Goal: Task Accomplishment & Management: Manage account settings

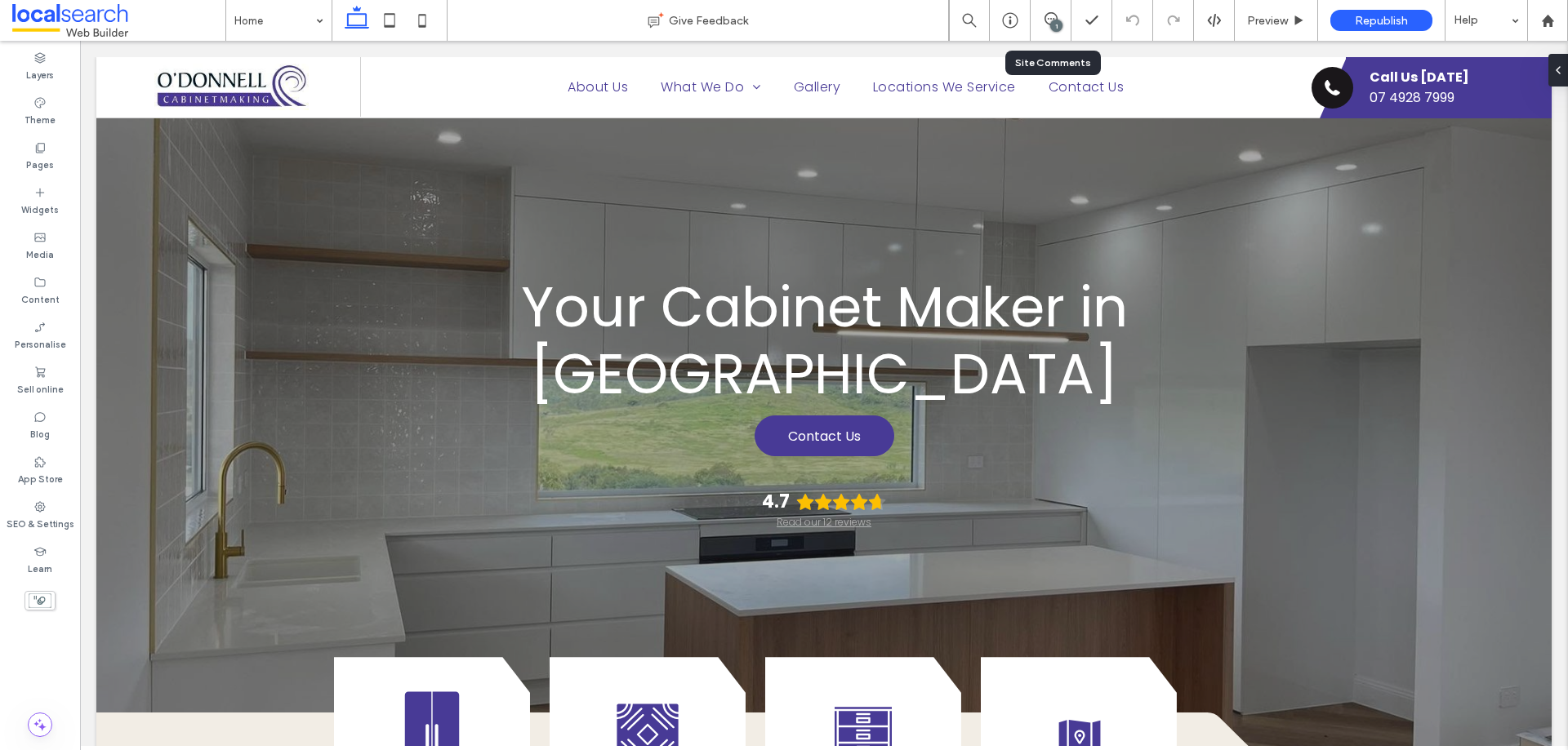
click at [1060, 34] on div "1" at bounding box center [1052, 21] width 41 height 41
click at [1049, 16] on icon at bounding box center [1051, 19] width 13 height 13
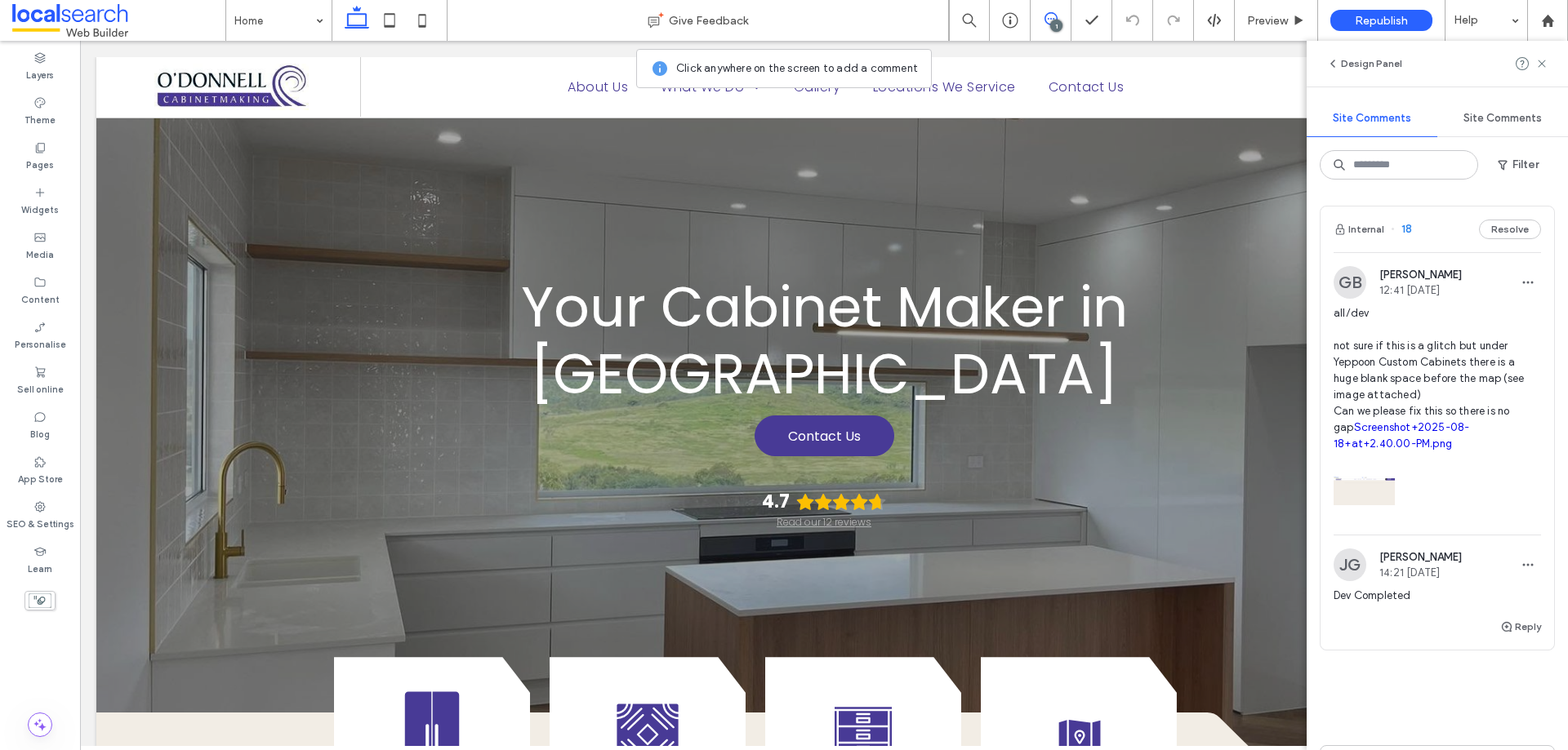
click at [1438, 227] on div "Internal 18 Resolve" at bounding box center [1437, 229] width 234 height 46
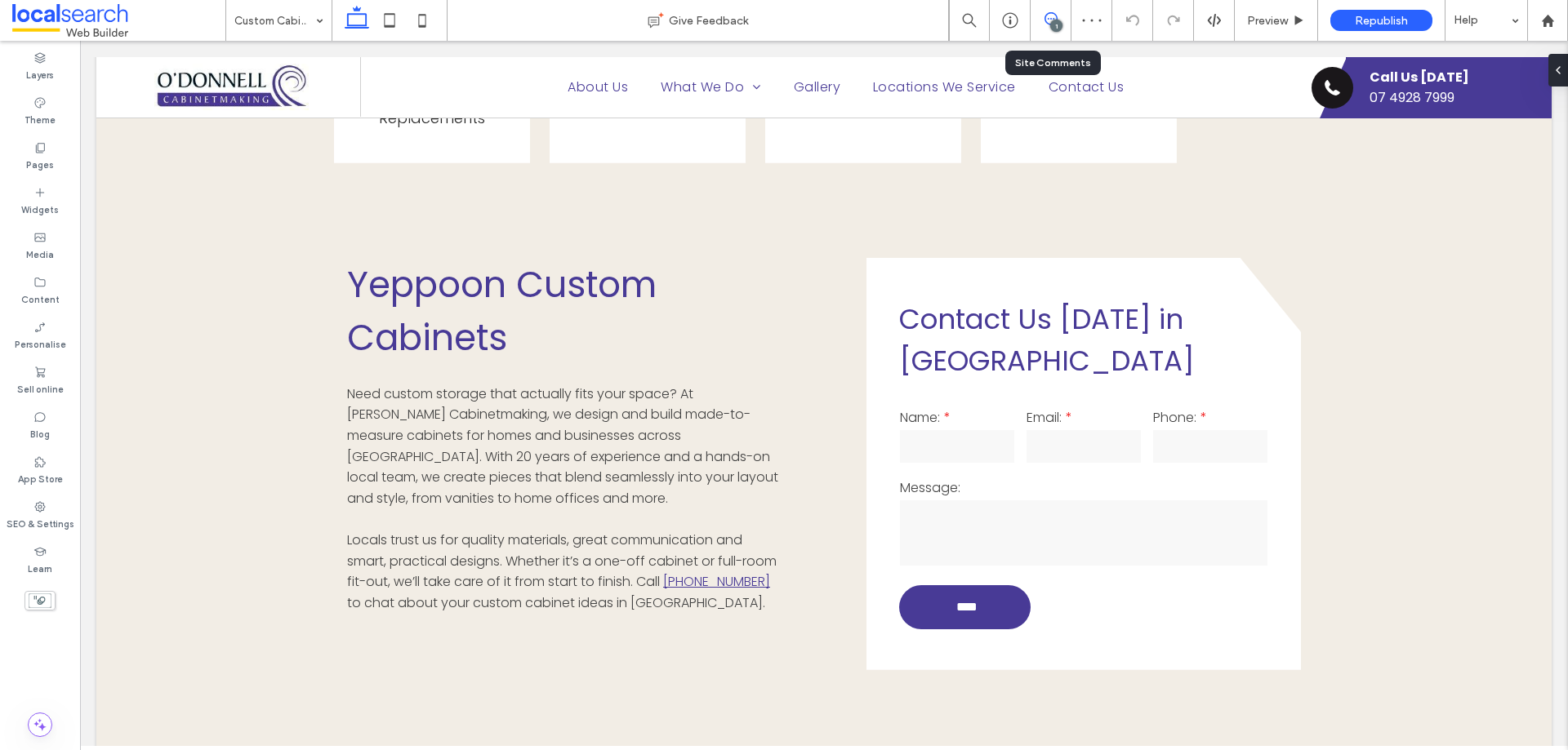
click at [1044, 14] on icon at bounding box center [1051, 19] width 13 height 13
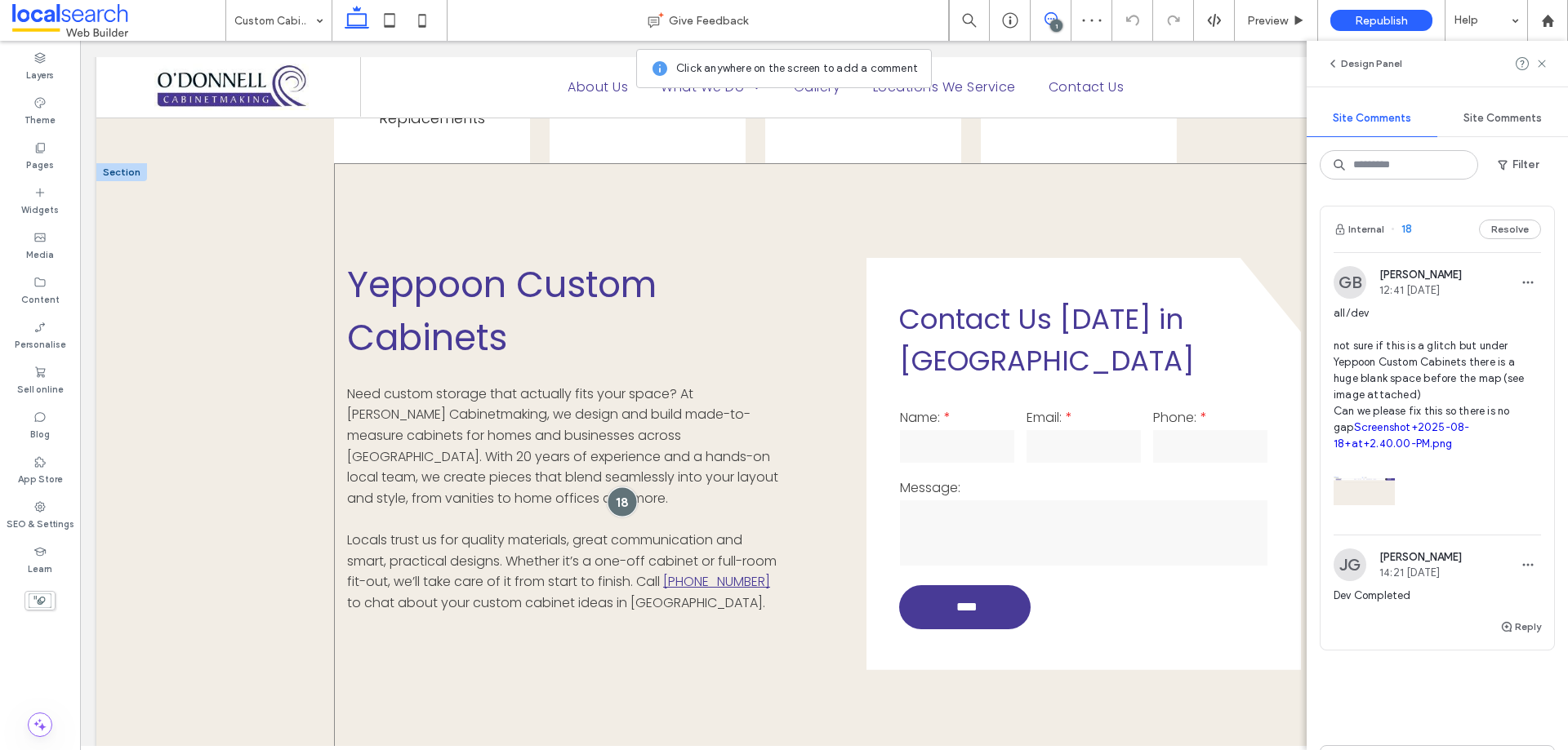
click at [618, 486] on div at bounding box center [622, 501] width 30 height 30
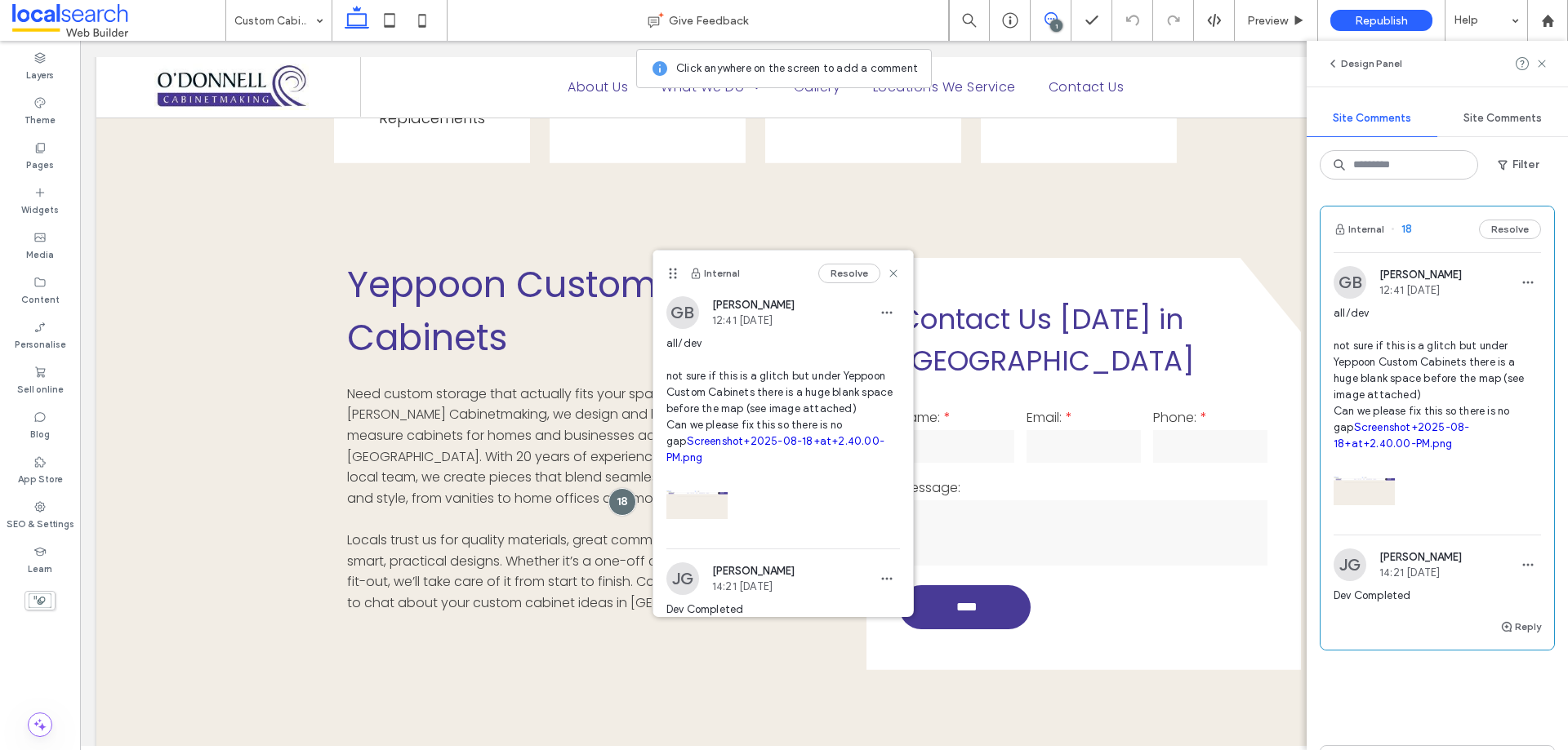
click at [742, 459] on link "Screenshot+2025-08-18+at+2.40.00-PM.png" at bounding box center [775, 449] width 218 height 29
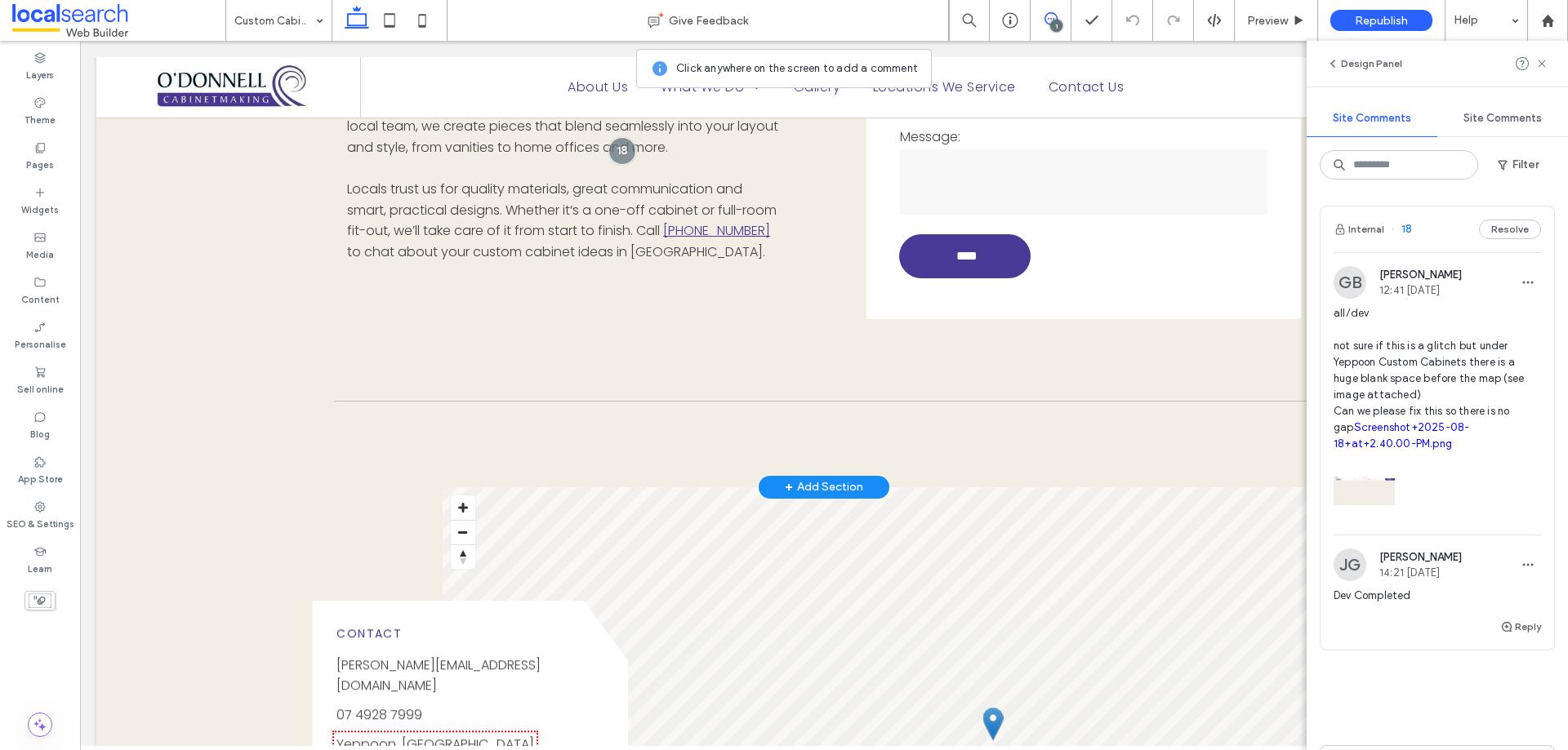
scroll to position [855, 0]
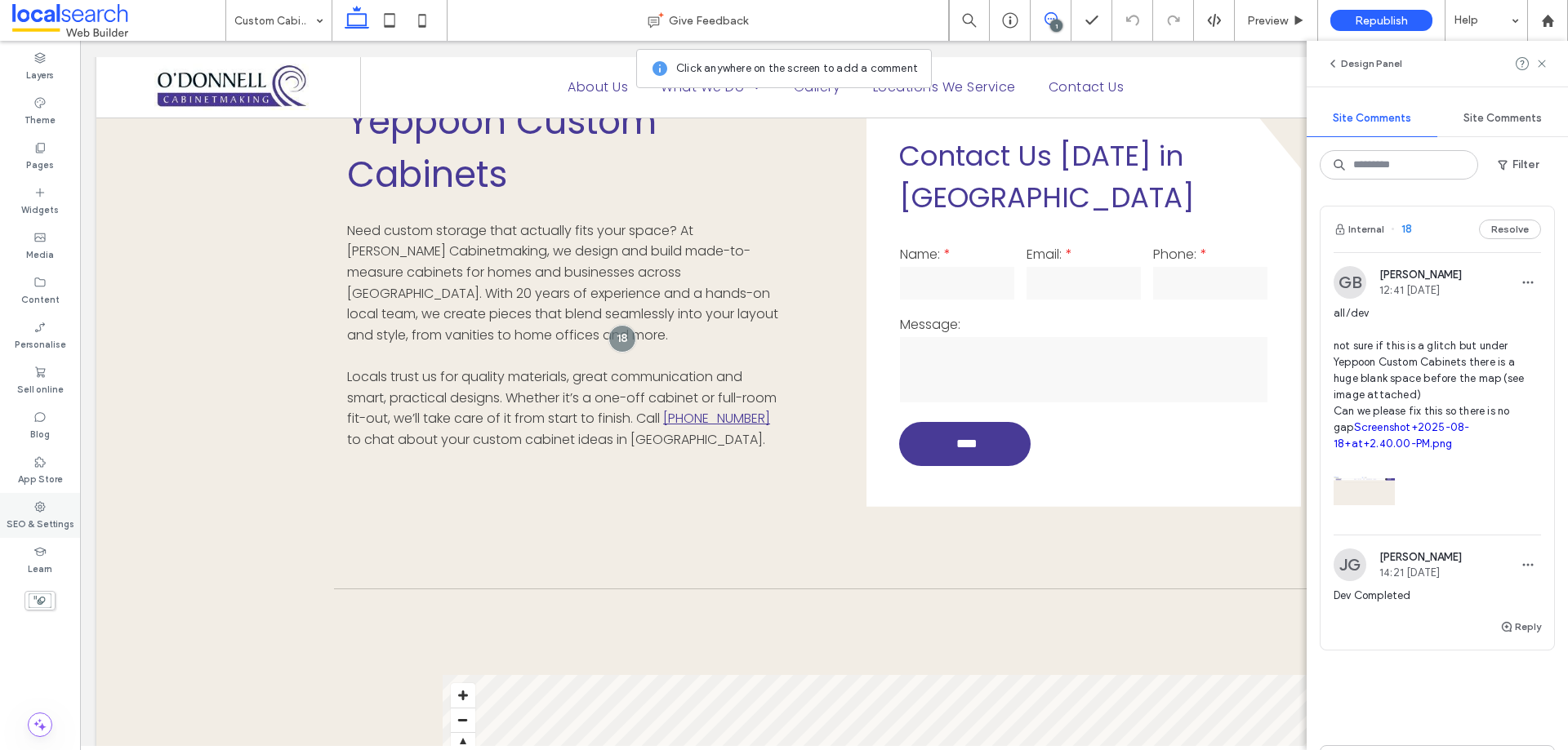
click at [44, 519] on label "SEO & Settings" at bounding box center [40, 522] width 67 height 18
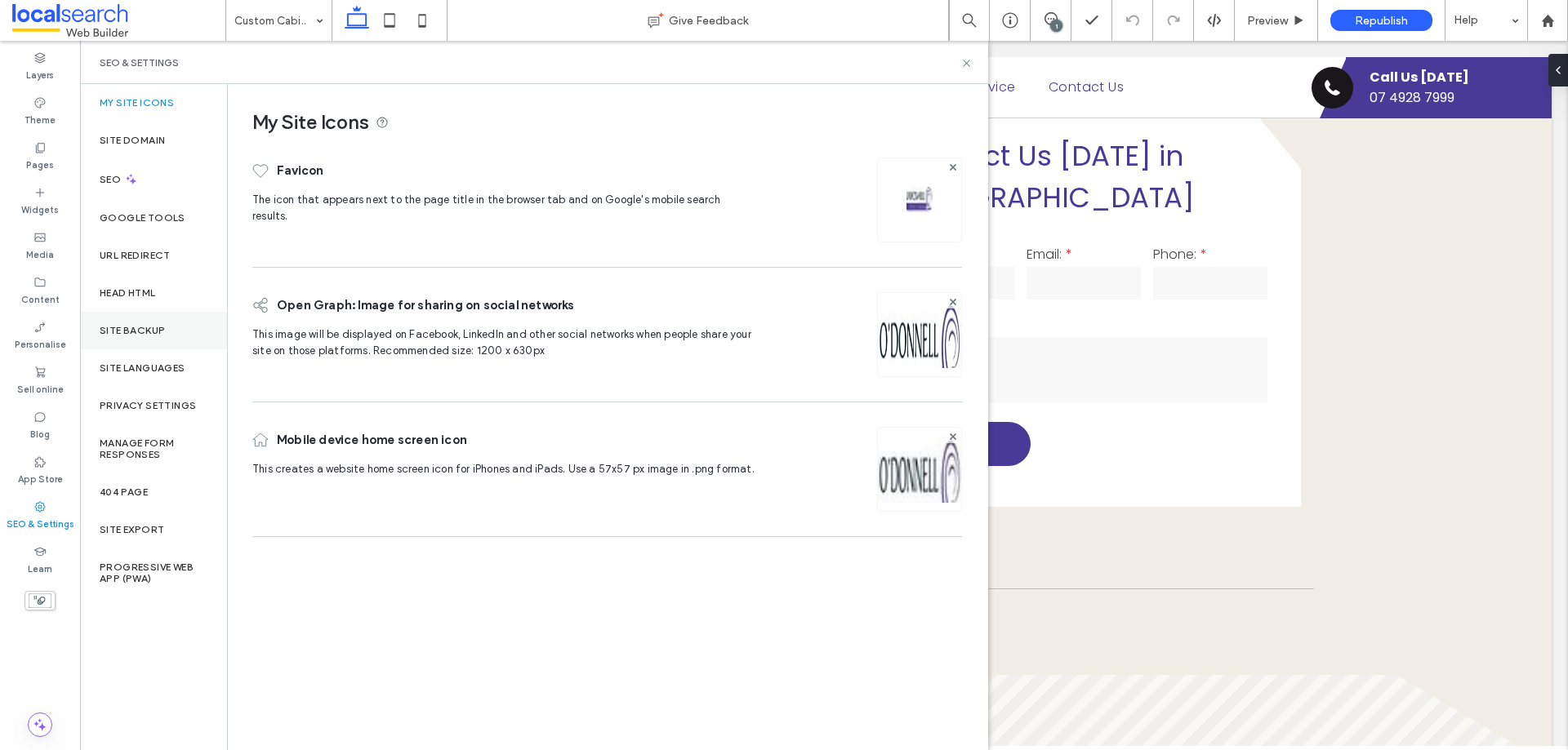
click at [128, 321] on div "Site backup" at bounding box center [153, 330] width 147 height 37
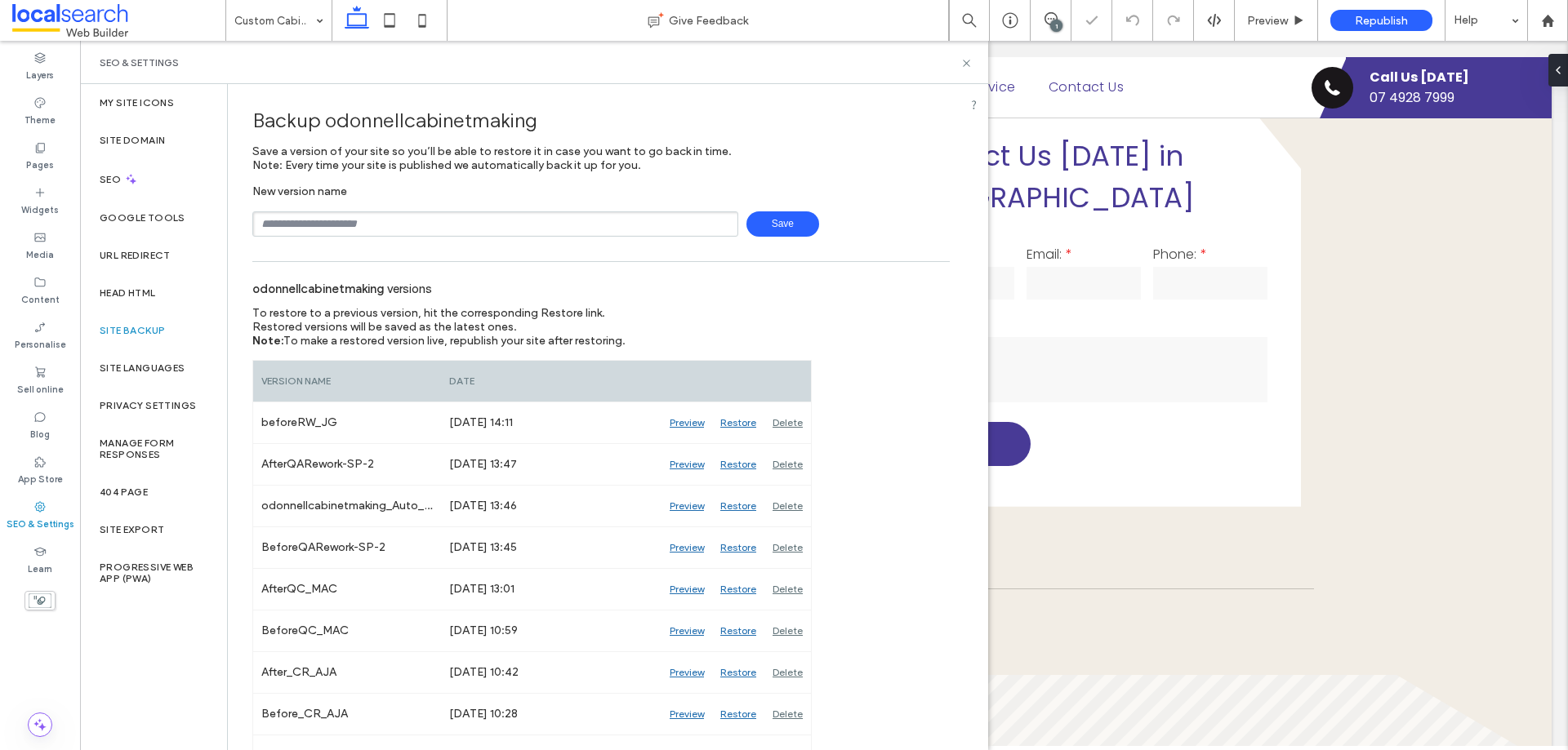
click at [539, 226] on input "text" at bounding box center [495, 224] width 486 height 25
type input "**********"
click at [753, 222] on span "Save" at bounding box center [783, 224] width 73 height 25
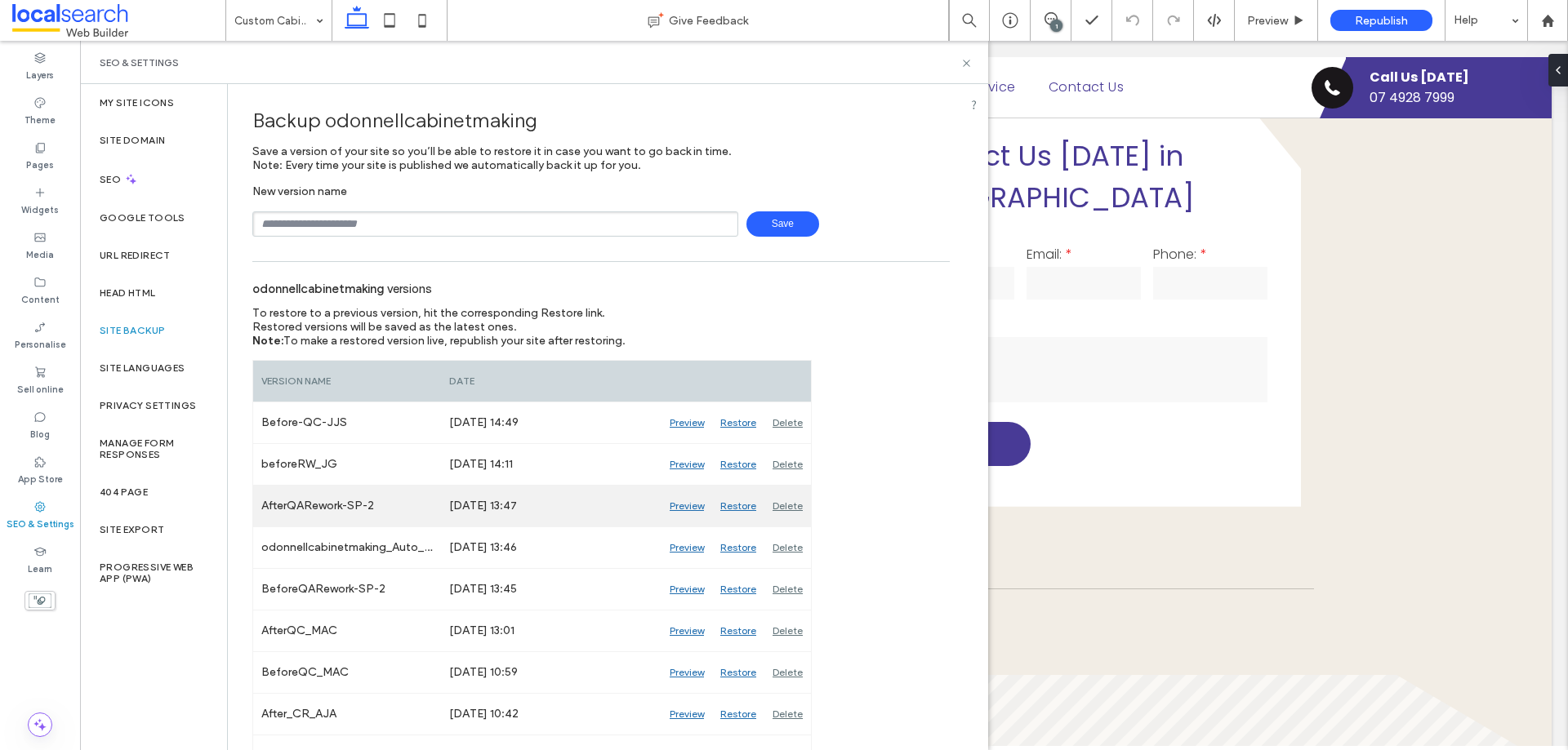
click at [692, 508] on div "Preview" at bounding box center [687, 506] width 51 height 41
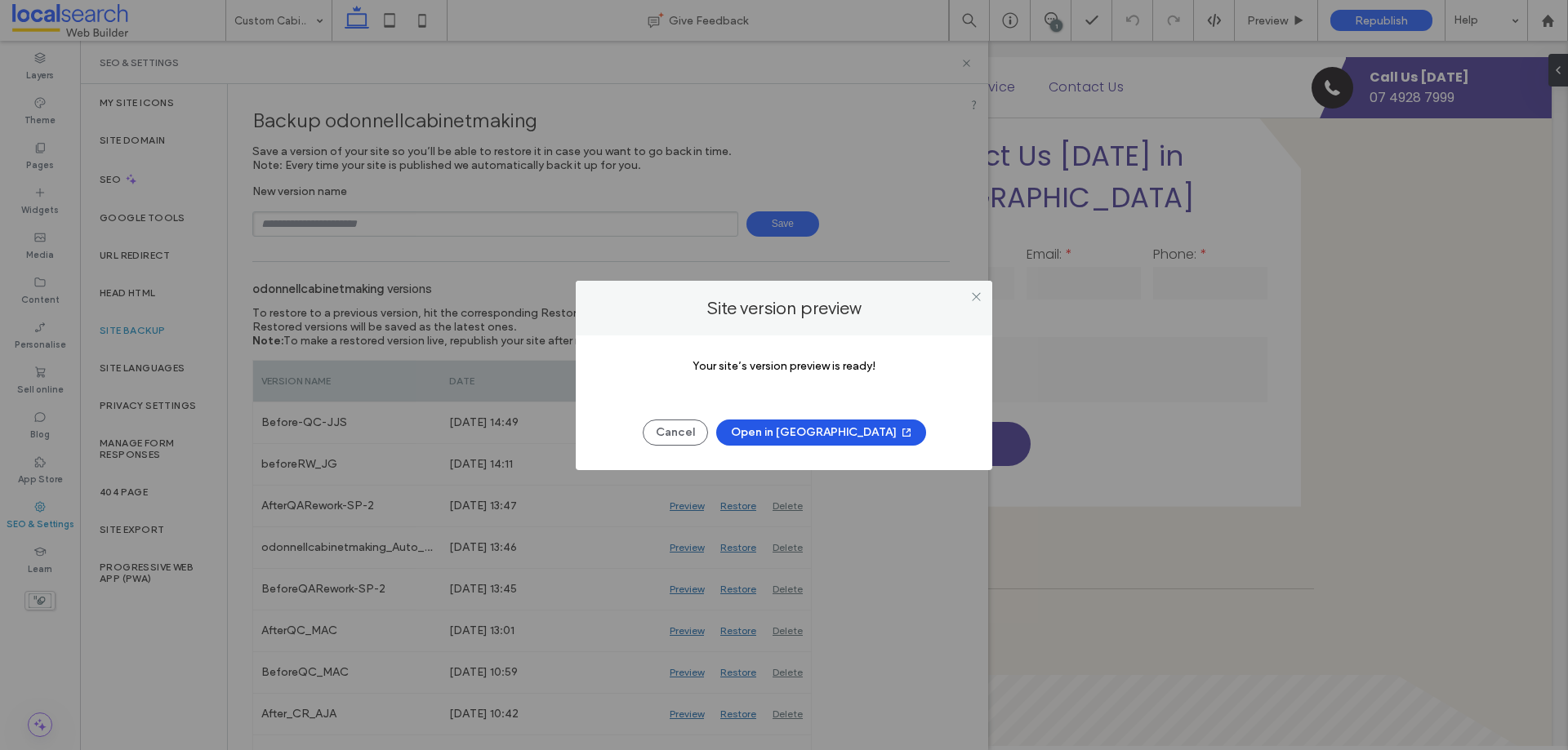
click at [855, 432] on button "Open in New Tab" at bounding box center [821, 433] width 210 height 26
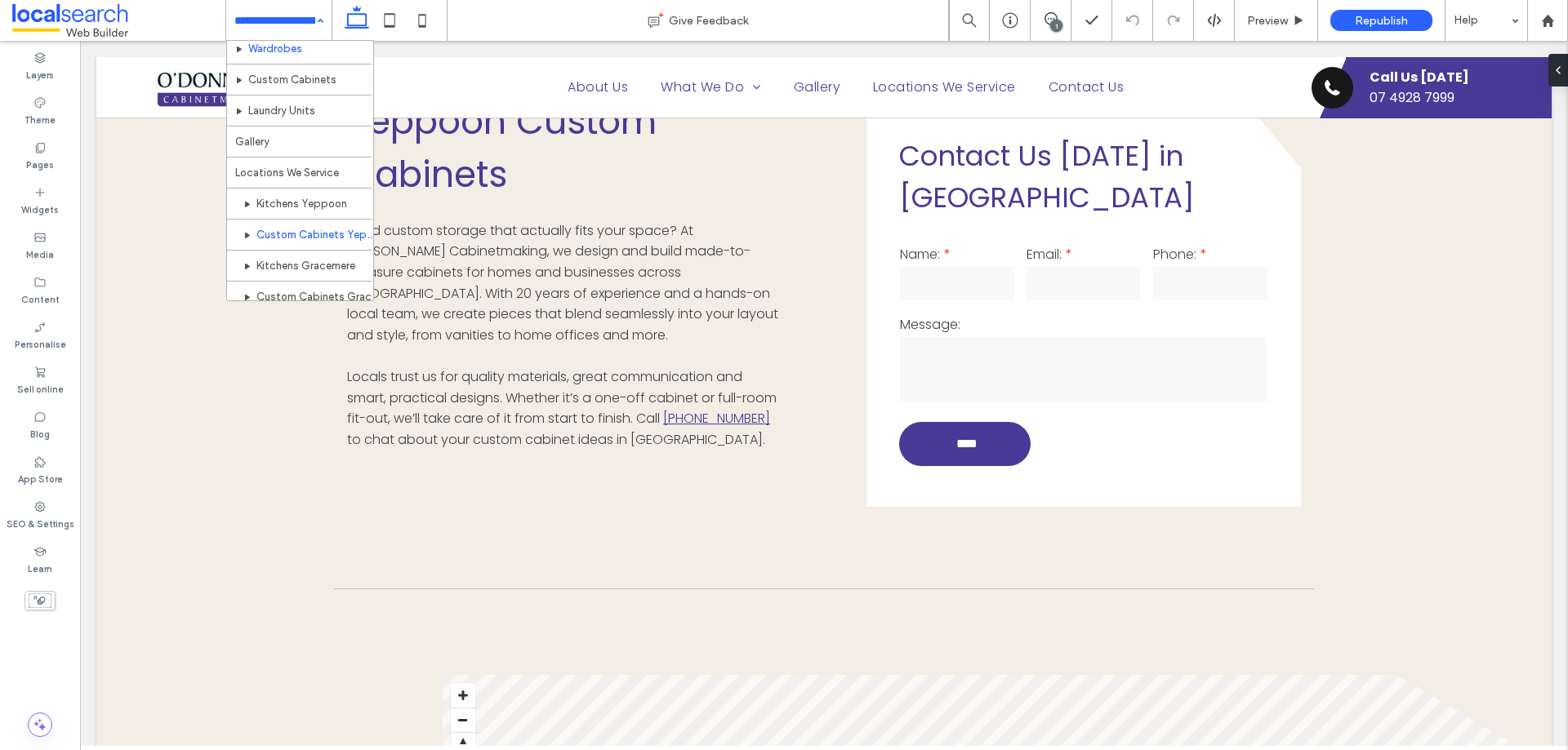
scroll to position [172, 0]
drag, startPoint x: 23, startPoint y: 510, endPoint x: 52, endPoint y: 495, distance: 32.6
click at [24, 512] on div "SEO & Settings" at bounding box center [40, 515] width 80 height 45
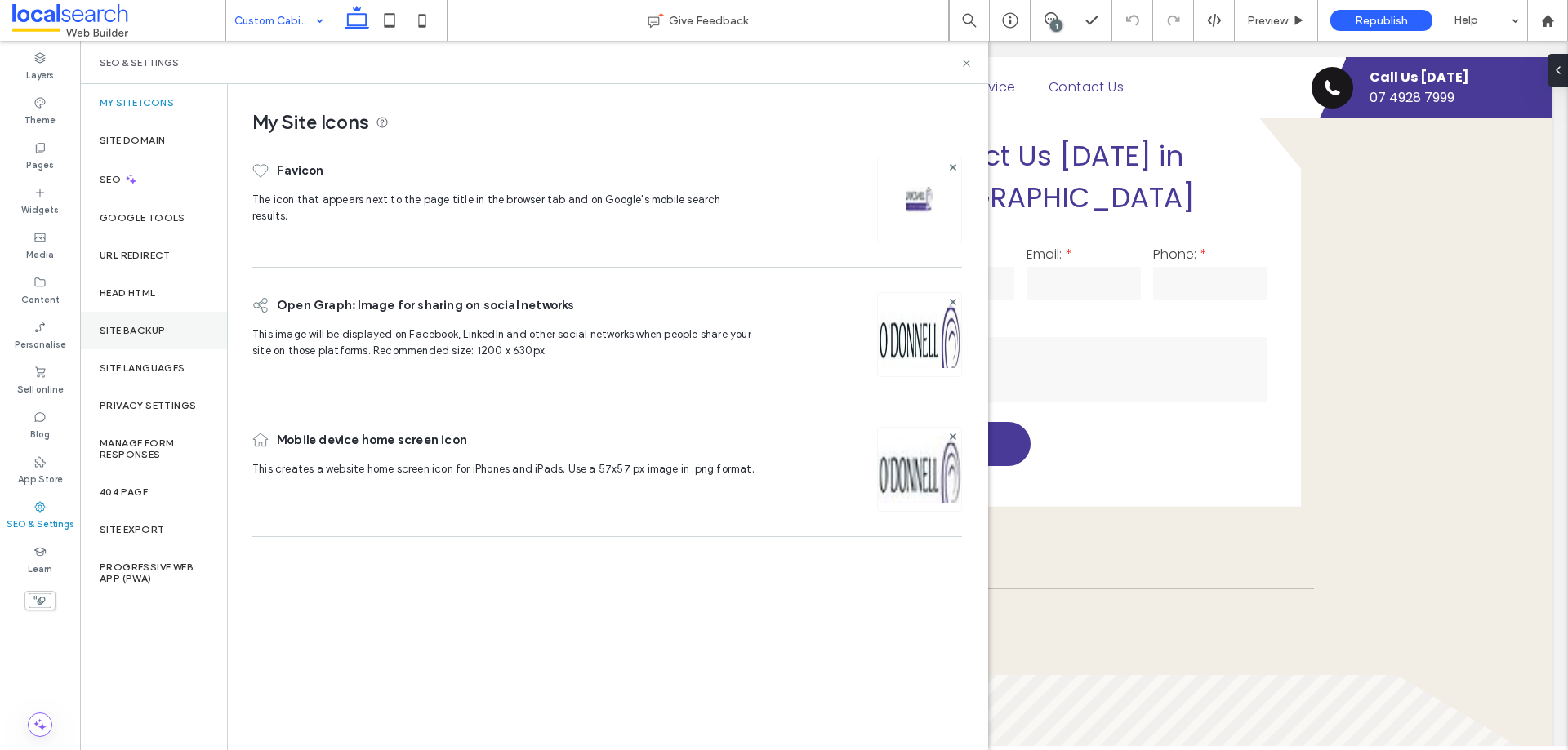
click at [145, 333] on label "Site backup" at bounding box center [132, 330] width 65 height 11
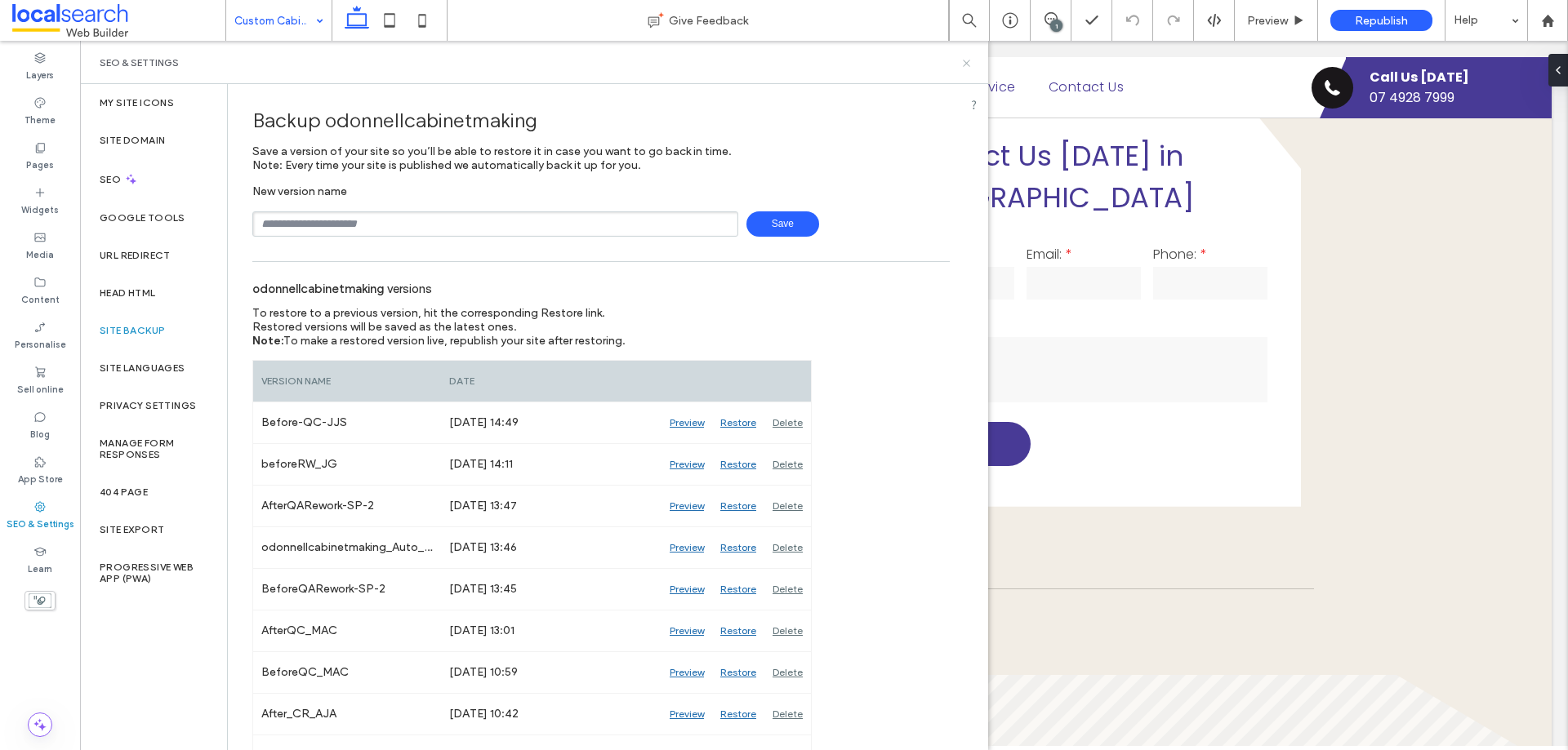
click at [961, 61] on icon at bounding box center [966, 63] width 12 height 12
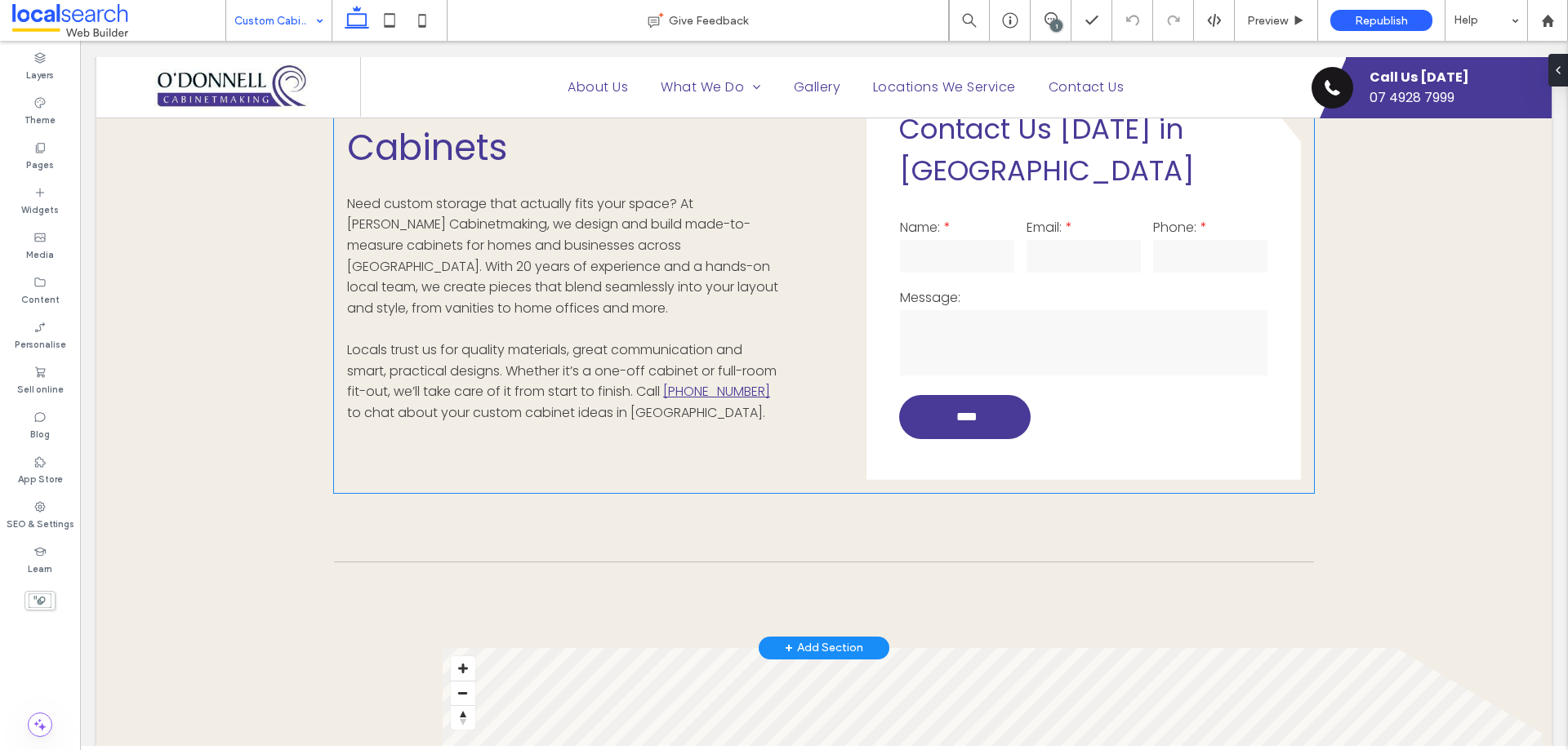
scroll to position [1181, 0]
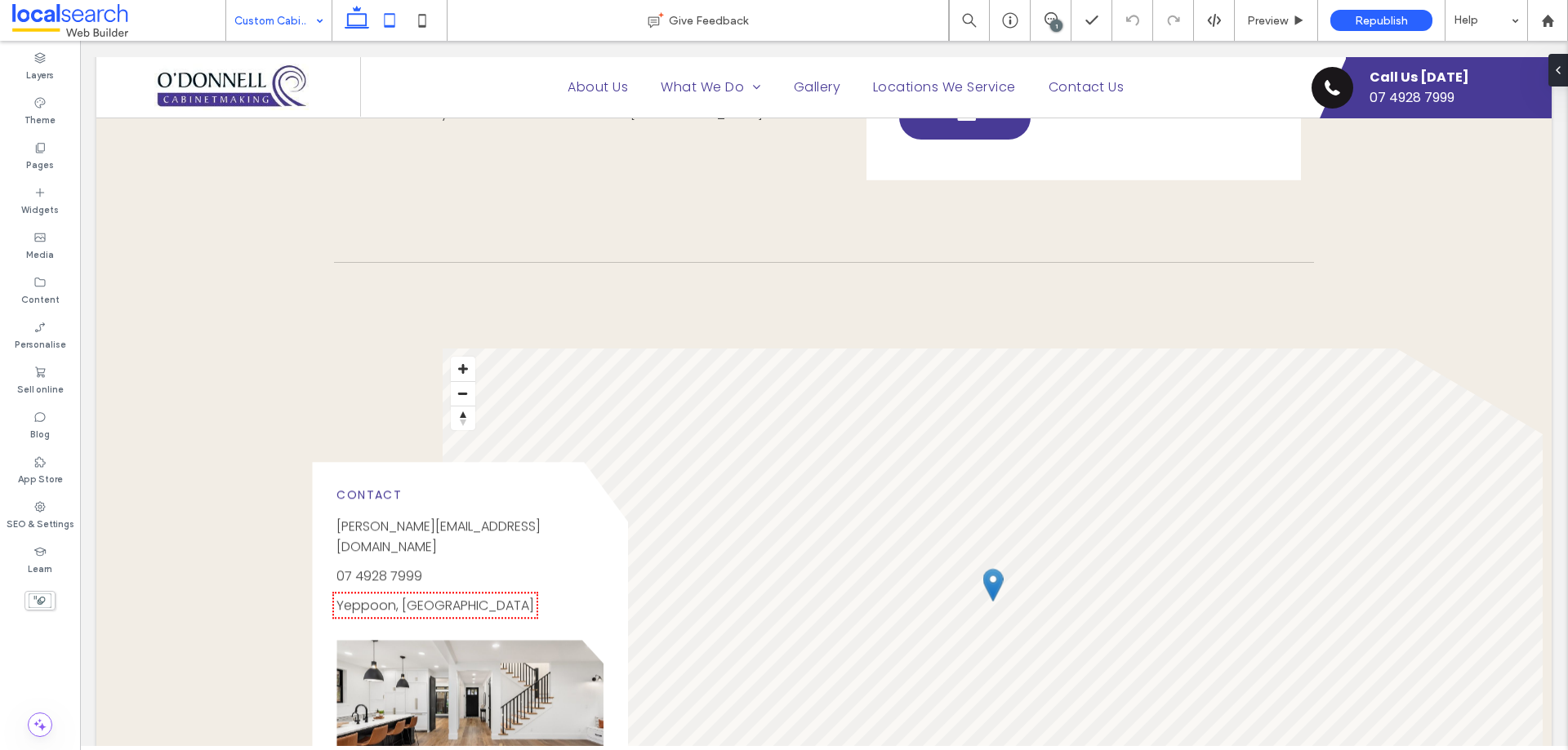
click at [392, 25] on use at bounding box center [389, 20] width 10 height 14
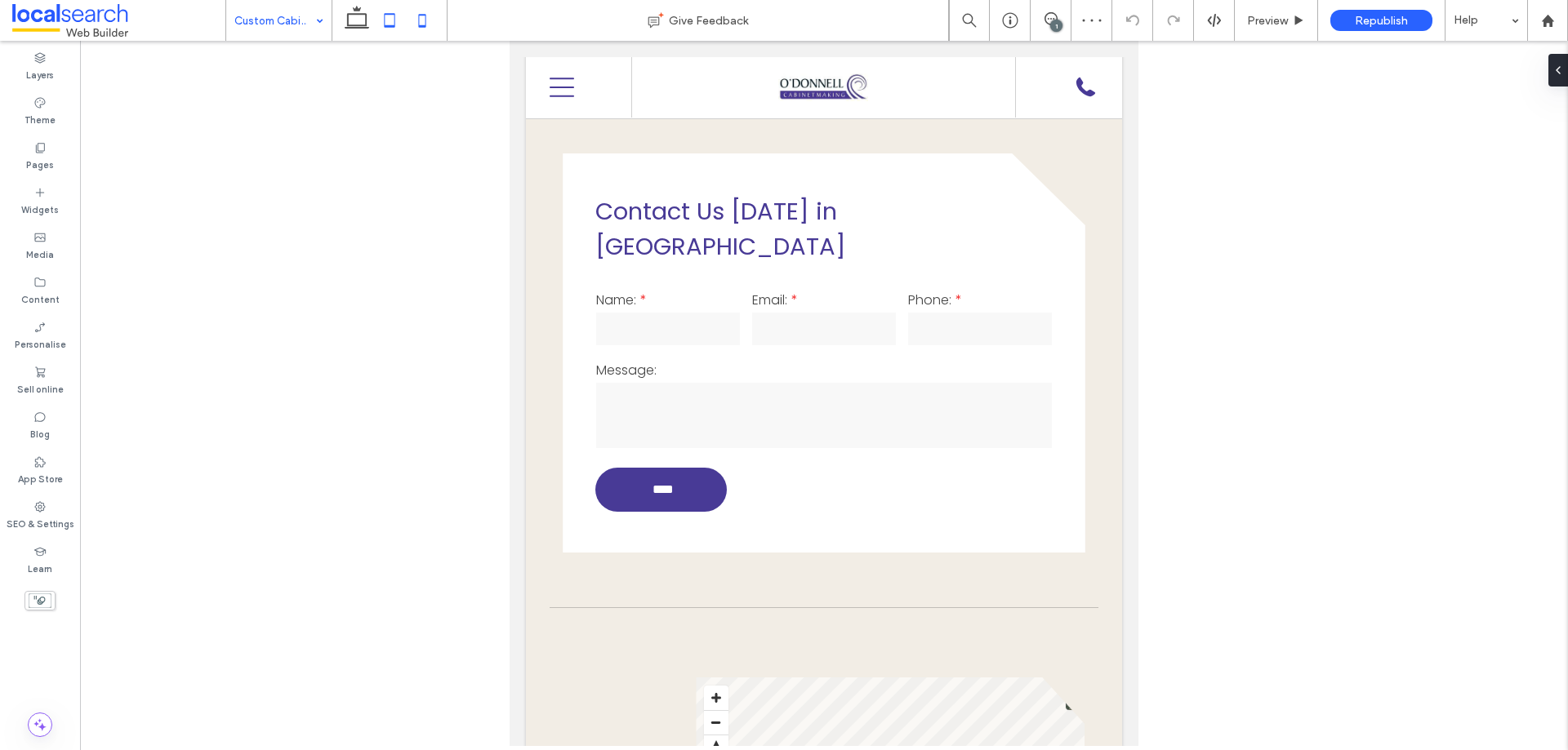
click at [421, 18] on icon at bounding box center [422, 20] width 33 height 33
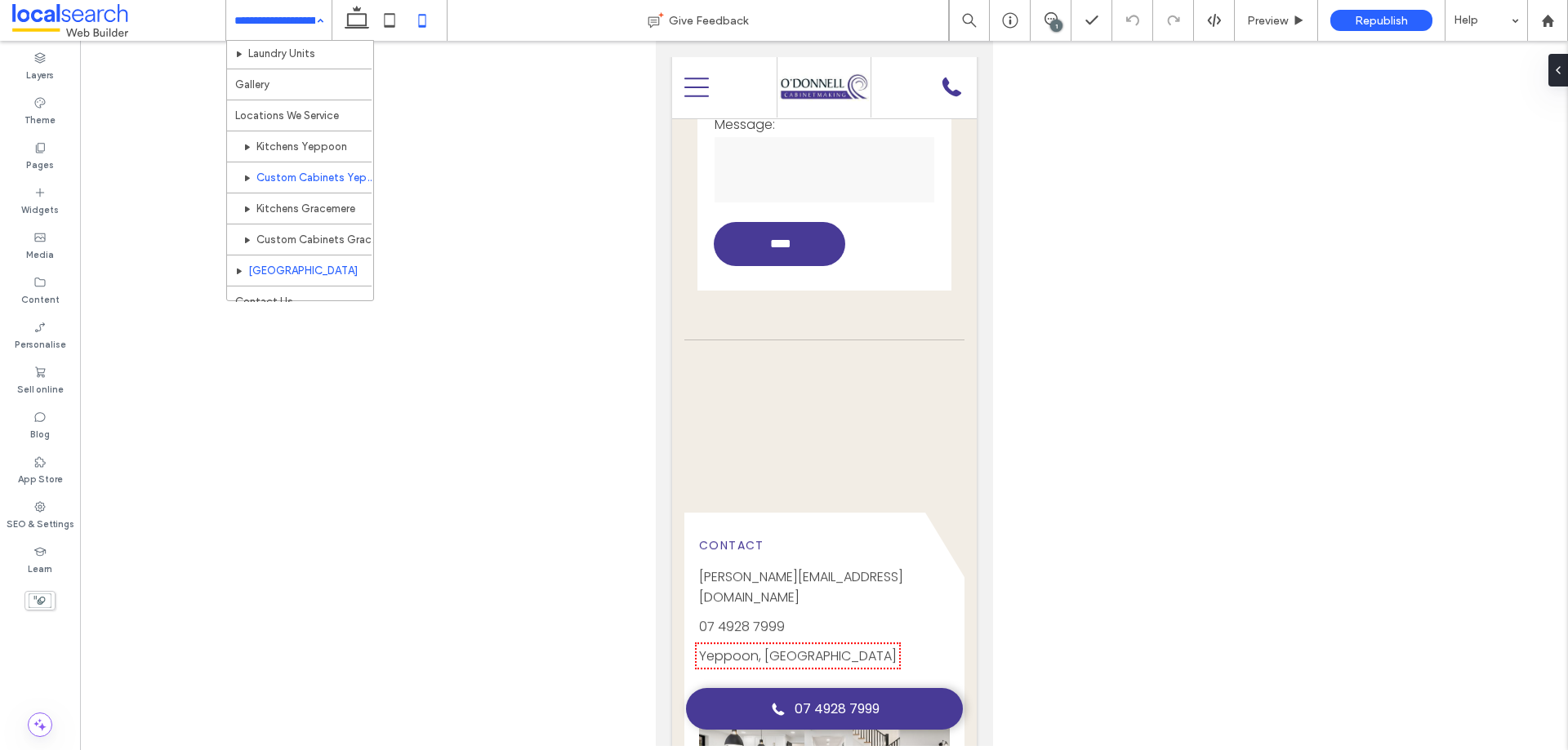
scroll to position [172, 0]
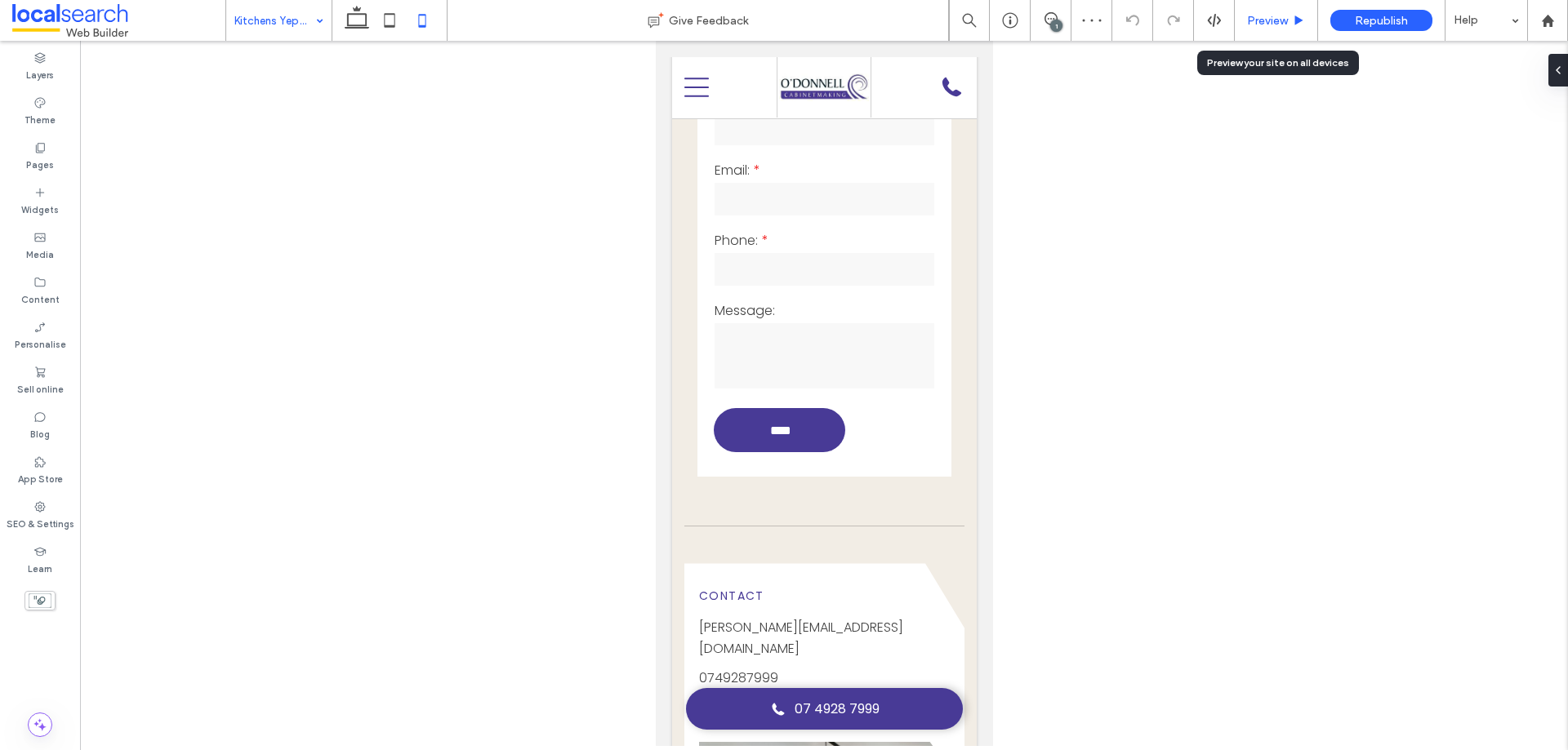
click at [1275, 22] on span "Preview" at bounding box center [1268, 21] width 41 height 14
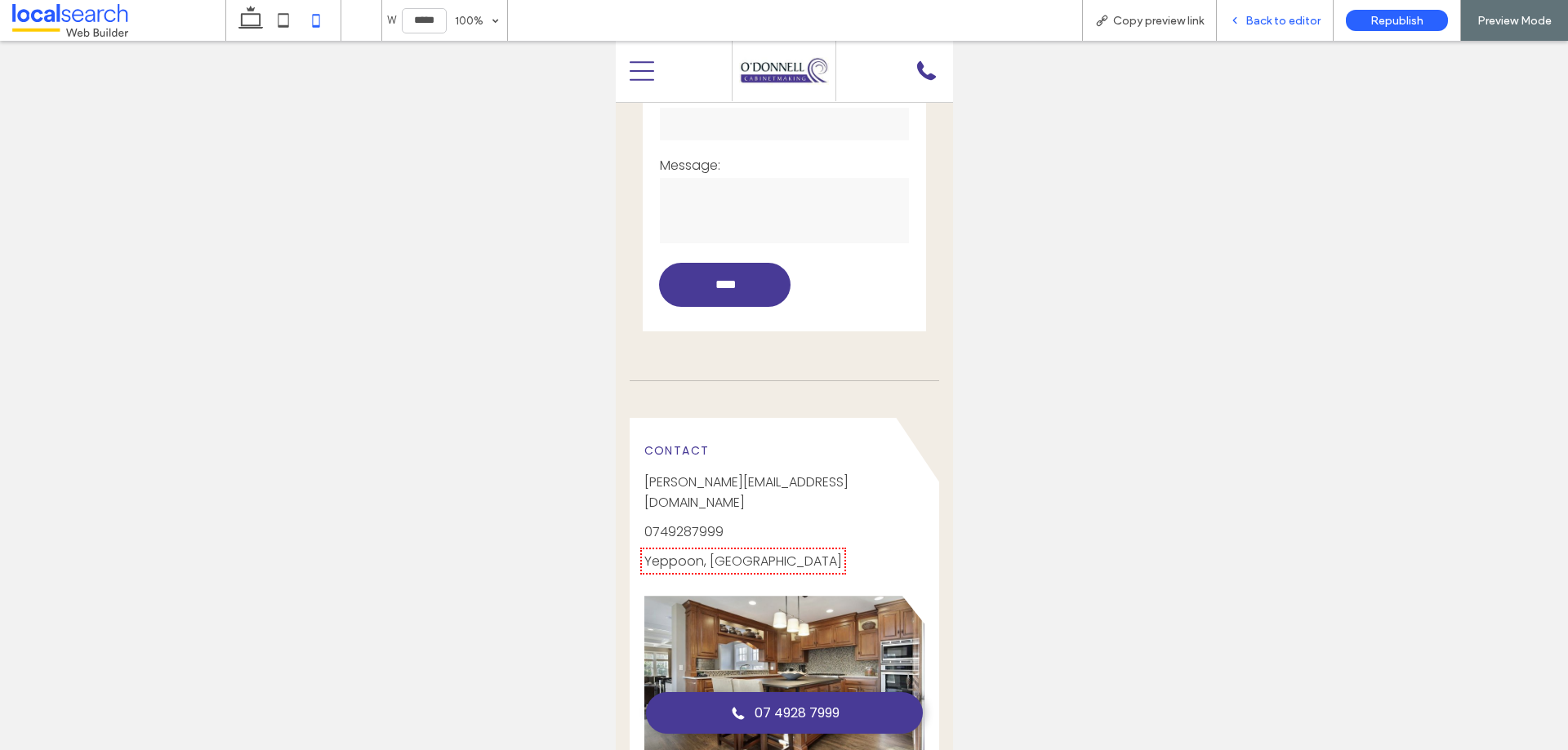
click at [1266, 22] on span "Back to editor" at bounding box center [1283, 21] width 75 height 14
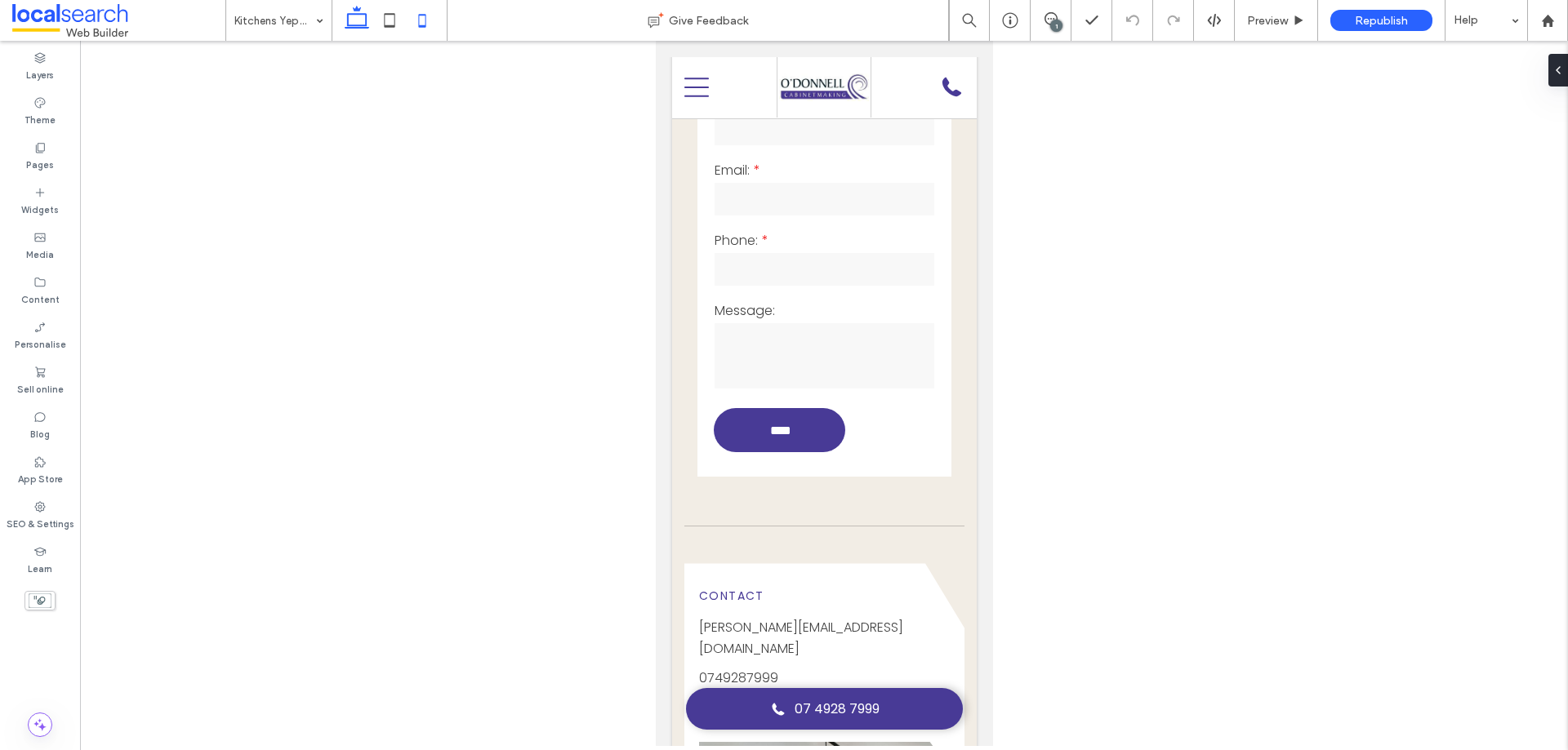
click at [370, 22] on icon at bounding box center [356, 20] width 33 height 33
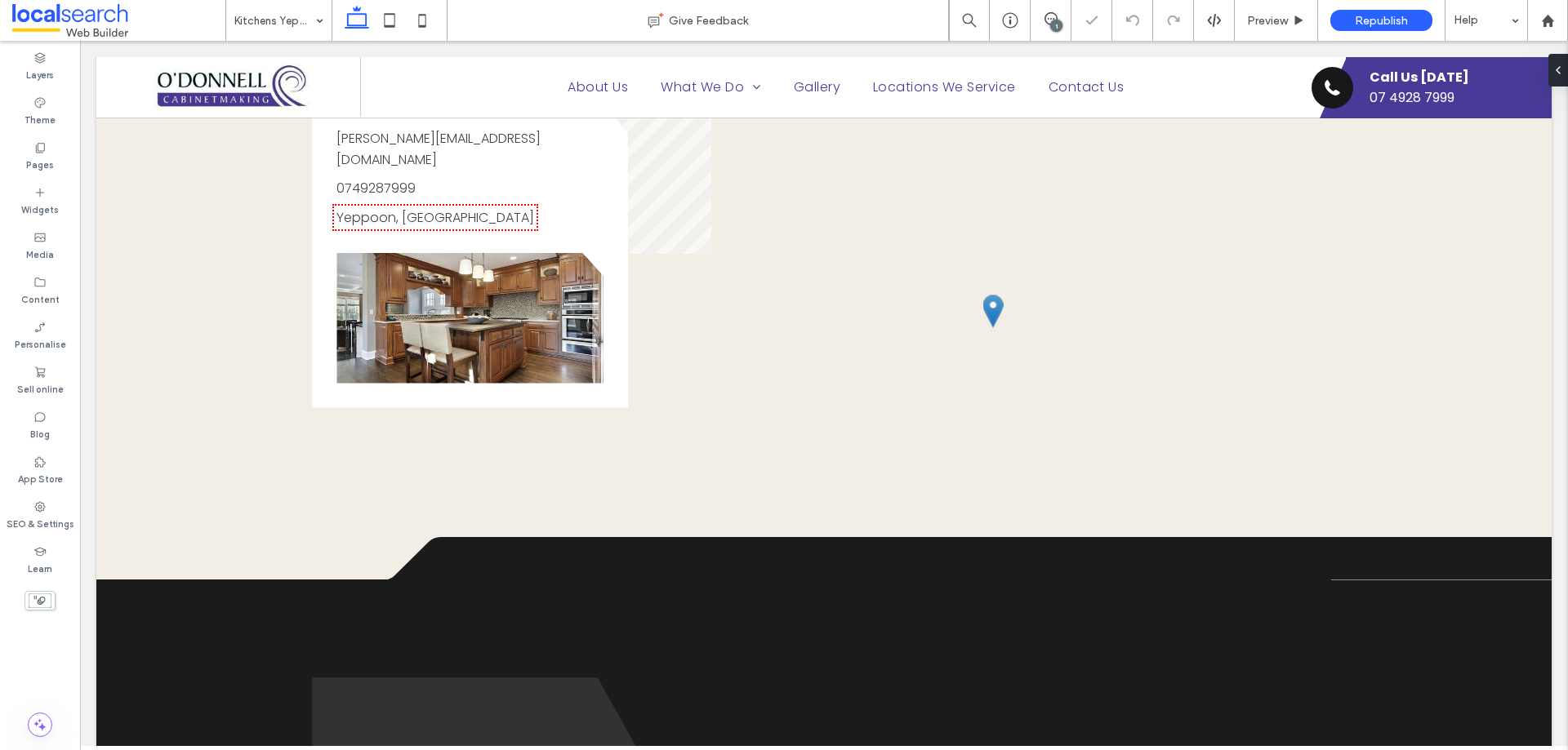
scroll to position [1345, 0]
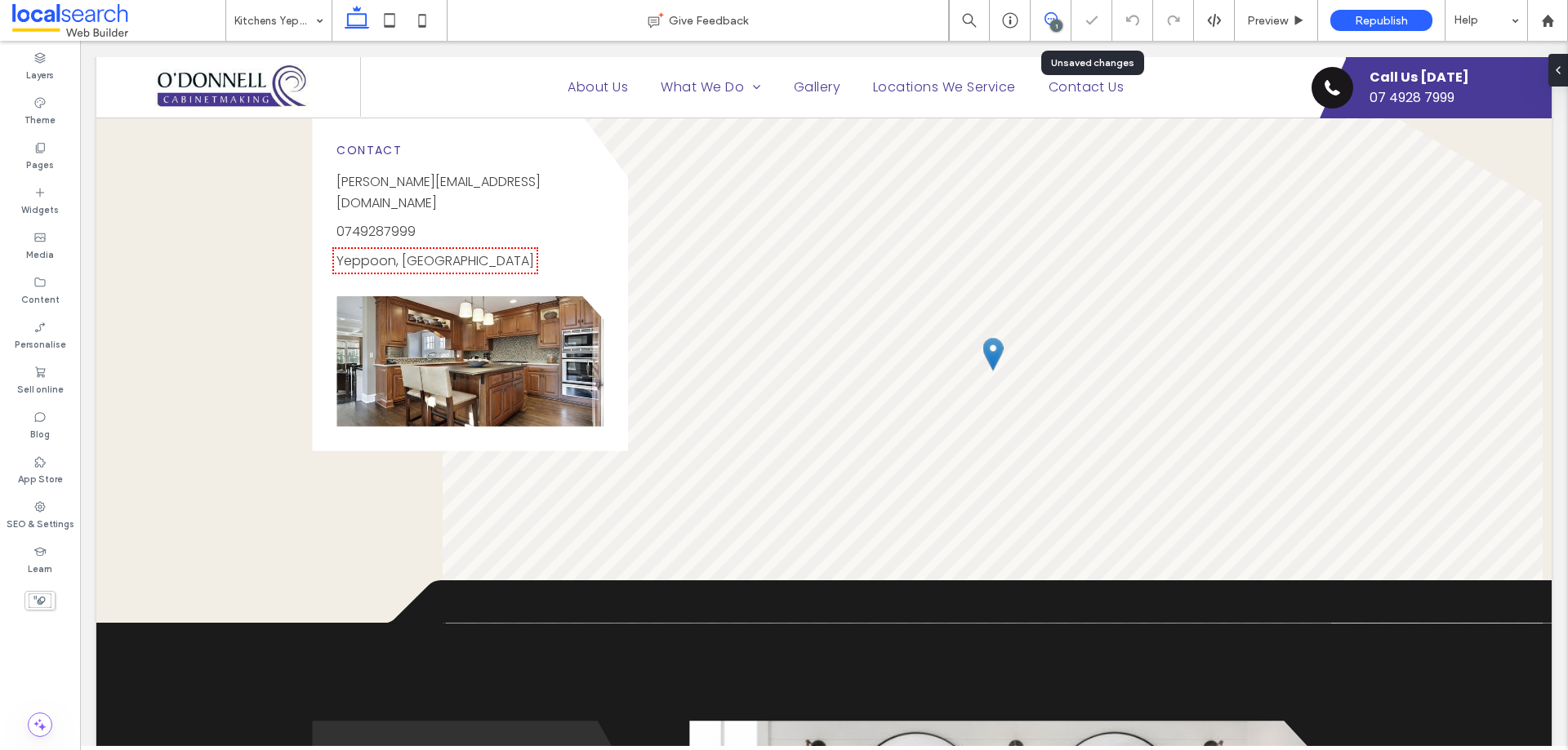
click at [1051, 21] on icon at bounding box center [1051, 19] width 13 height 13
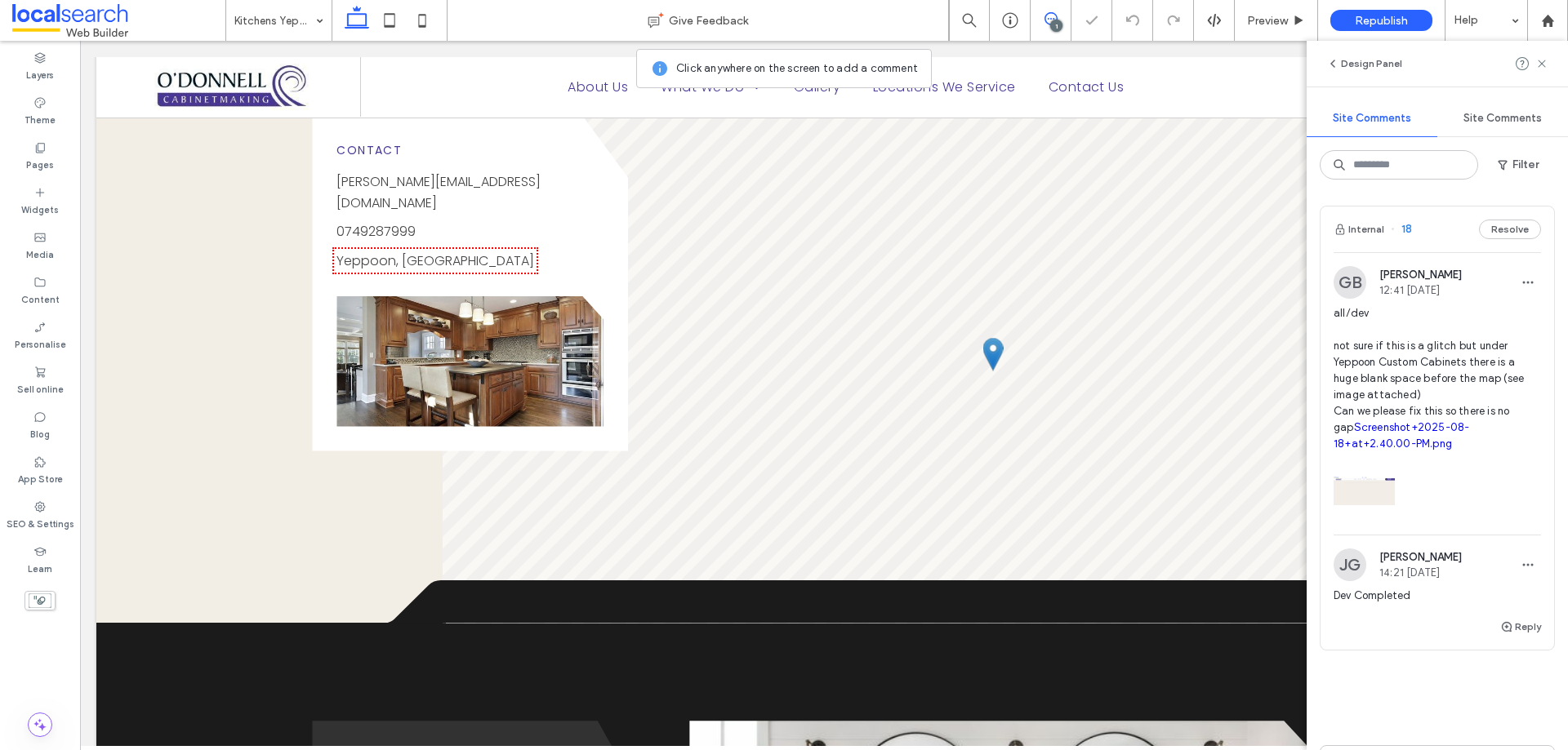
click at [1439, 235] on div "Internal 18 Resolve" at bounding box center [1437, 229] width 234 height 46
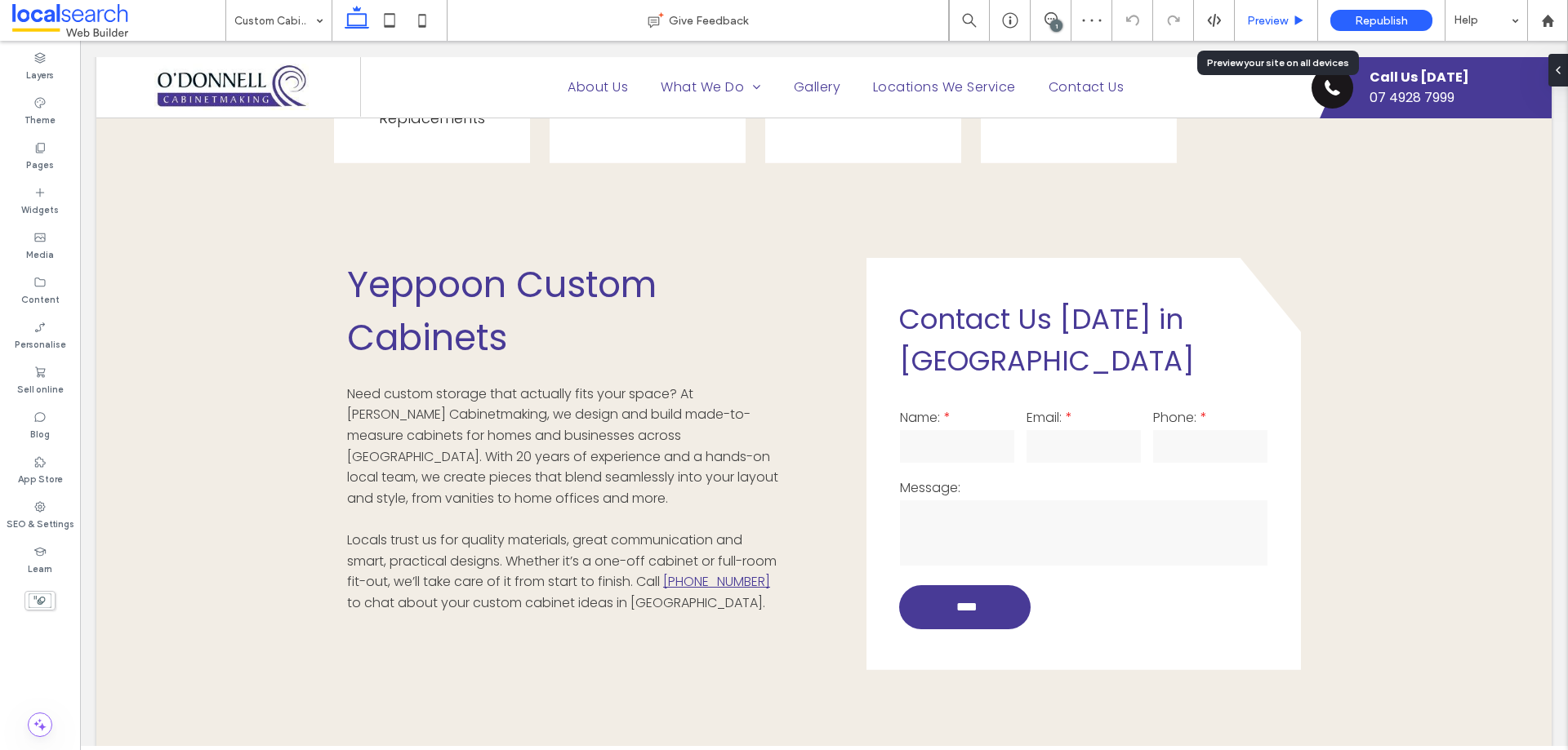
click at [1267, 30] on div "Preview" at bounding box center [1276, 21] width 83 height 41
click at [1262, 23] on span "Preview" at bounding box center [1268, 21] width 41 height 14
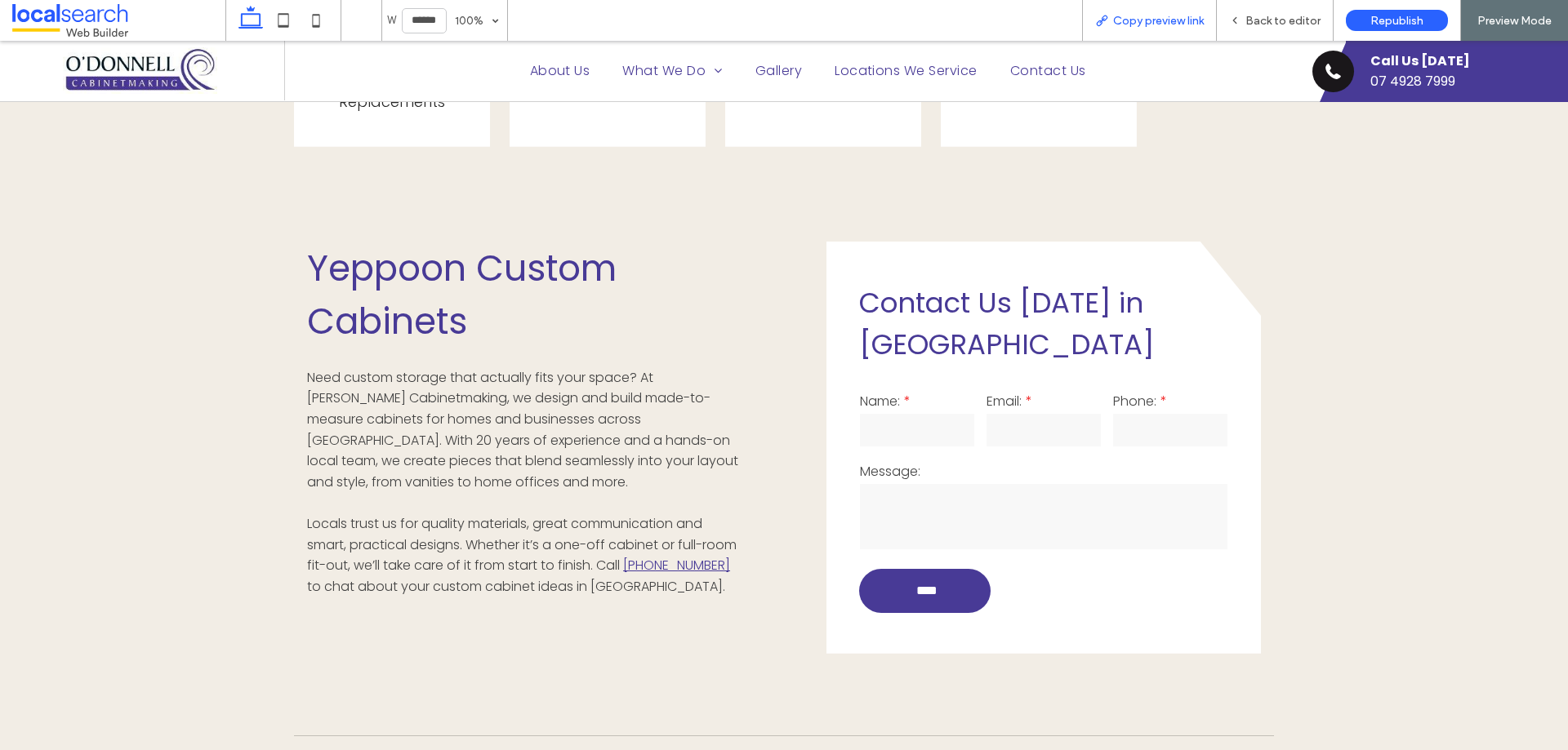
click at [1172, 18] on span "Copy preview link" at bounding box center [1158, 21] width 91 height 14
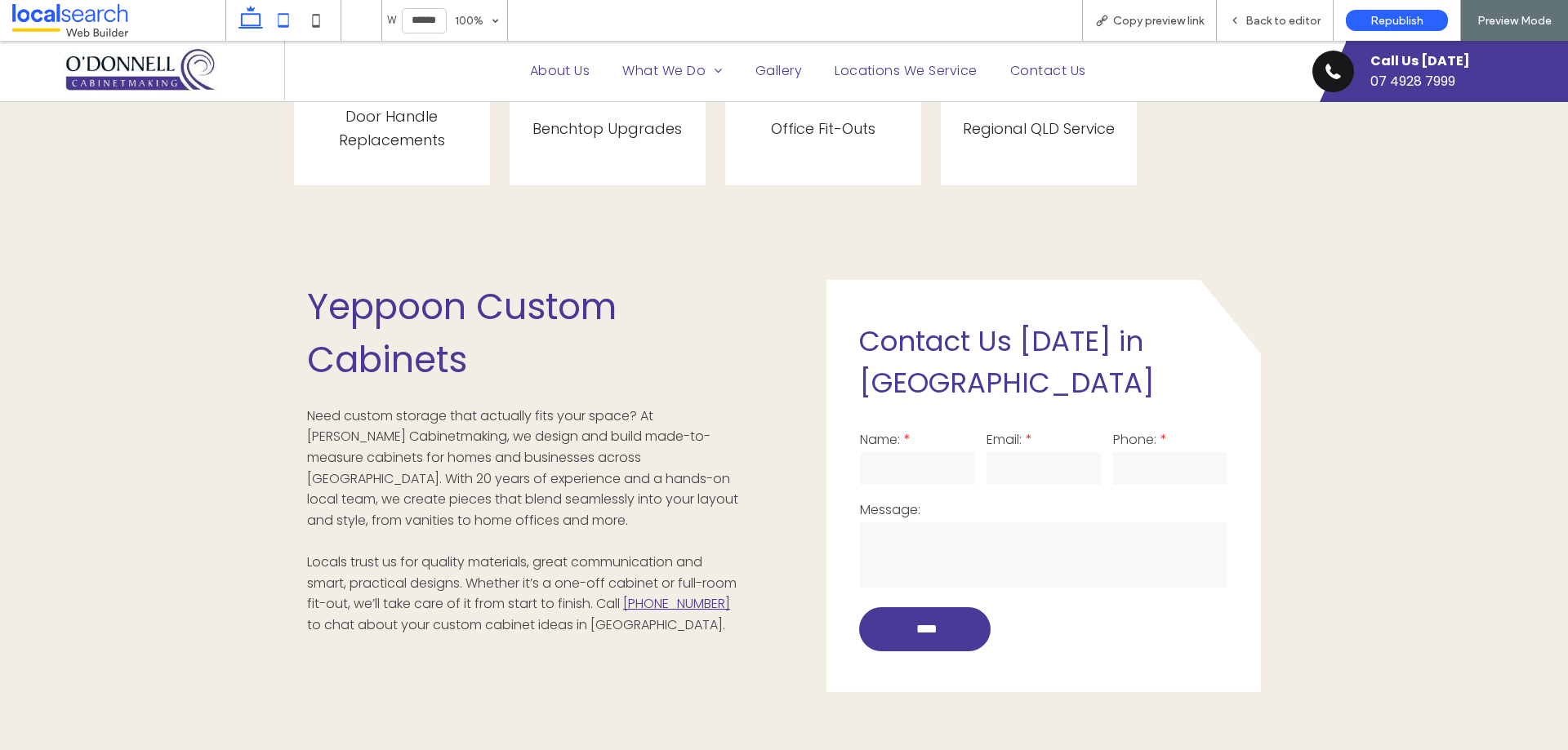
click at [290, 16] on icon at bounding box center [283, 20] width 33 height 33
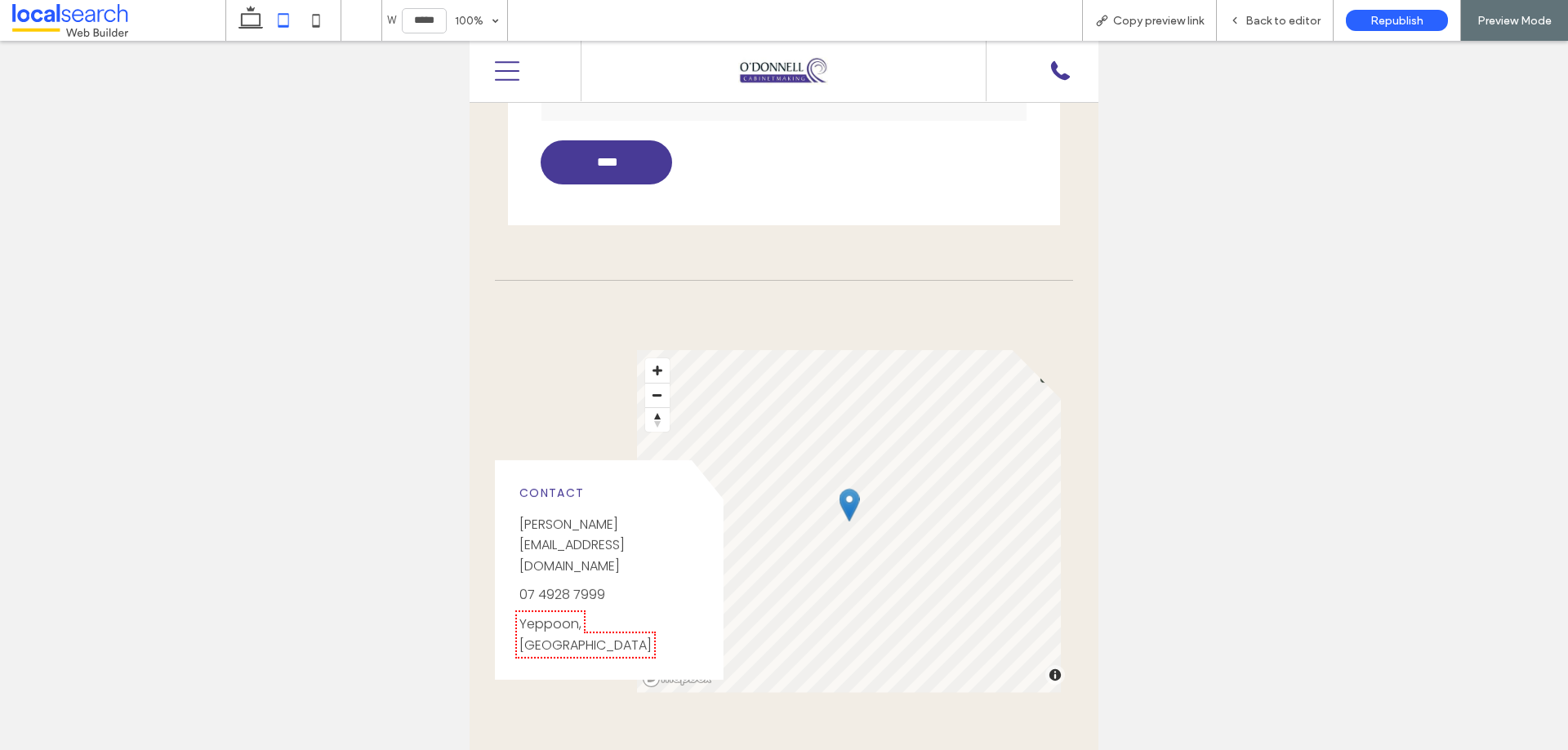
scroll to position [1206, 0]
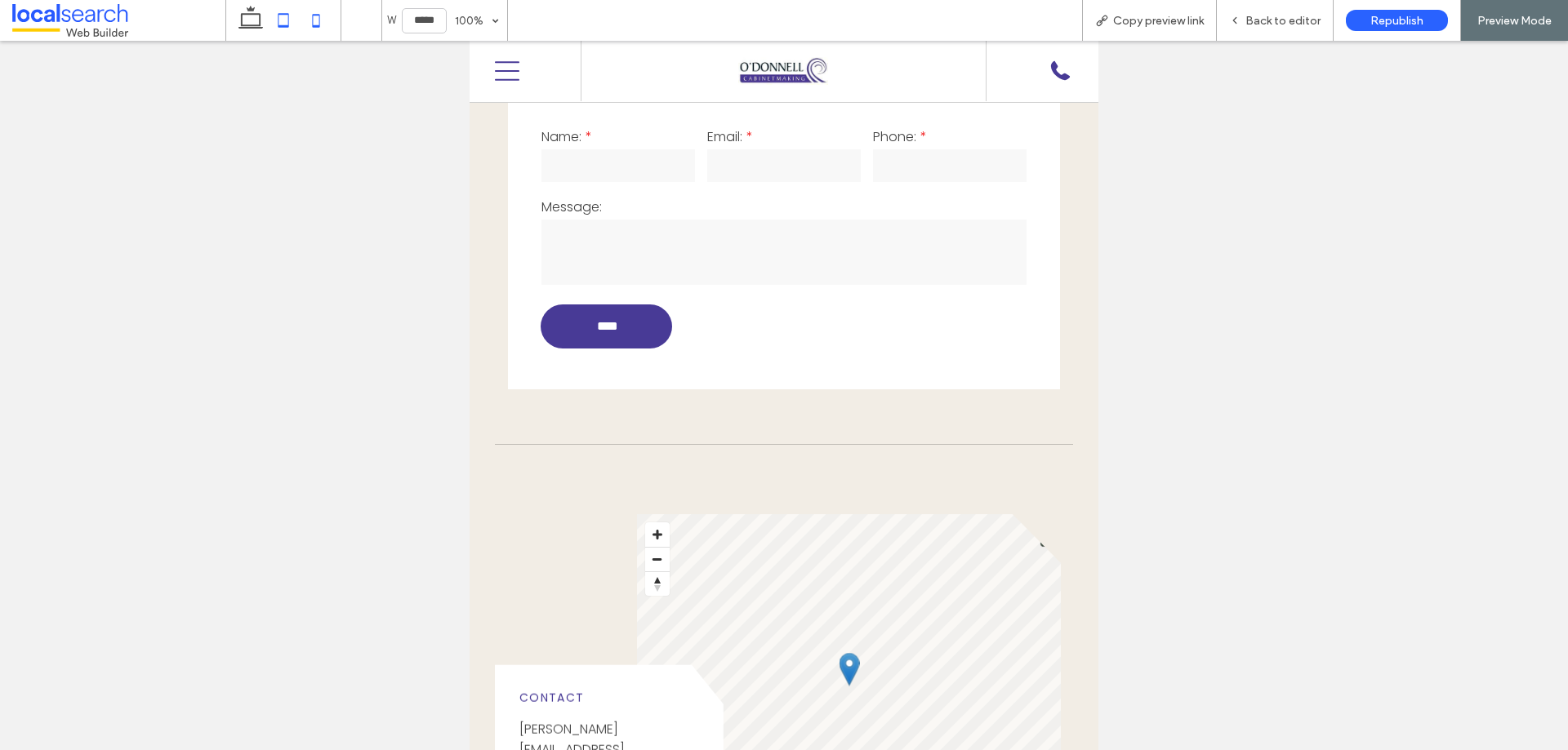
click at [317, 17] on icon at bounding box center [315, 20] width 33 height 33
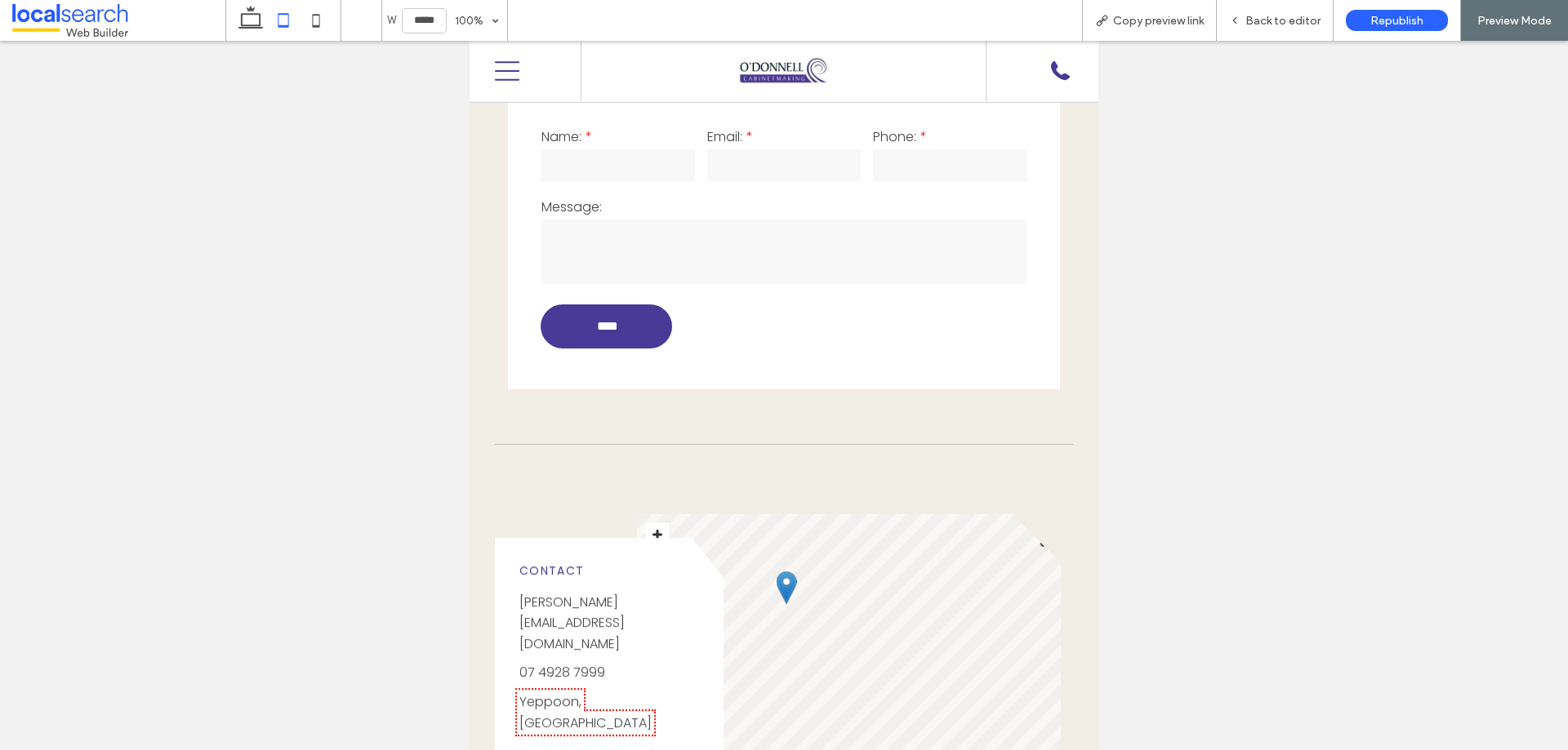
type input "*****"
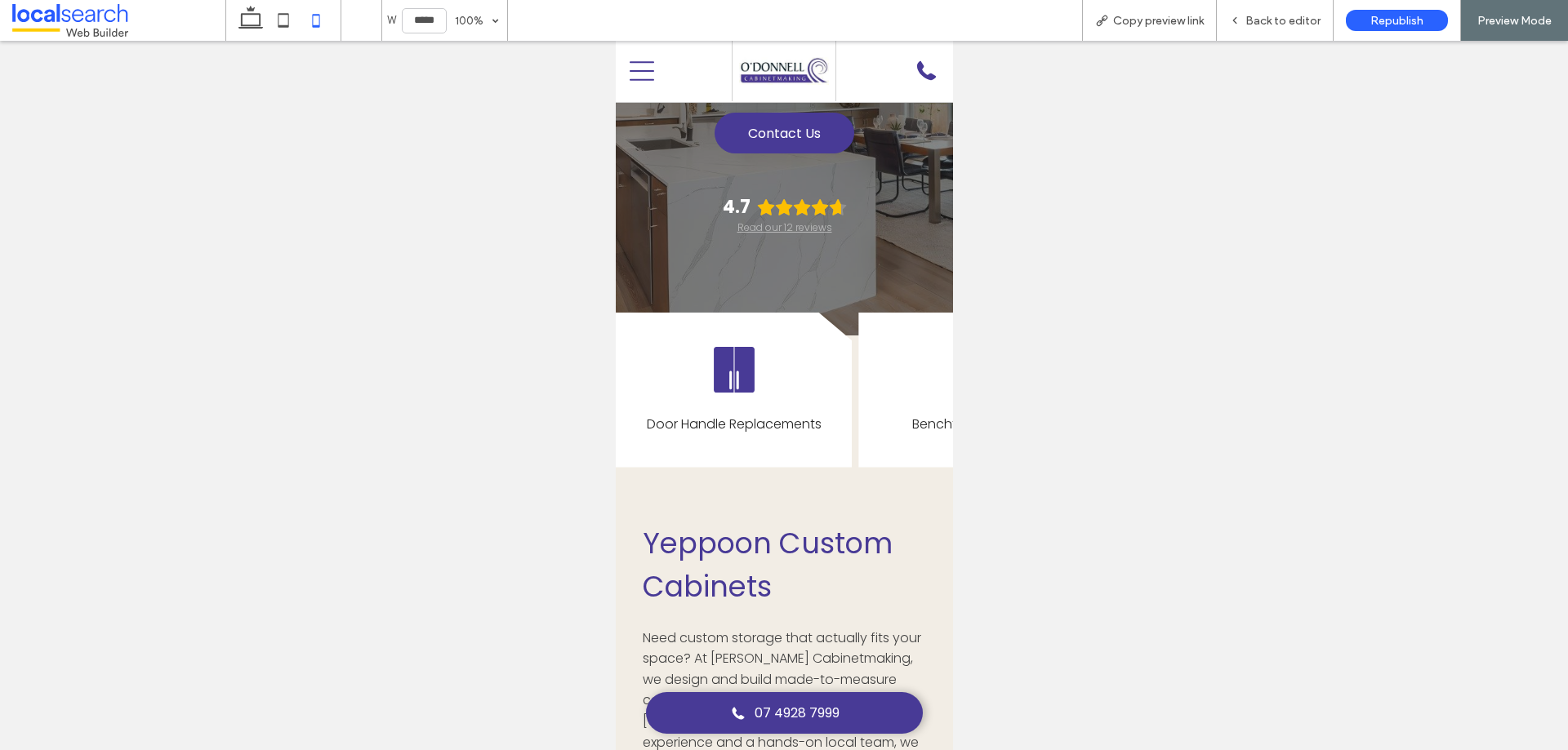
scroll to position [0, 0]
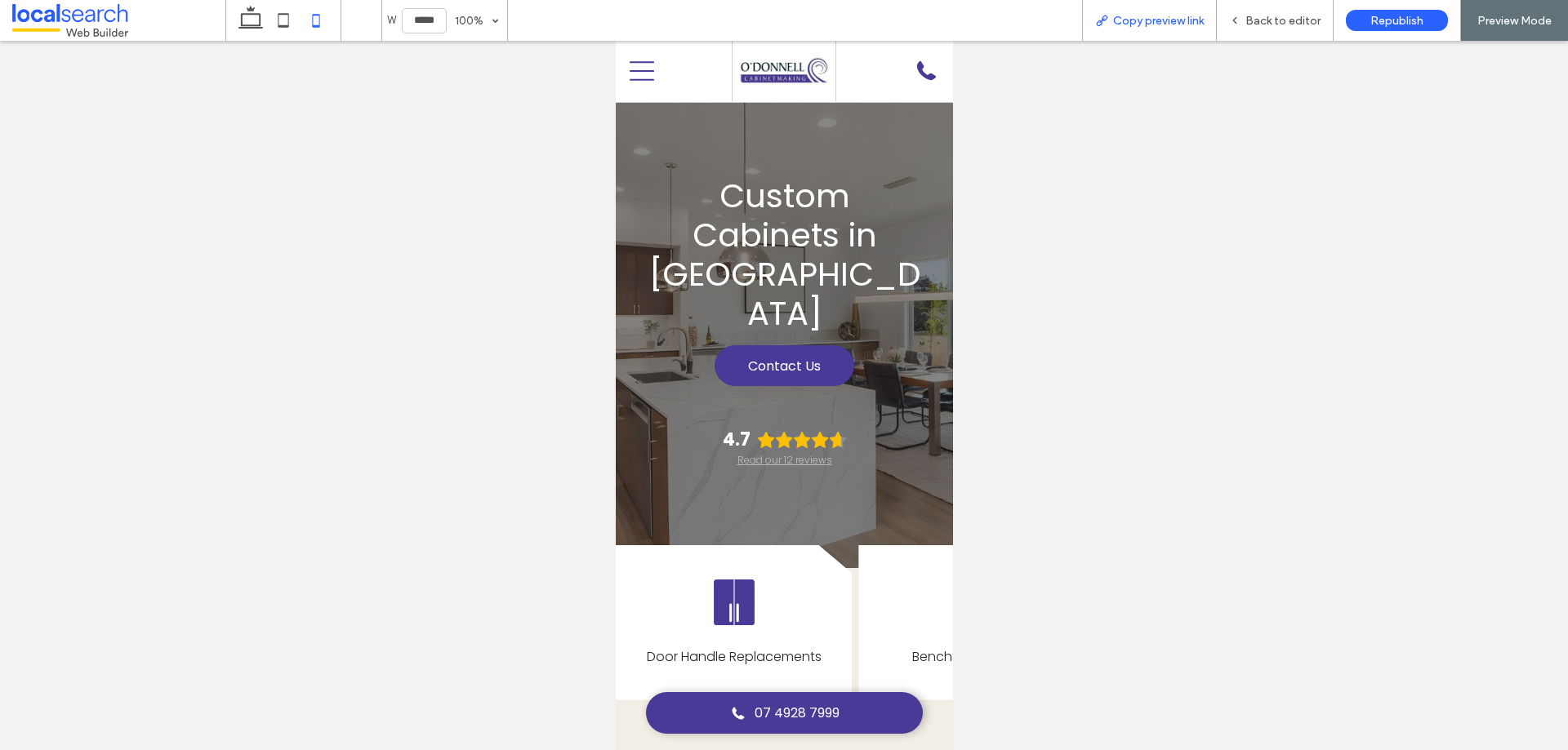
click at [1110, 22] on div "Copy preview link" at bounding box center [1149, 21] width 133 height 14
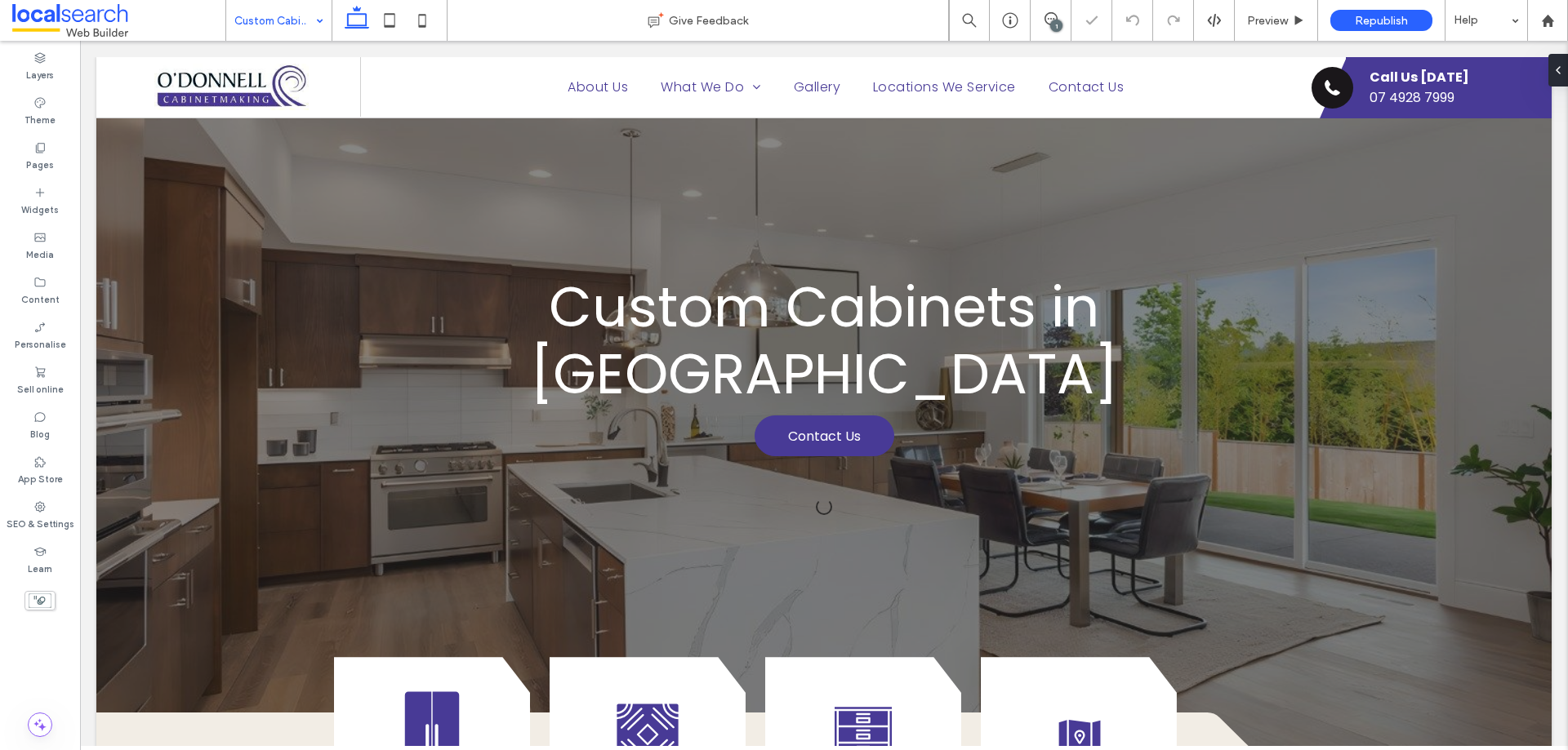
drag, startPoint x: 263, startPoint y: 19, endPoint x: 273, endPoint y: 28, distance: 13.5
click at [264, 19] on input at bounding box center [275, 21] width 80 height 41
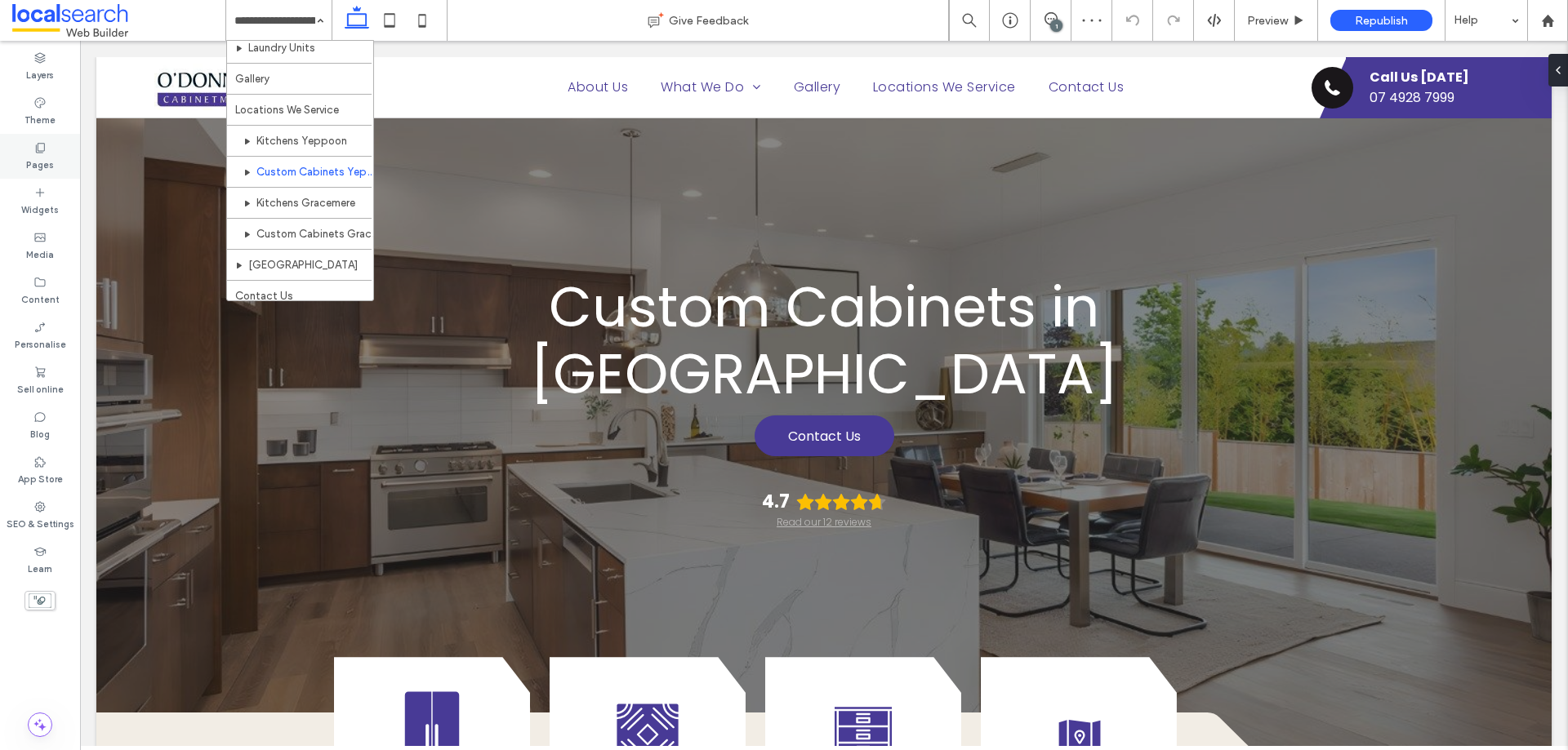
click at [42, 154] on label "Pages" at bounding box center [40, 163] width 28 height 18
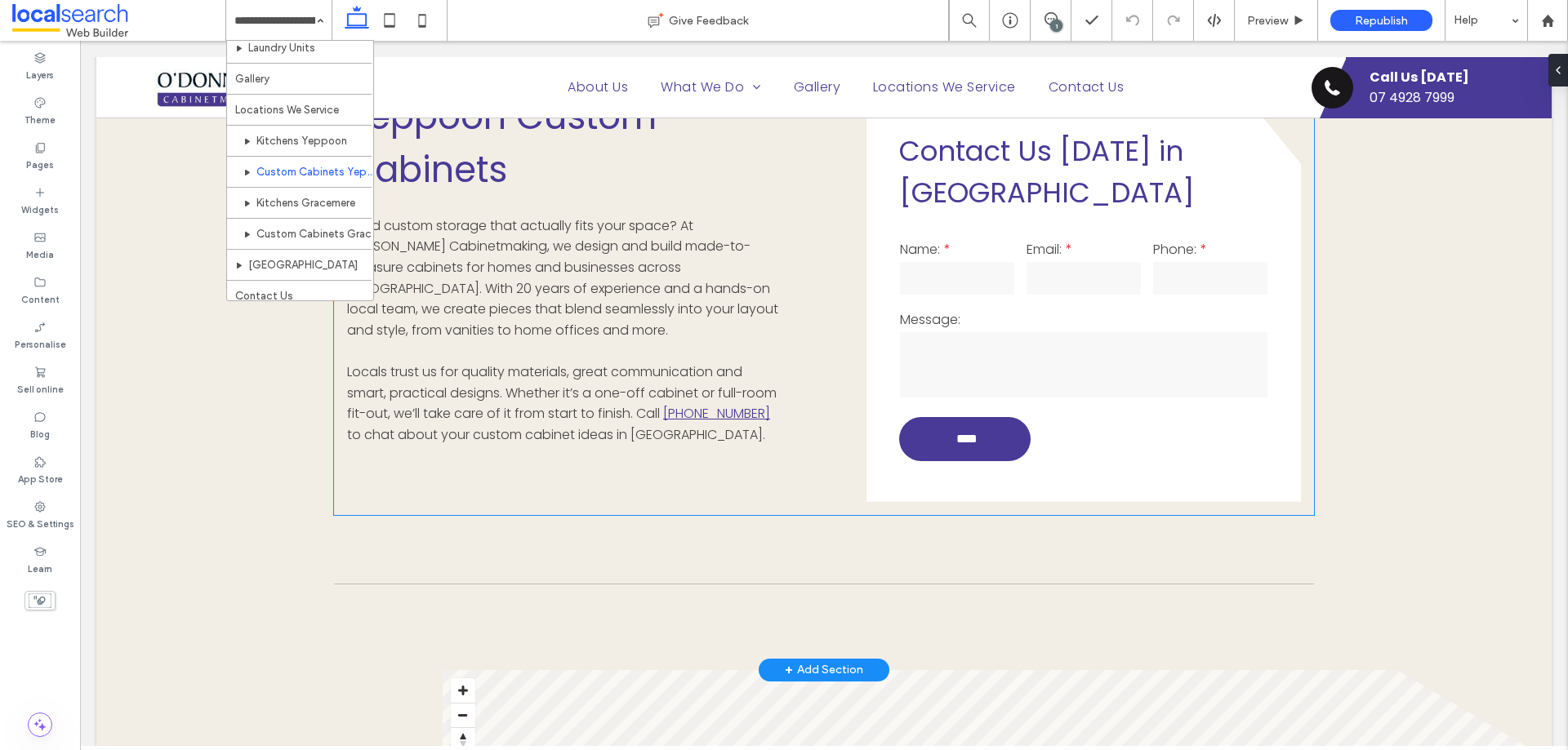
scroll to position [735, 0]
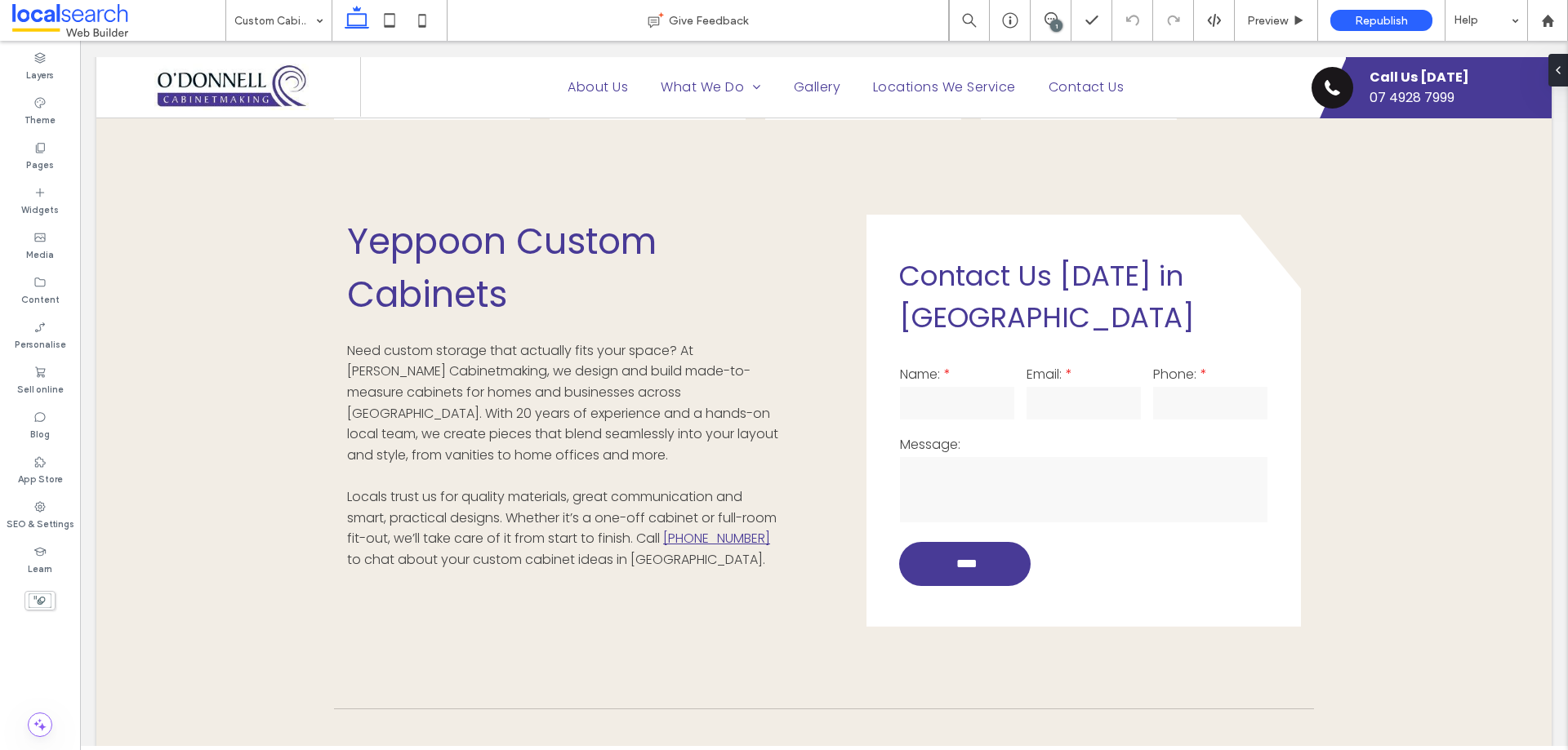
click at [1052, 21] on div "1" at bounding box center [1056, 25] width 12 height 12
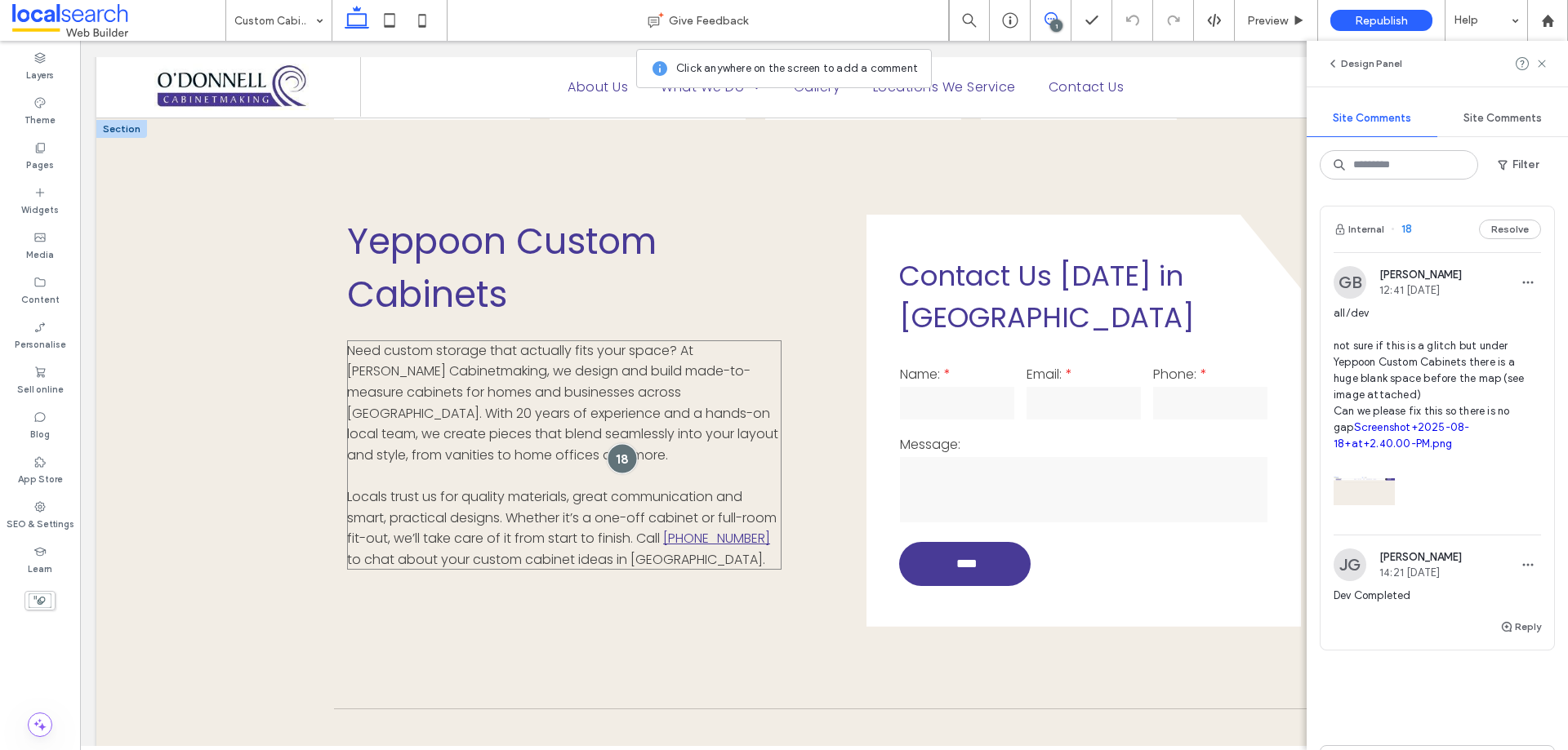
click at [620, 443] on div at bounding box center [622, 458] width 30 height 30
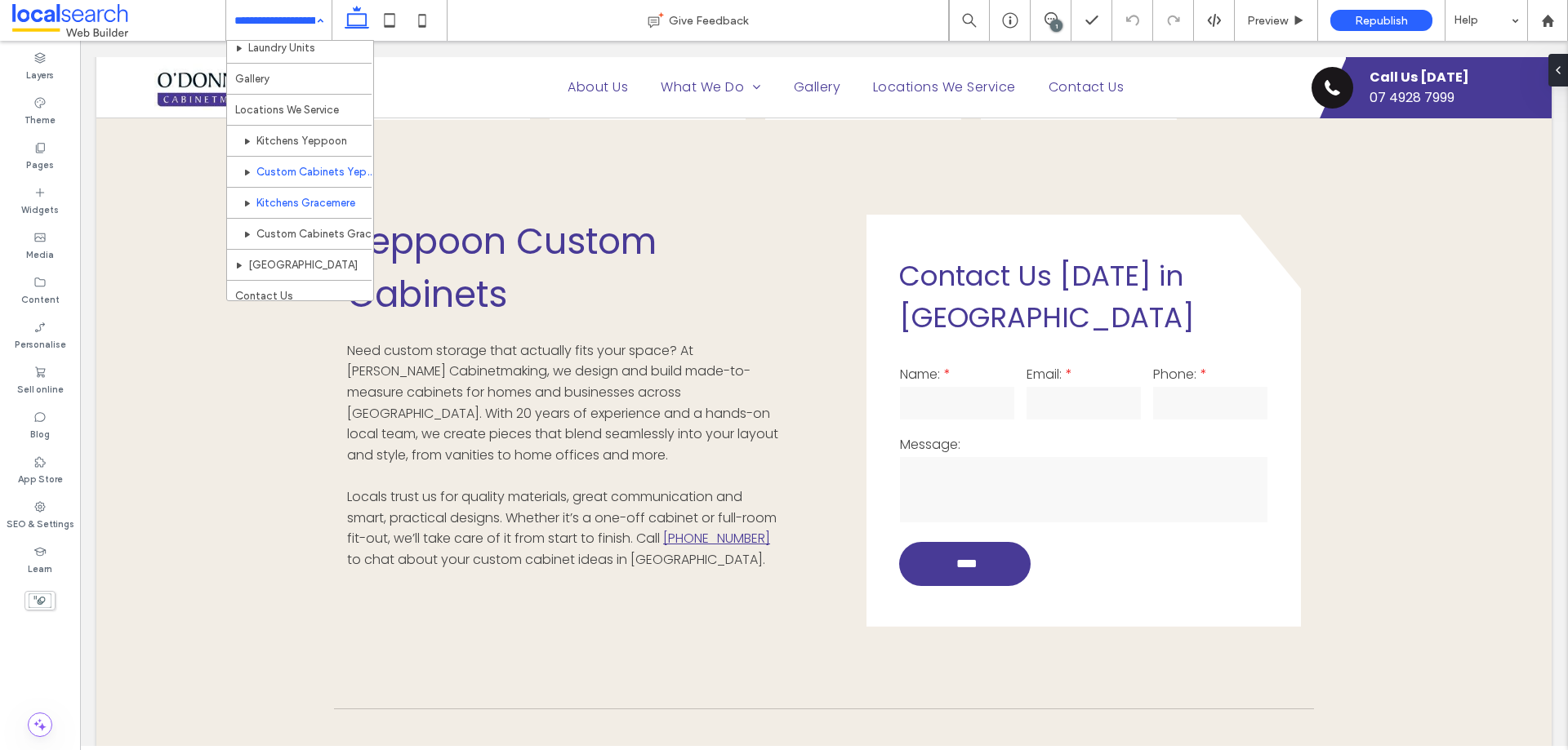
scroll to position [172, 0]
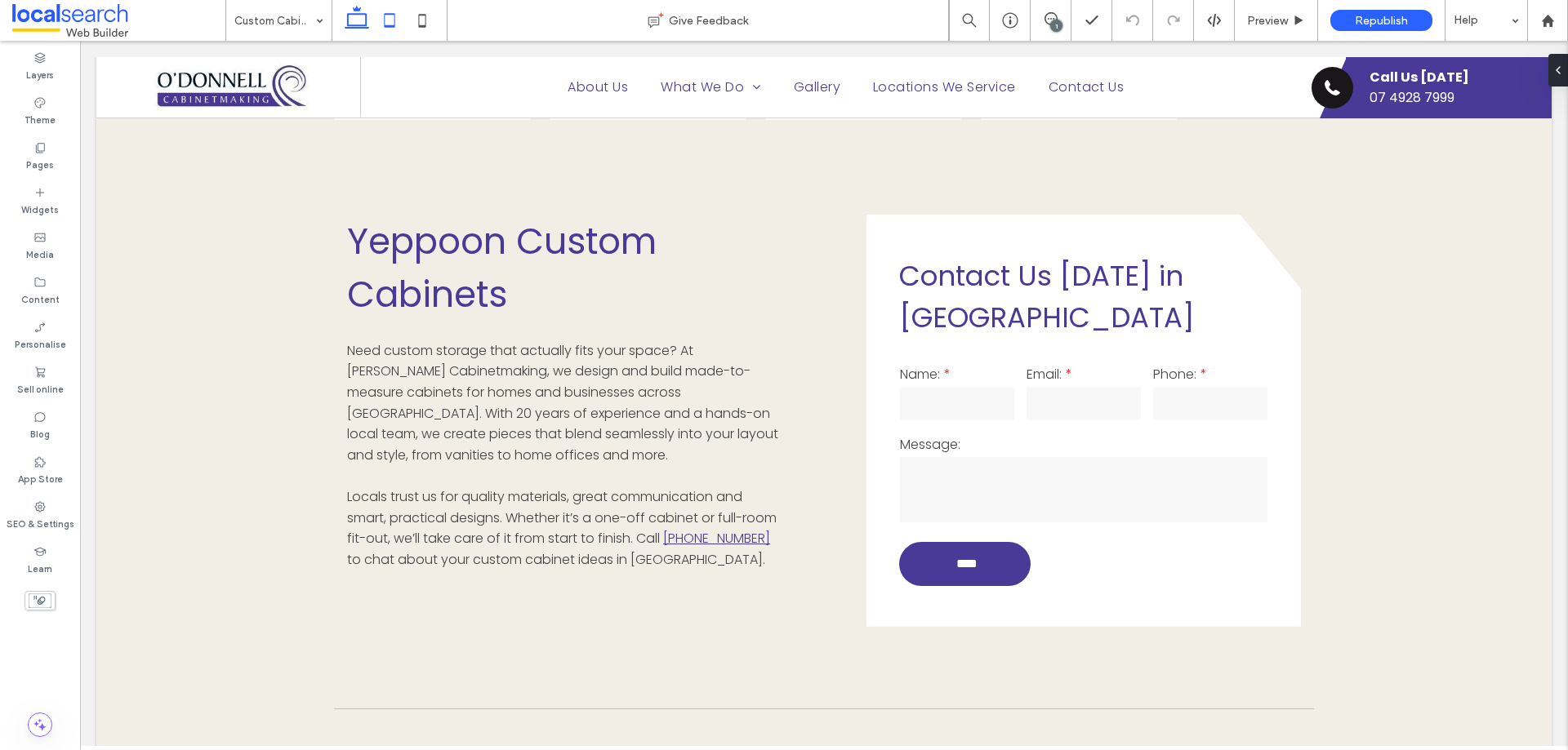
click at [398, 20] on icon at bounding box center [389, 20] width 33 height 33
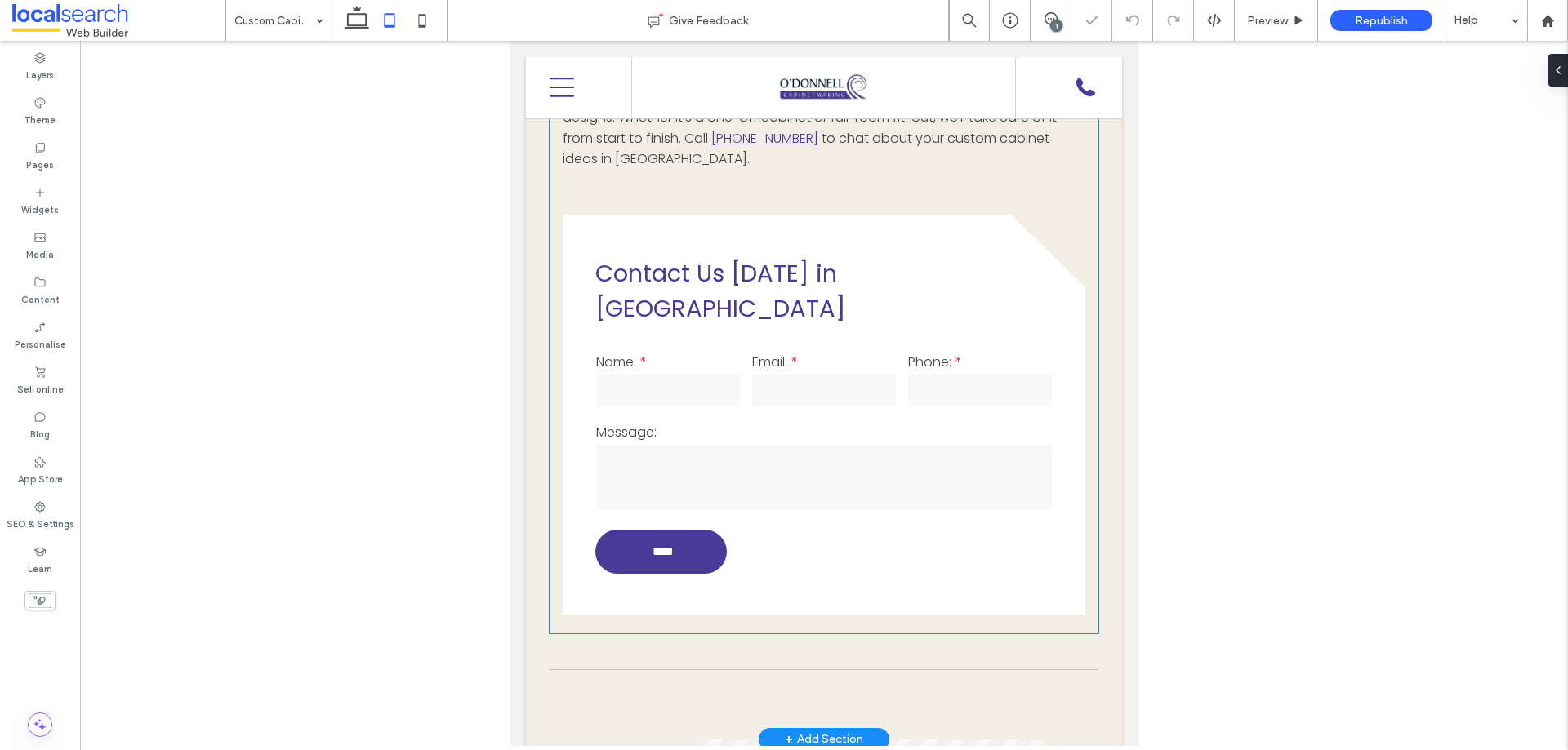
scroll to position [1161, 0]
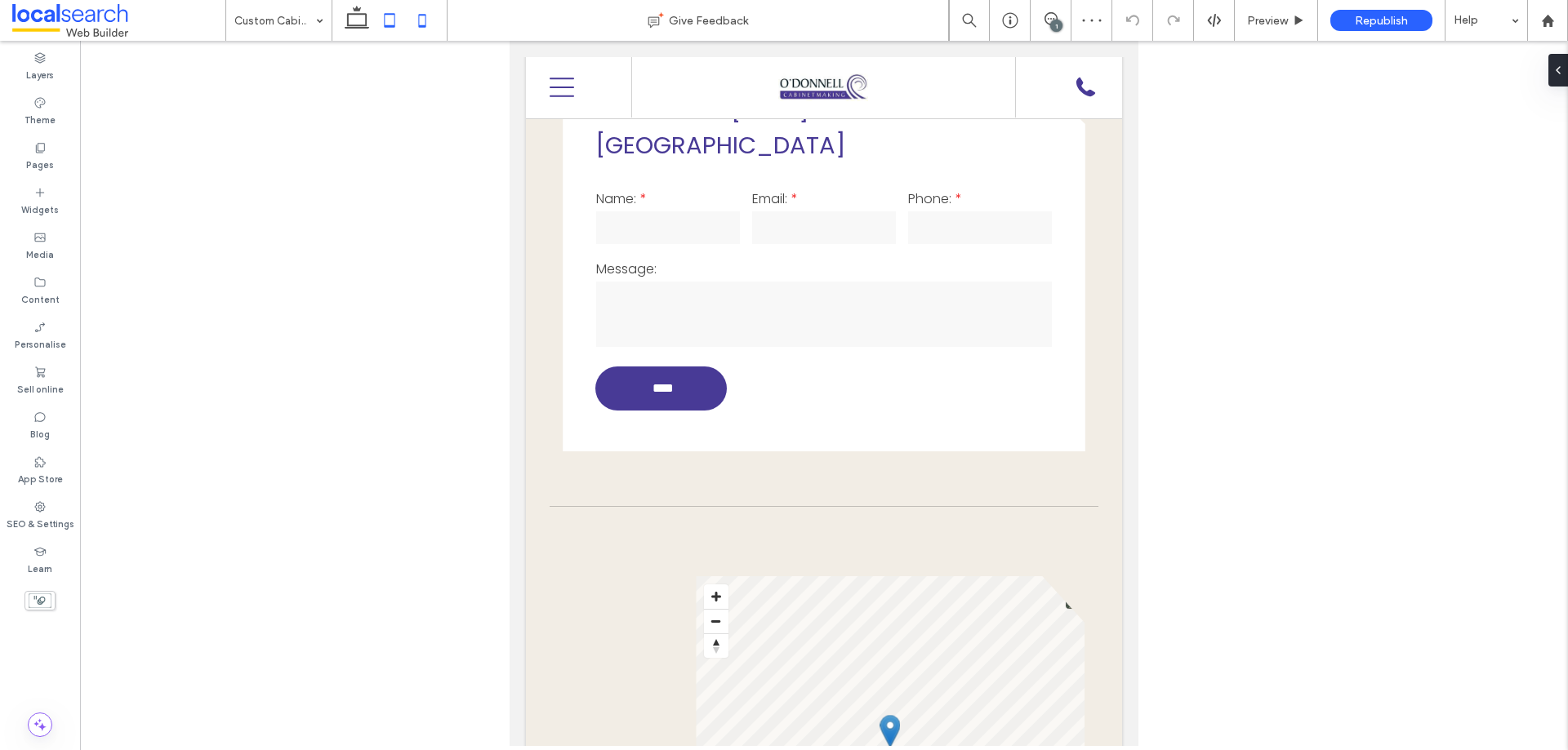
click at [428, 32] on icon at bounding box center [422, 20] width 33 height 33
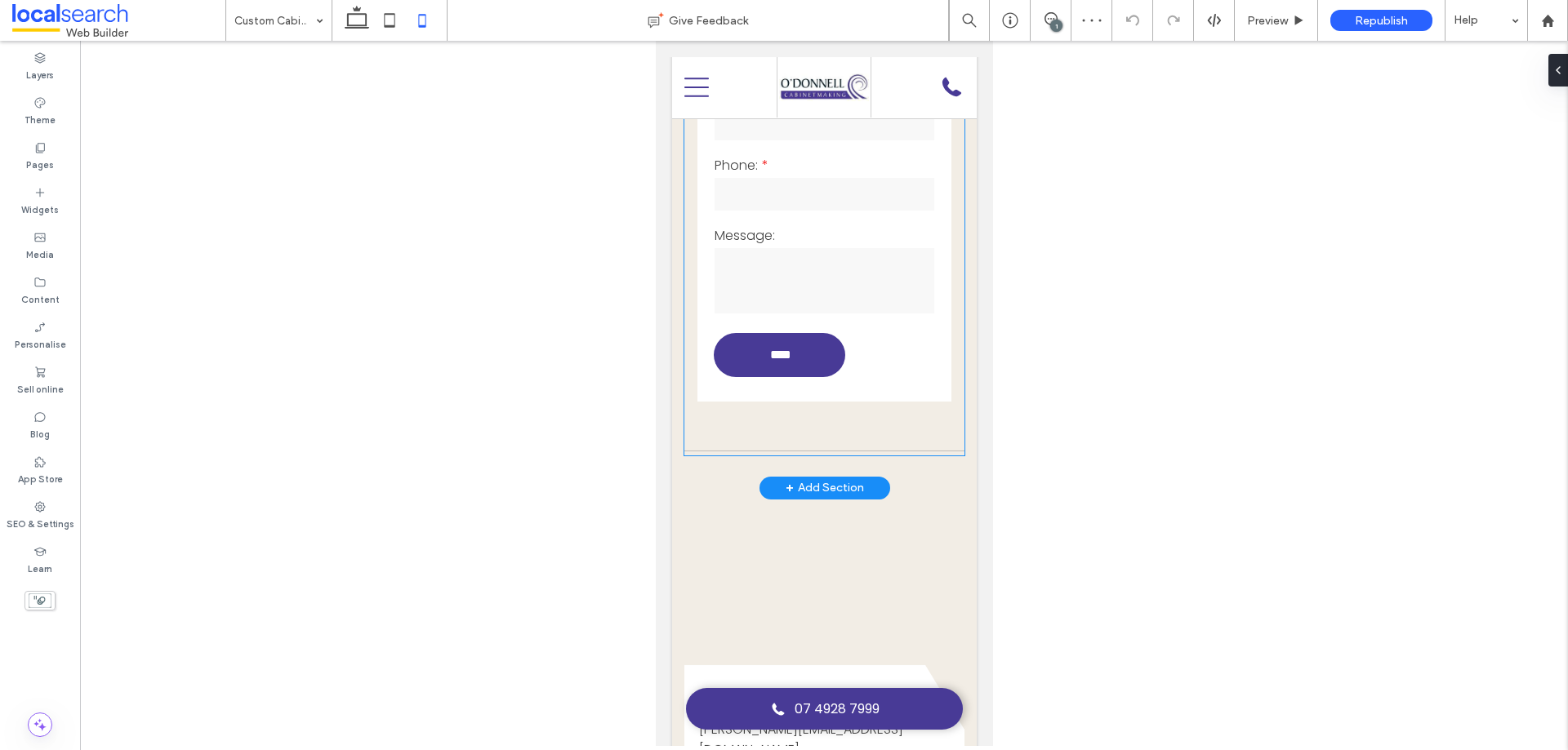
scroll to position [1511, 0]
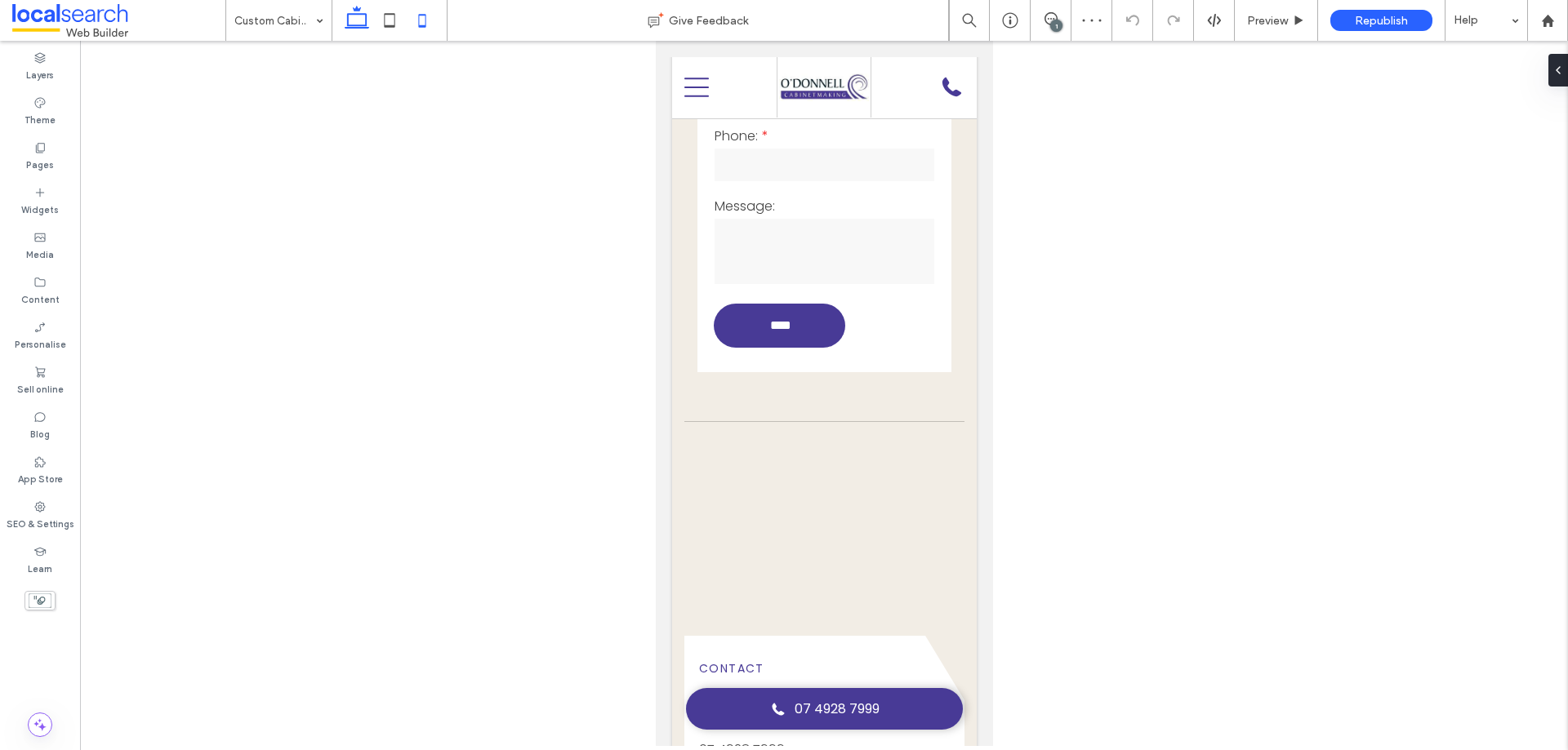
click at [356, 22] on icon at bounding box center [356, 20] width 33 height 33
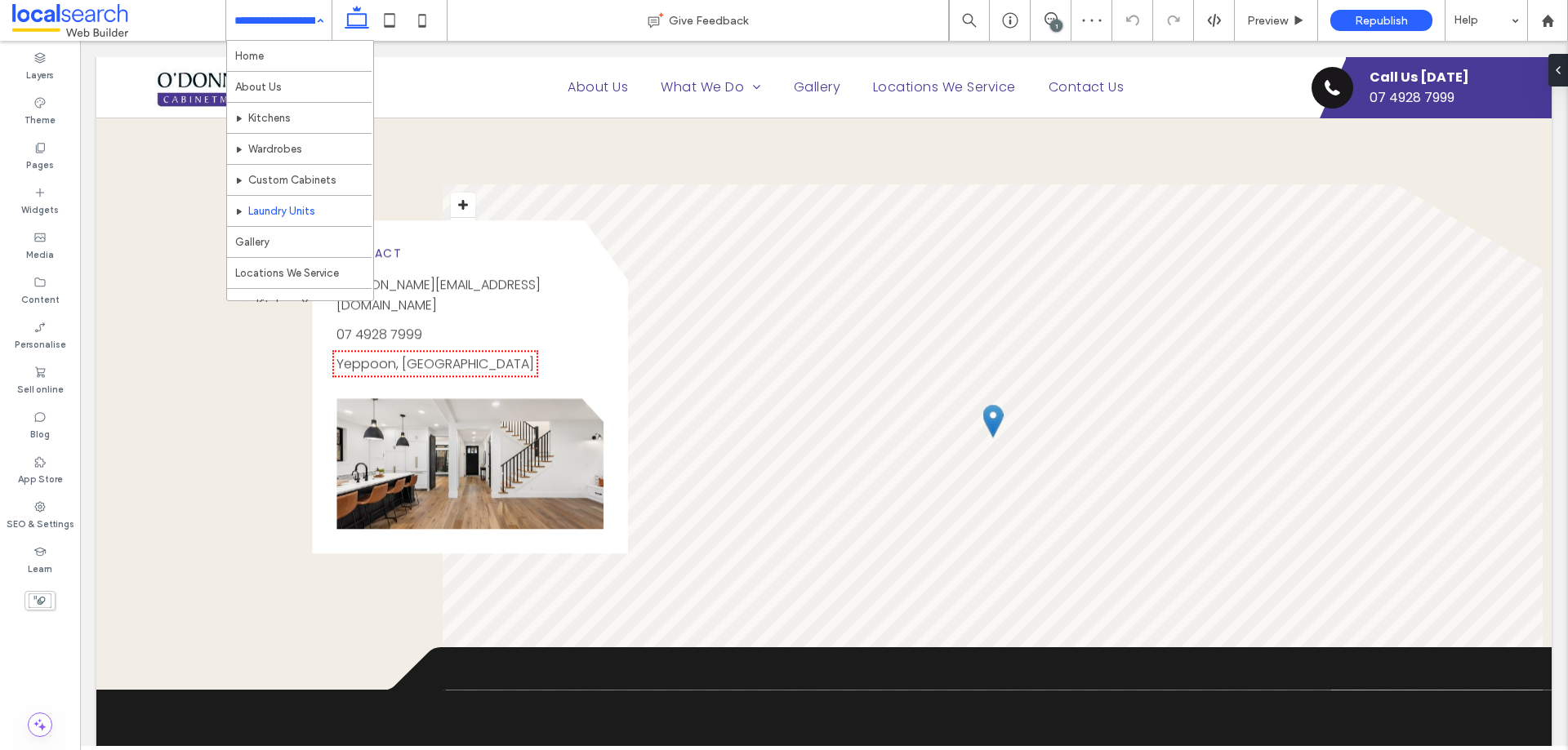
scroll to position [172, 0]
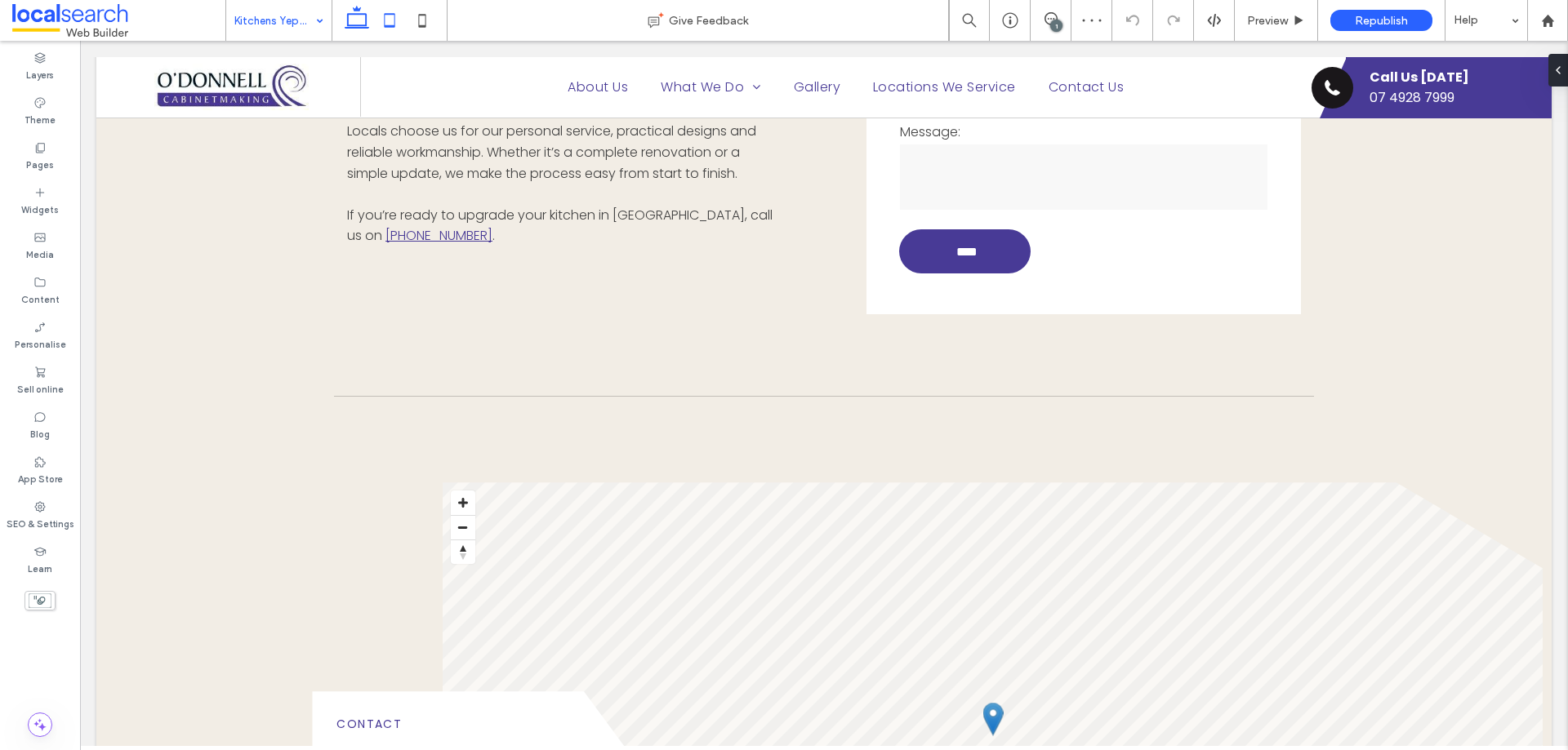
click at [387, 19] on icon at bounding box center [389, 20] width 33 height 33
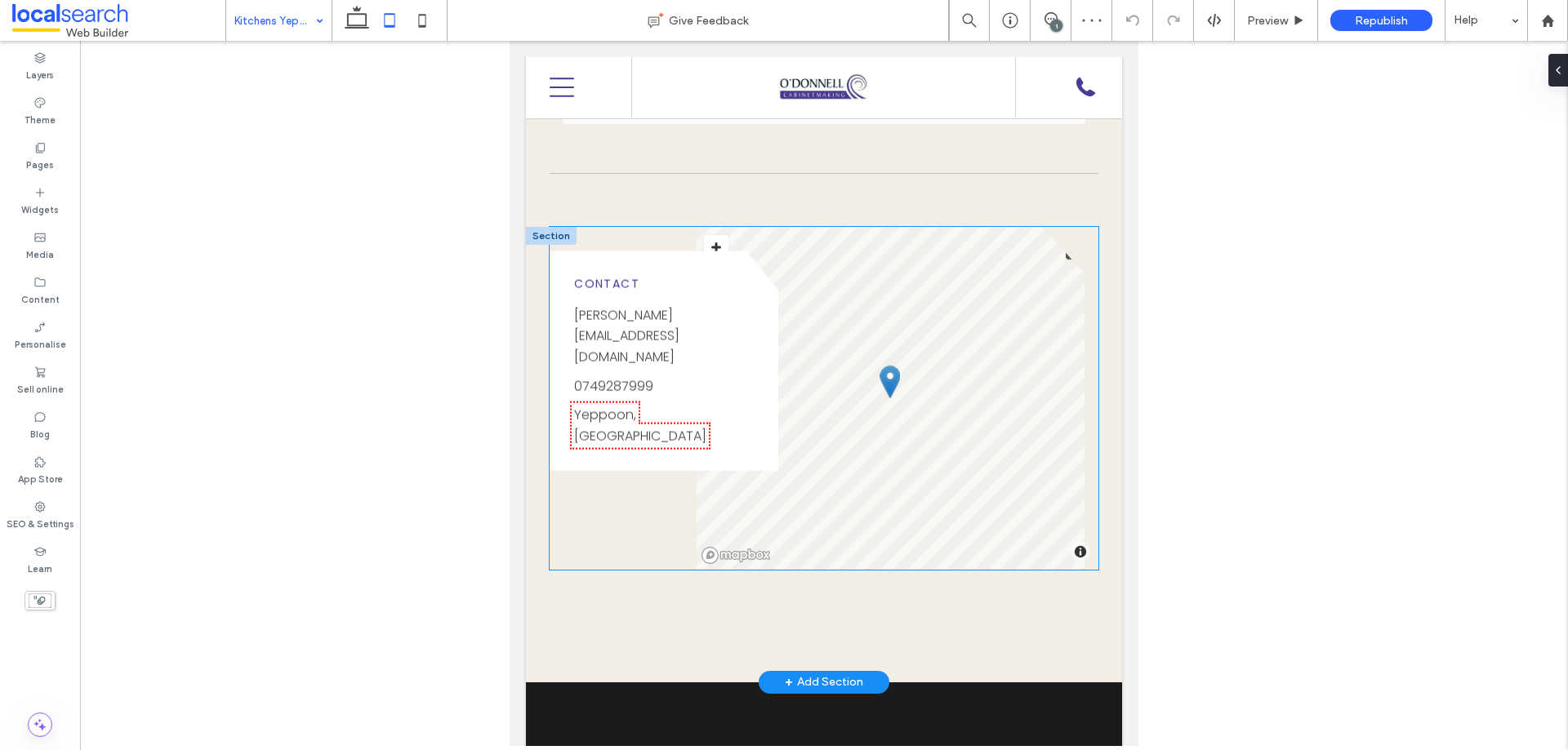
scroll to position [1197, 0]
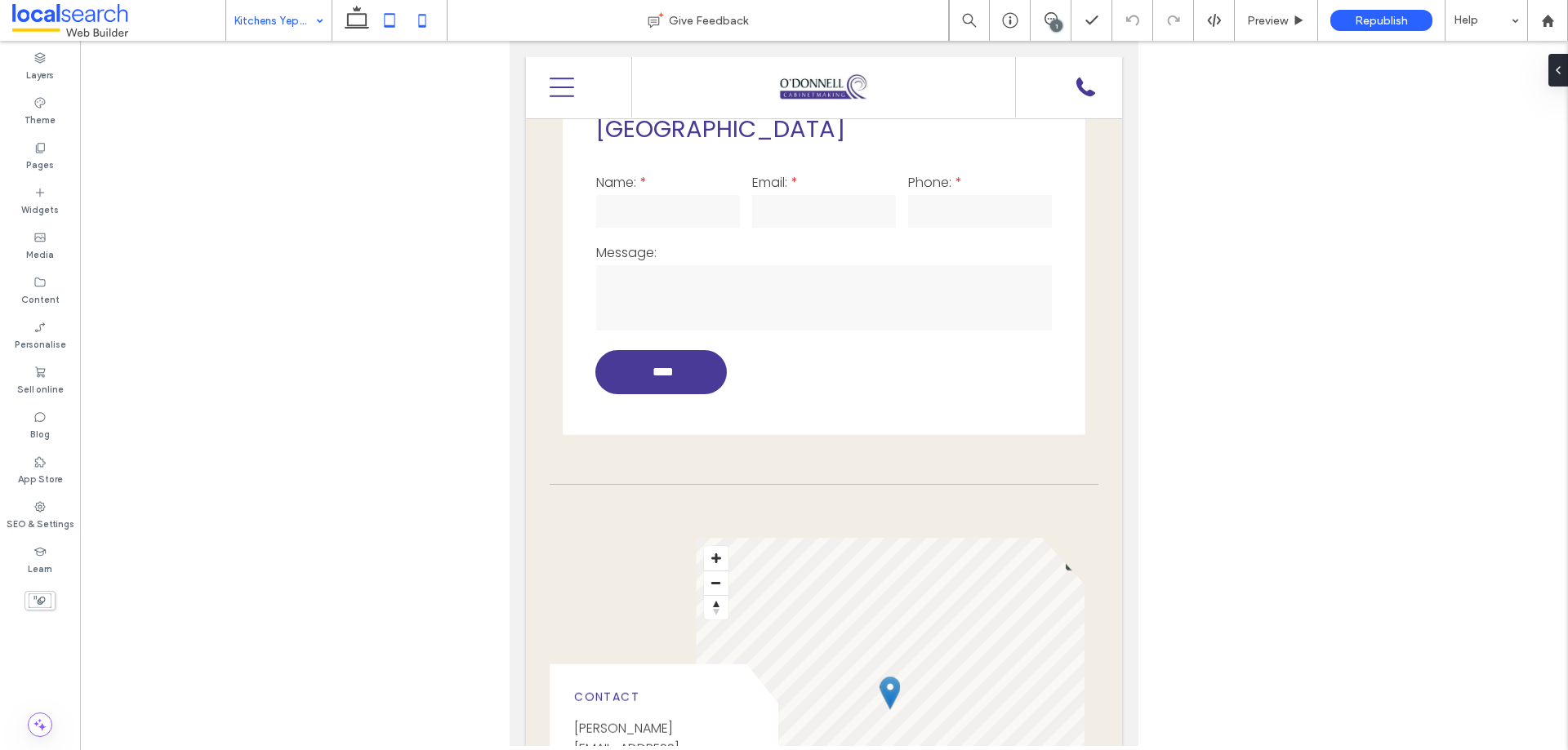
click at [421, 15] on use at bounding box center [423, 21] width 7 height 13
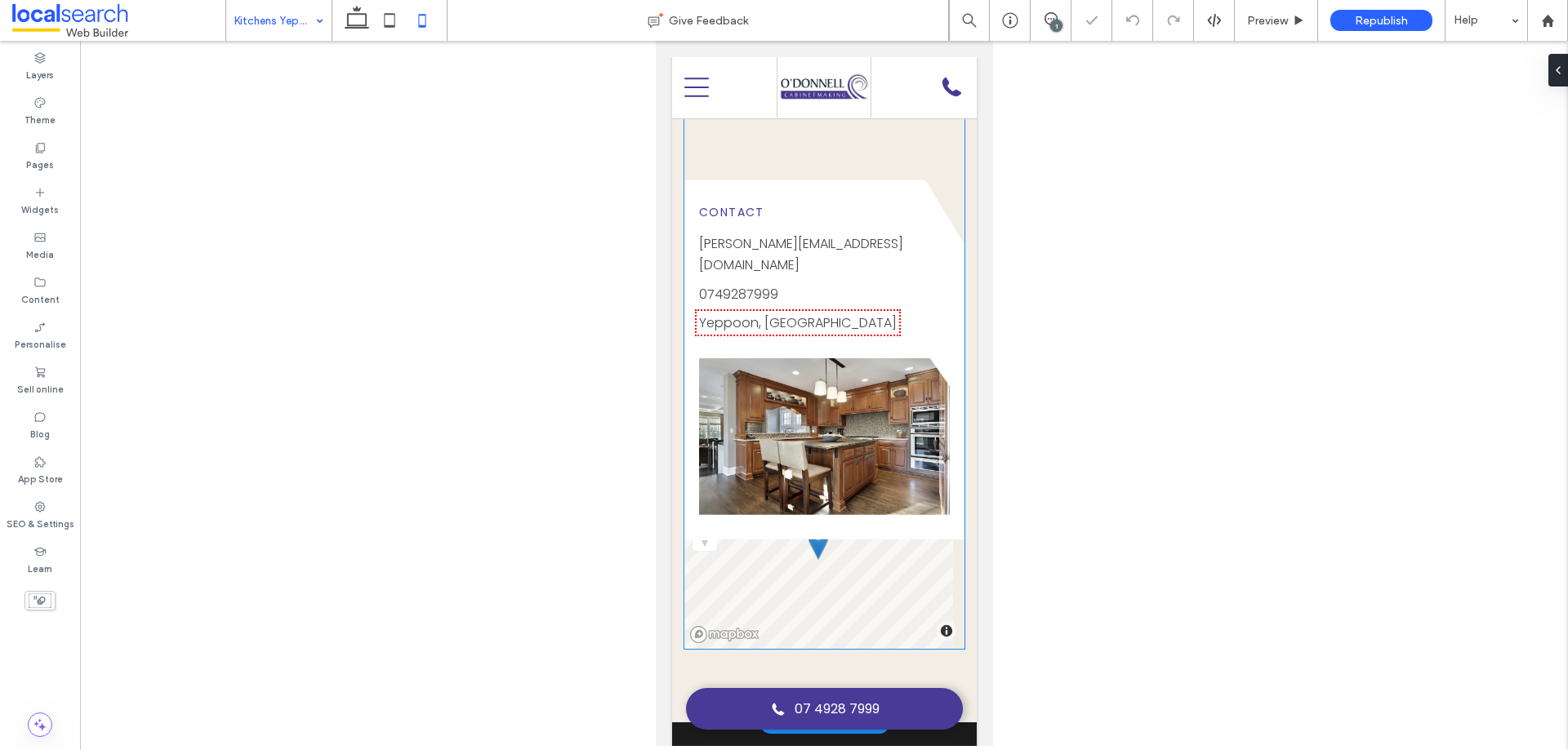
scroll to position [1599, 0]
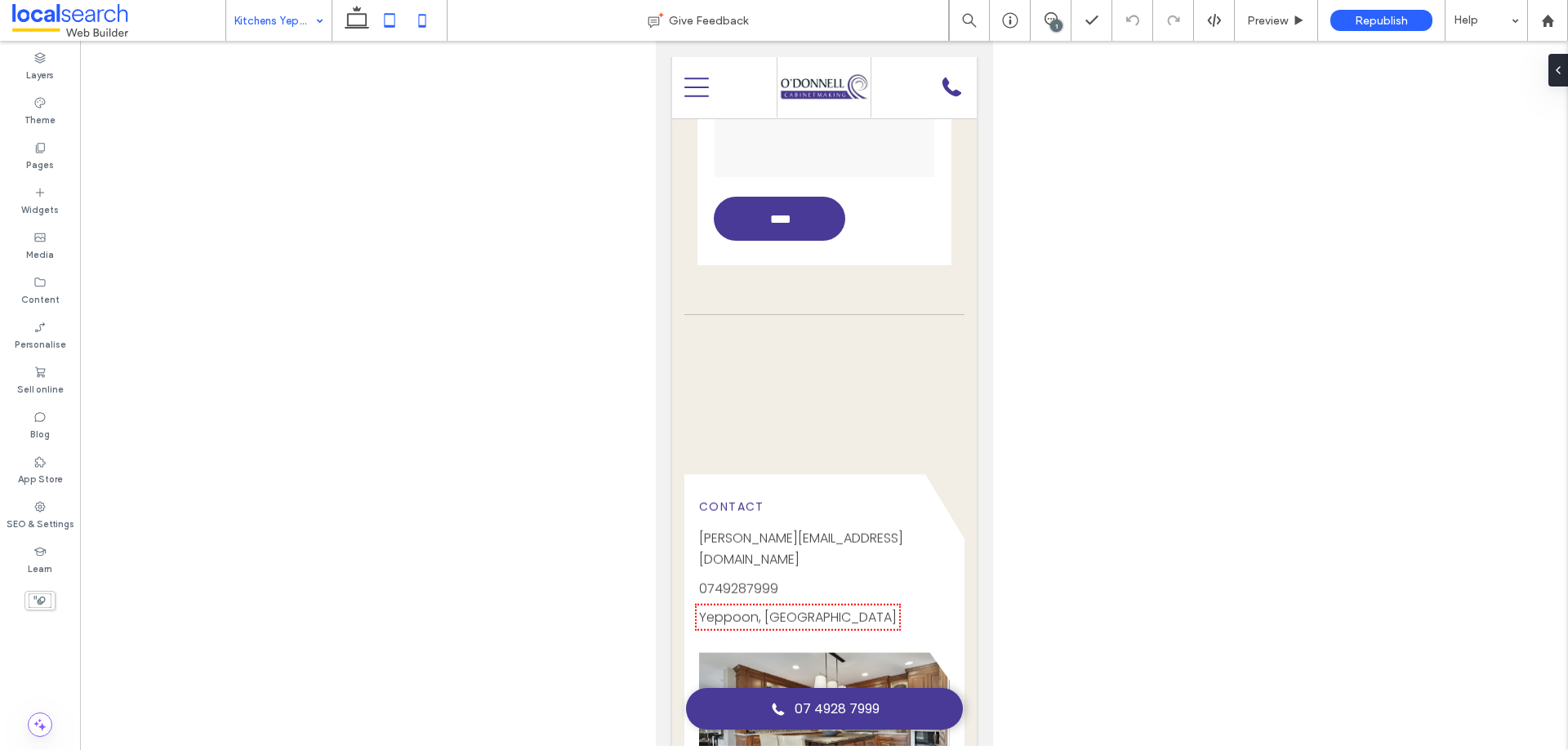
click at [399, 28] on icon at bounding box center [389, 20] width 33 height 33
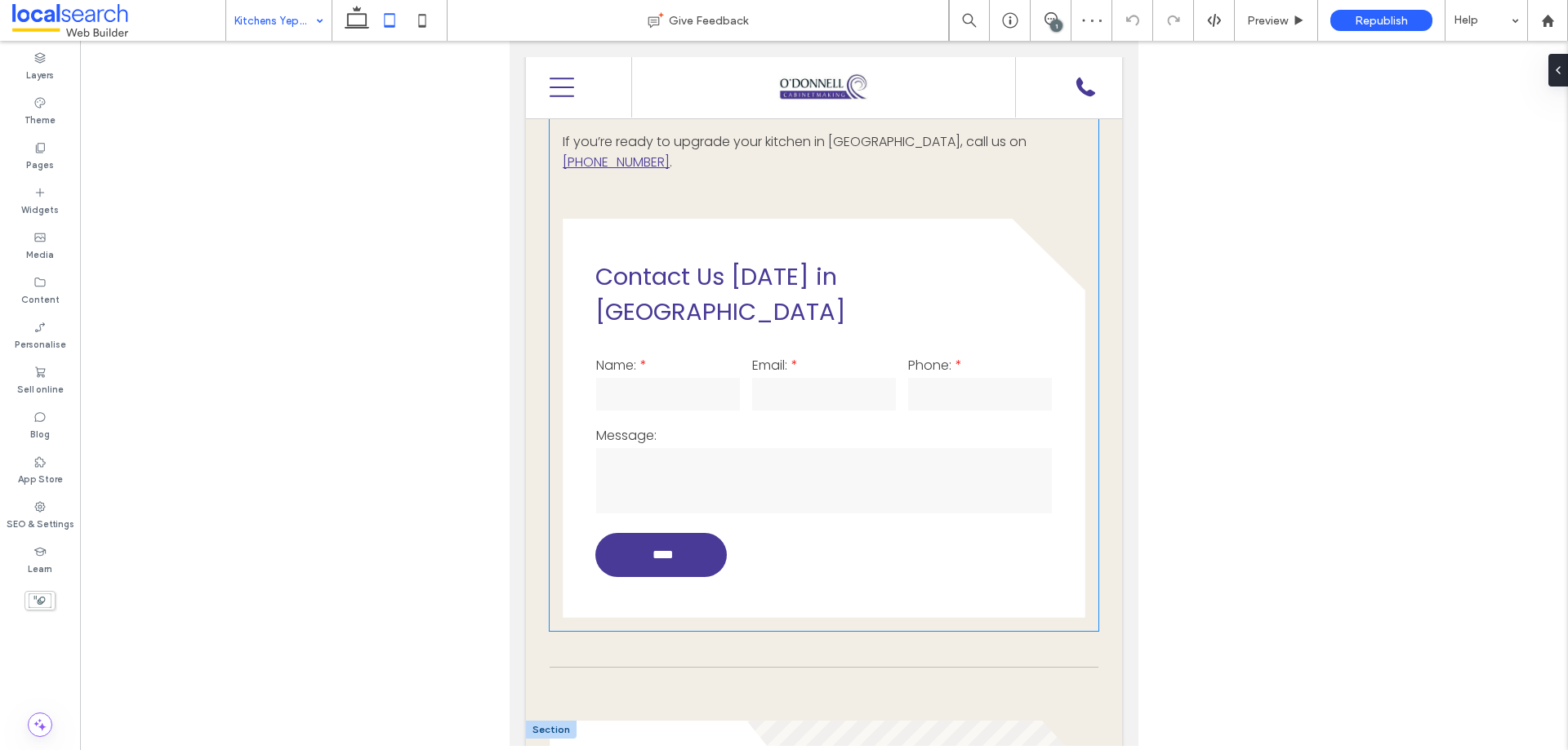
scroll to position [1197, 0]
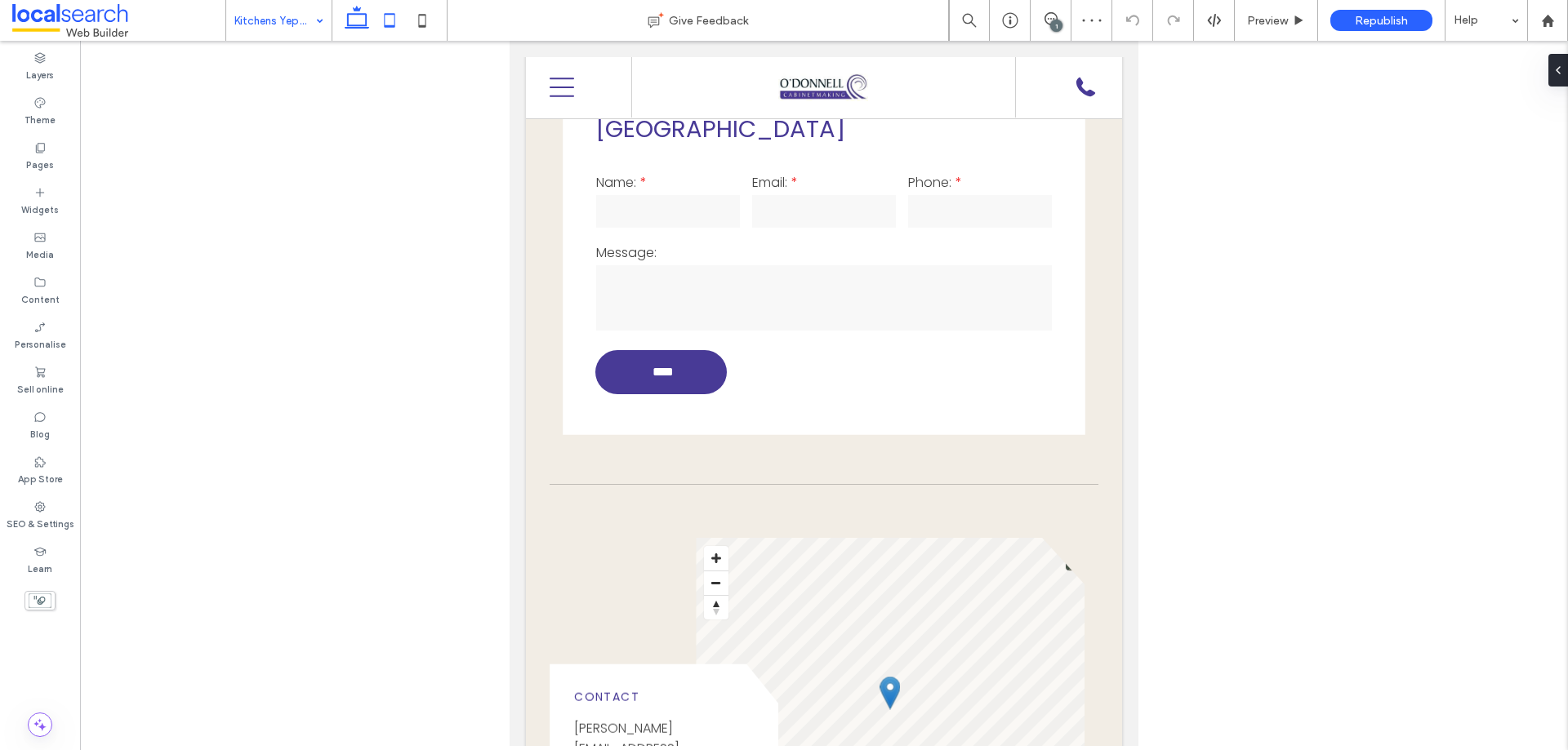
click at [367, 22] on use at bounding box center [356, 17] width 24 height 22
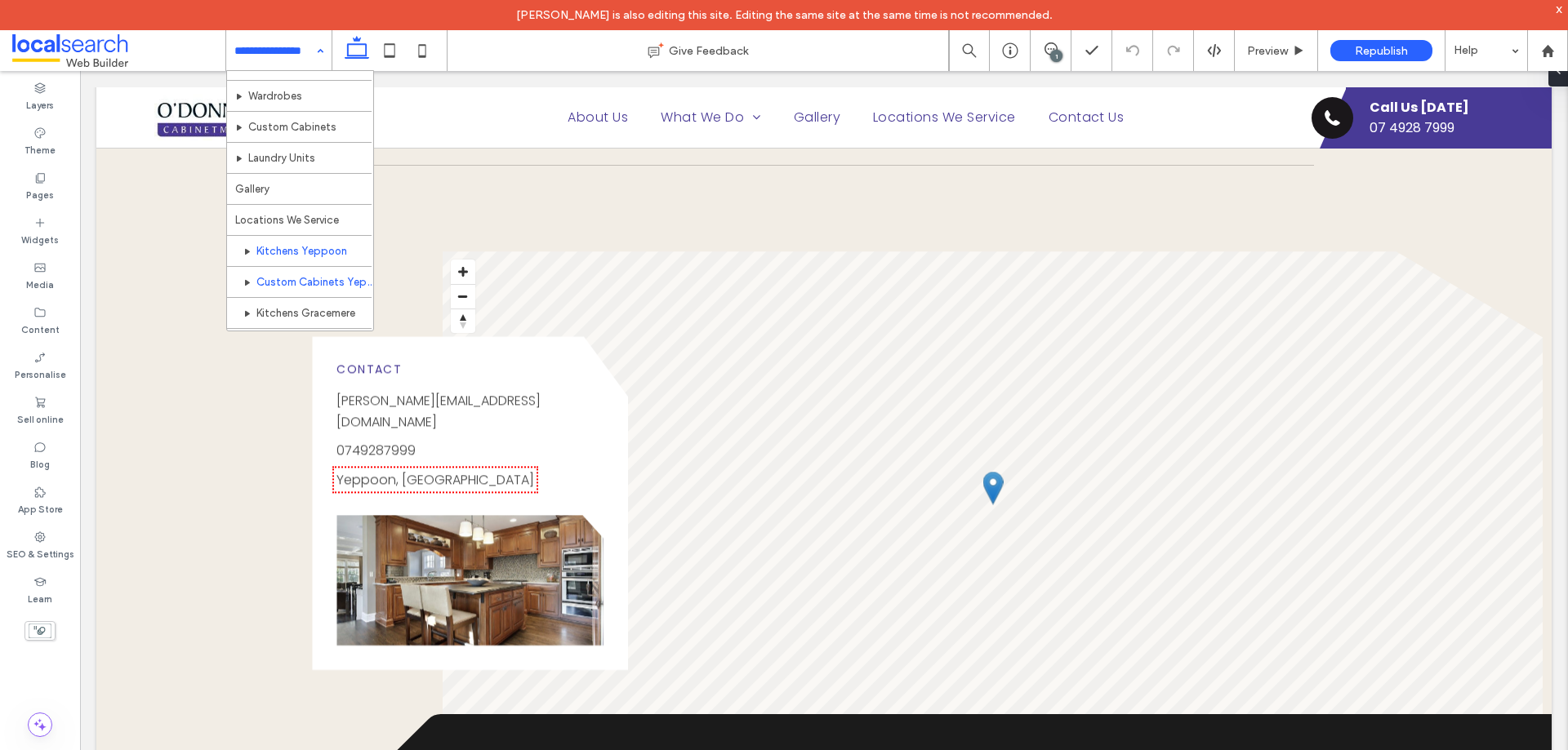
scroll to position [172, 0]
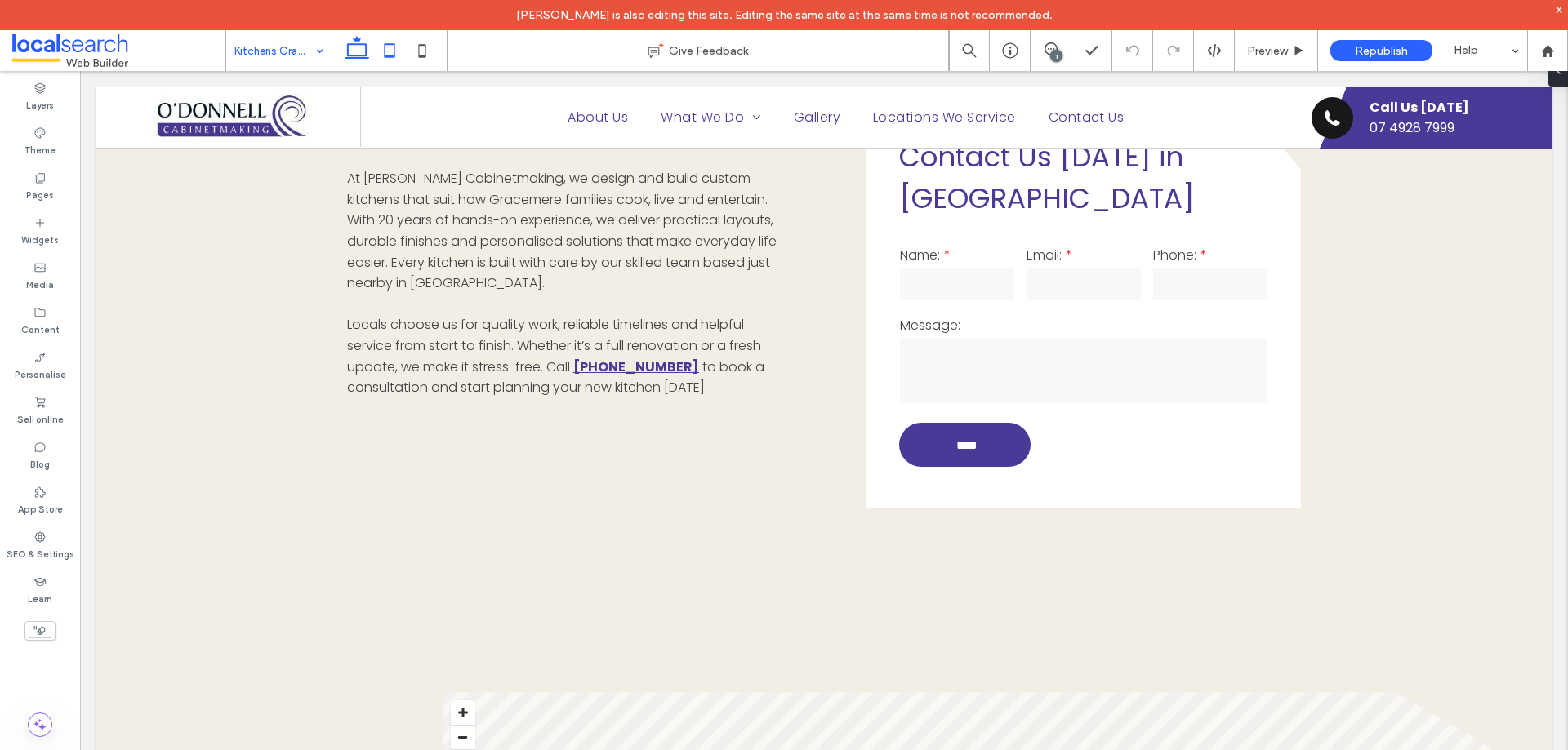
click at [390, 57] on use at bounding box center [389, 50] width 10 height 14
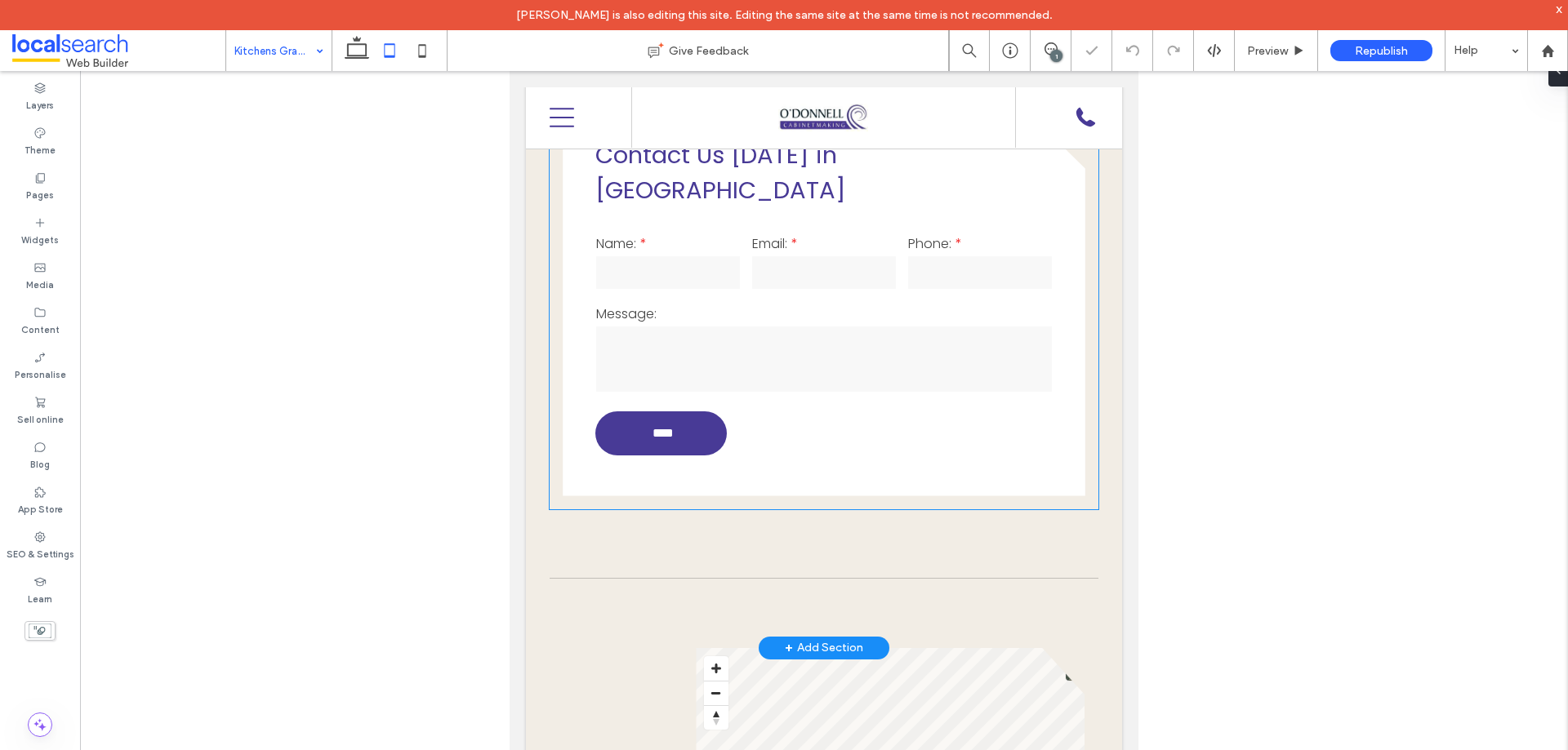
scroll to position [1275, 0]
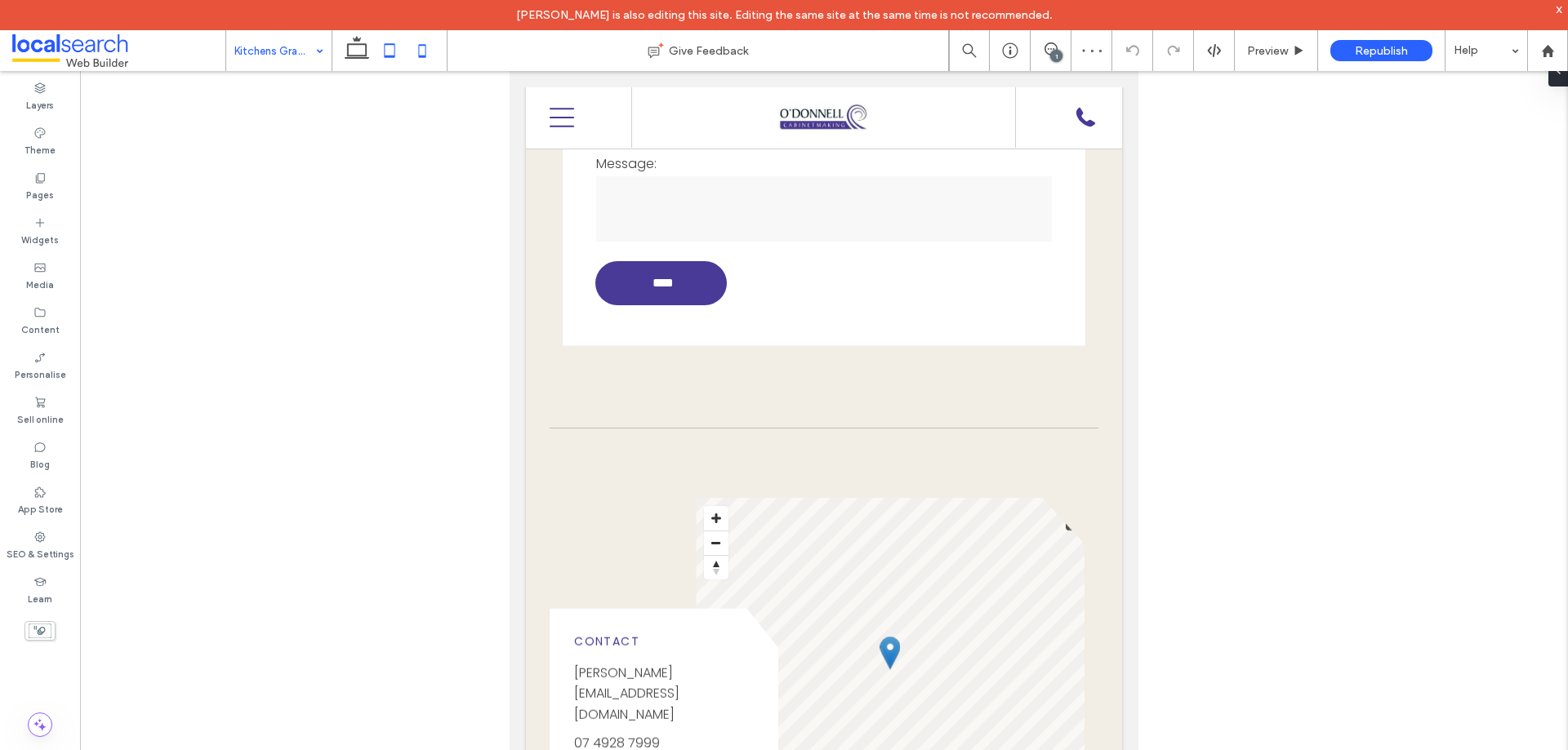
click at [426, 55] on use at bounding box center [423, 50] width 7 height 13
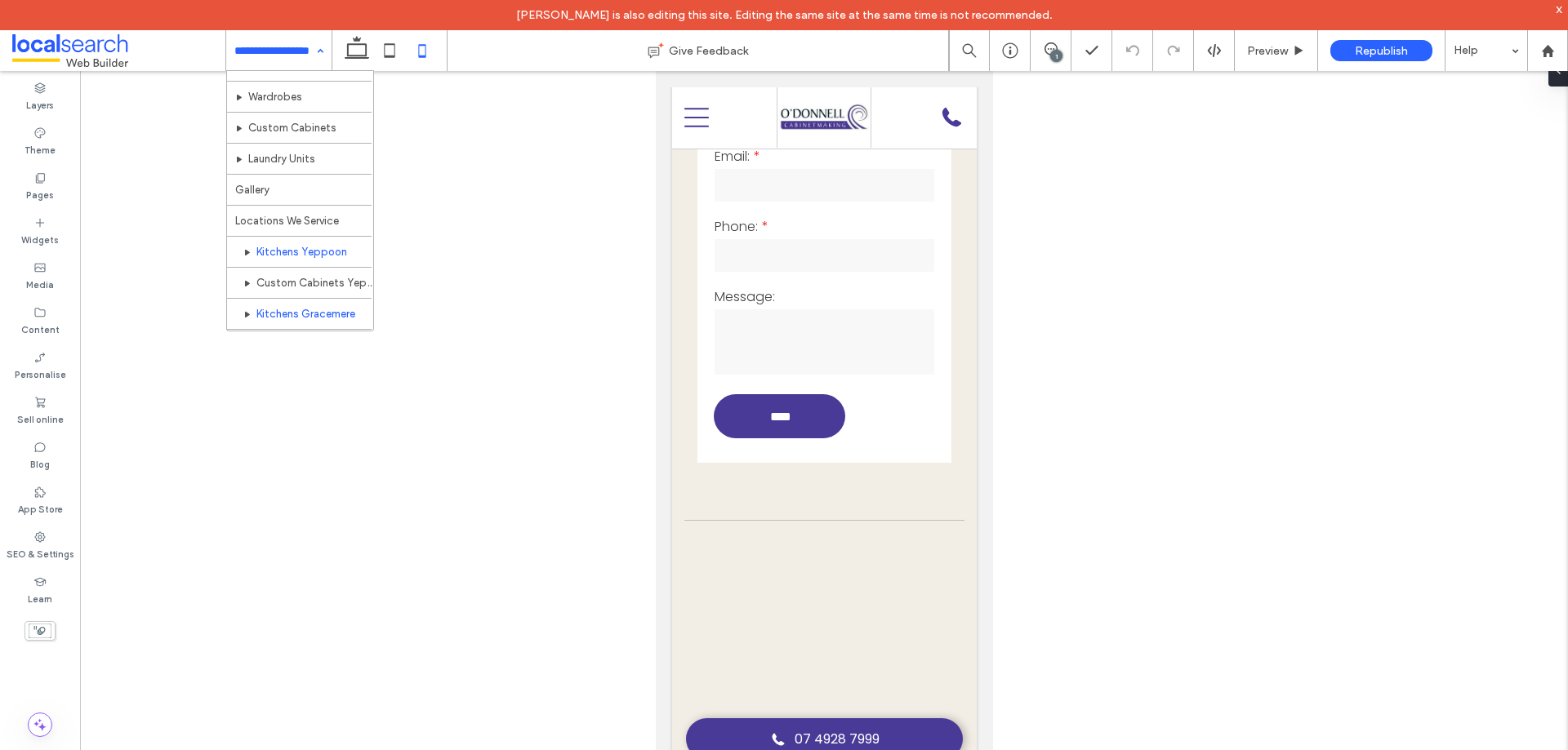
scroll to position [172, 0]
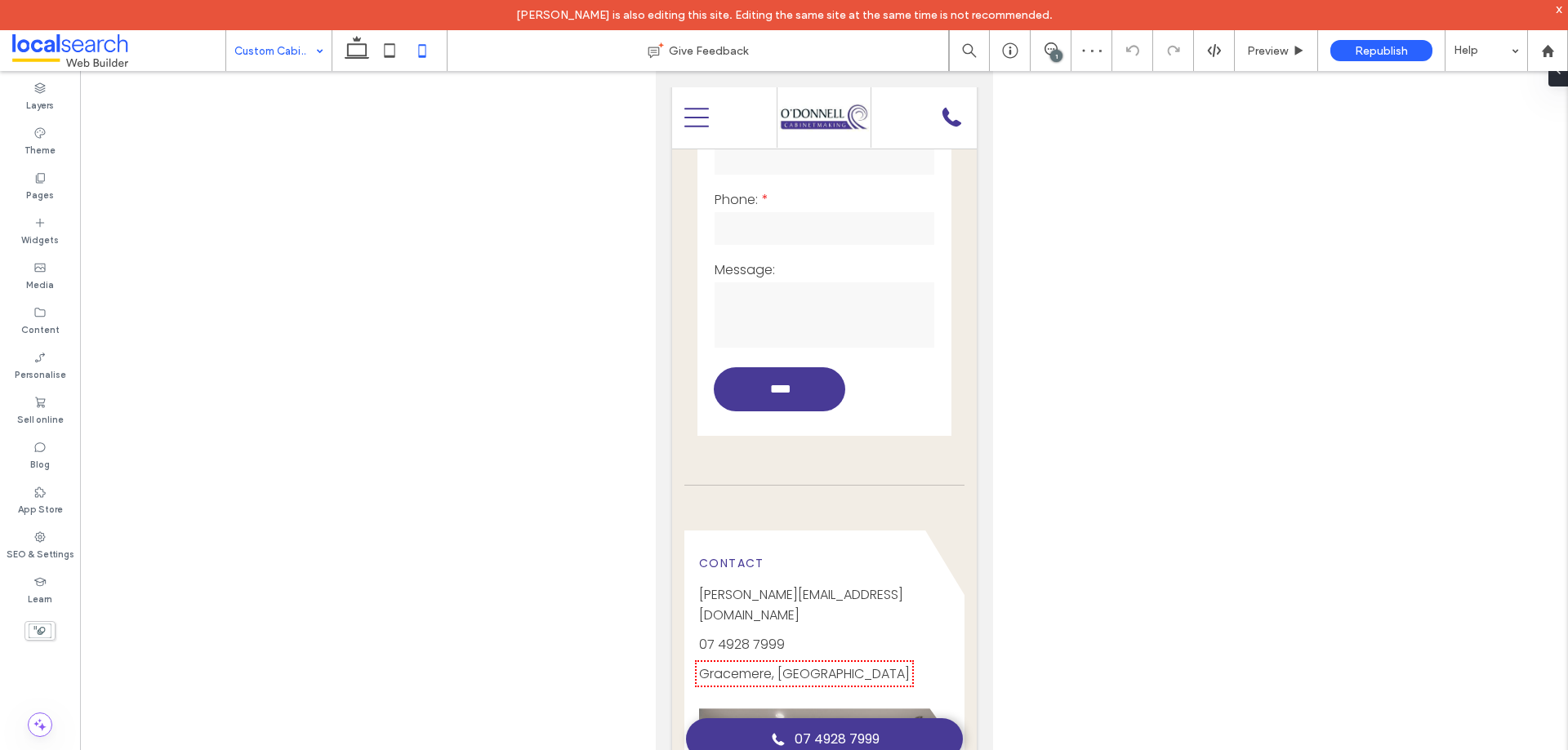
scroll to position [1551, 0]
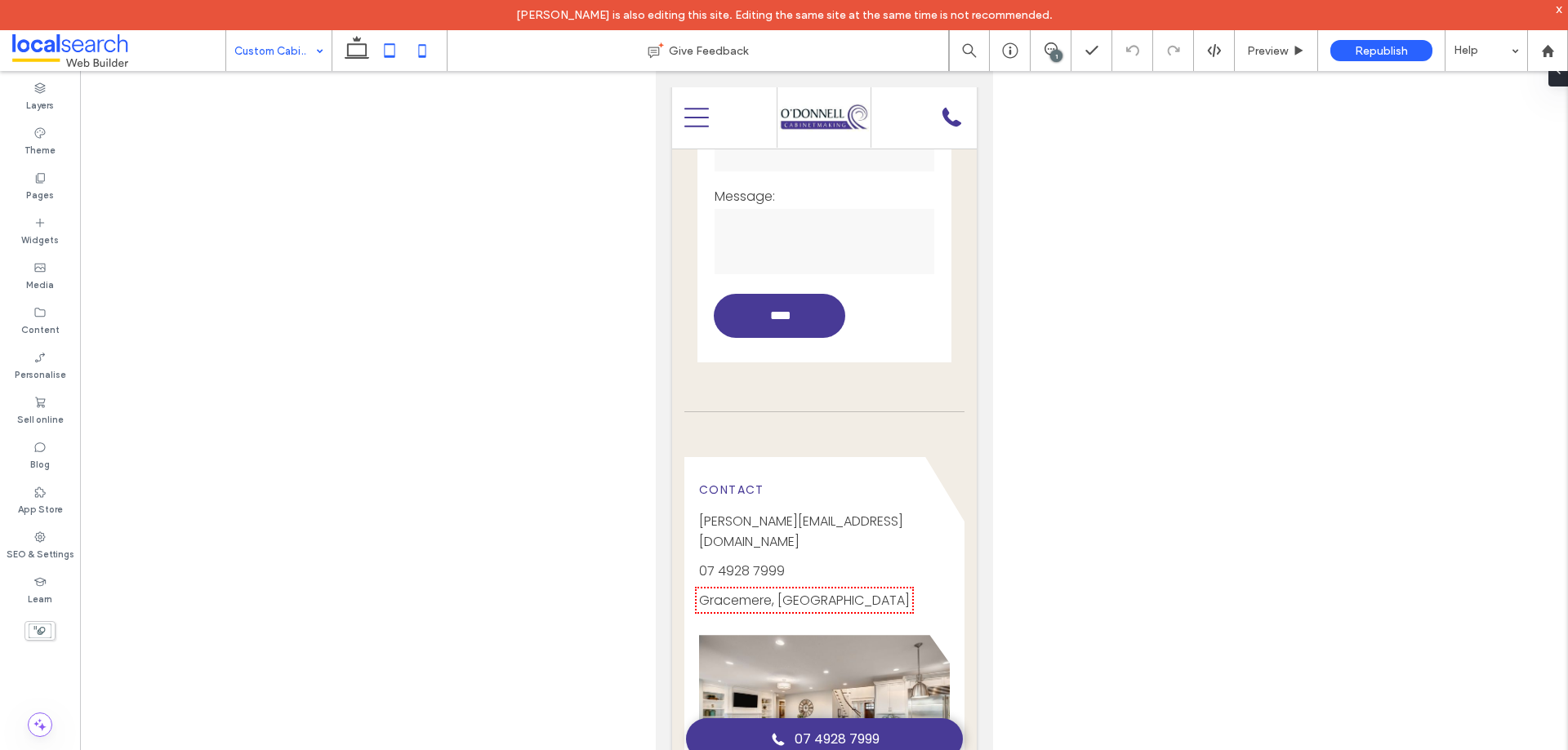
click at [400, 54] on icon at bounding box center [389, 50] width 33 height 33
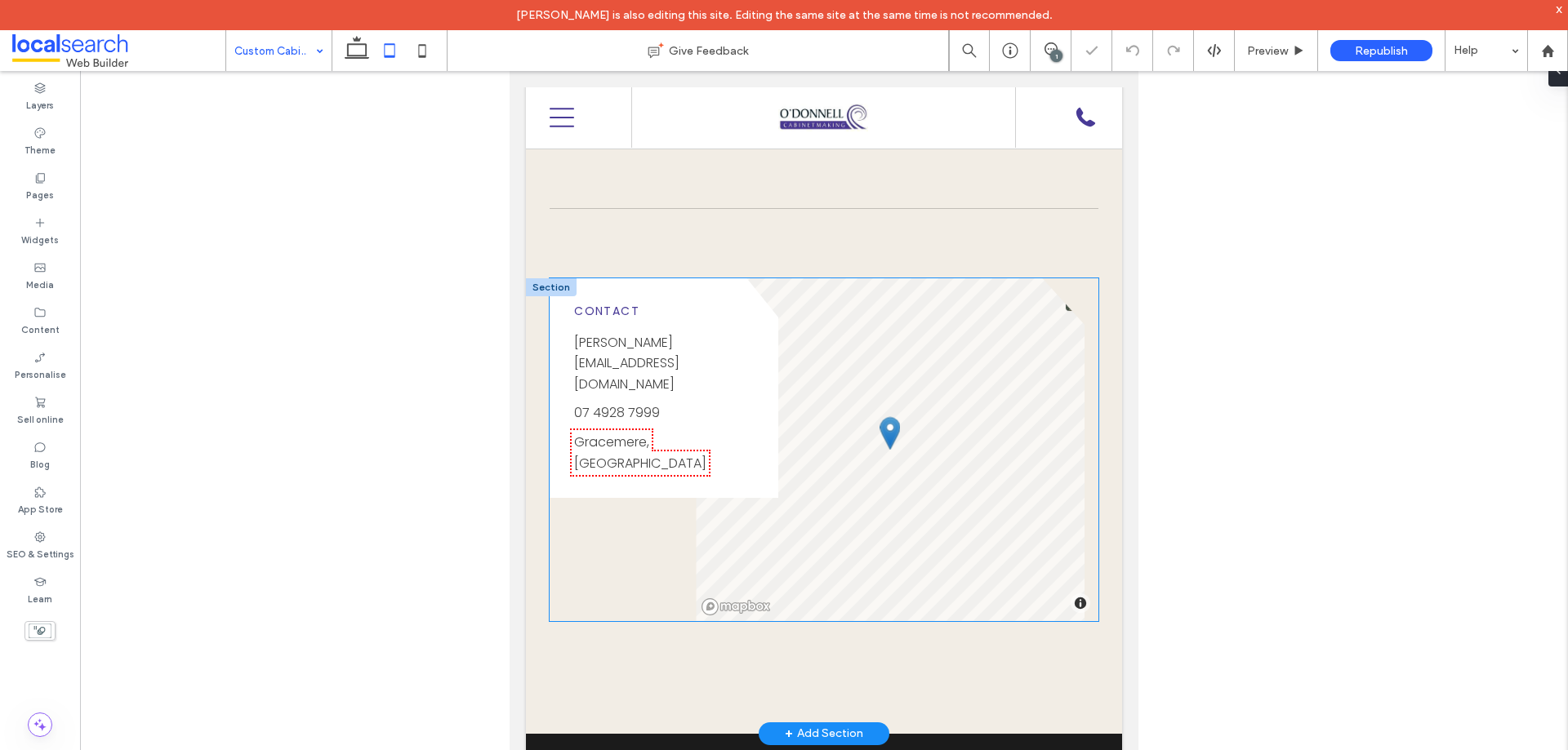
scroll to position [1356, 0]
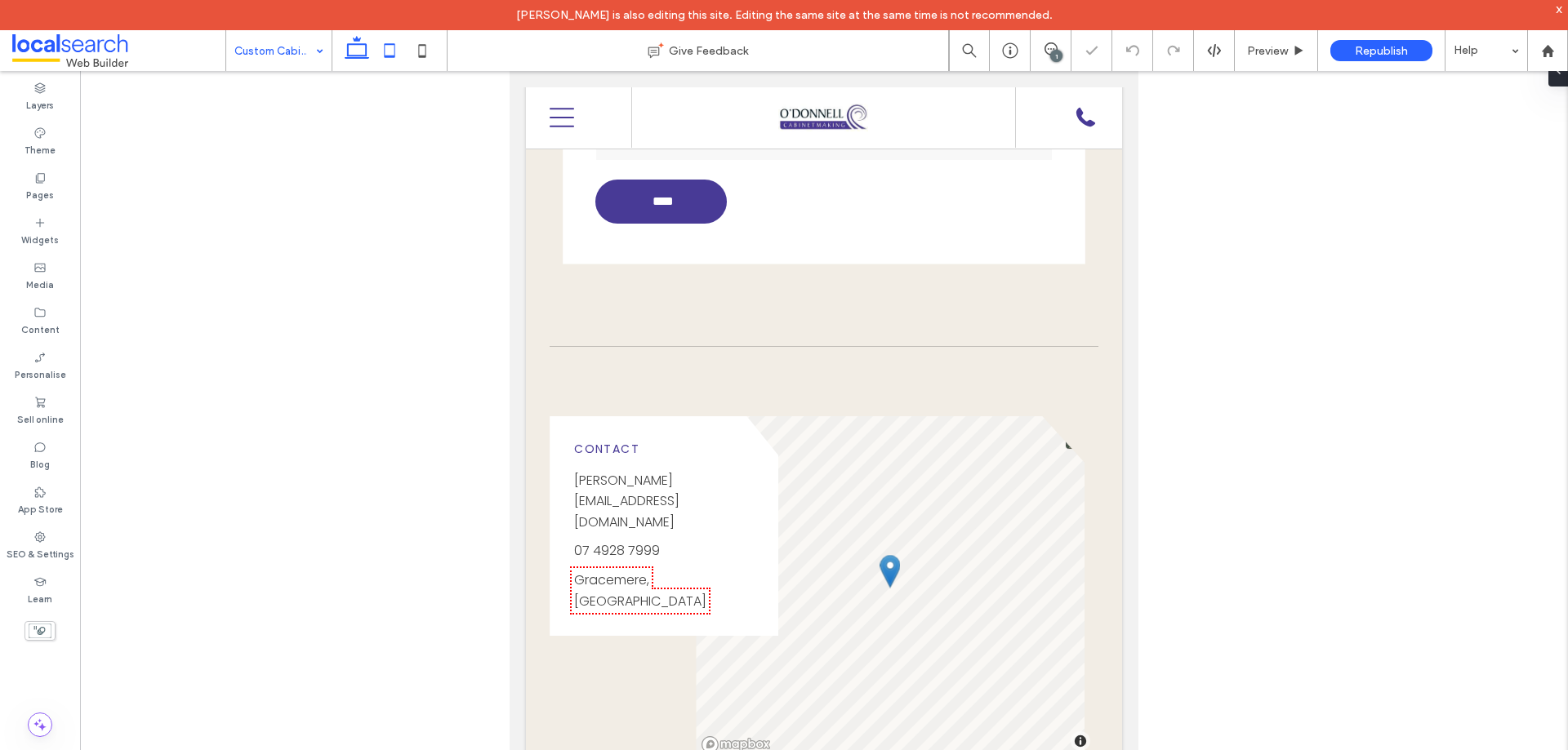
click at [351, 57] on icon at bounding box center [356, 50] width 33 height 33
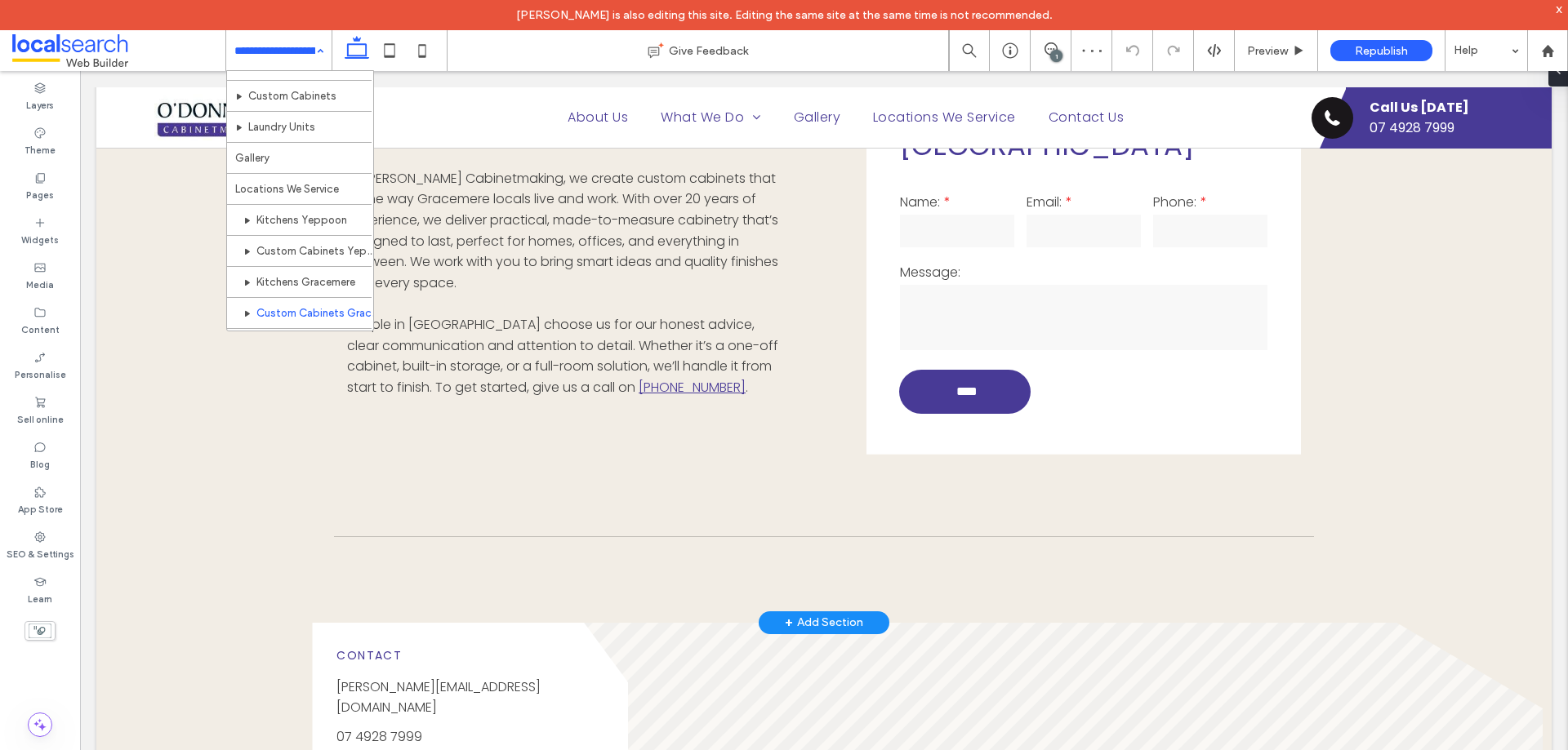
scroll to position [164, 0]
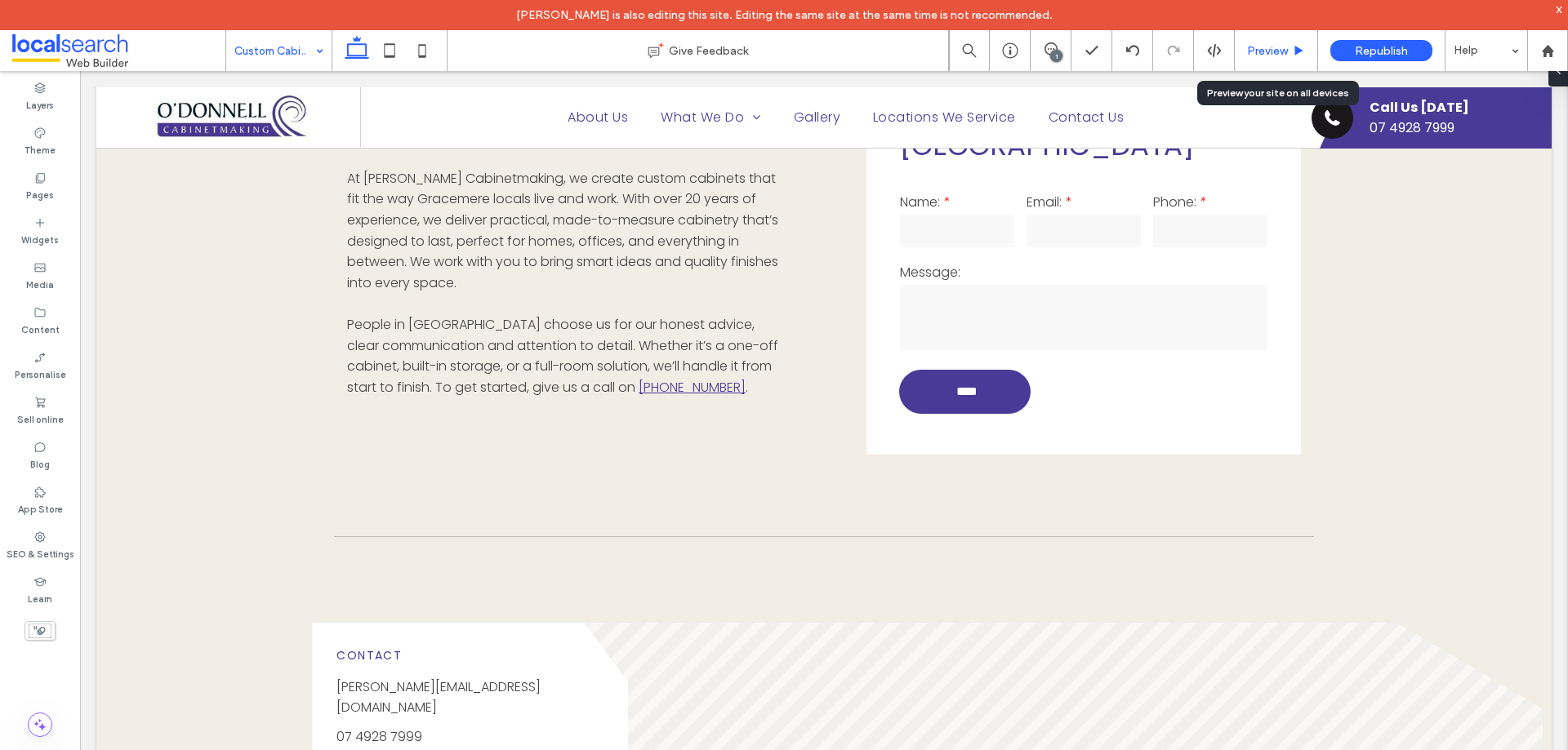
click at [1266, 46] on span "Preview" at bounding box center [1268, 50] width 41 height 14
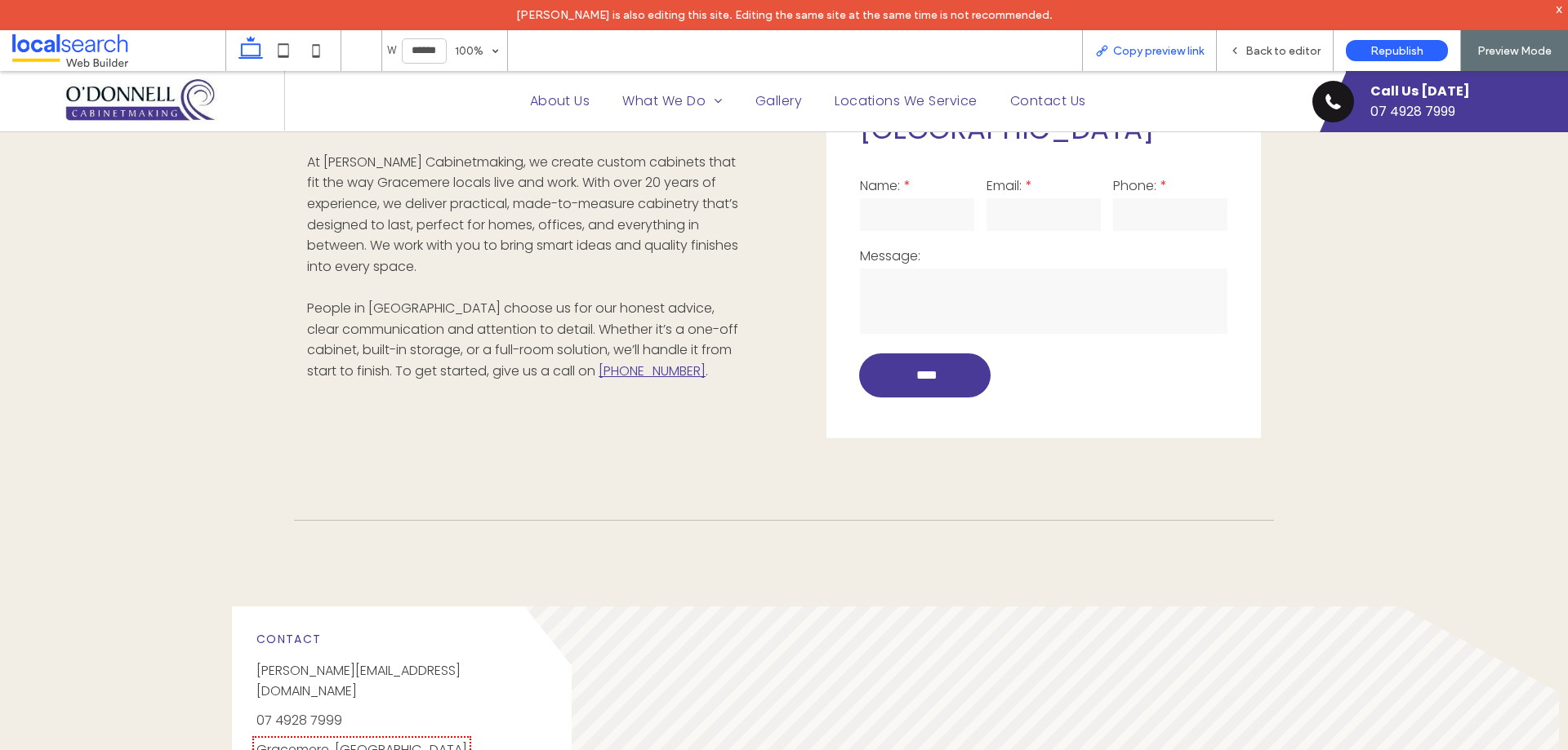
click at [1183, 46] on span "Copy preview link" at bounding box center [1158, 50] width 91 height 14
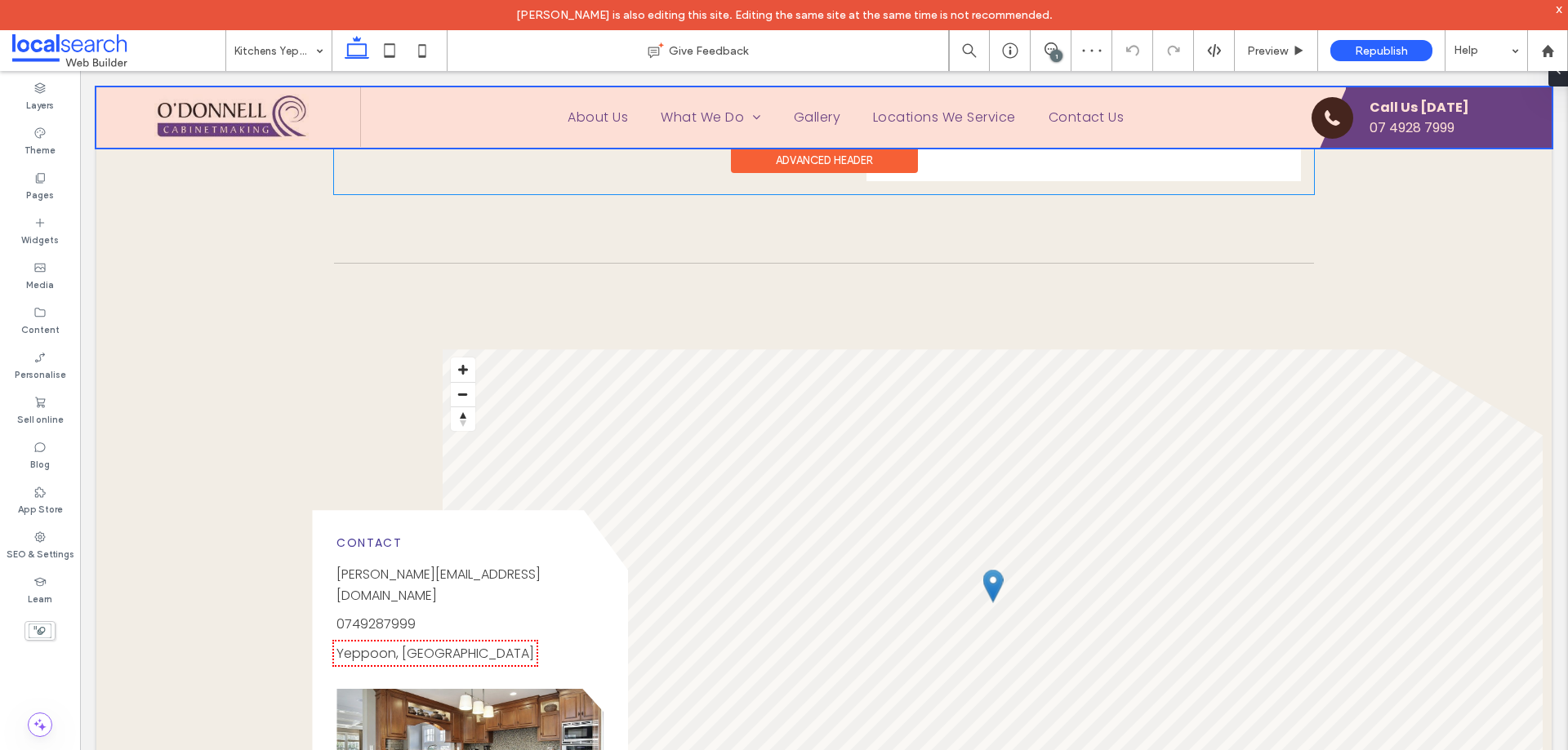
scroll to position [898, 0]
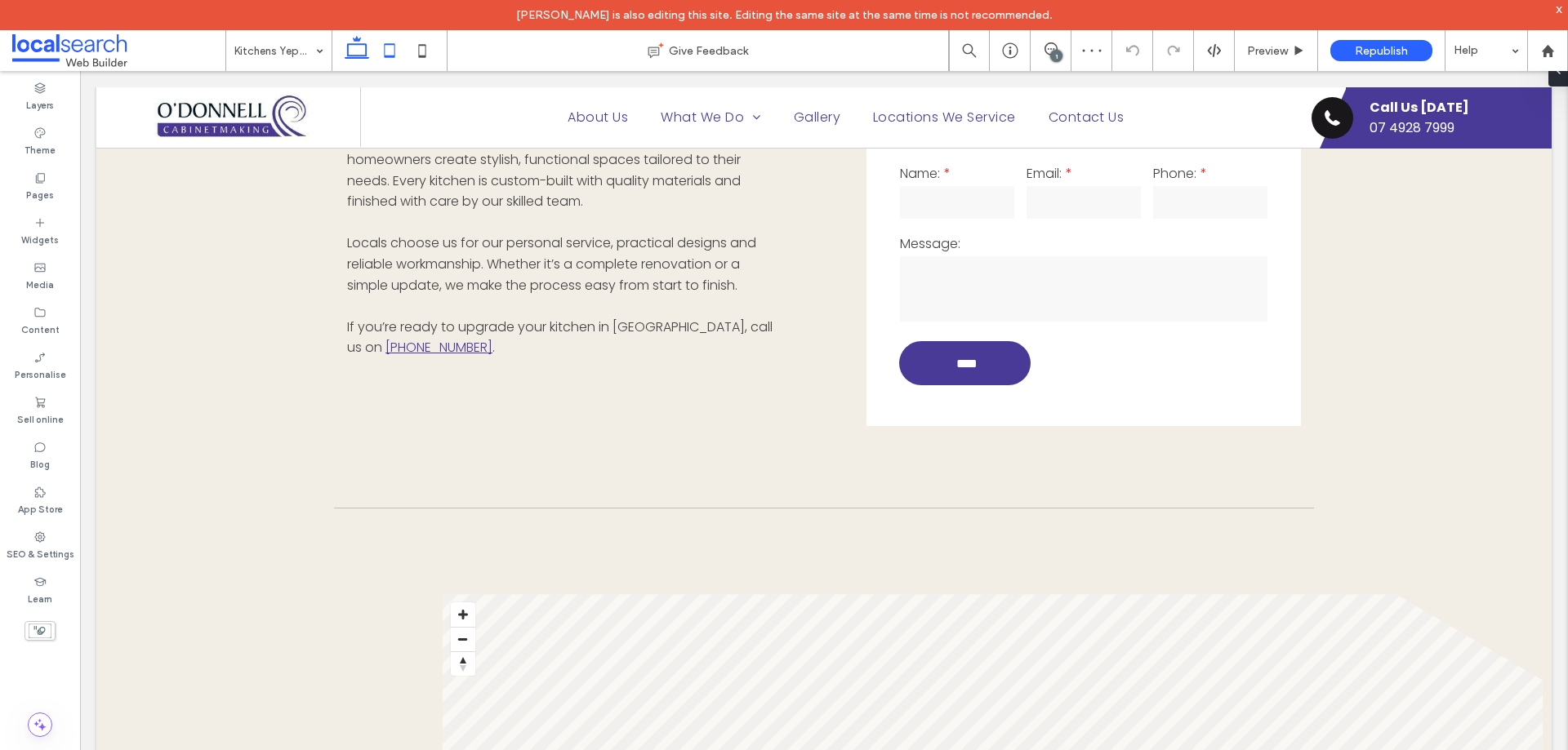
click at [395, 42] on icon at bounding box center [389, 50] width 33 height 33
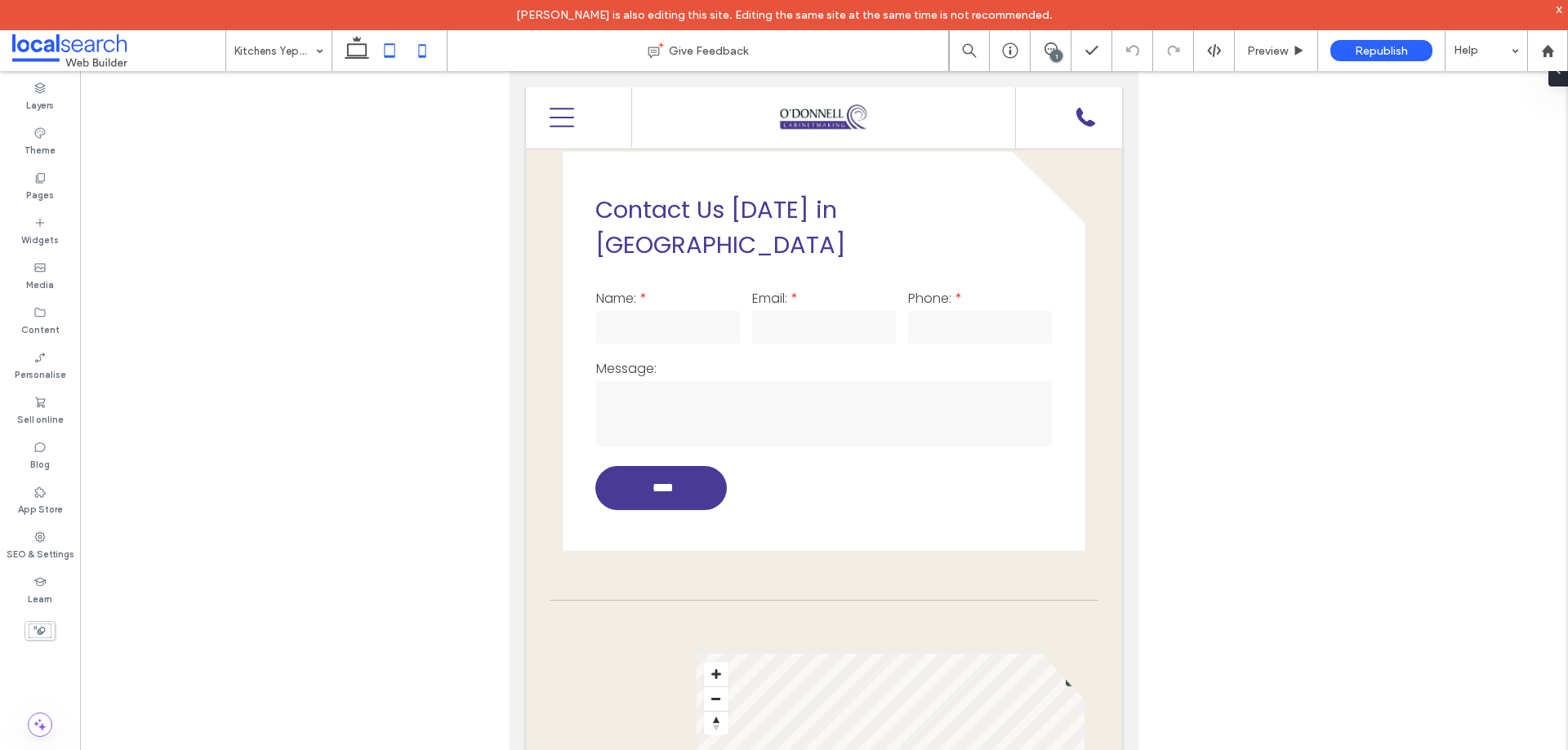
click at [425, 50] on icon at bounding box center [422, 50] width 33 height 33
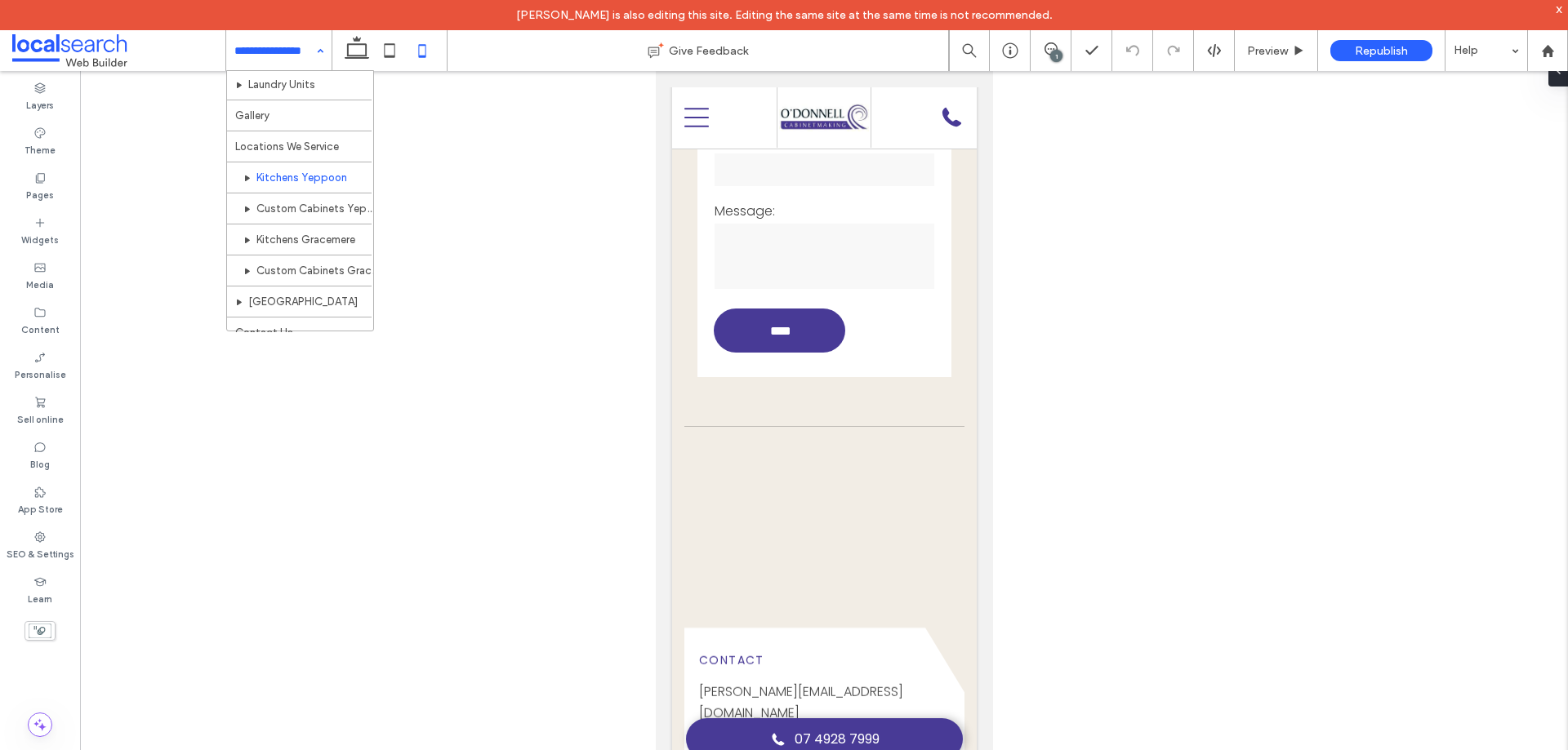
scroll to position [164, 0]
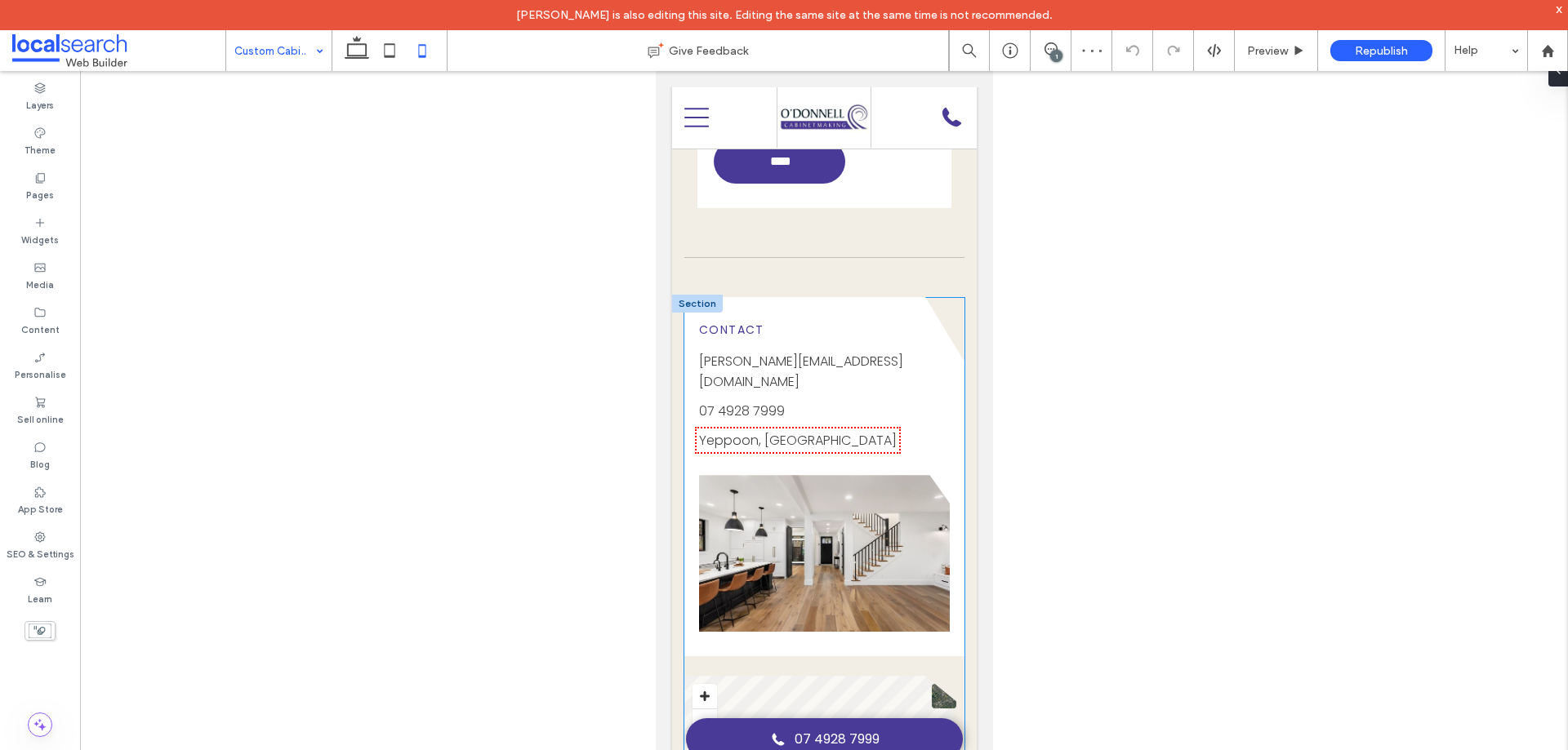
scroll to position [1796, 0]
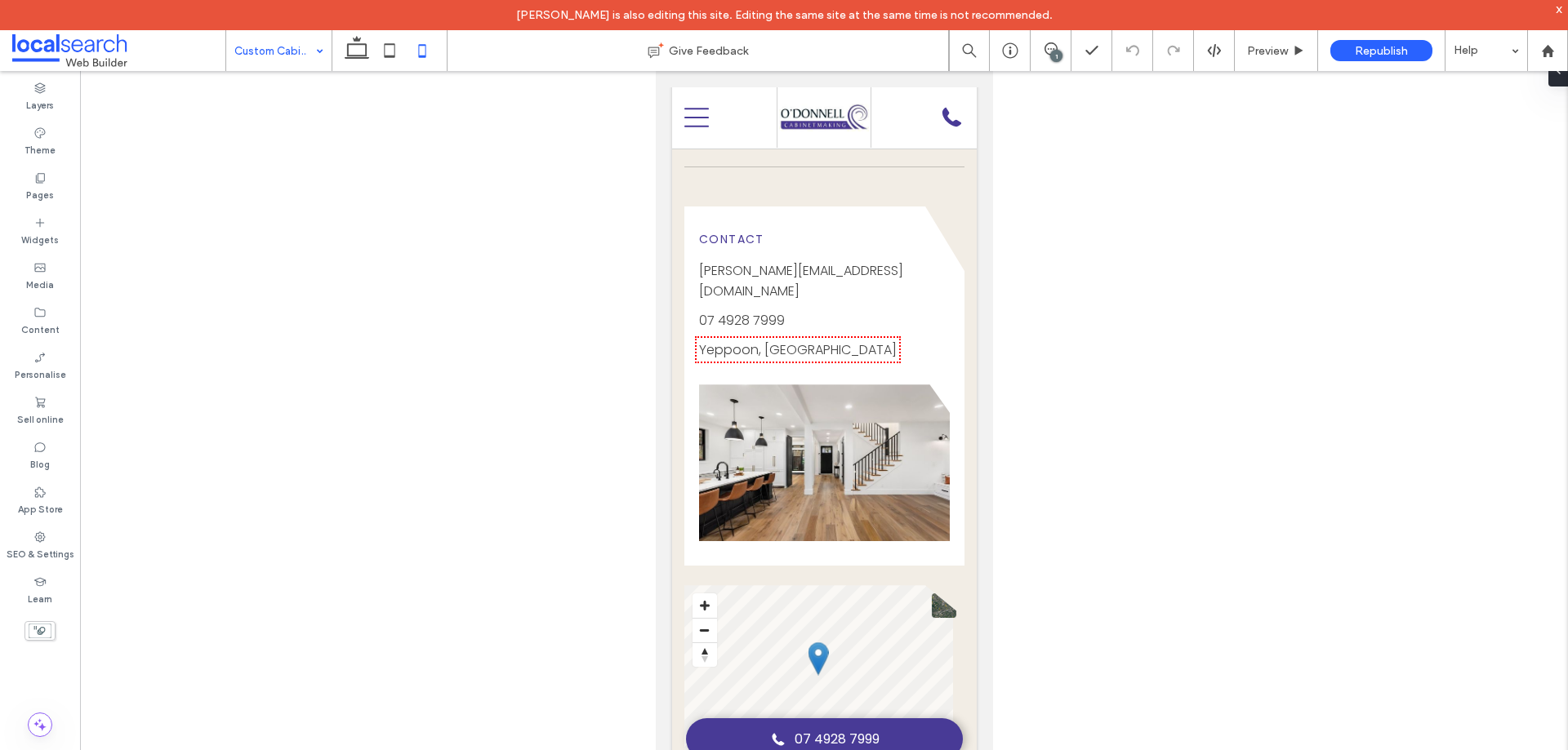
click at [276, 67] on input at bounding box center [275, 50] width 80 height 41
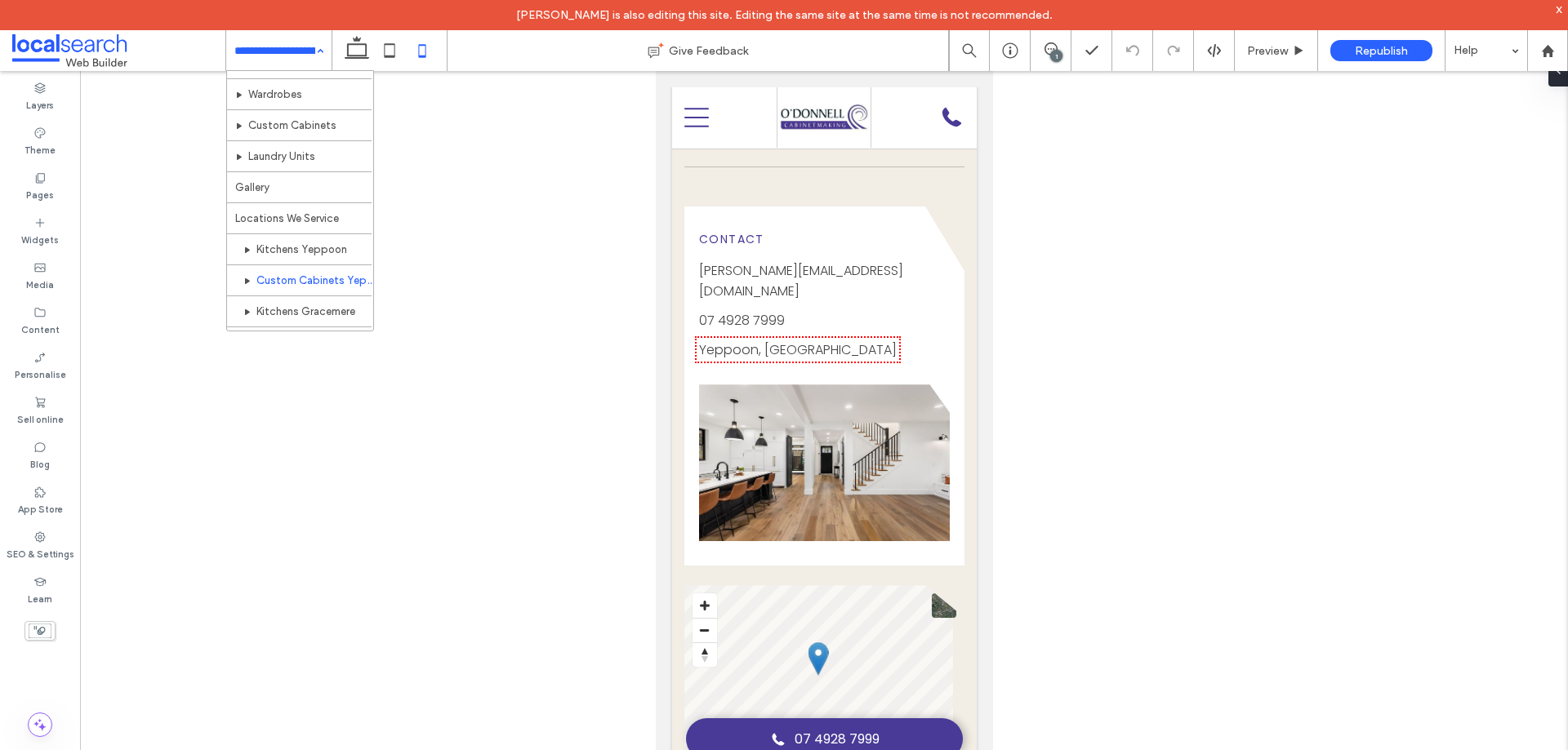
scroll to position [172, 0]
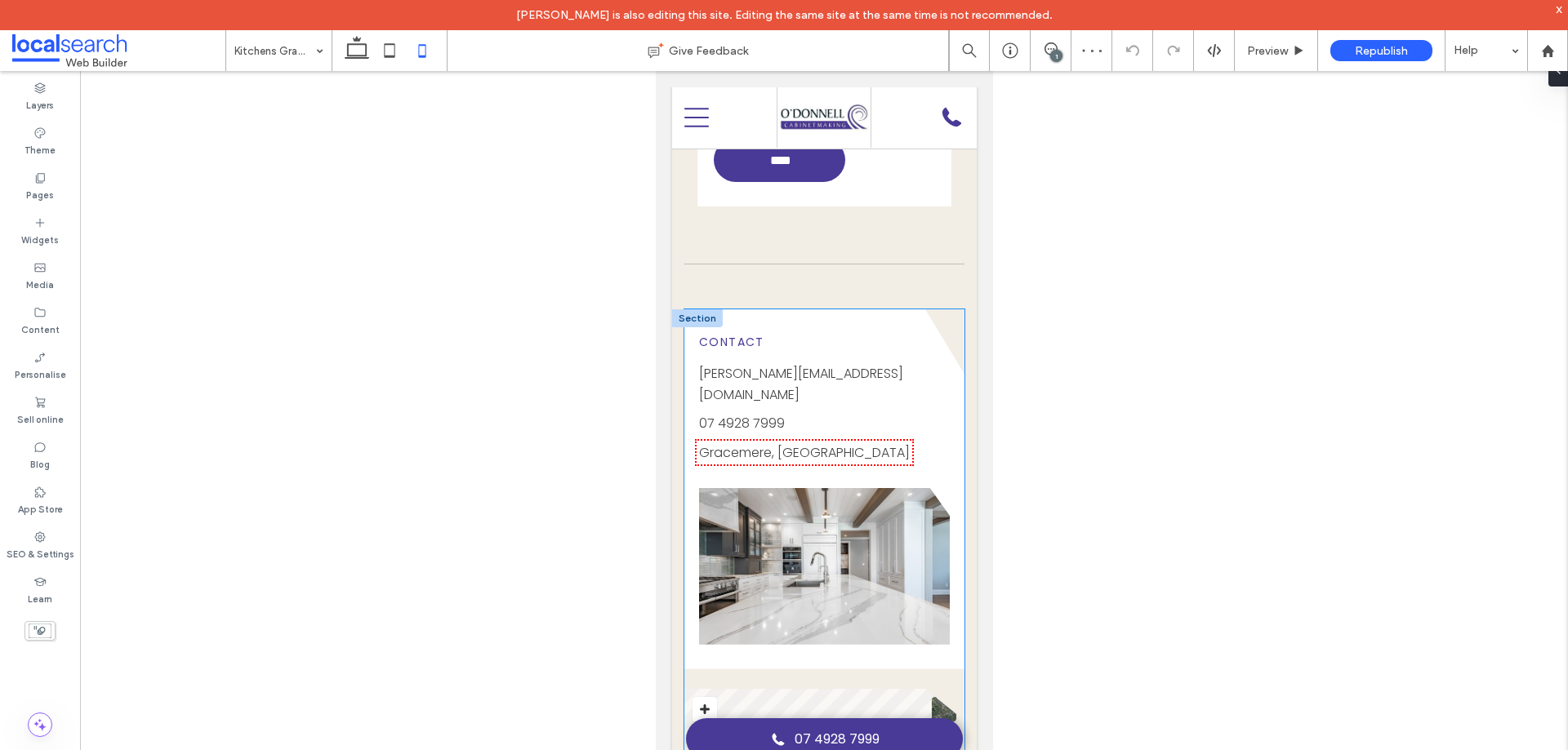
scroll to position [1796, 0]
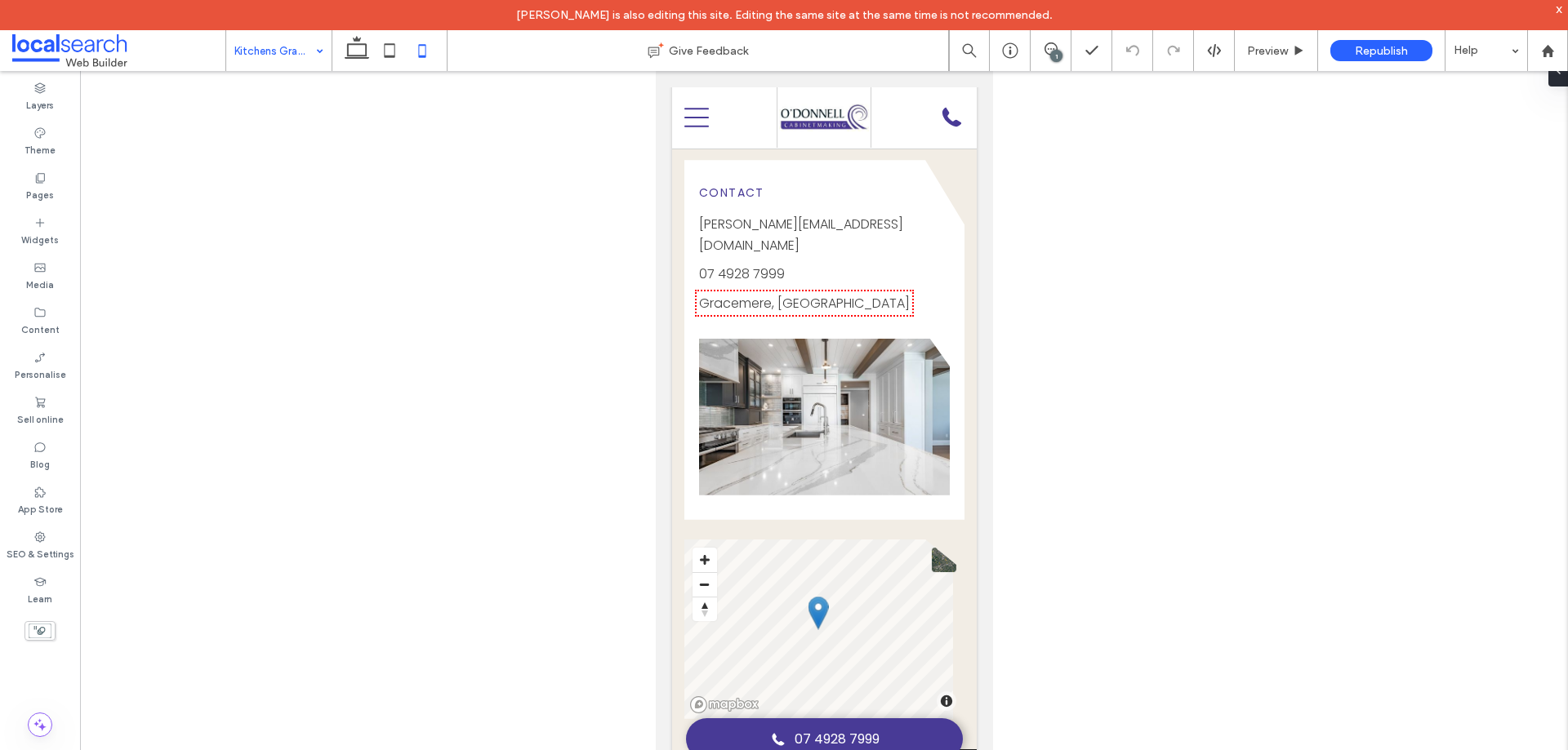
click at [301, 54] on input at bounding box center [275, 50] width 80 height 41
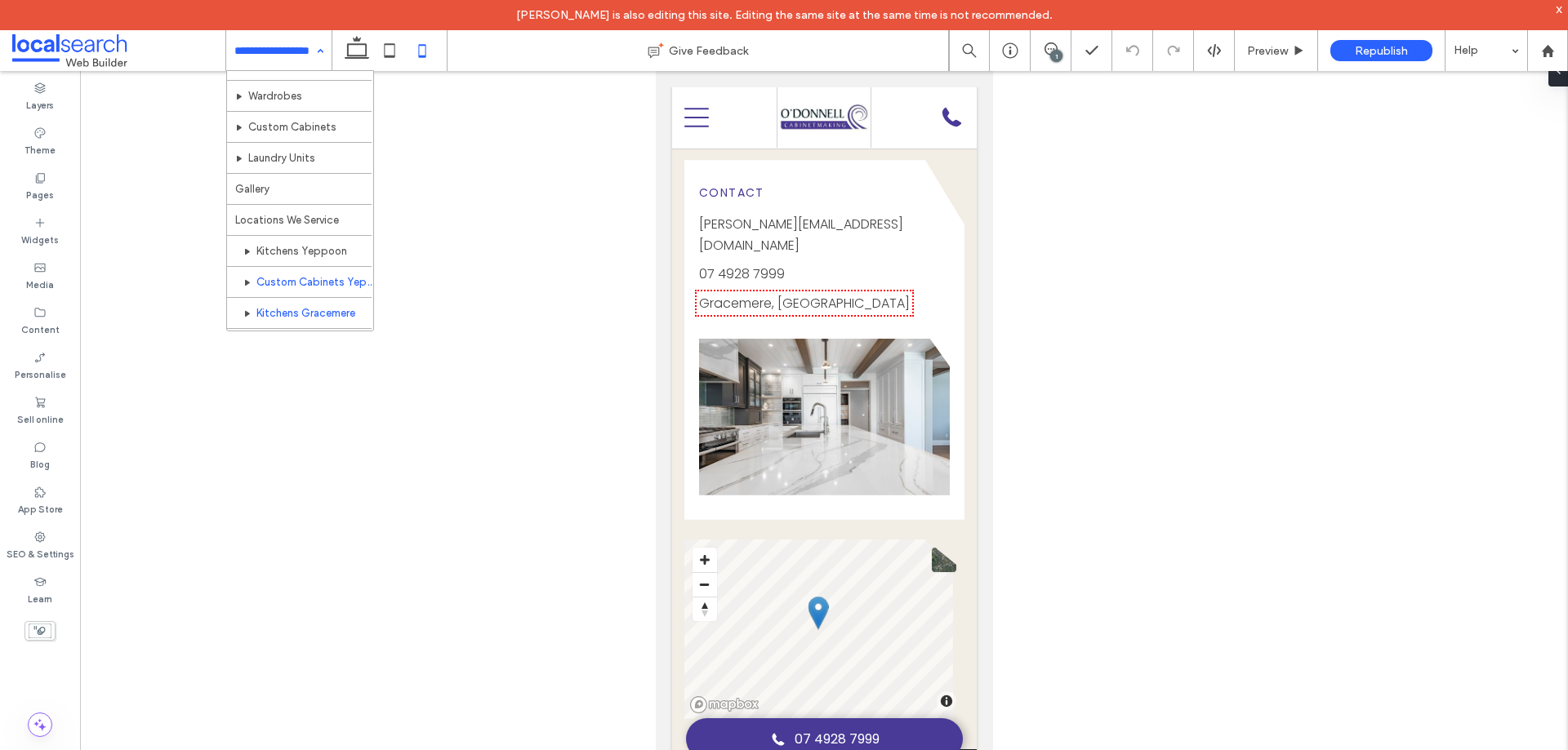
scroll to position [172, 0]
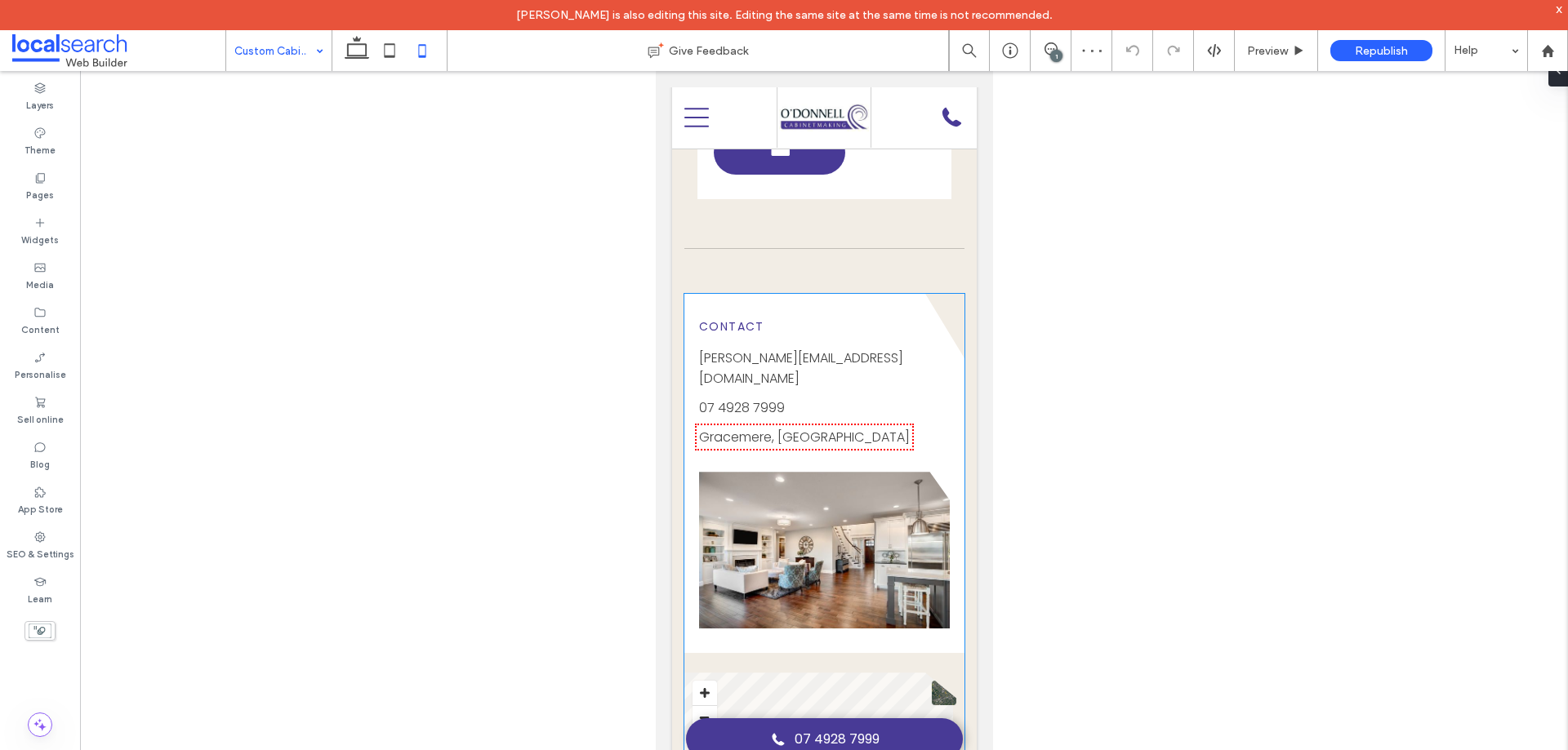
scroll to position [1959, 0]
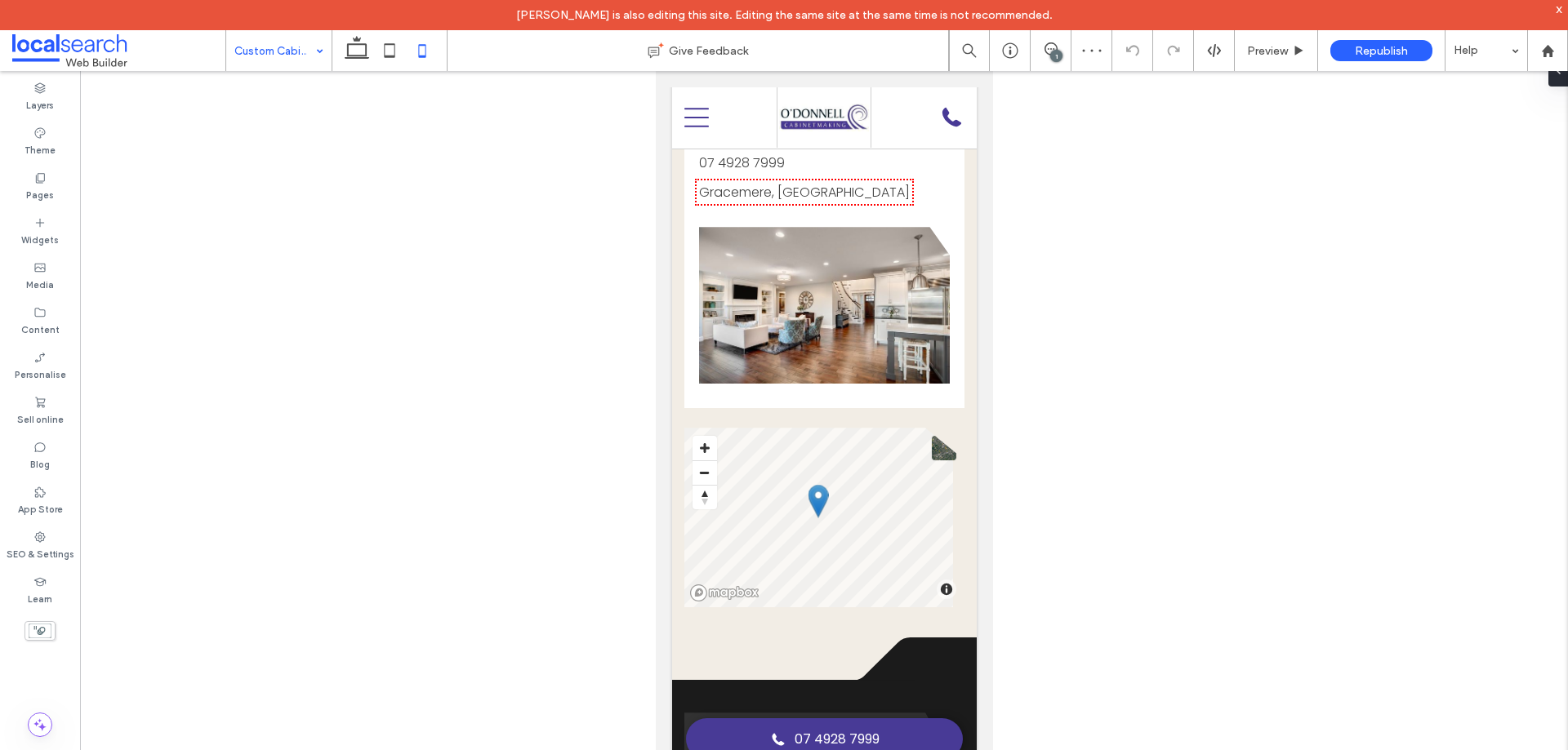
click at [286, 44] on input at bounding box center [275, 50] width 80 height 41
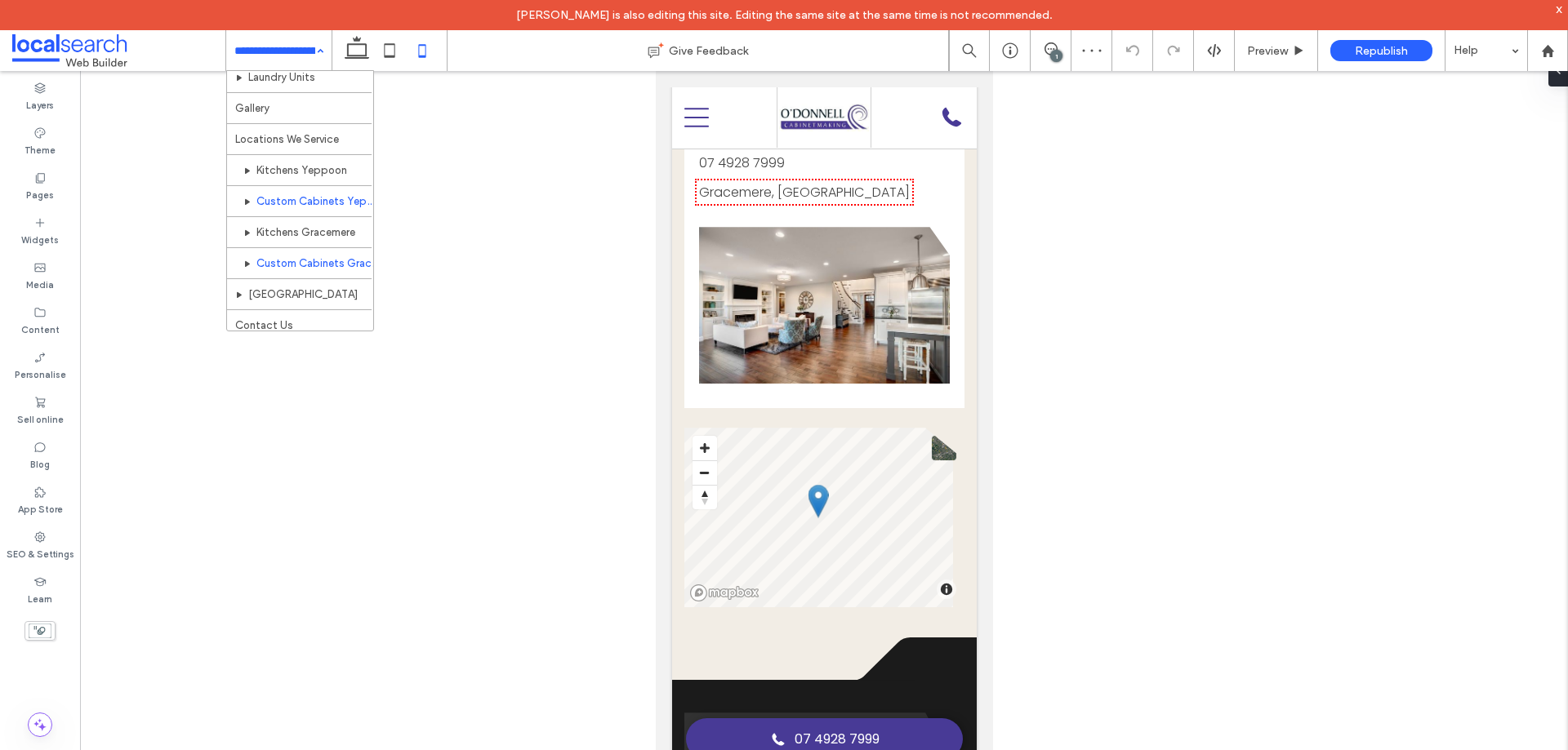
scroll to position [172, 0]
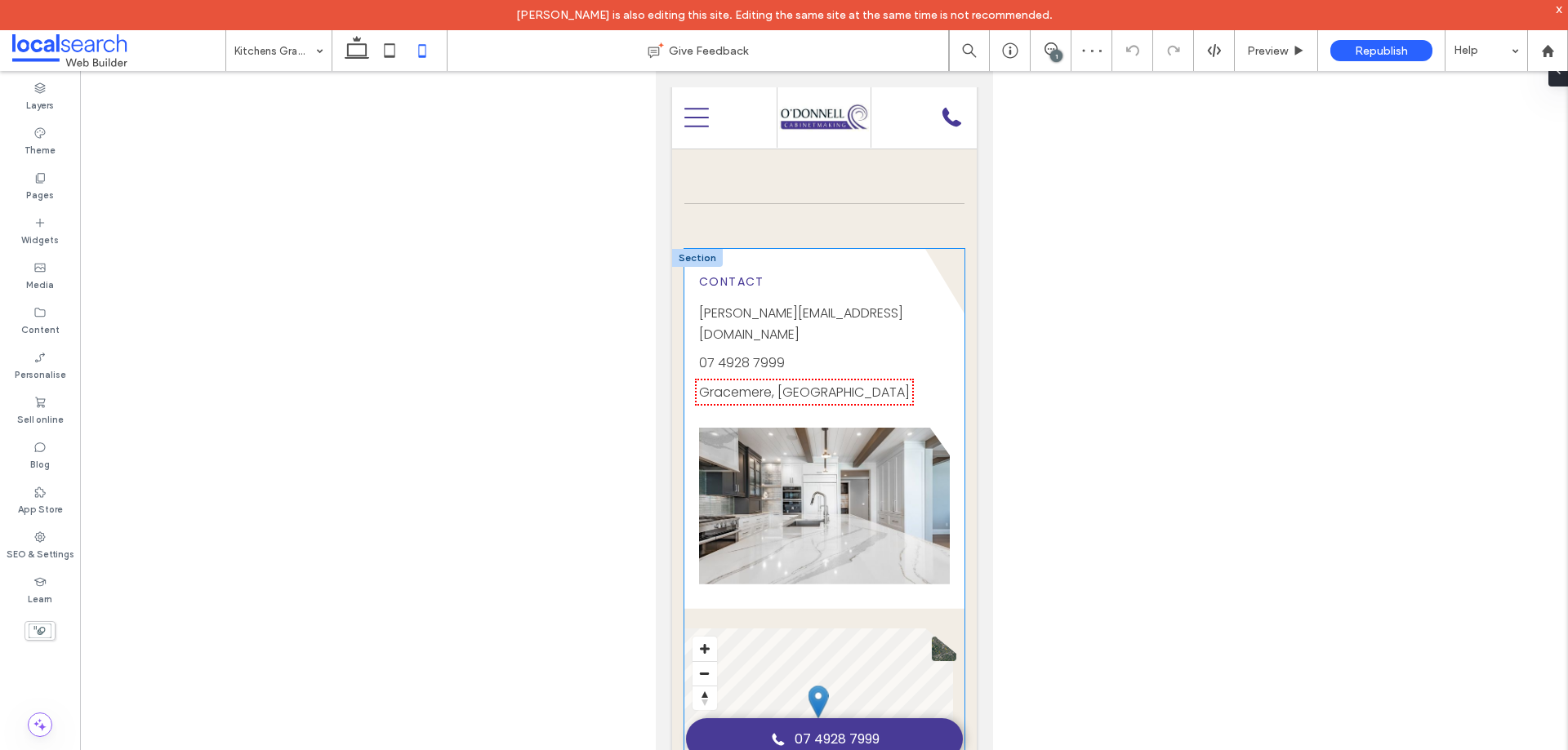
scroll to position [1714, 0]
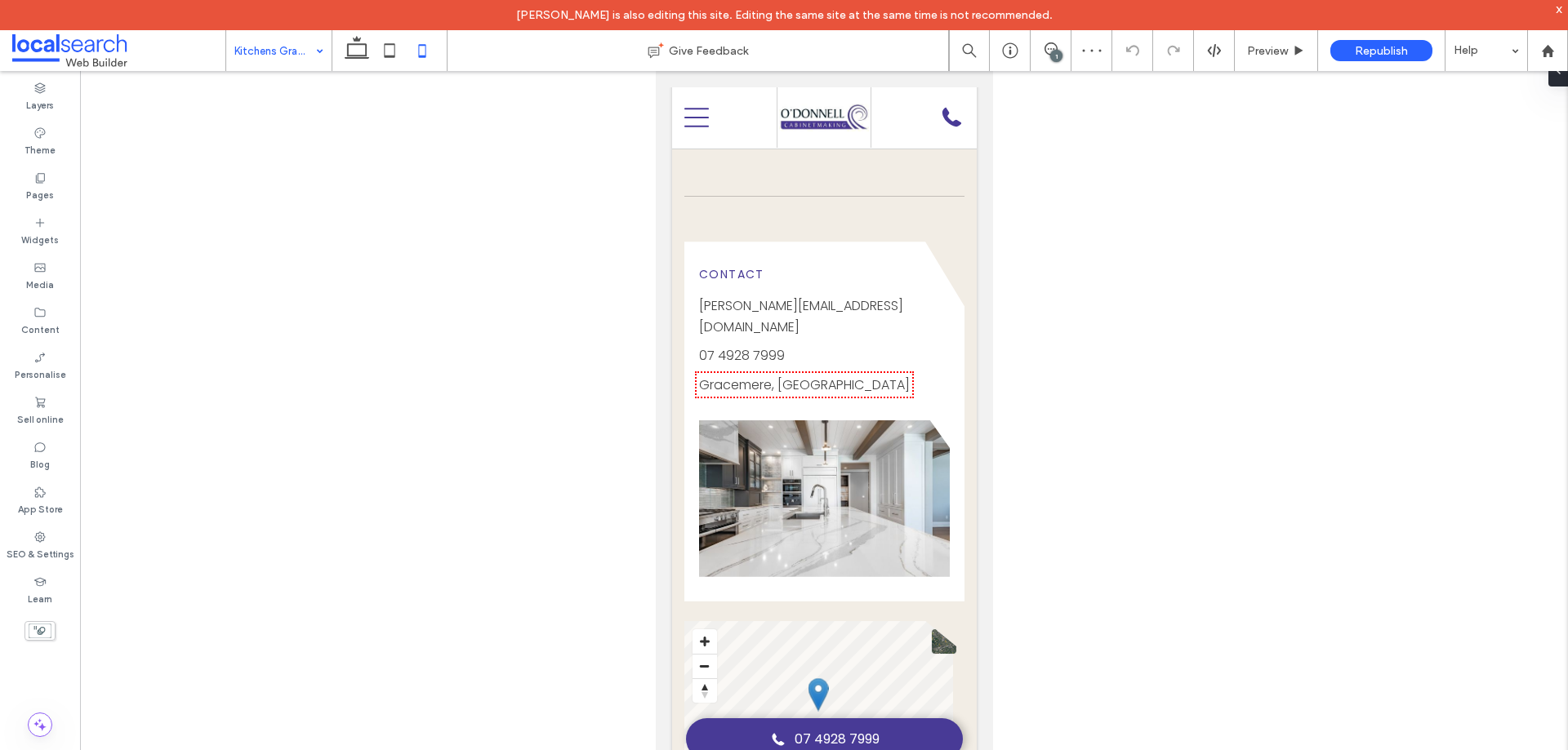
click at [298, 61] on input at bounding box center [275, 50] width 80 height 41
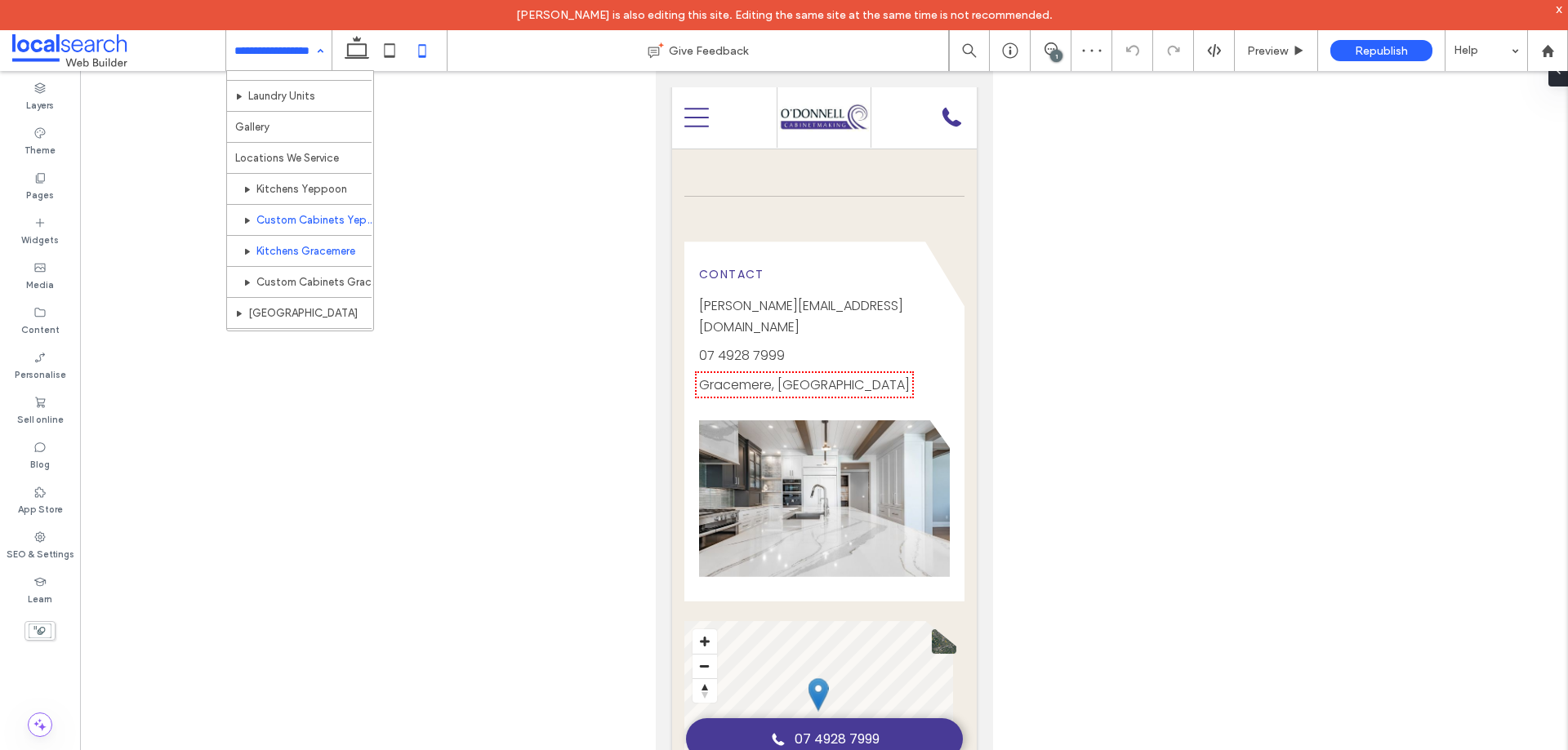
scroll to position [172, 0]
drag, startPoint x: 330, startPoint y: 192, endPoint x: 312, endPoint y: 198, distance: 19.0
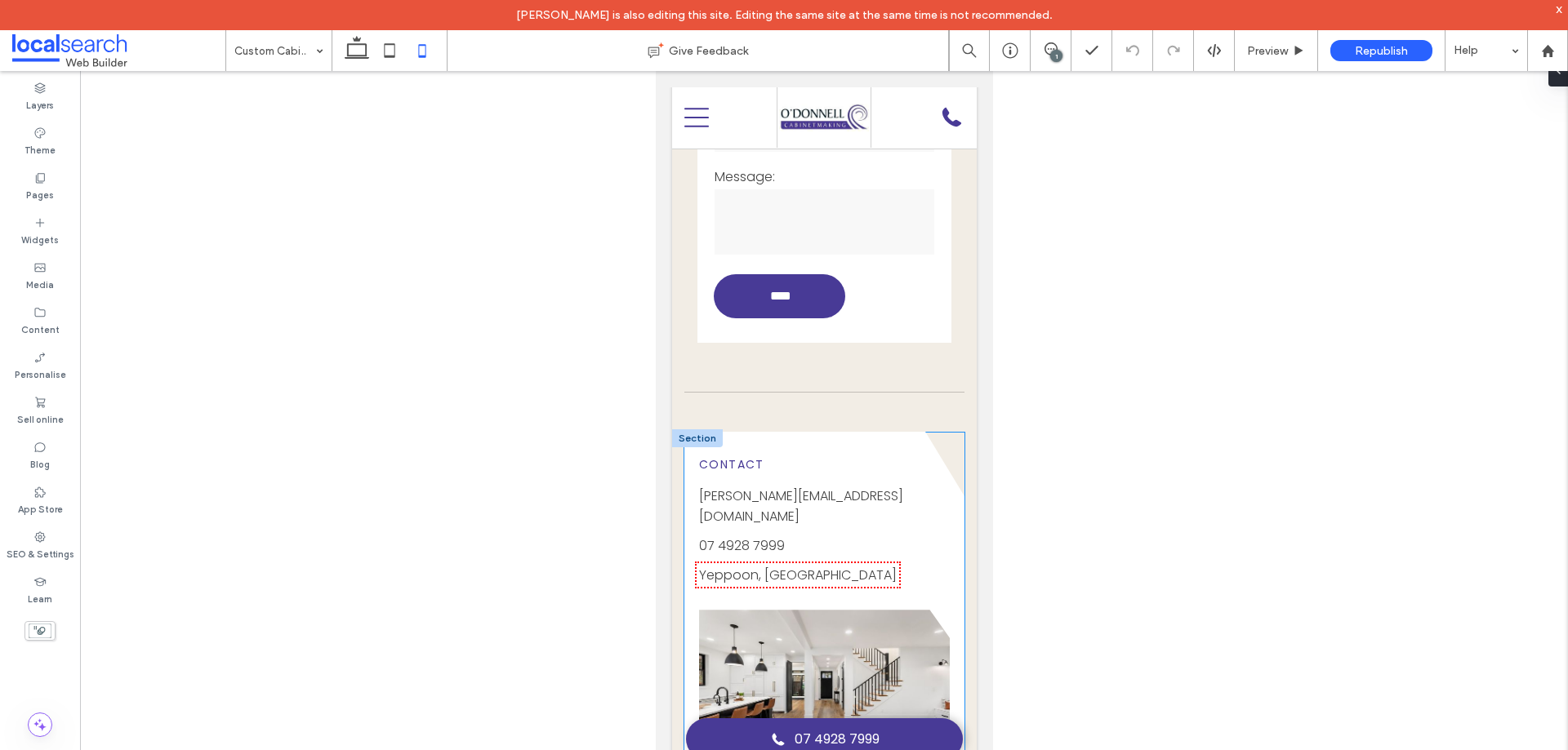
scroll to position [1551, 0]
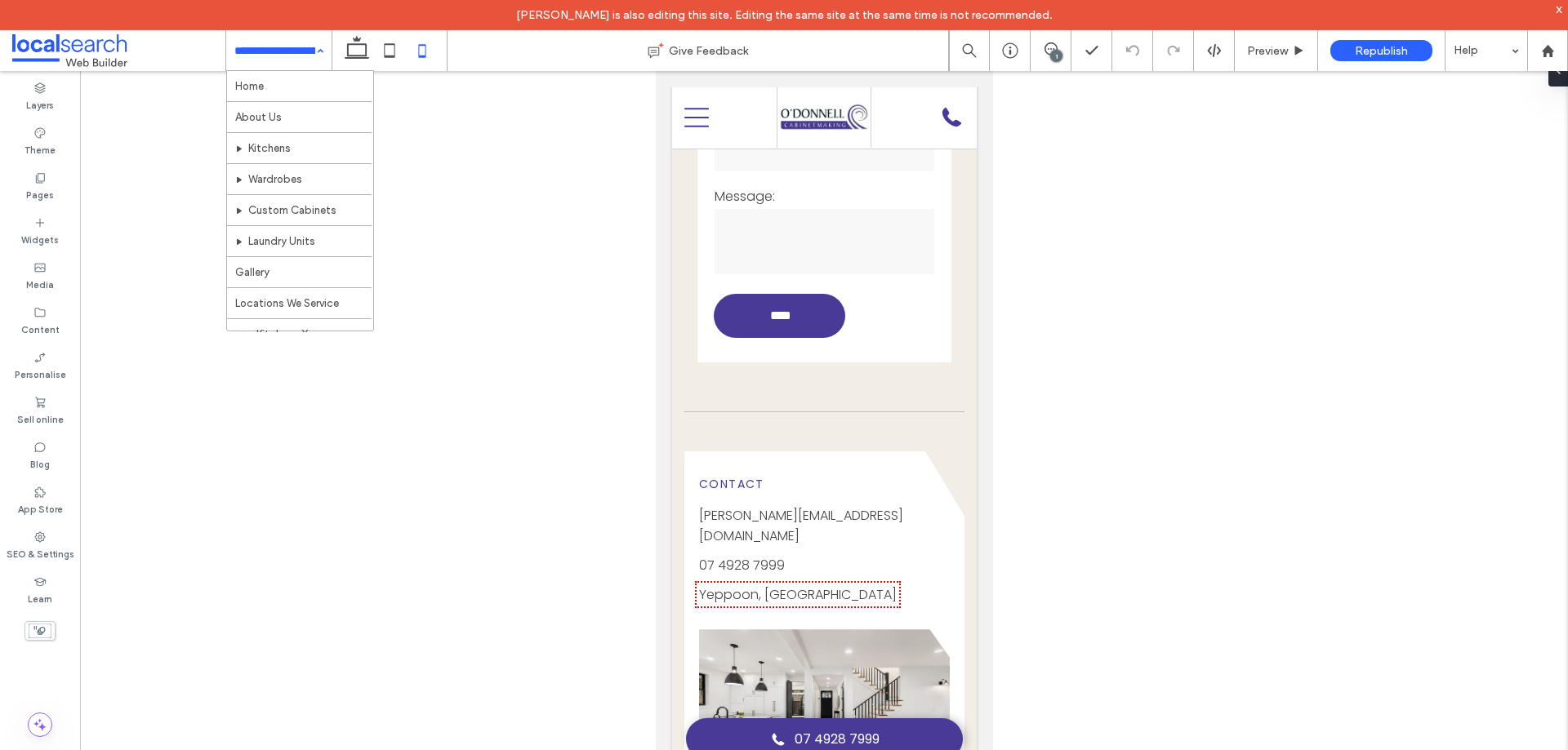
click at [280, 37] on input at bounding box center [275, 50] width 80 height 41
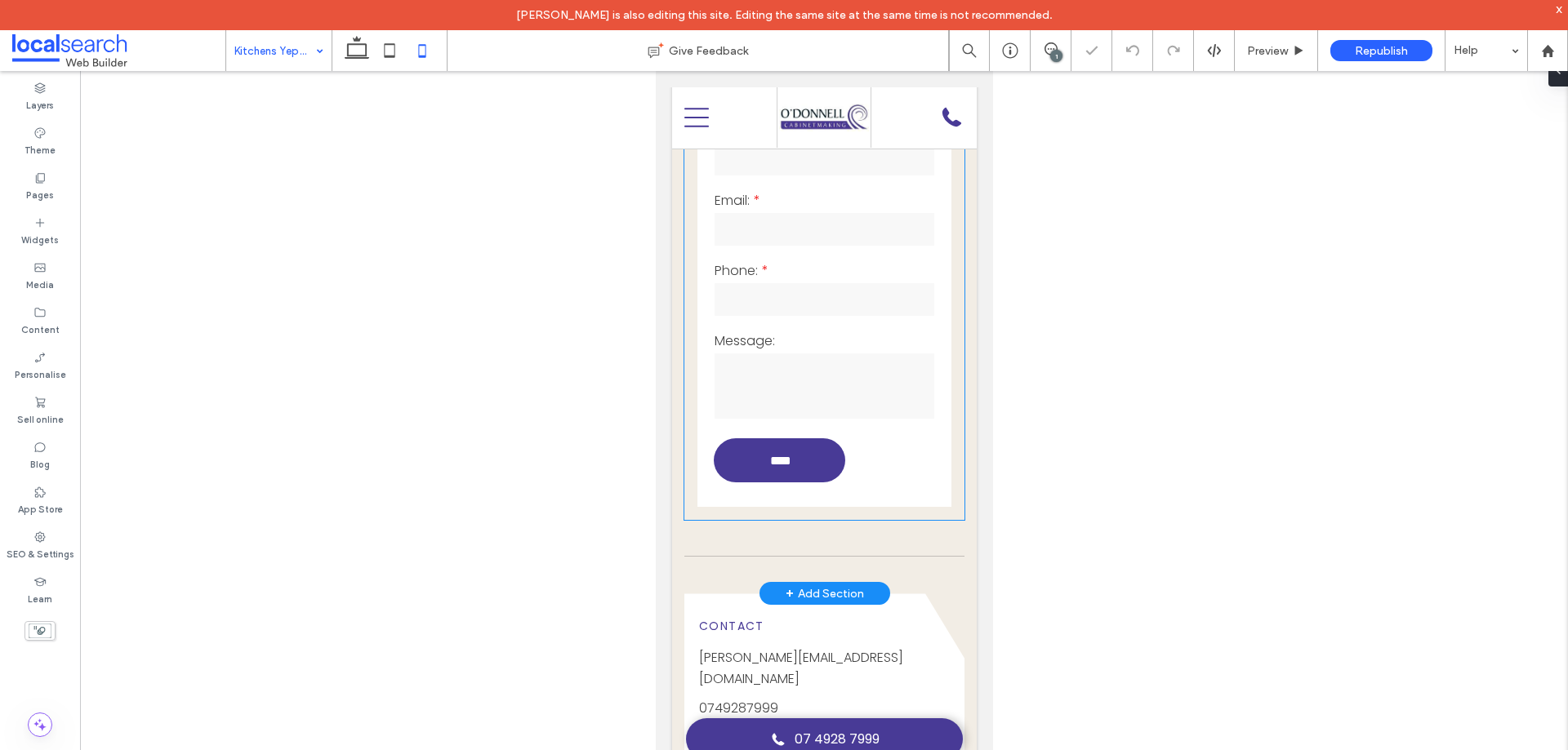
scroll to position [1522, 0]
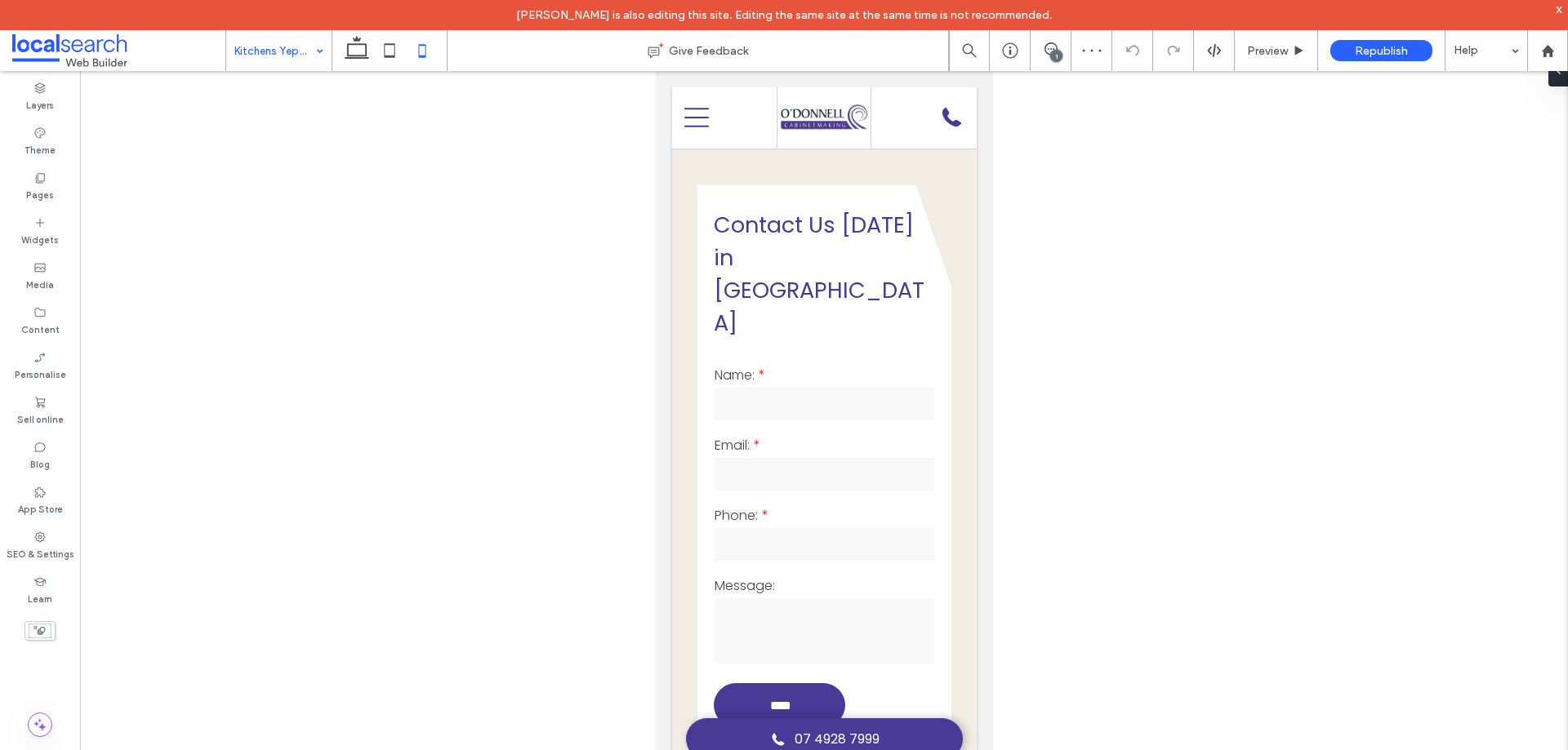
click at [269, 59] on input at bounding box center [275, 50] width 80 height 41
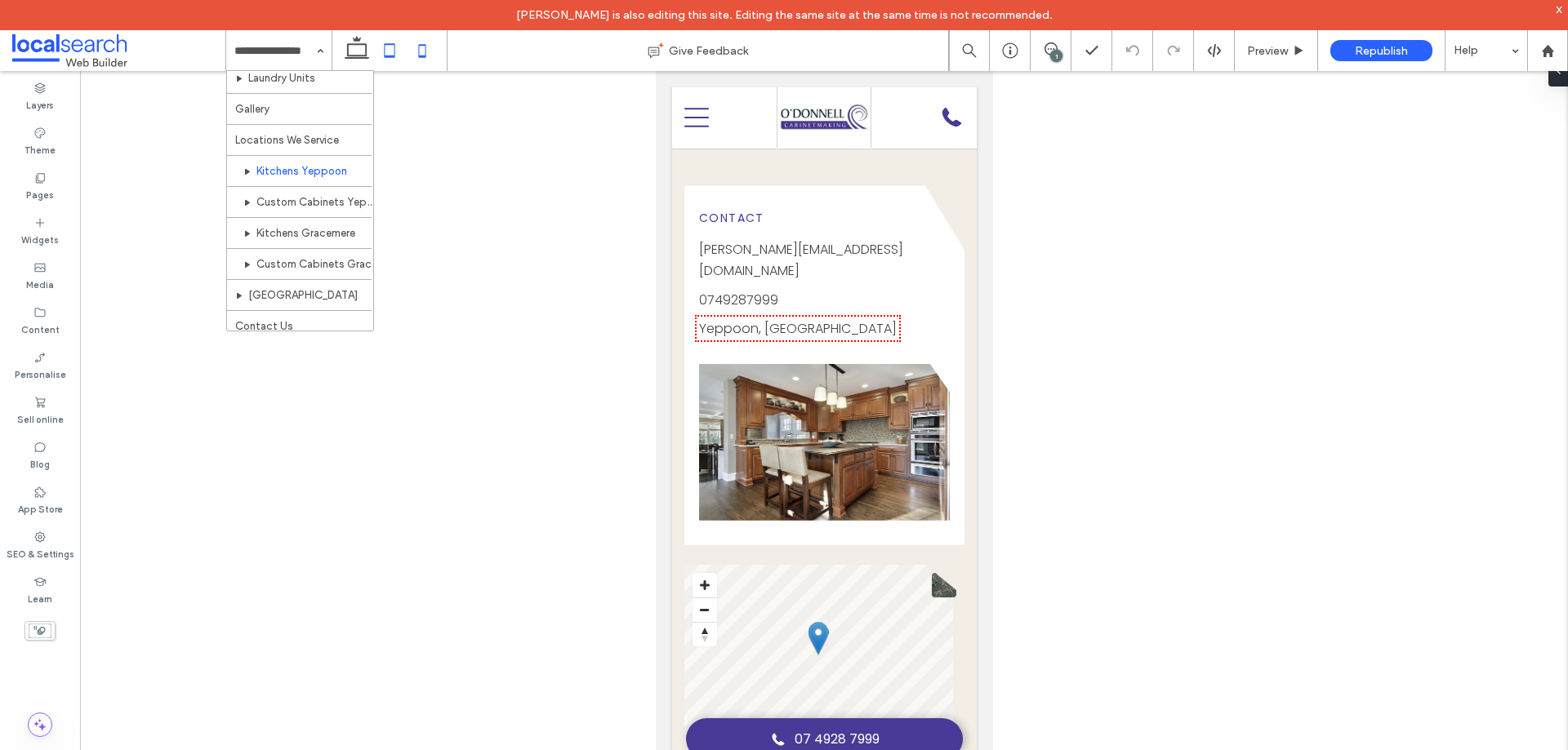
click at [399, 50] on icon at bounding box center [389, 50] width 33 height 33
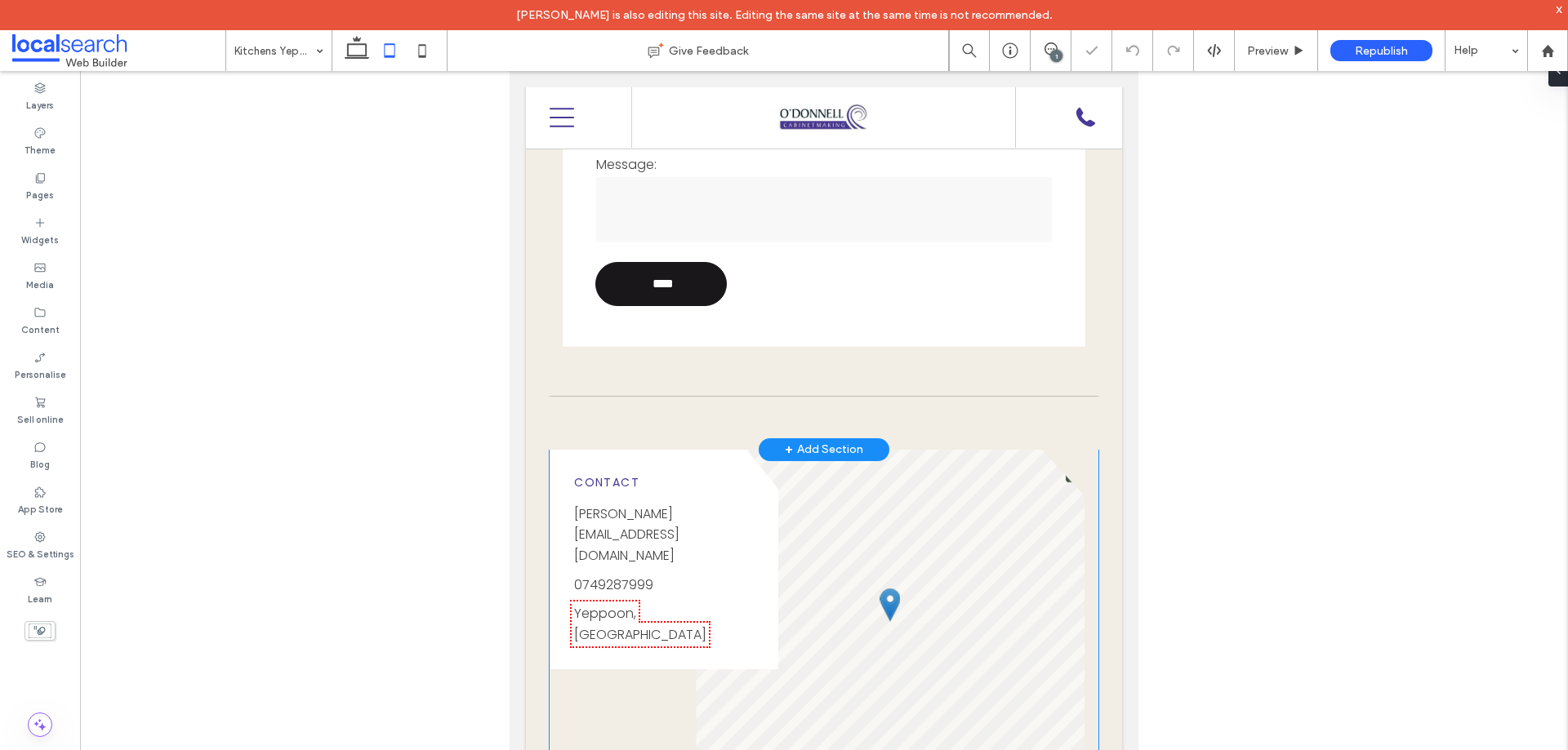
scroll to position [1197, 0]
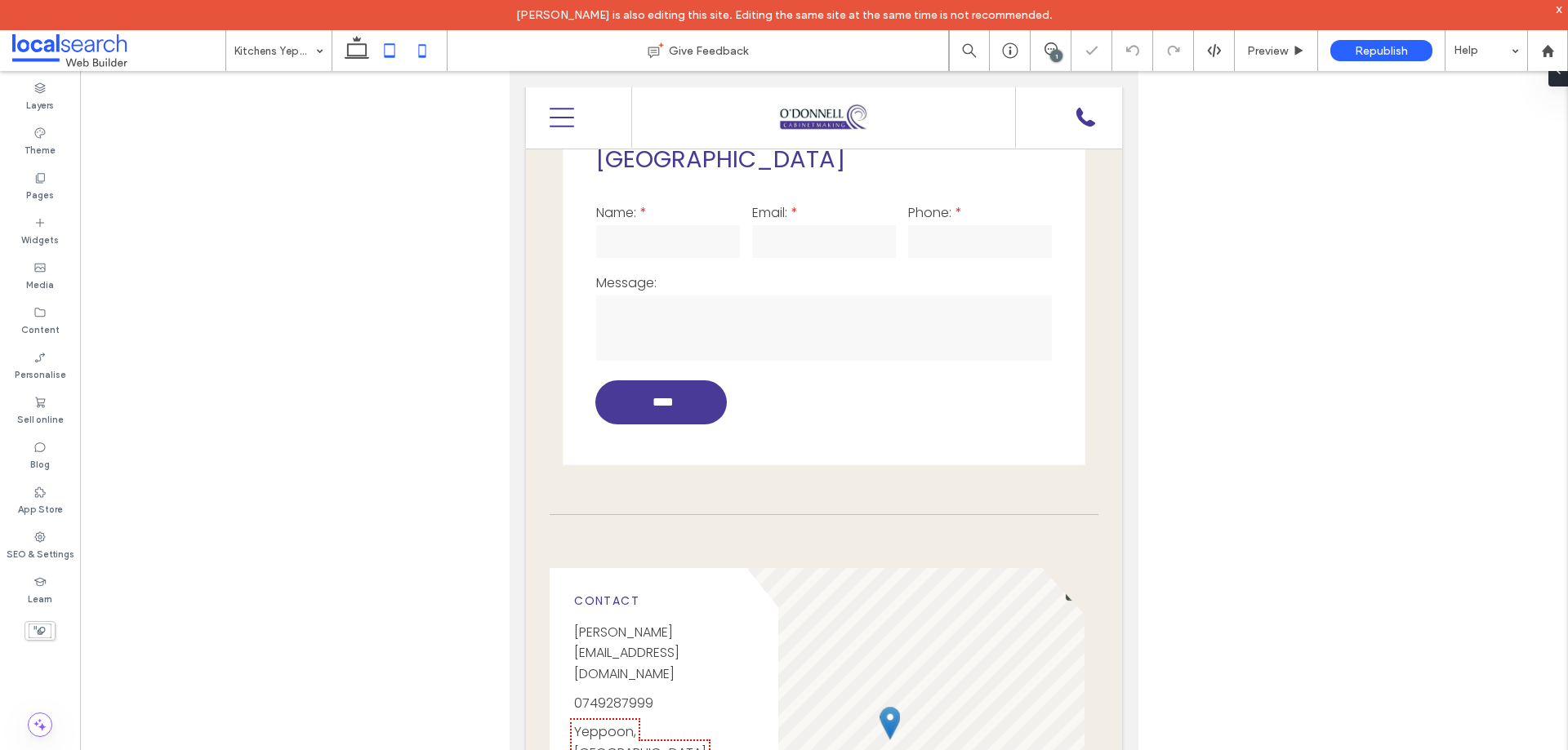
click at [421, 49] on icon at bounding box center [422, 50] width 33 height 33
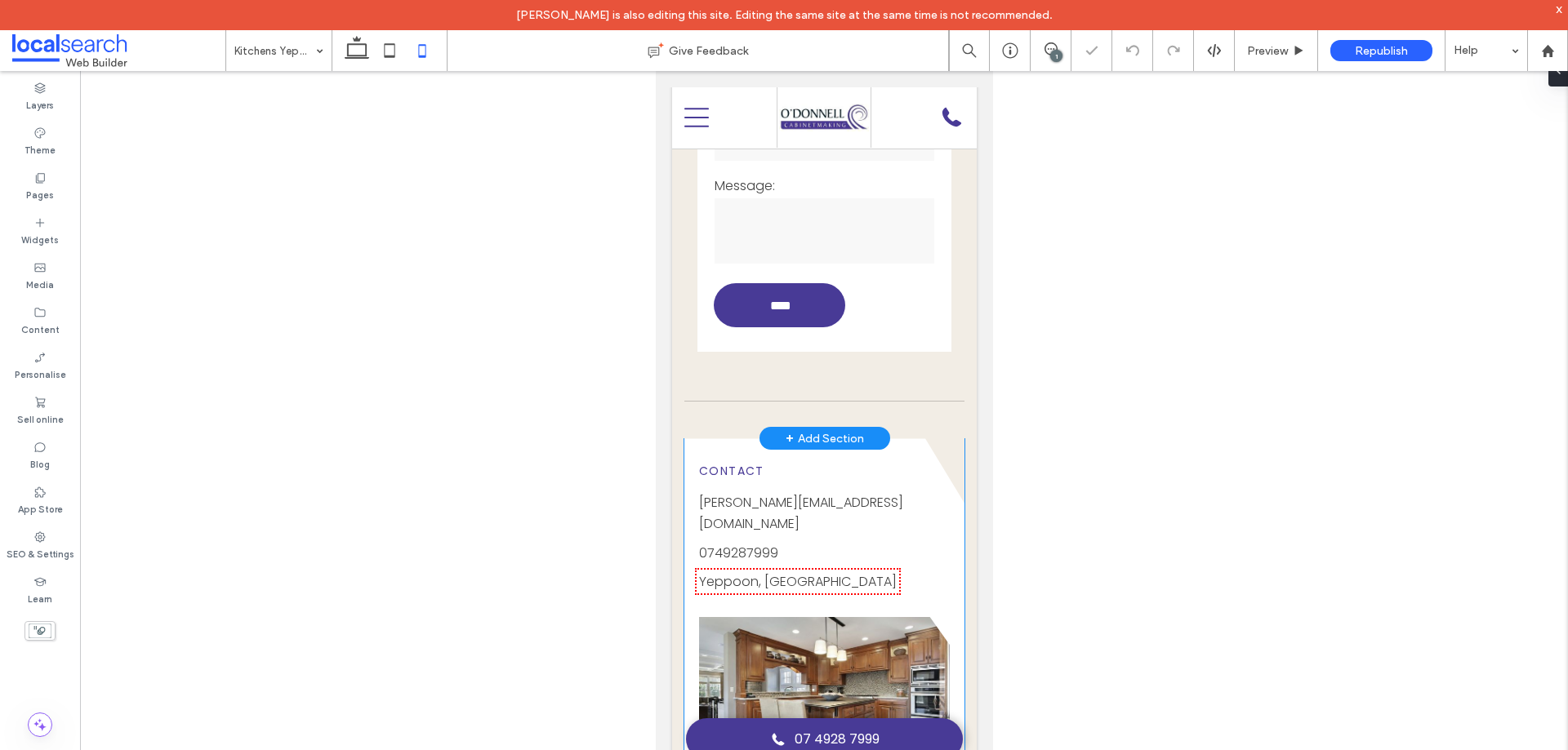
scroll to position [1435, 0]
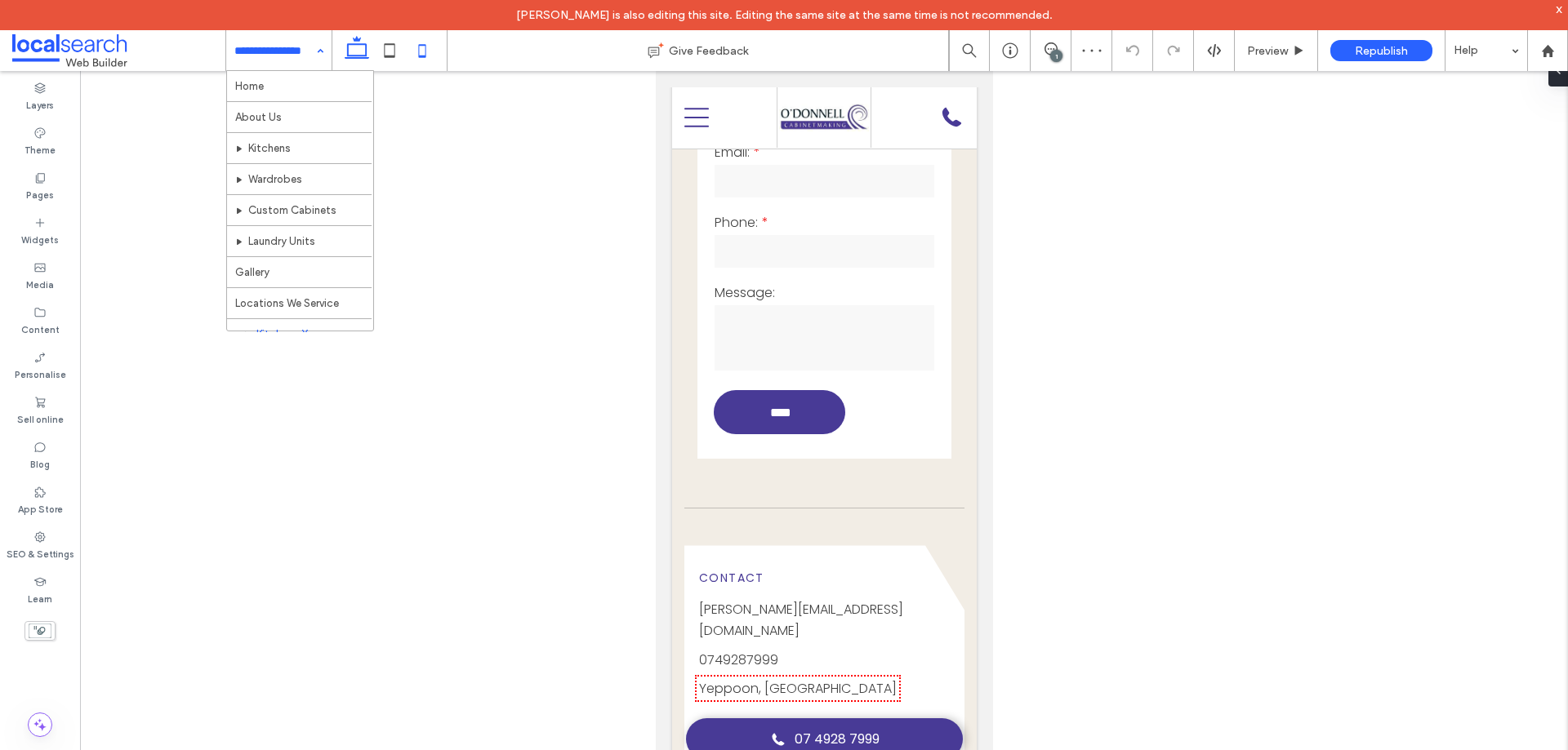
click at [356, 41] on use at bounding box center [356, 47] width 24 height 22
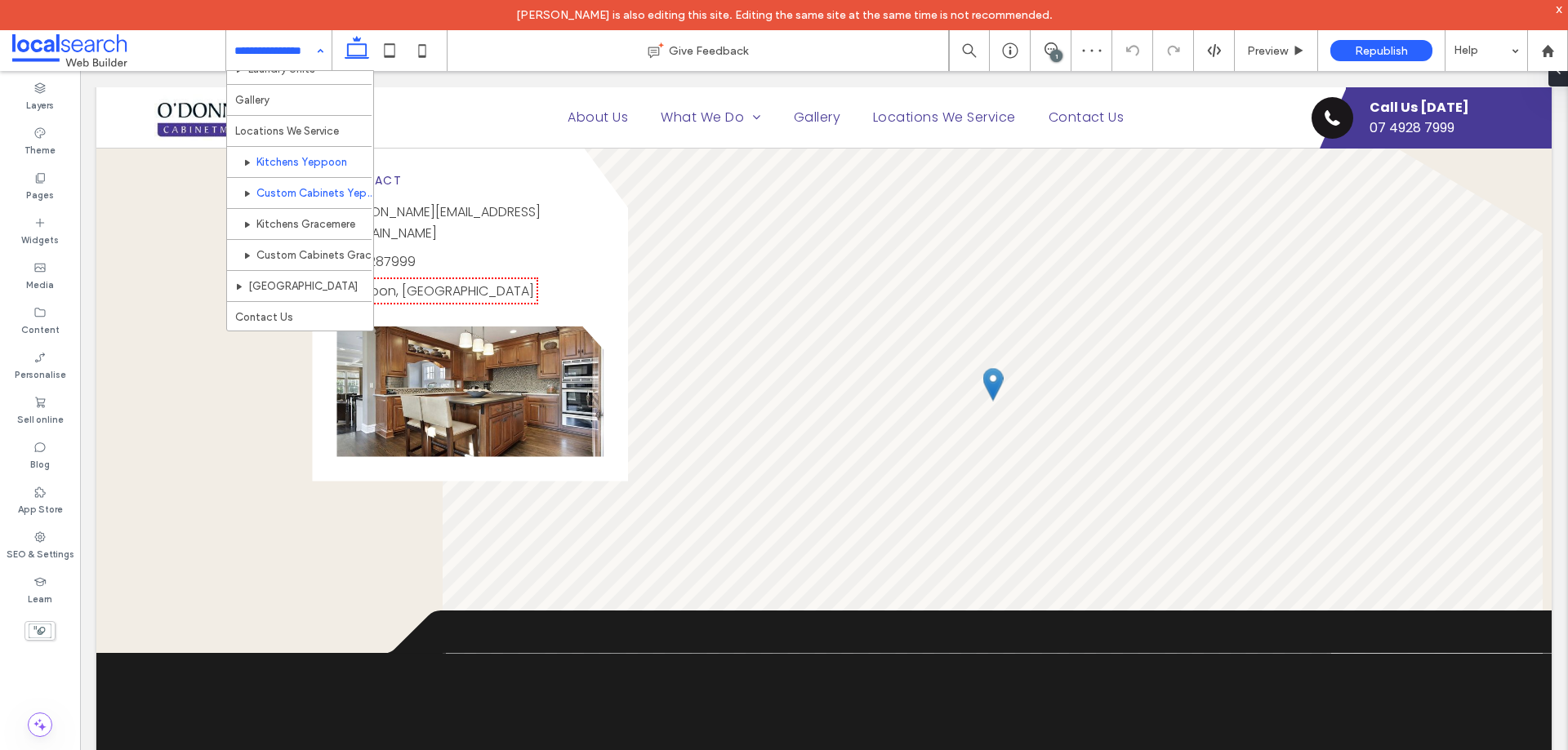
drag, startPoint x: 324, startPoint y: 190, endPoint x: 345, endPoint y: 209, distance: 28.3
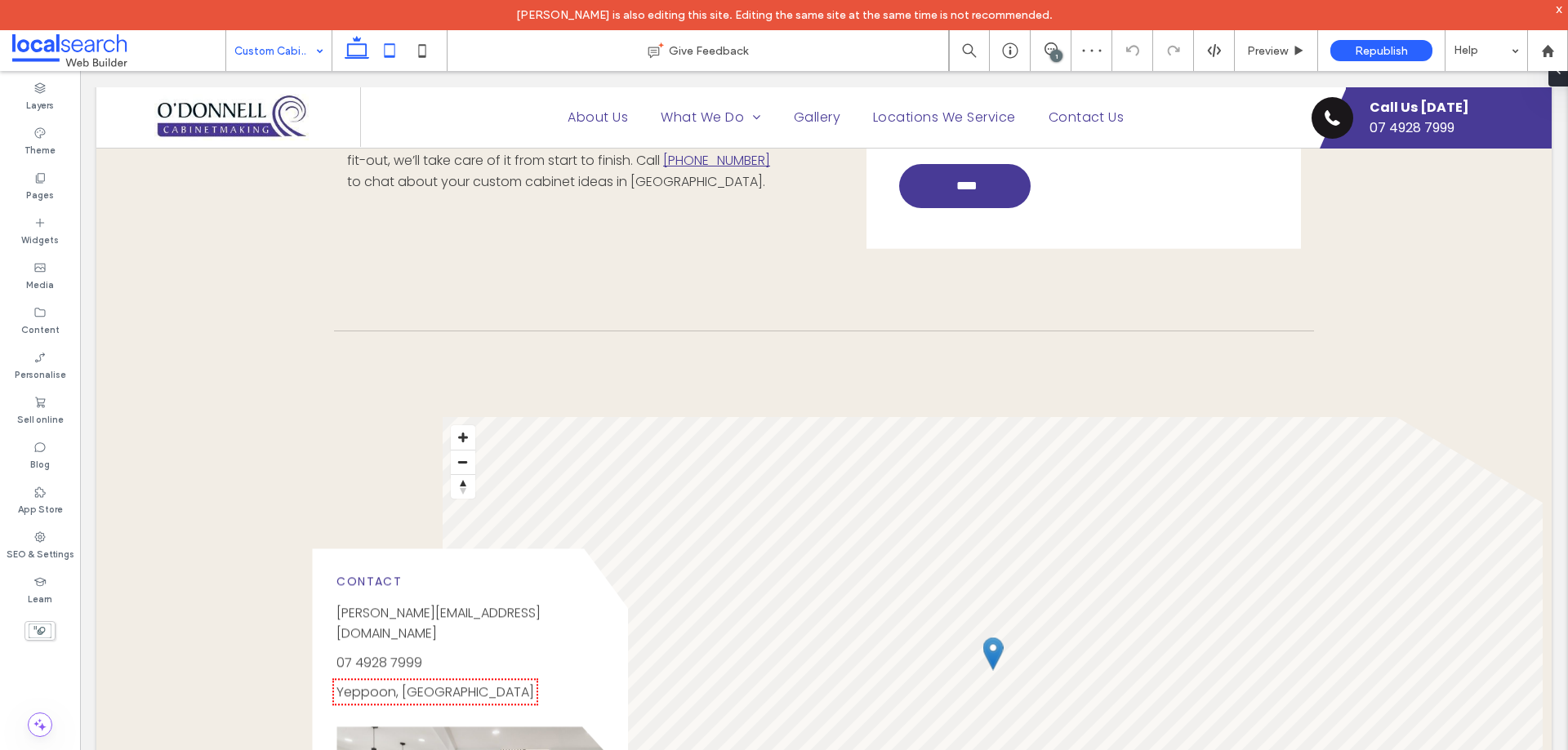
click at [398, 55] on icon at bounding box center [389, 50] width 33 height 33
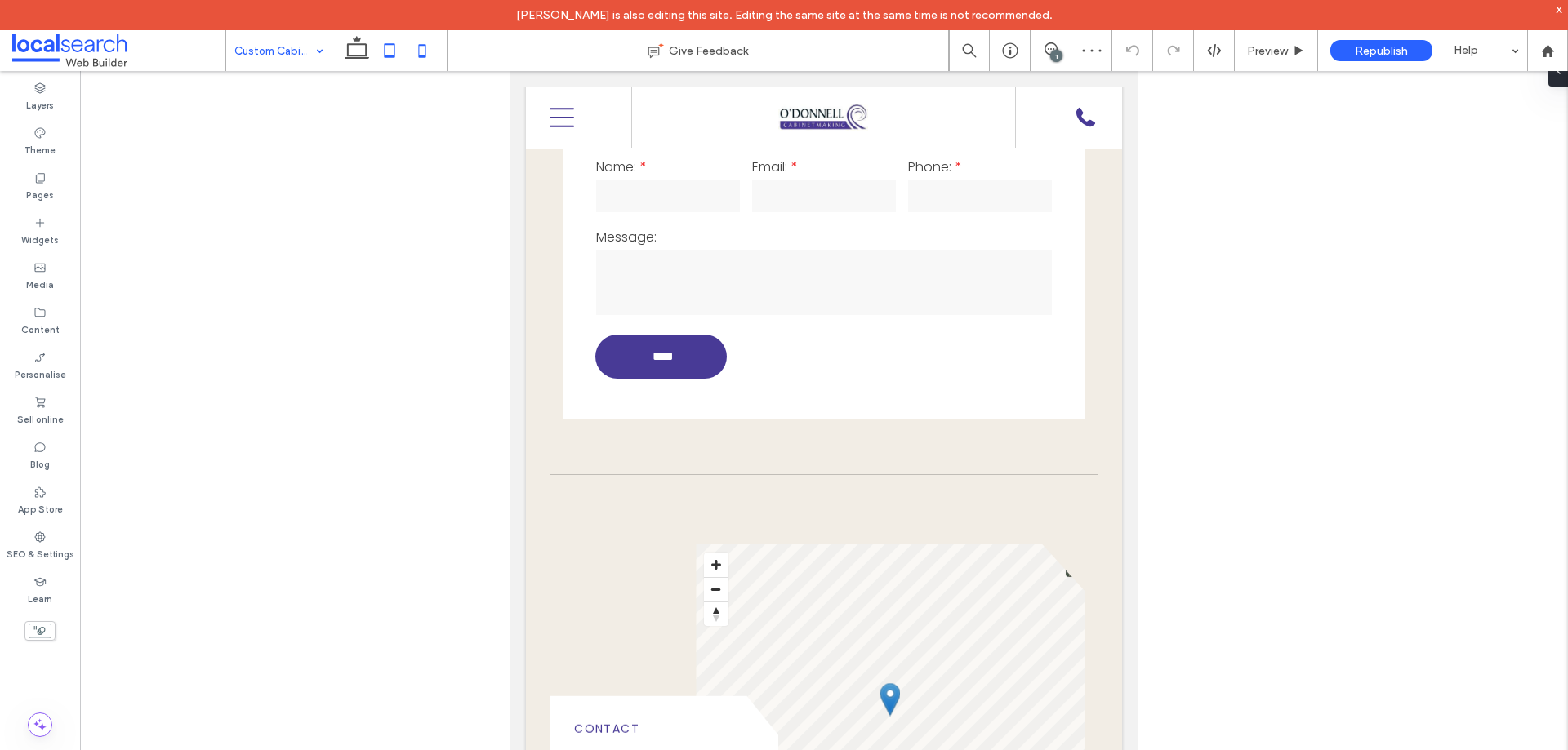
drag, startPoint x: 421, startPoint y: 61, endPoint x: 433, endPoint y: 60, distance: 12.0
click at [421, 60] on icon at bounding box center [422, 50] width 33 height 33
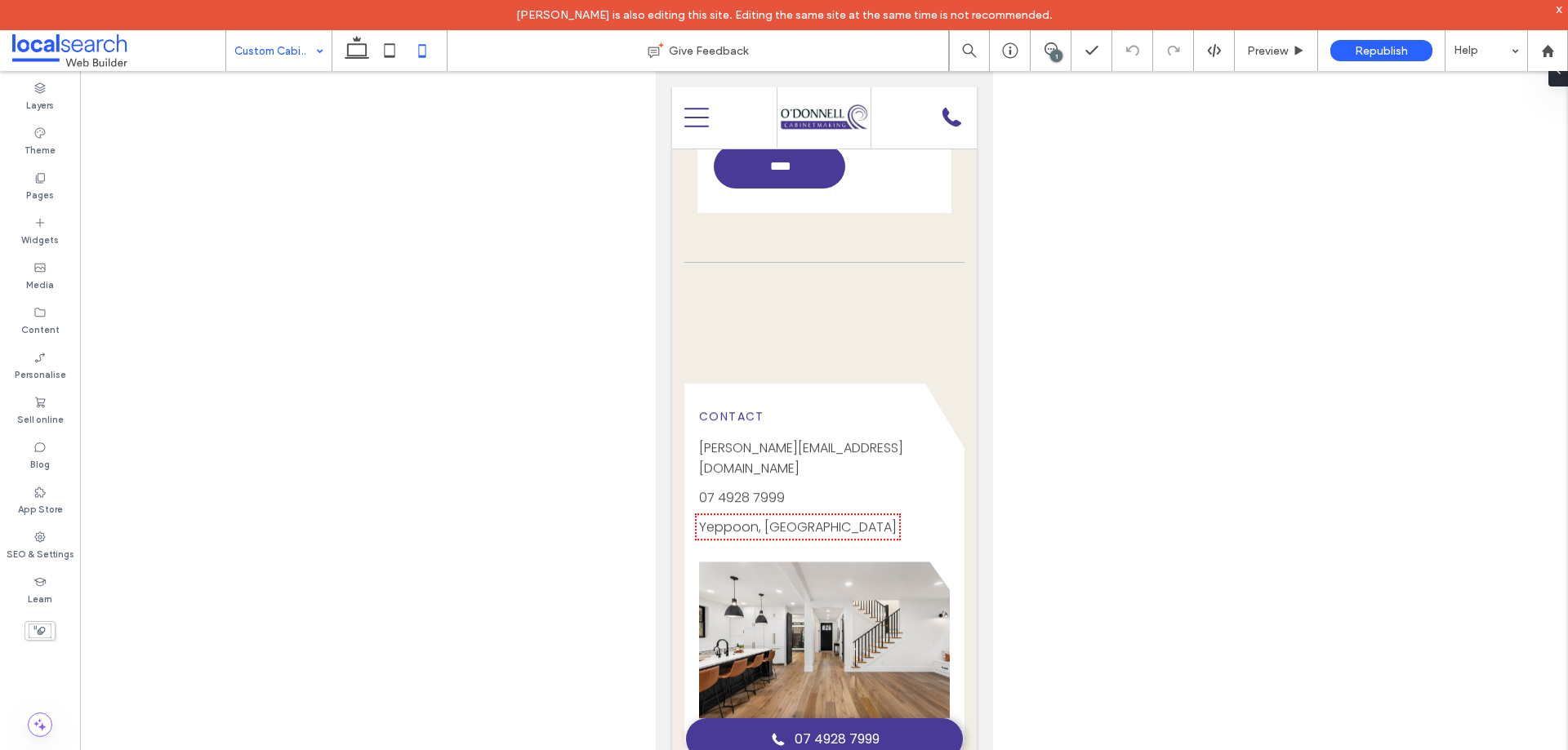
drag, startPoint x: 298, startPoint y: 56, endPoint x: 297, endPoint y: 67, distance: 11.0
click at [298, 56] on input at bounding box center [275, 50] width 80 height 41
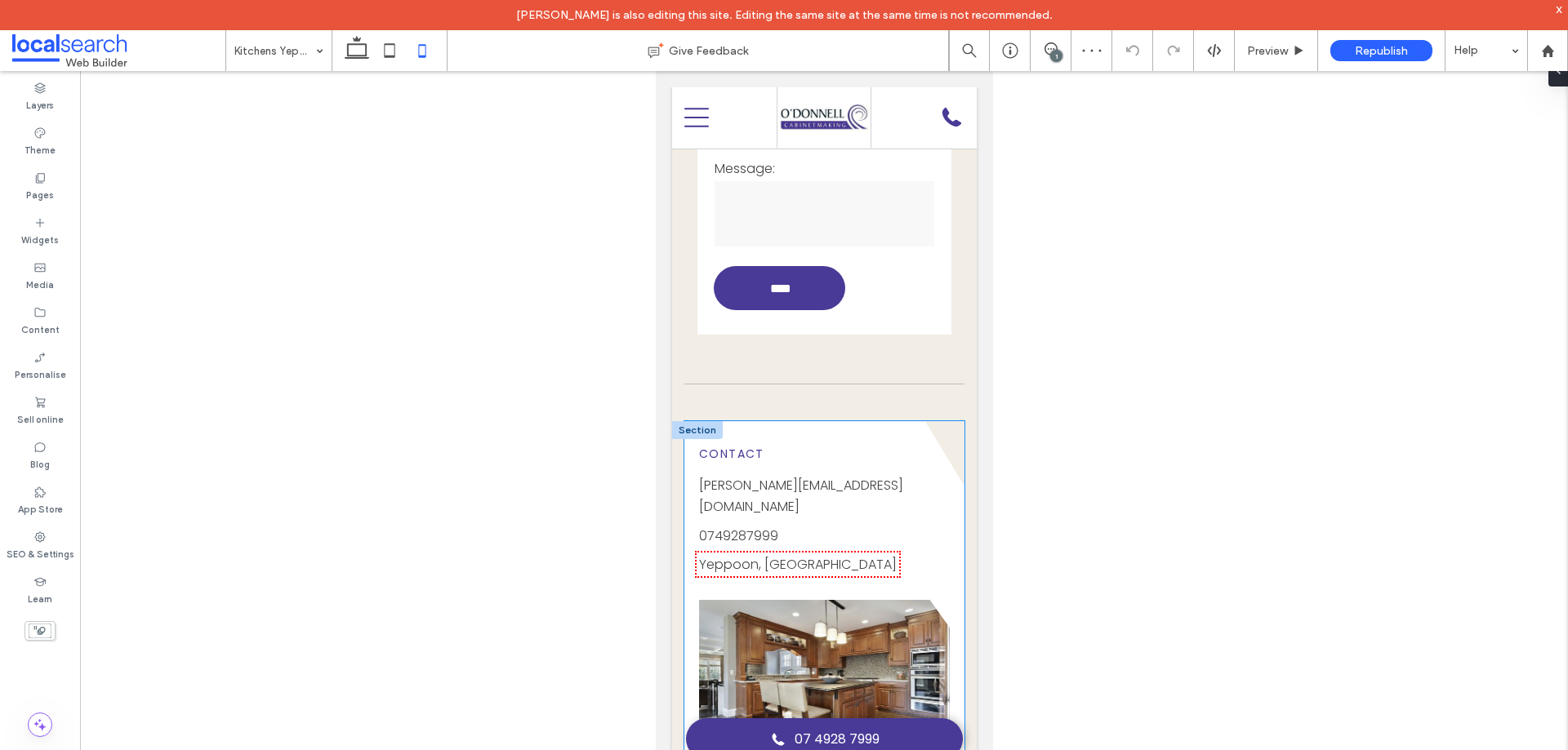
scroll to position [1551, 0]
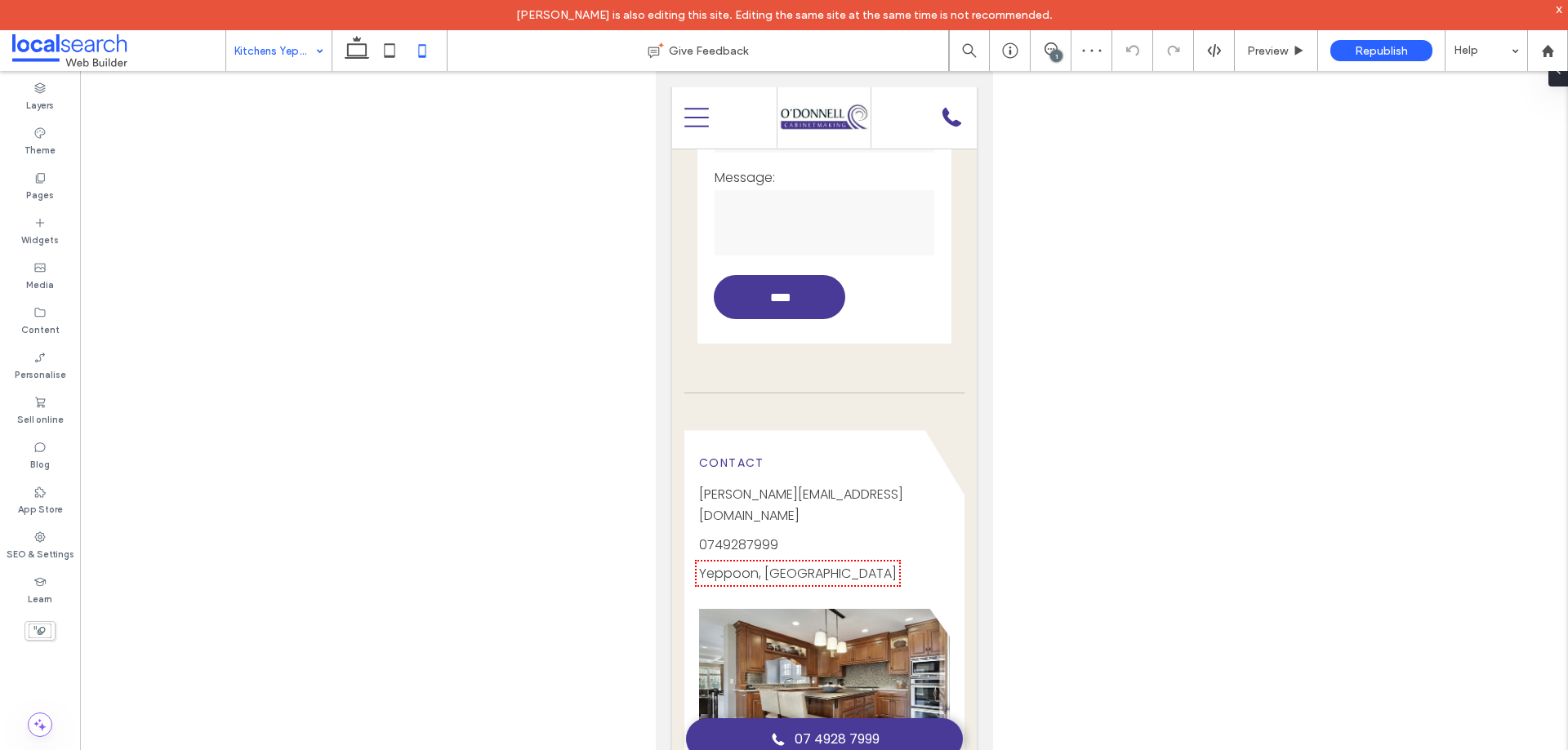
click at [300, 54] on input at bounding box center [275, 50] width 80 height 41
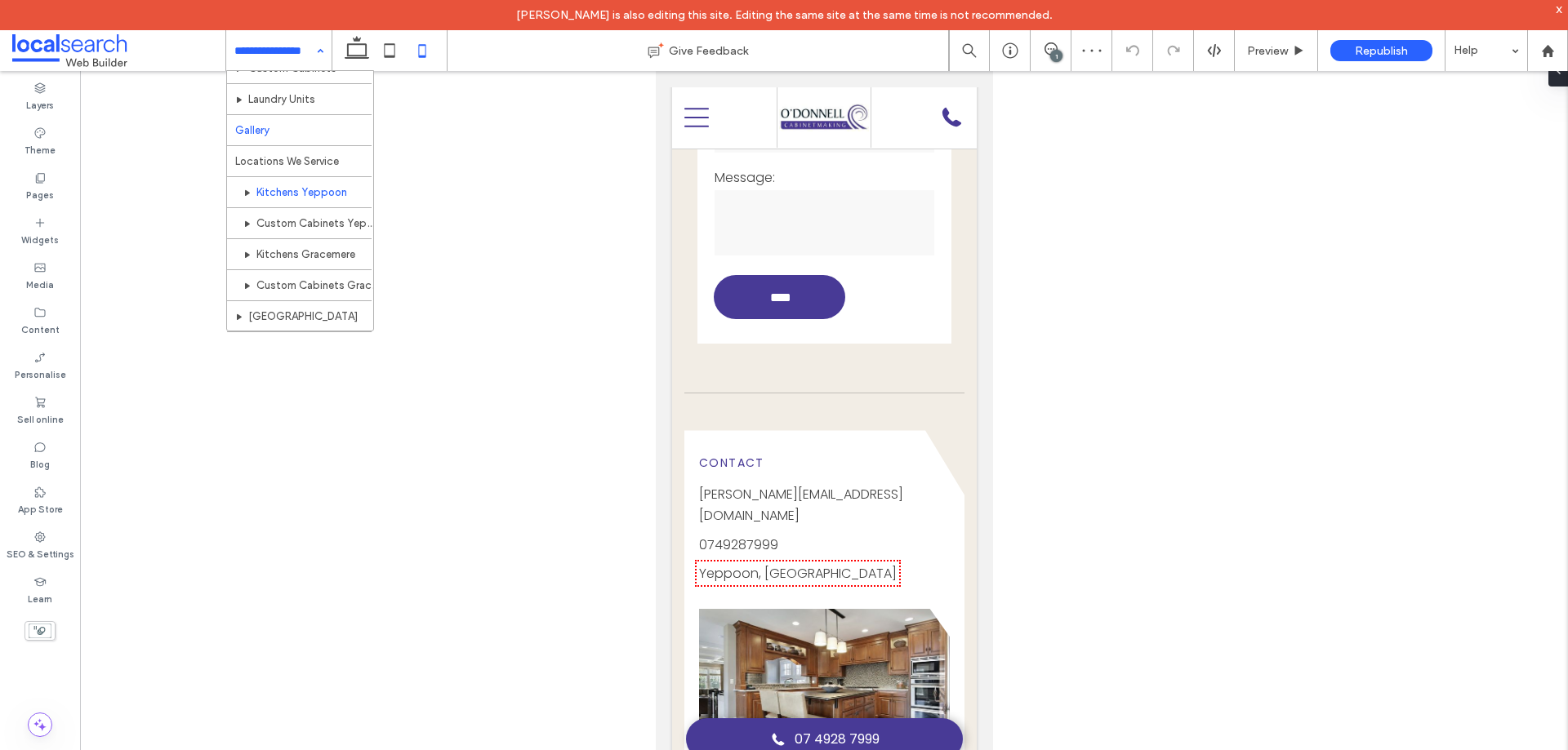
scroll to position [172, 0]
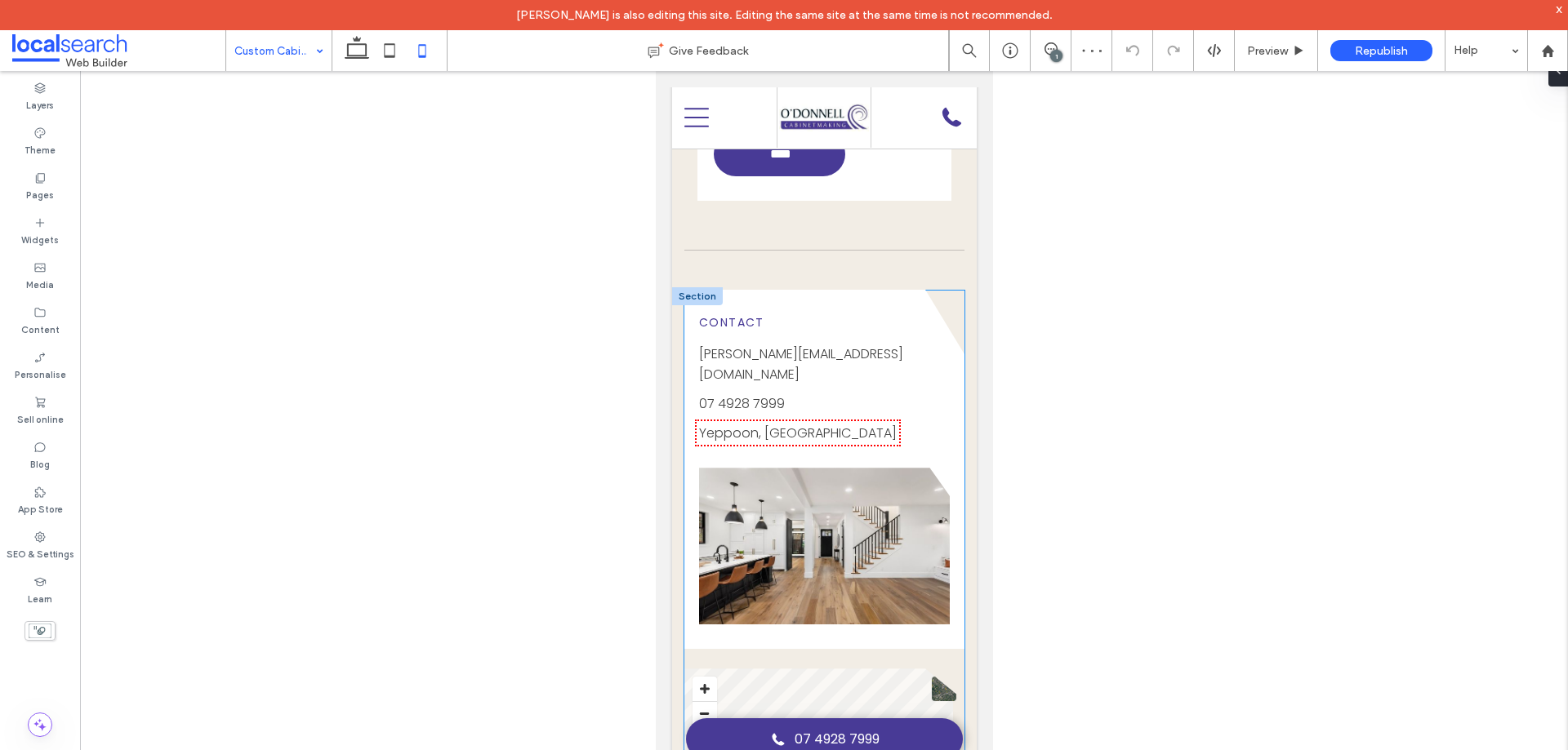
scroll to position [1714, 0]
click at [295, 42] on input at bounding box center [275, 50] width 80 height 41
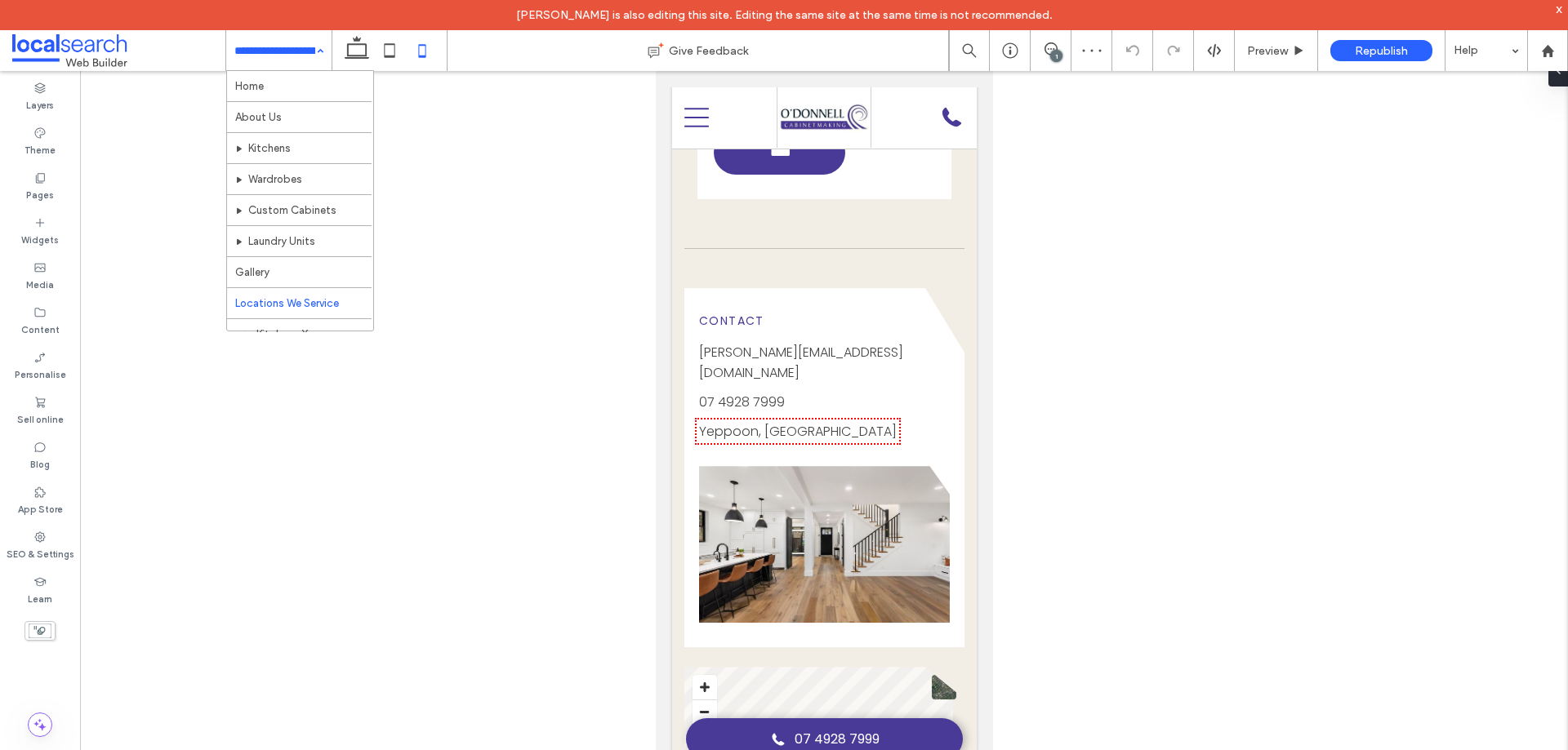
scroll to position [172, 0]
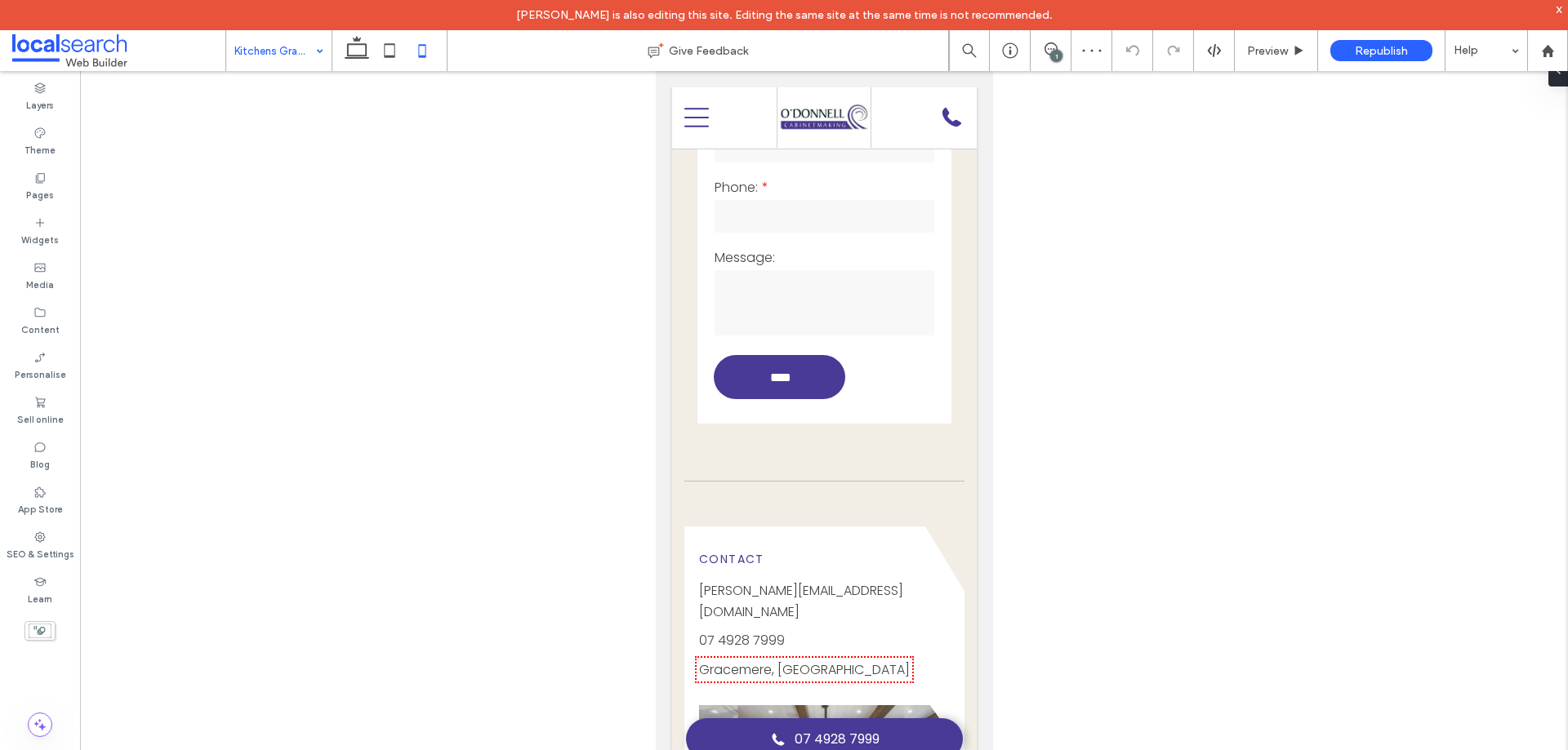
scroll to position [1388, 0]
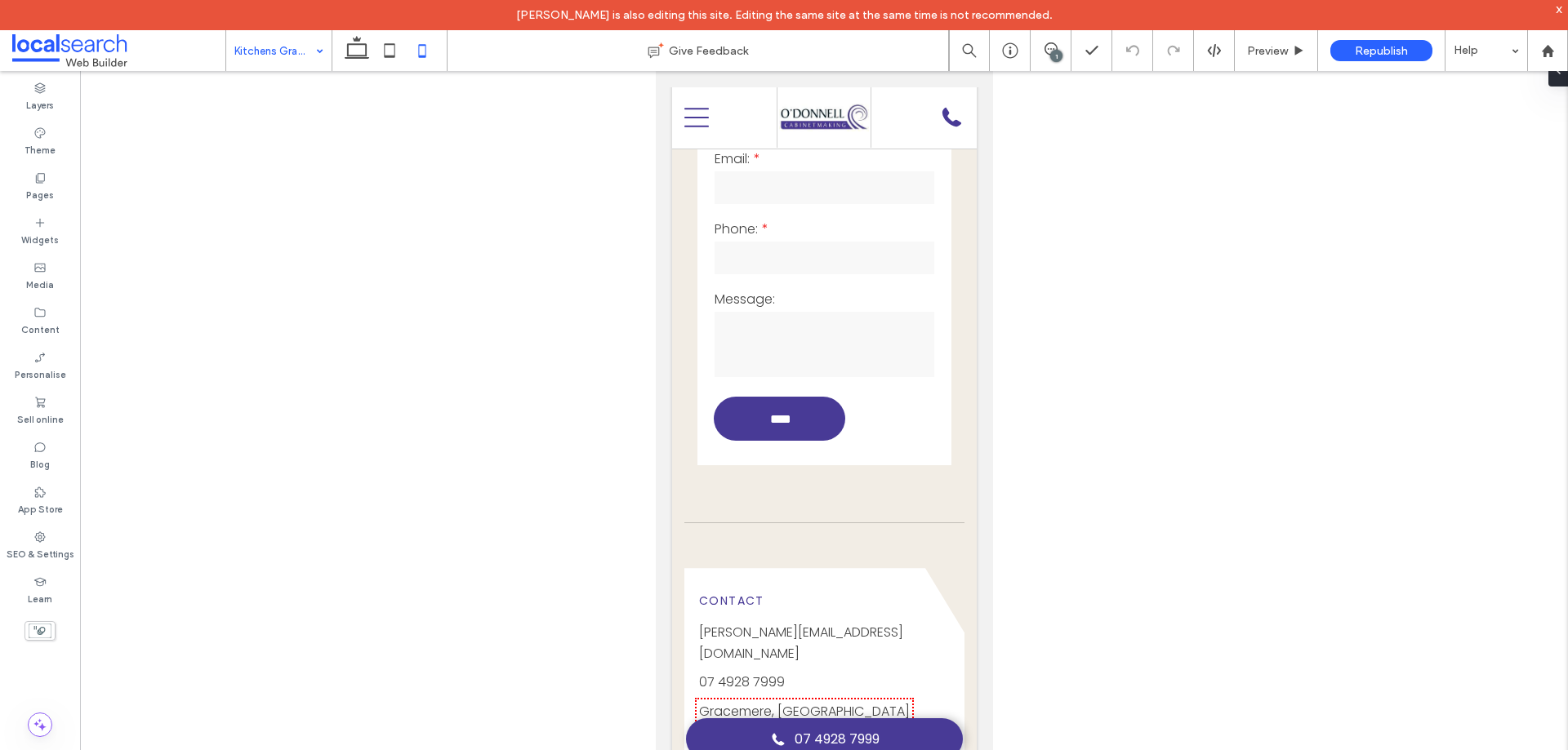
click at [270, 49] on input at bounding box center [275, 50] width 80 height 41
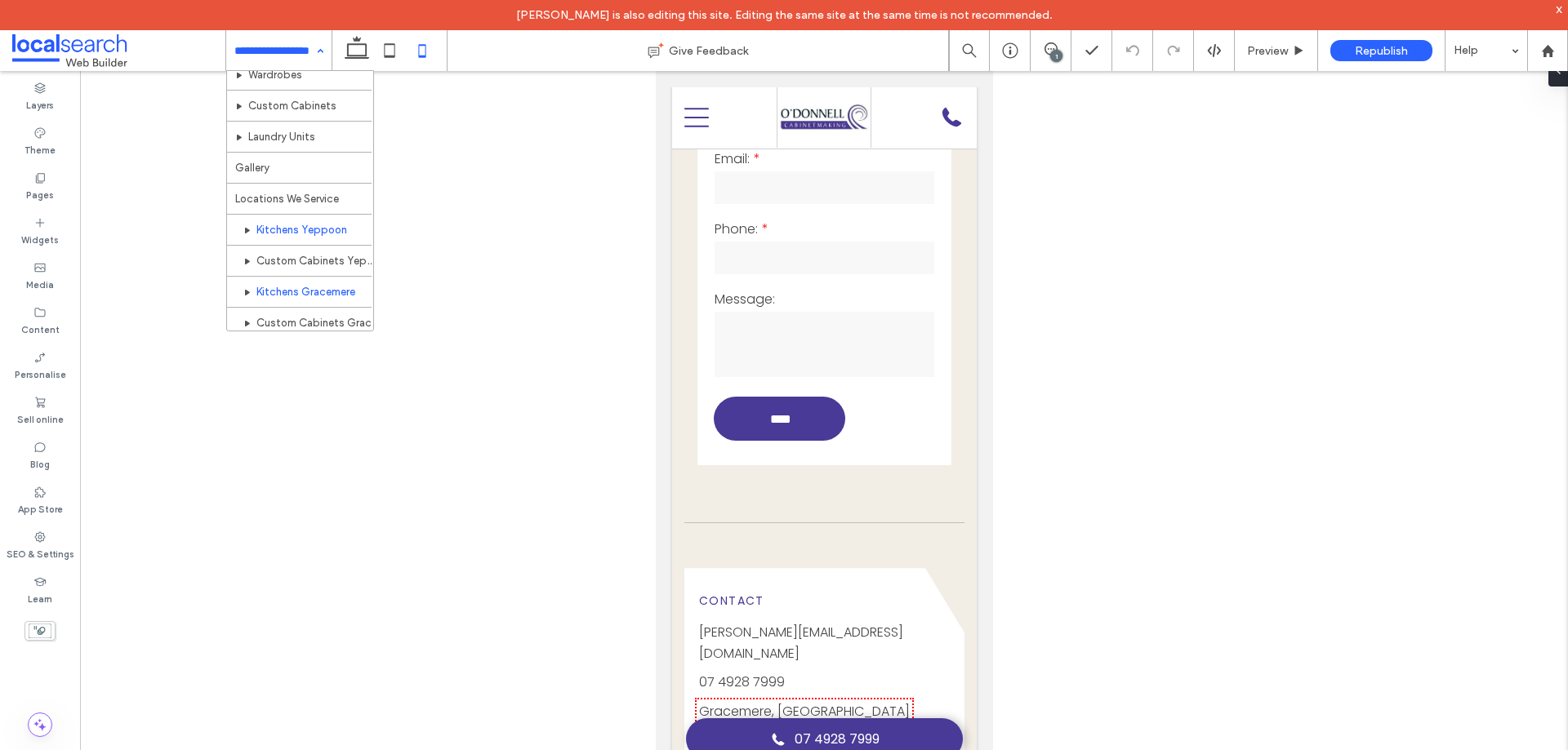
scroll to position [172, 0]
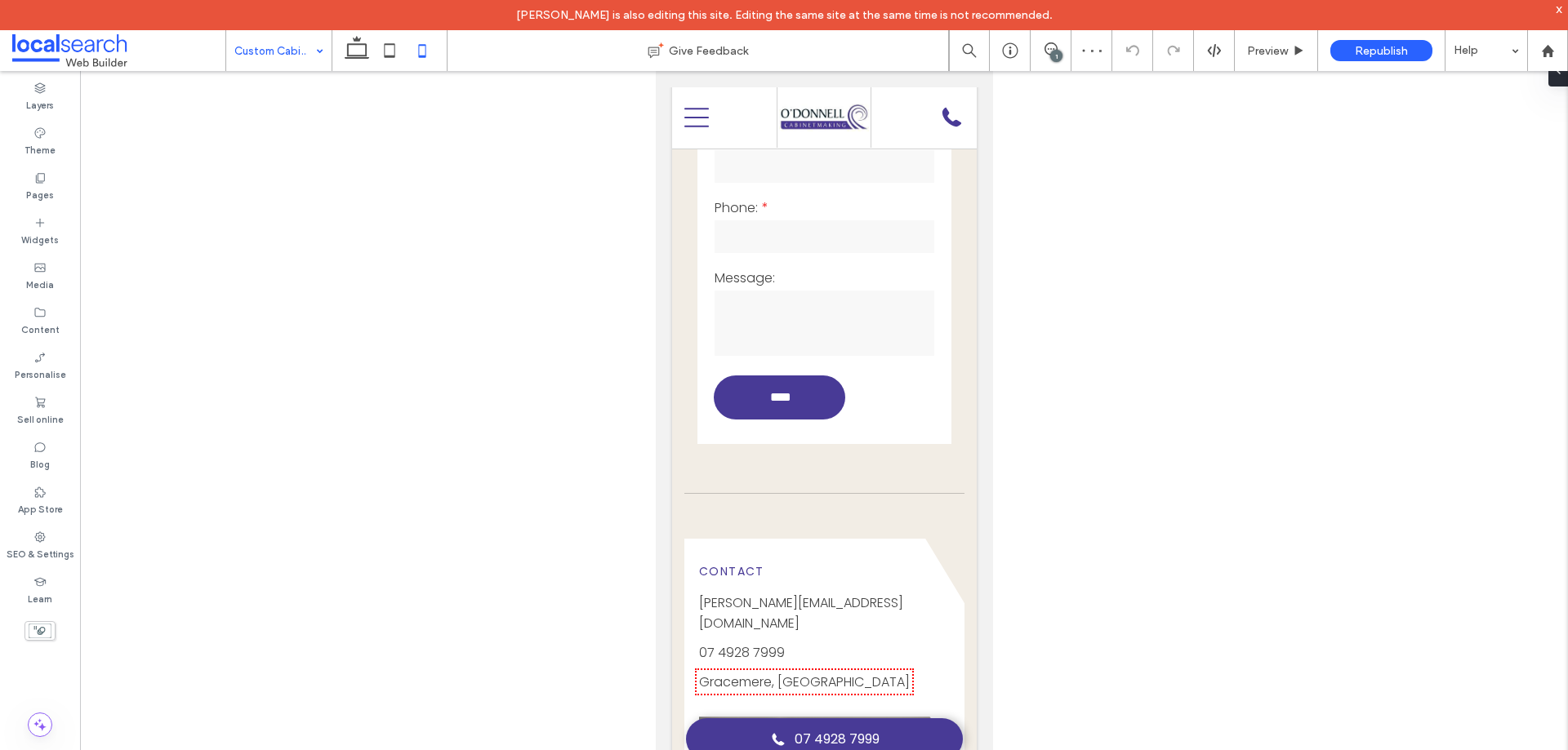
drag, startPoint x: 247, startPoint y: 49, endPoint x: 254, endPoint y: 54, distance: 8.6
click at [251, 50] on input at bounding box center [275, 50] width 80 height 41
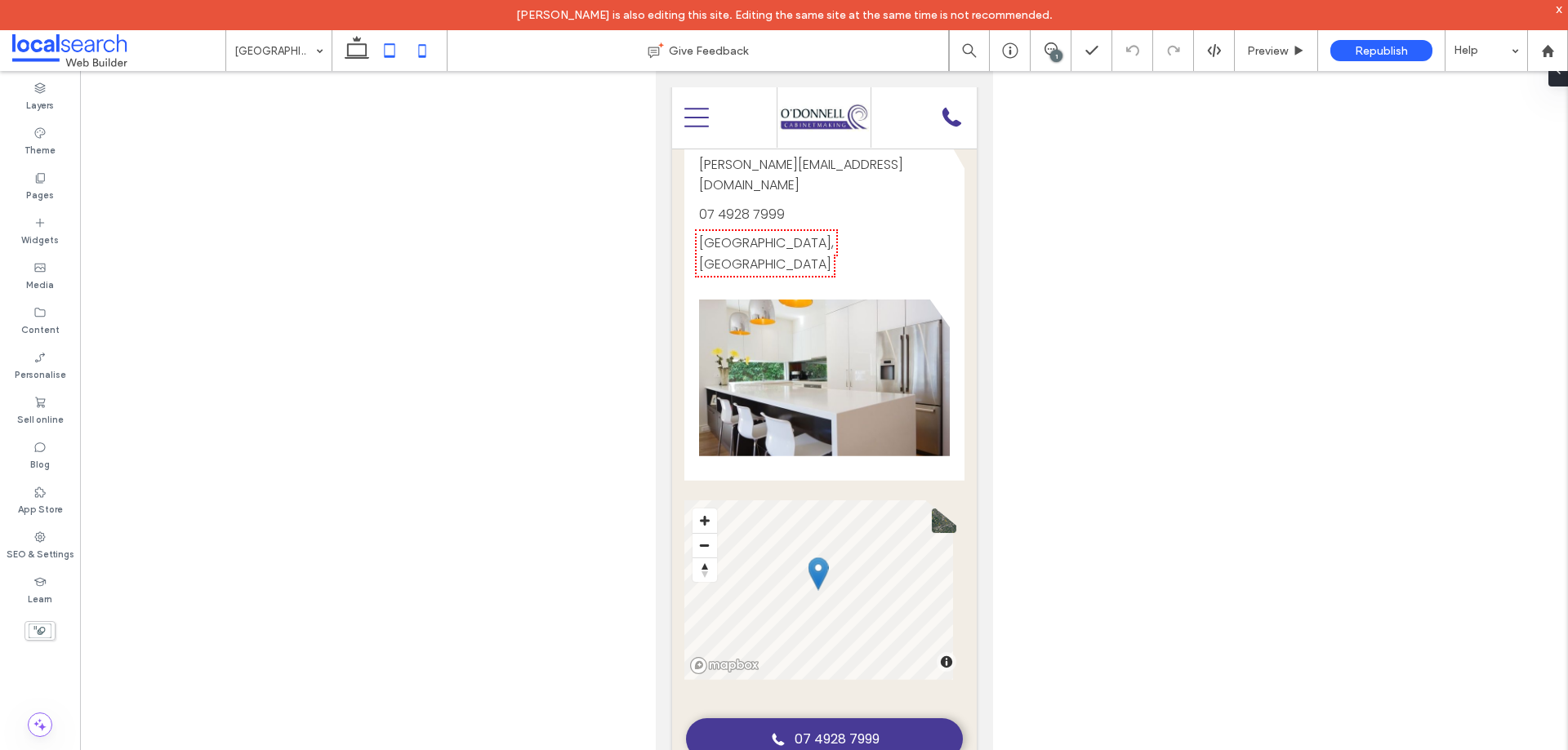
click at [386, 51] on icon at bounding box center [389, 50] width 33 height 33
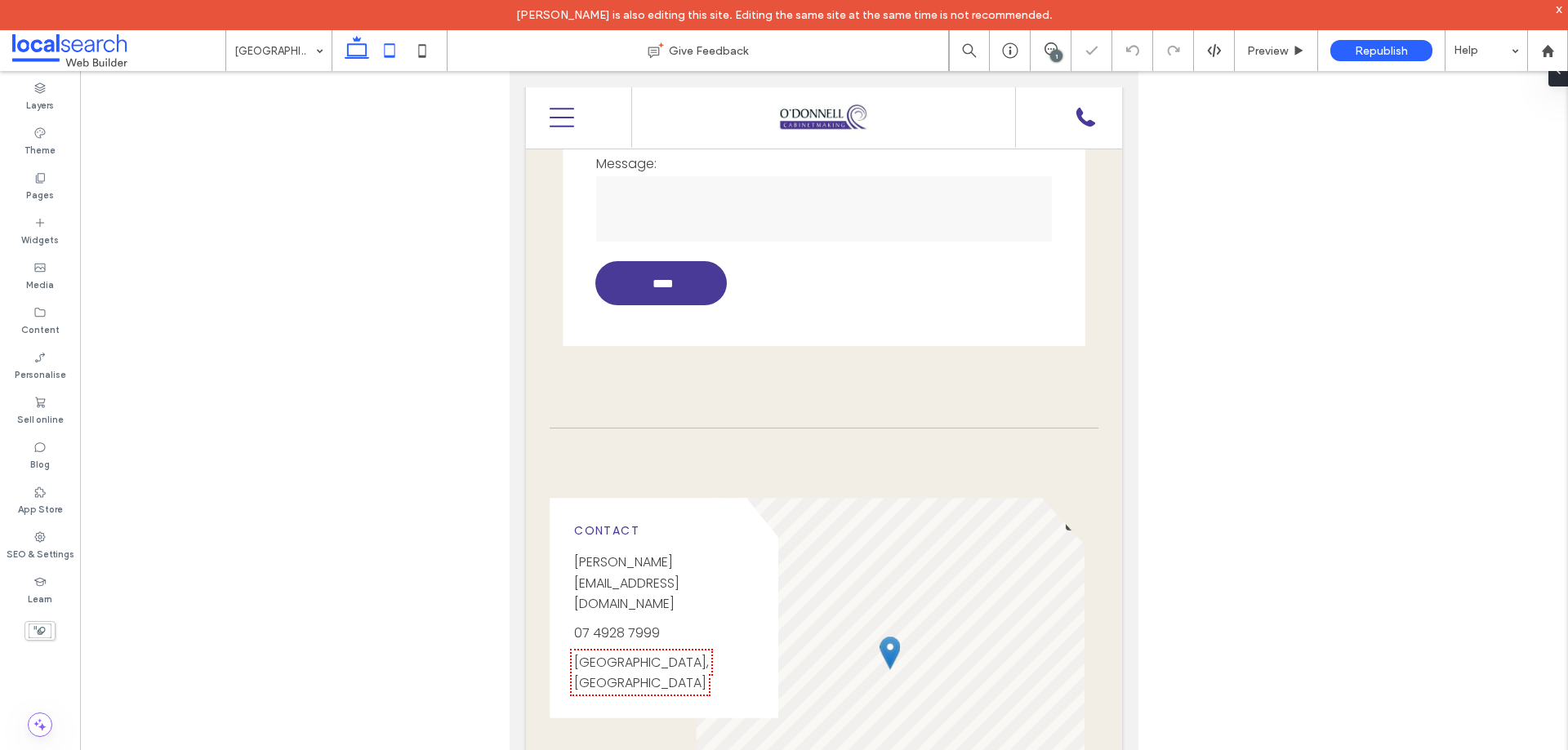
drag, startPoint x: 358, startPoint y: 54, endPoint x: 292, endPoint y: 3, distance: 83.4
click at [358, 54] on icon at bounding box center [356, 50] width 33 height 33
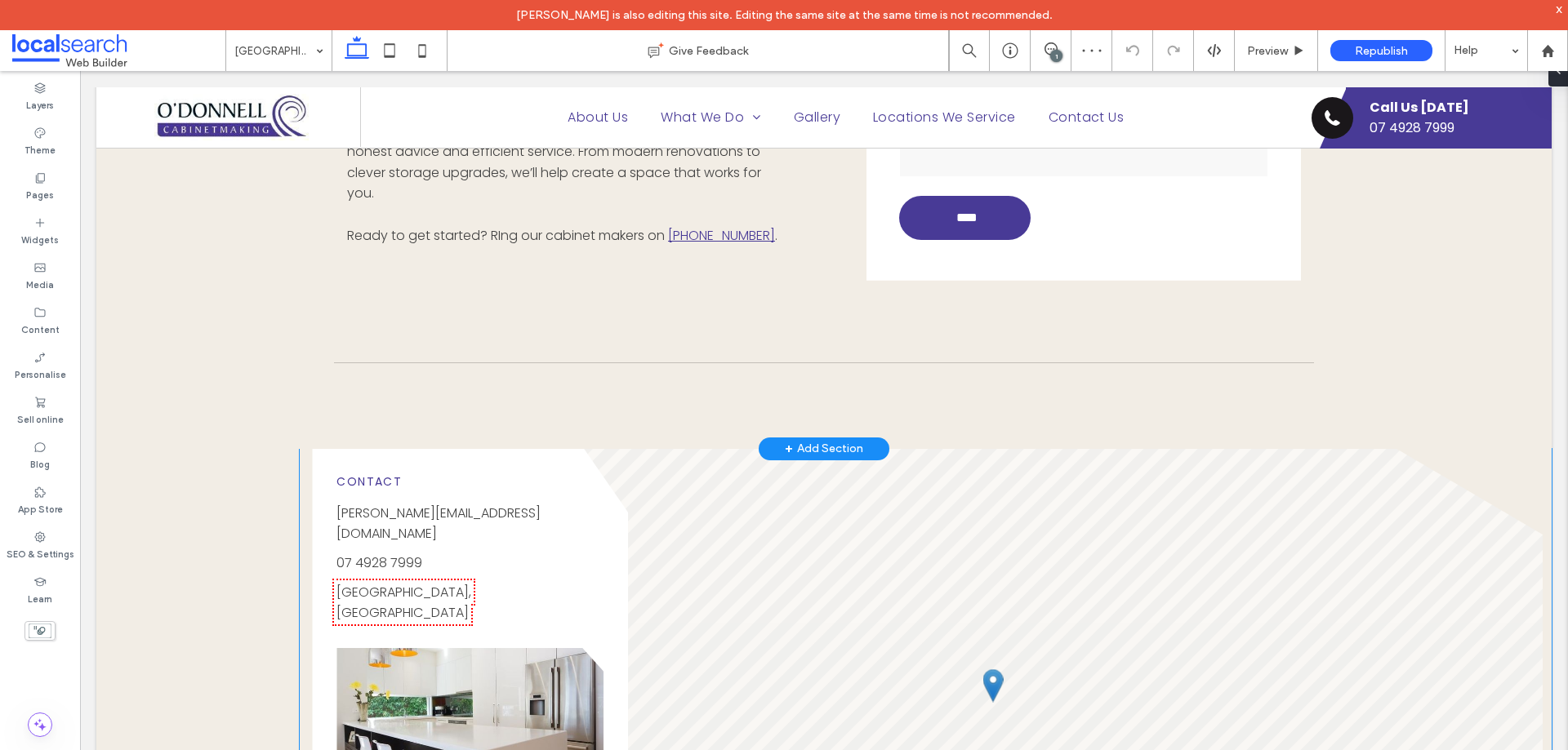
scroll to position [1346, 0]
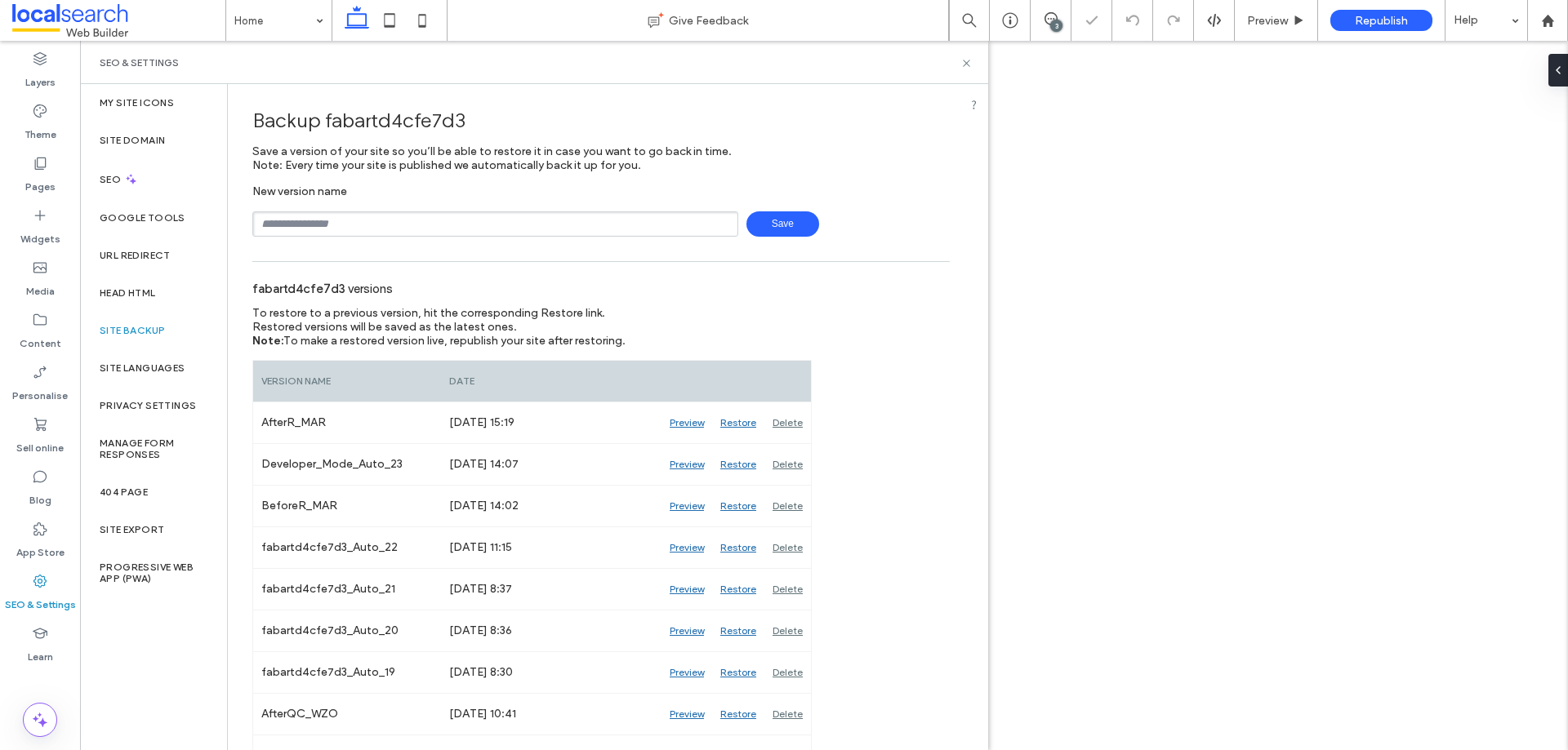
click at [411, 218] on input "text" at bounding box center [495, 224] width 486 height 25
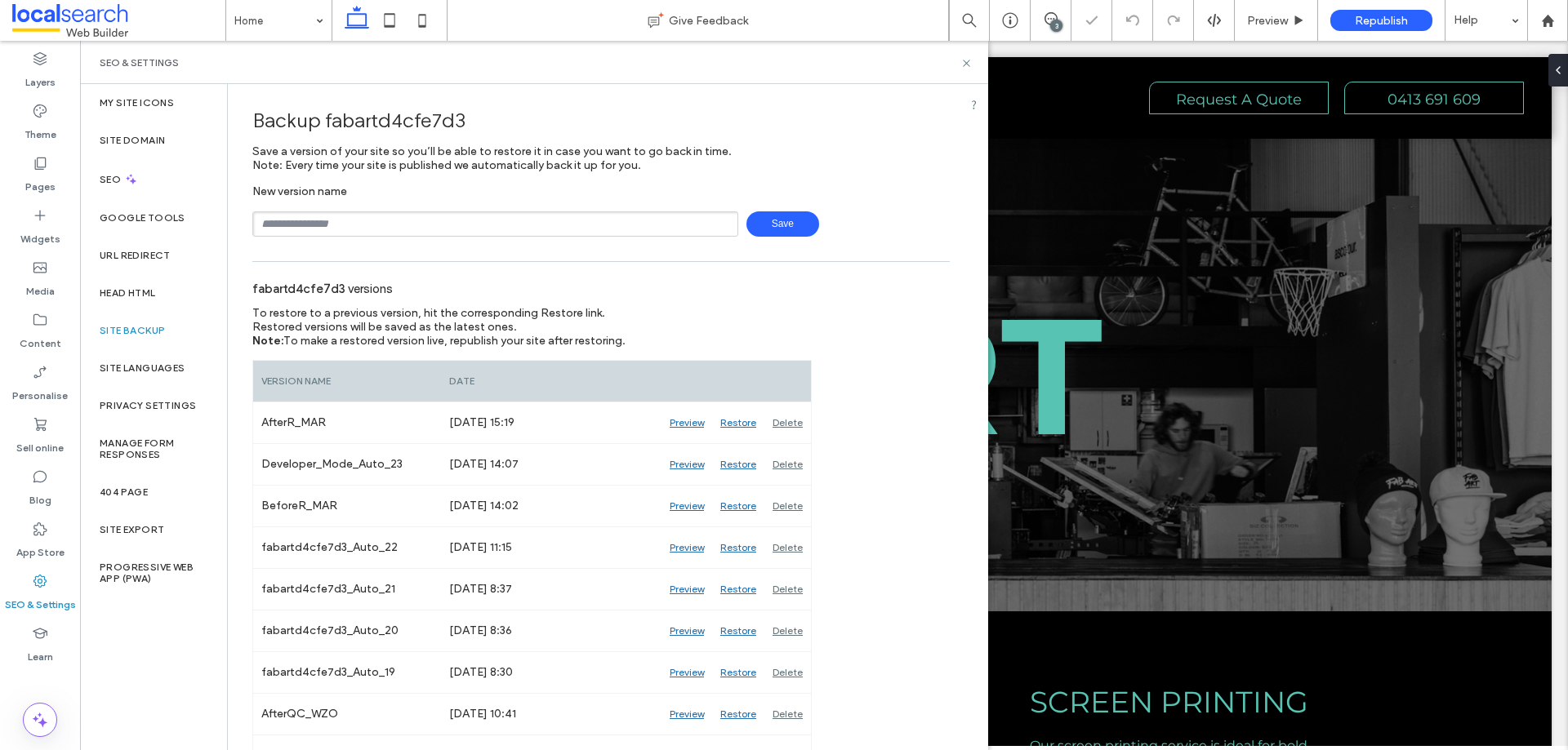
type input "**********"
click at [778, 226] on span "Save" at bounding box center [783, 224] width 73 height 25
drag, startPoint x: 1057, startPoint y: 21, endPoint x: 1016, endPoint y: 46, distance: 48.0
click at [1057, 21] on div "3" at bounding box center [1056, 25] width 12 height 12
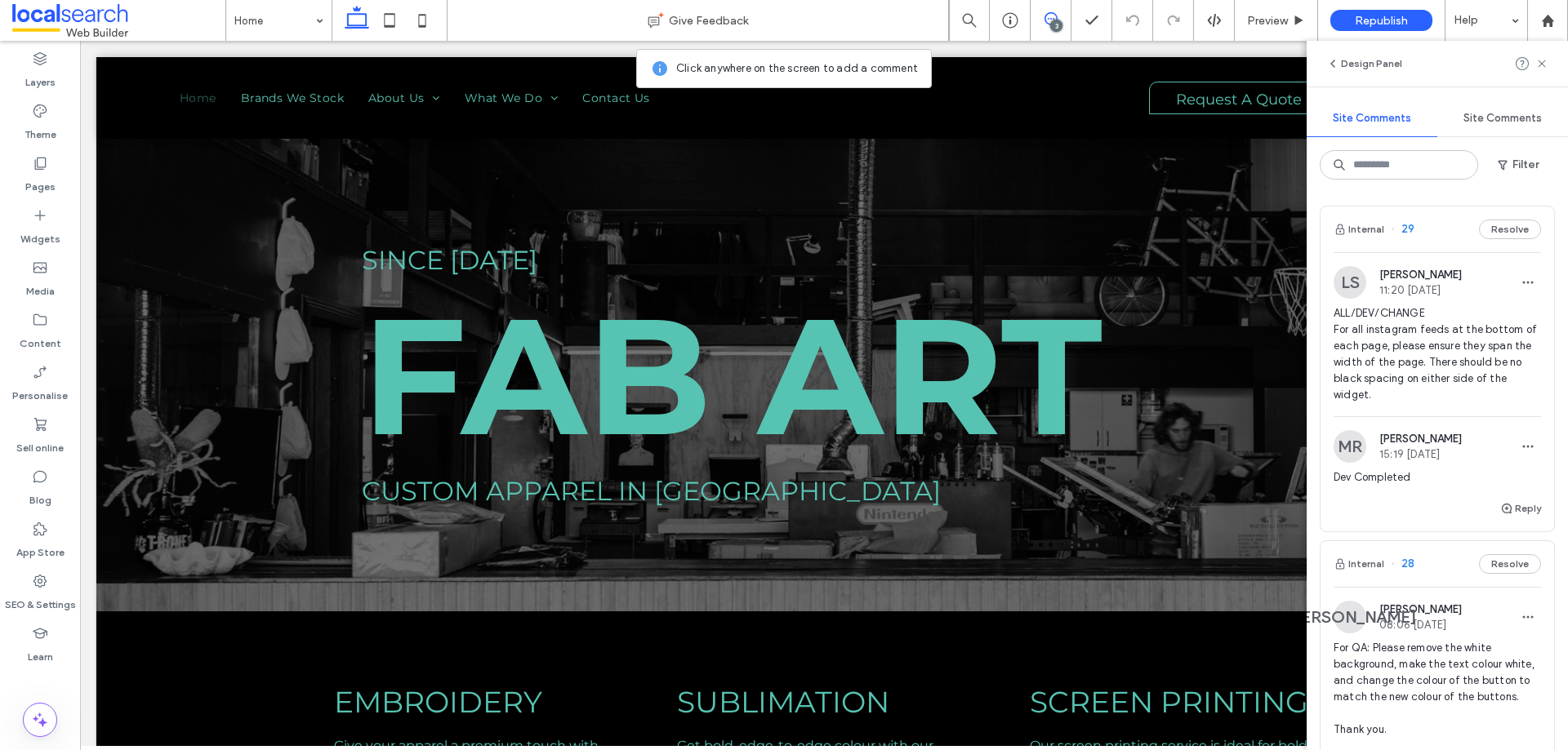
click at [1434, 232] on div "Internal 29 Resolve" at bounding box center [1437, 229] width 234 height 46
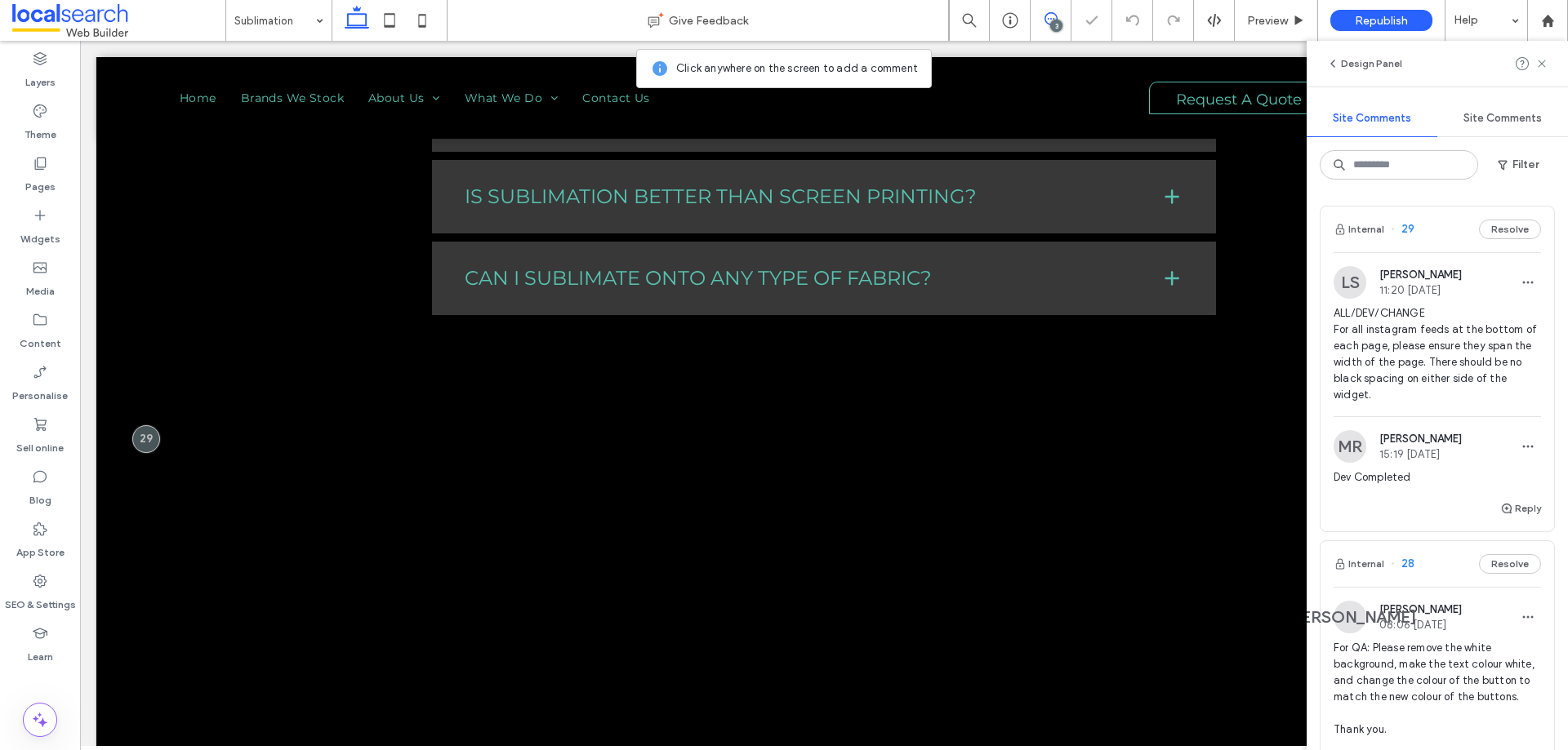
scroll to position [1502, 0]
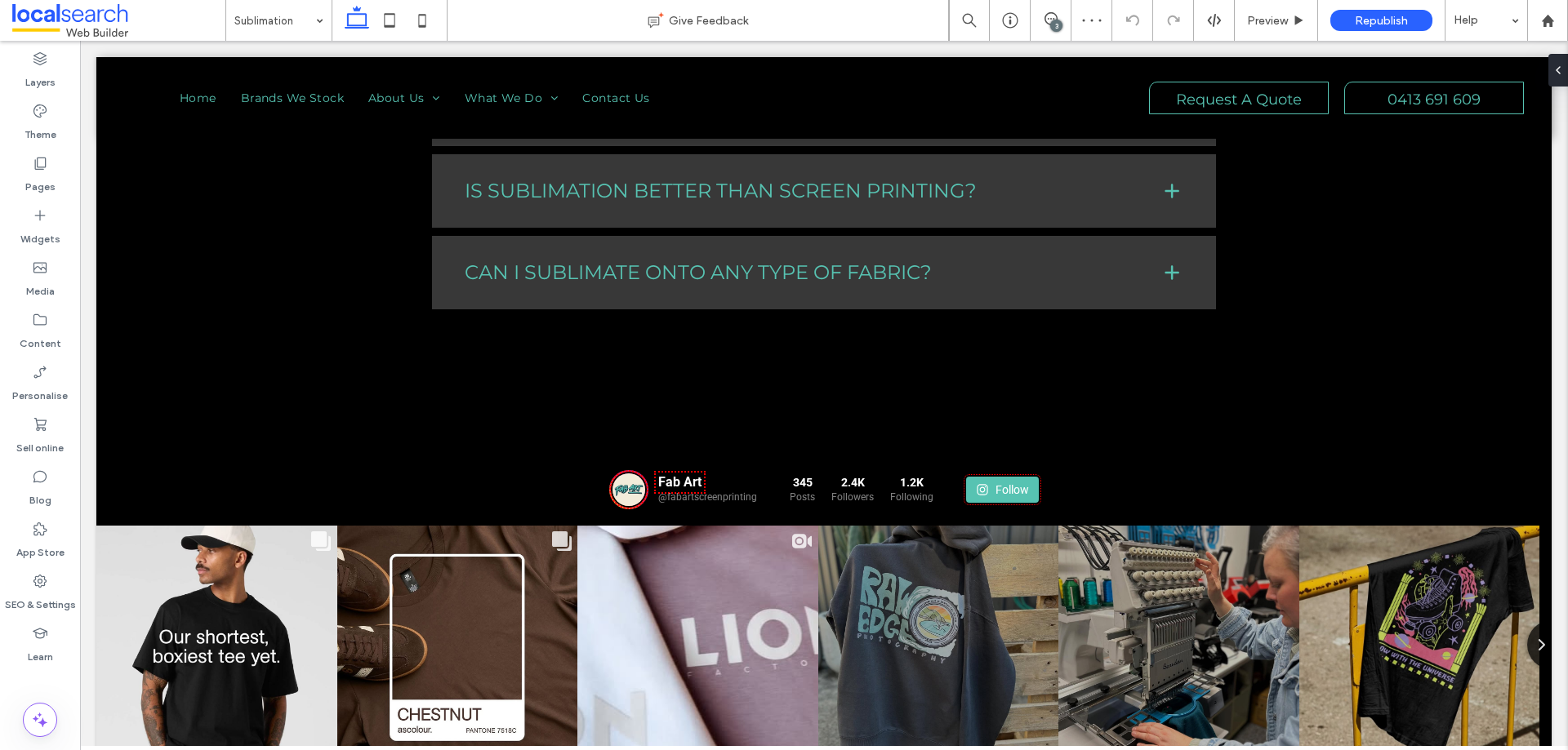
click at [1053, 26] on div "3" at bounding box center [1056, 25] width 12 height 12
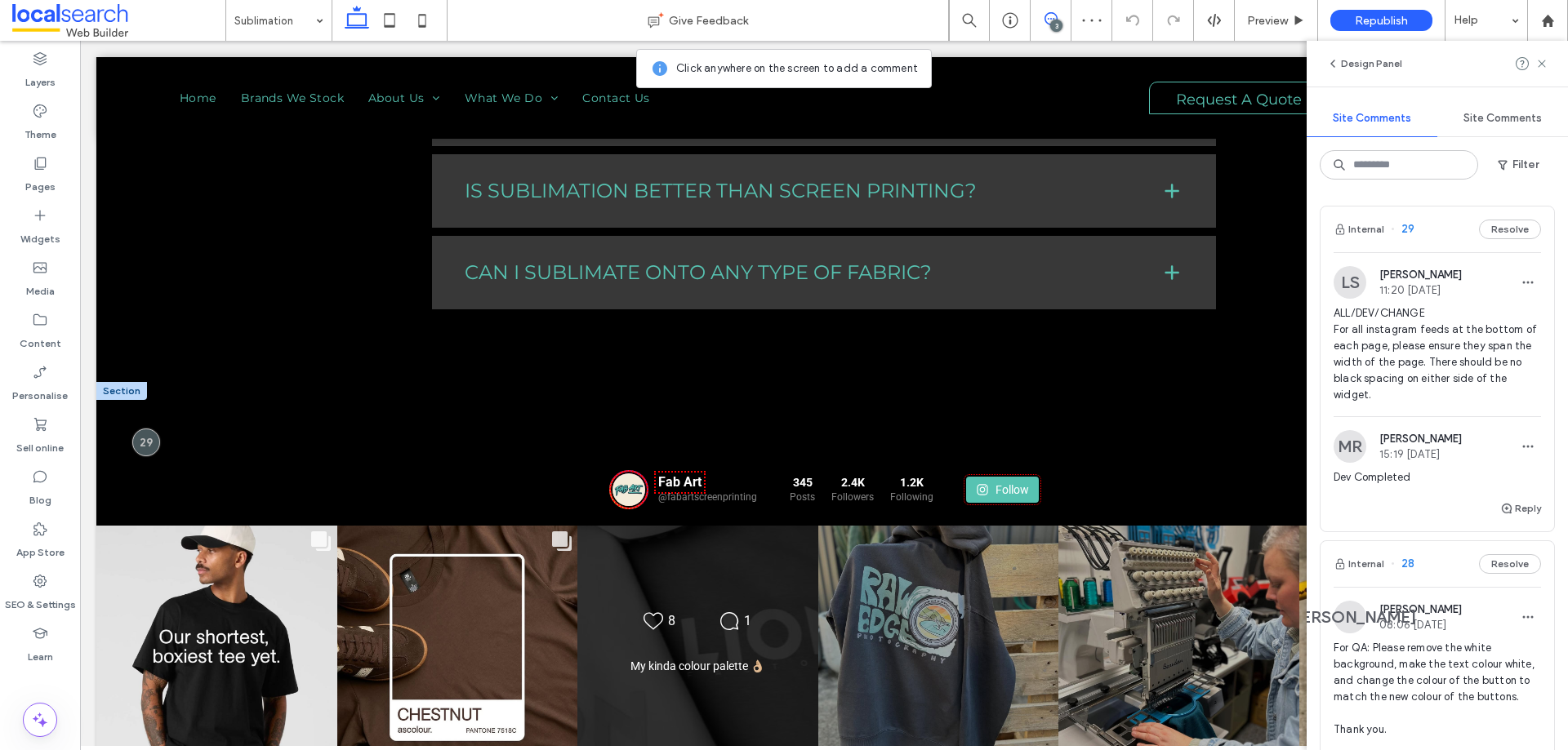
scroll to position [1747, 0]
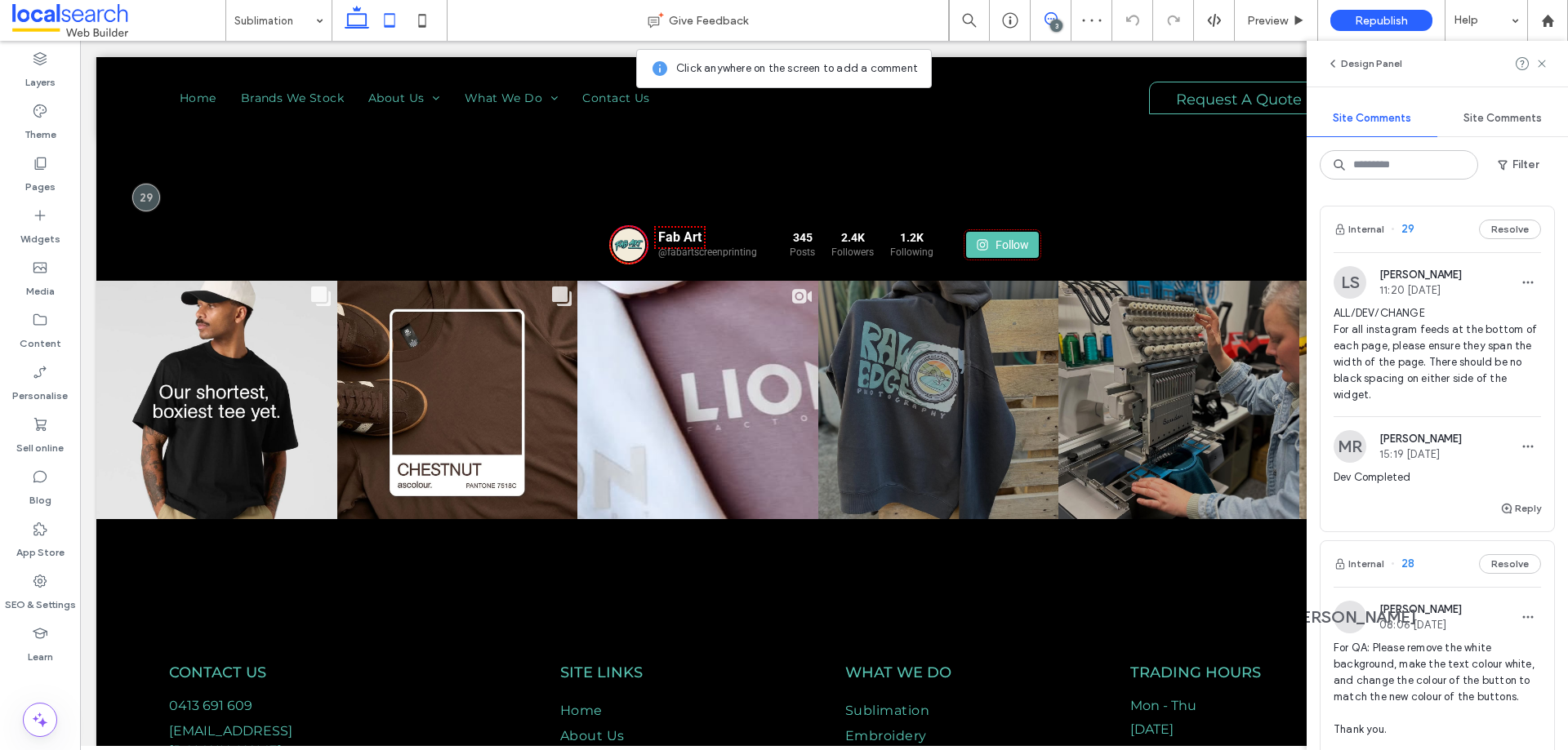
click at [395, 24] on icon at bounding box center [389, 20] width 33 height 33
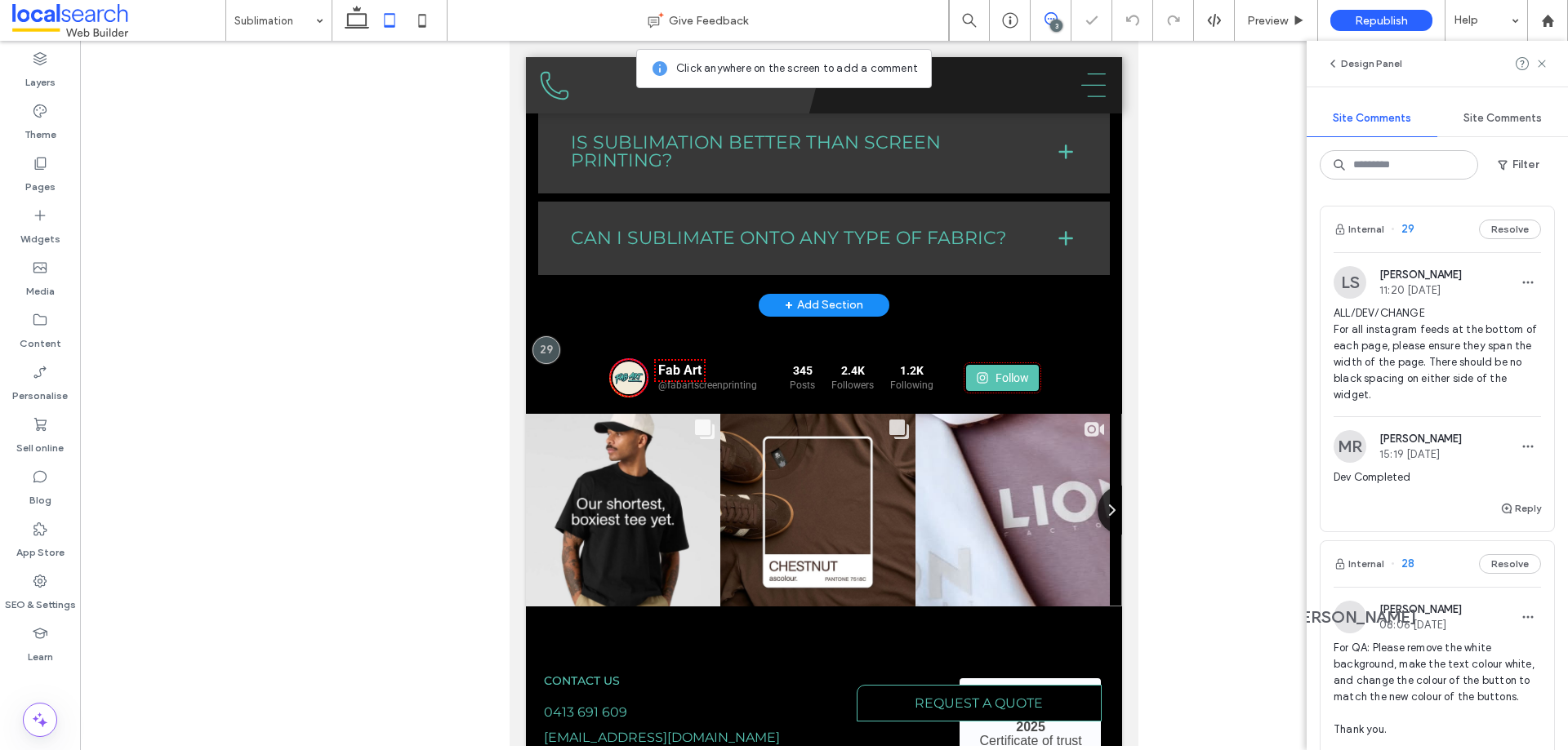
scroll to position [1546, 0]
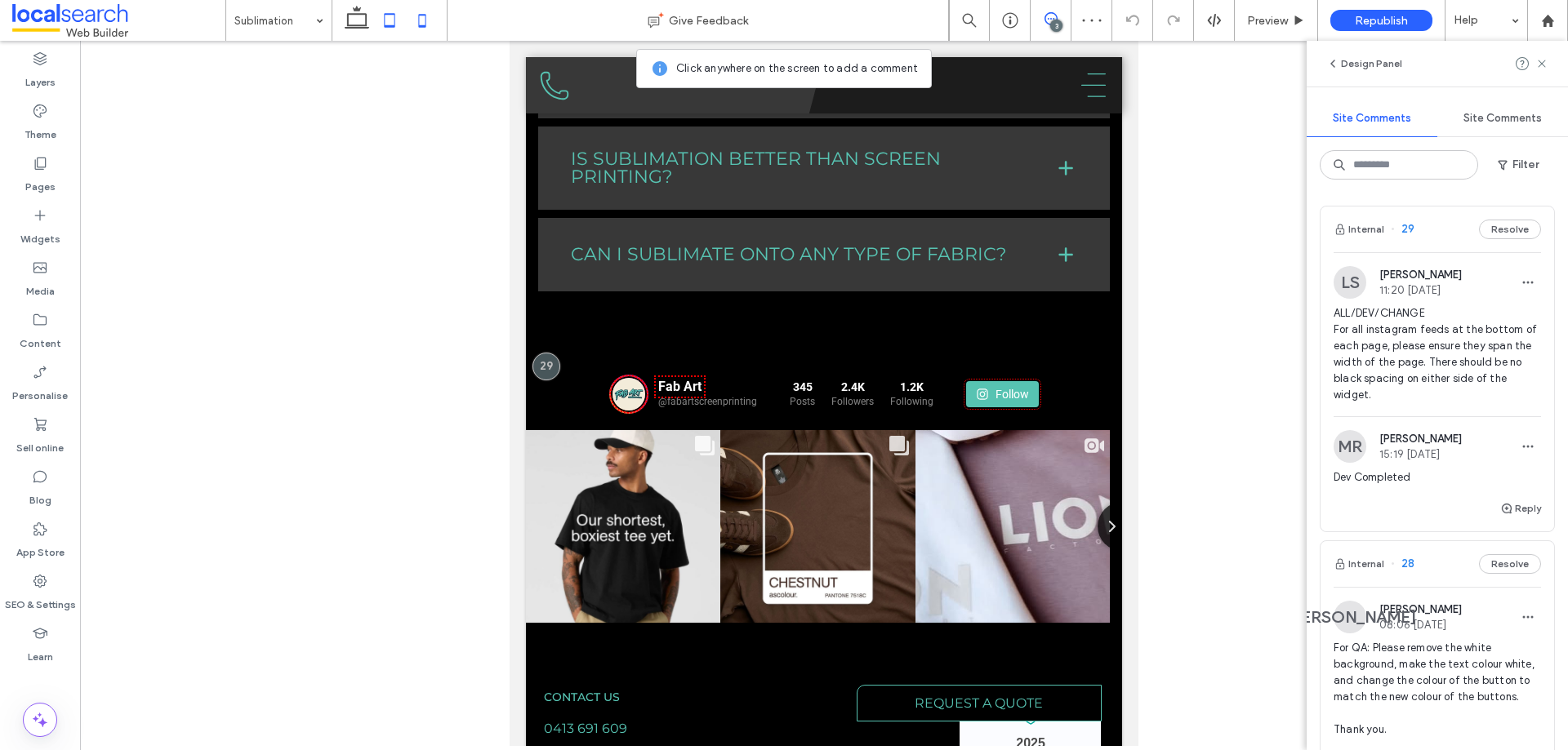
click at [423, 15] on use at bounding box center [423, 21] width 7 height 13
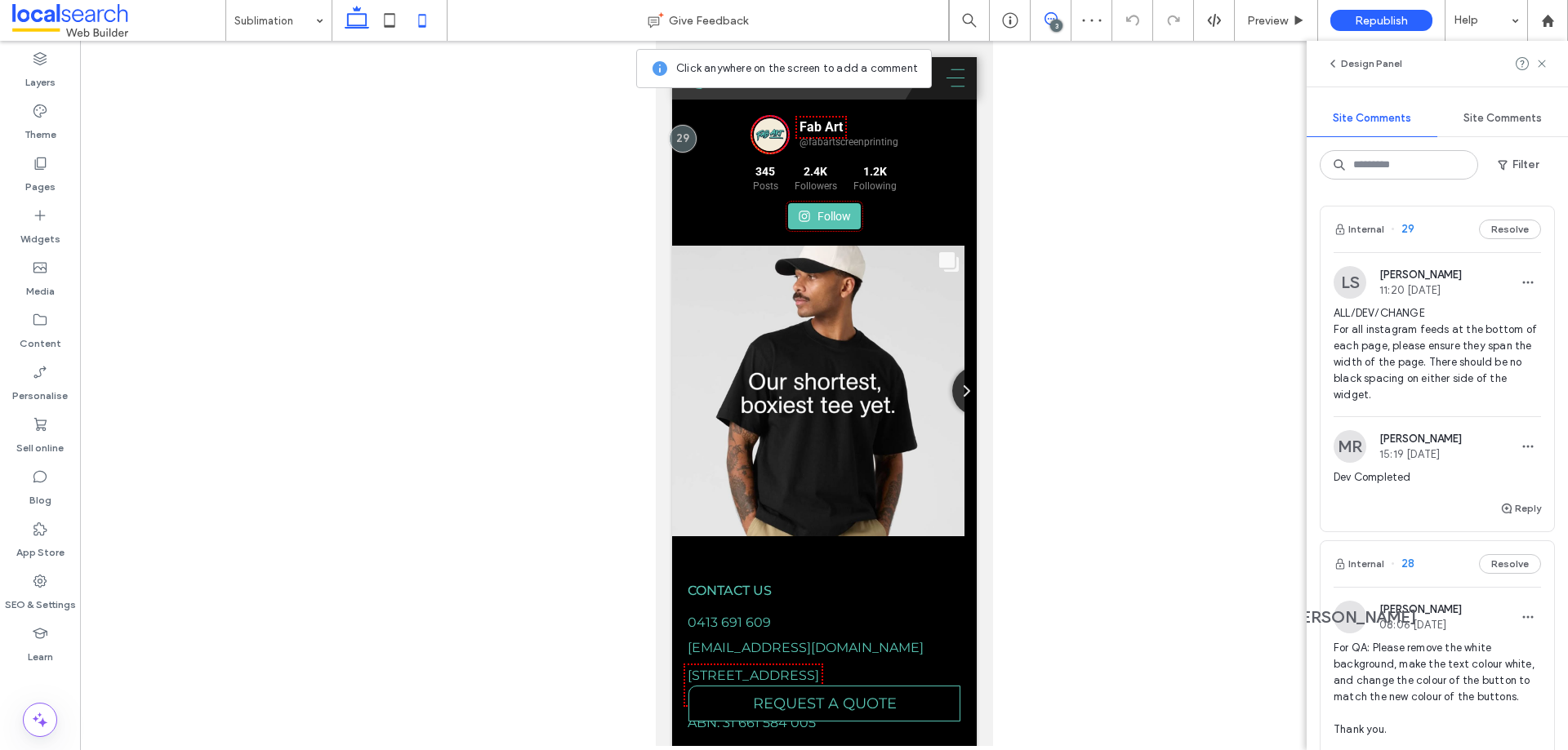
click at [364, 22] on icon at bounding box center [356, 20] width 33 height 33
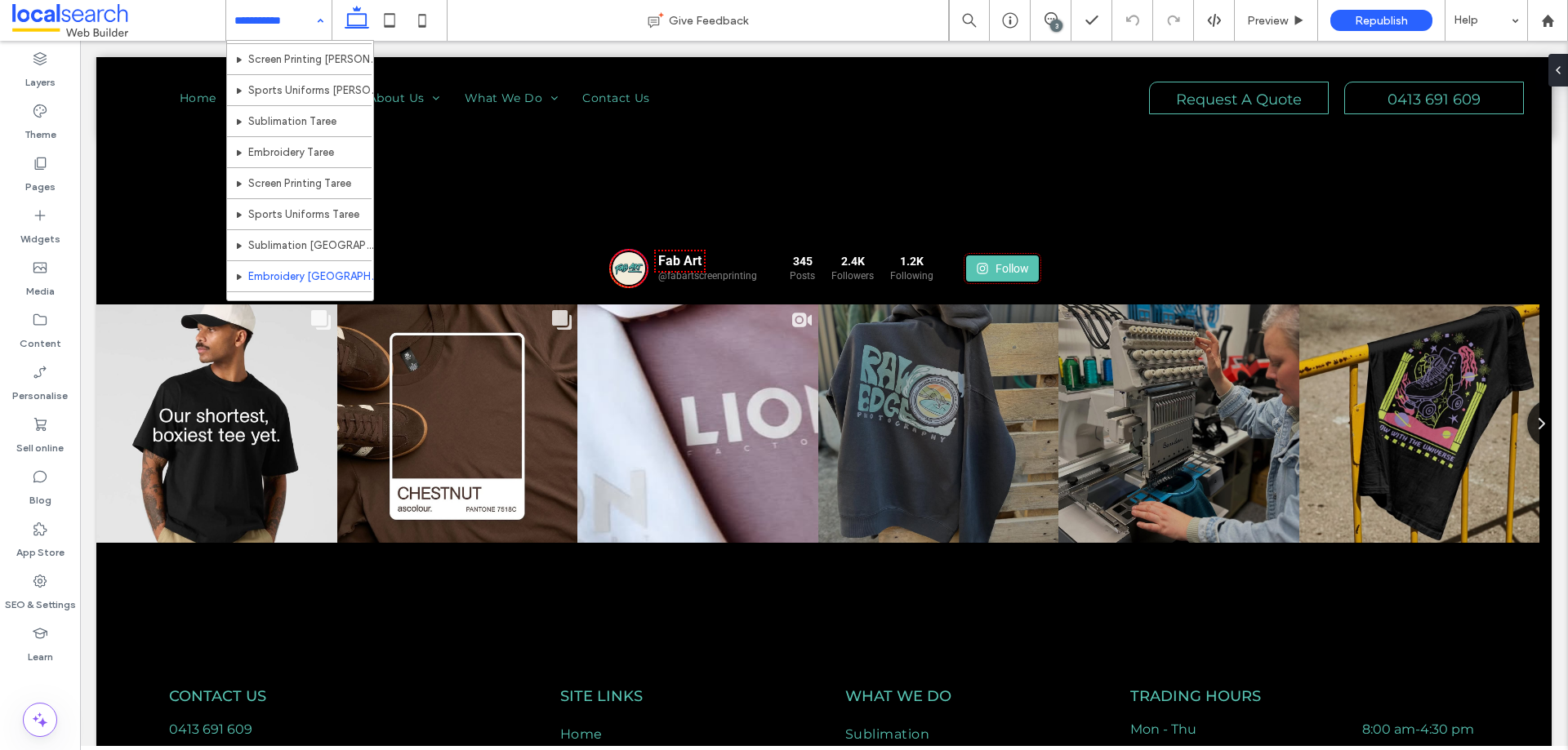
scroll to position [389, 0]
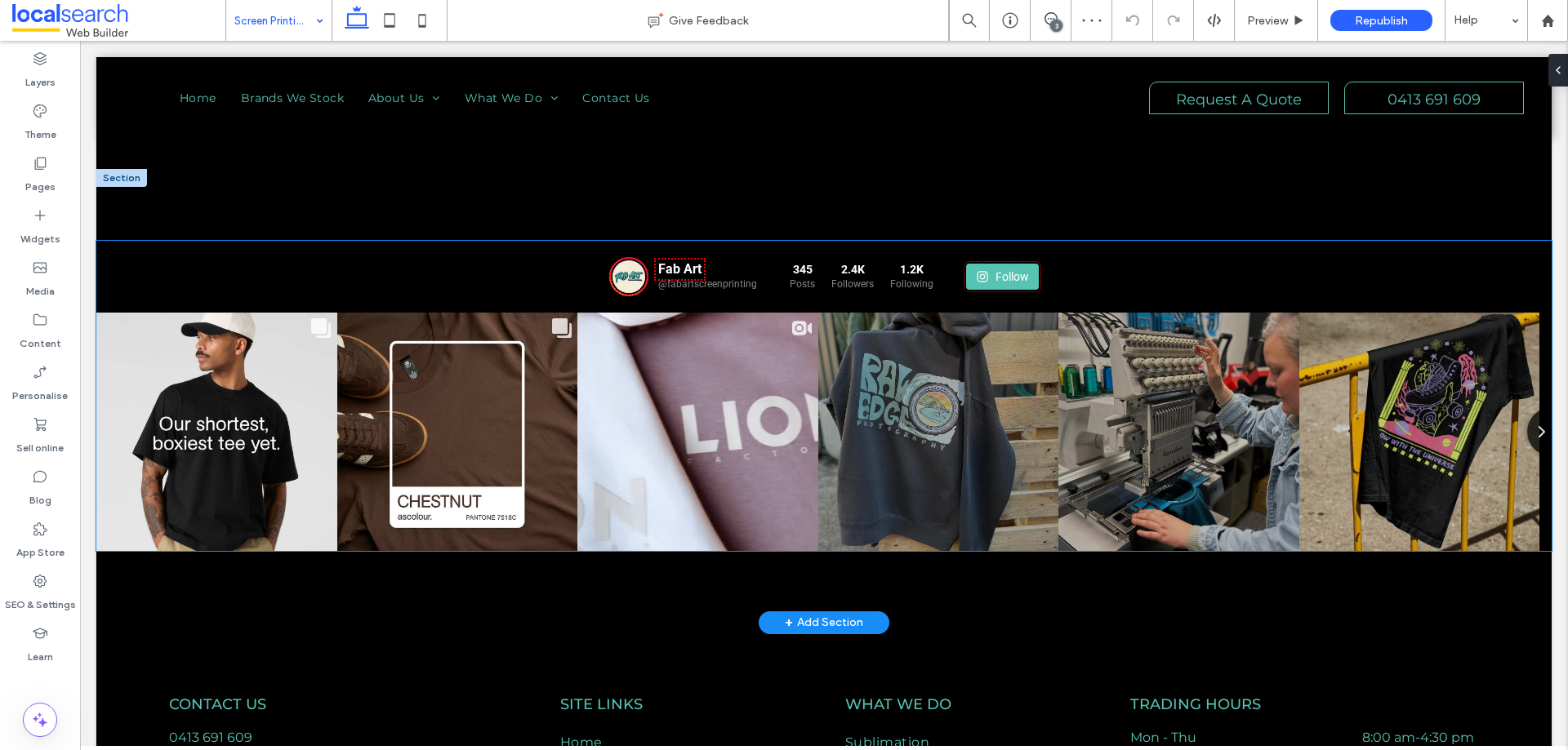
scroll to position [1950, 0]
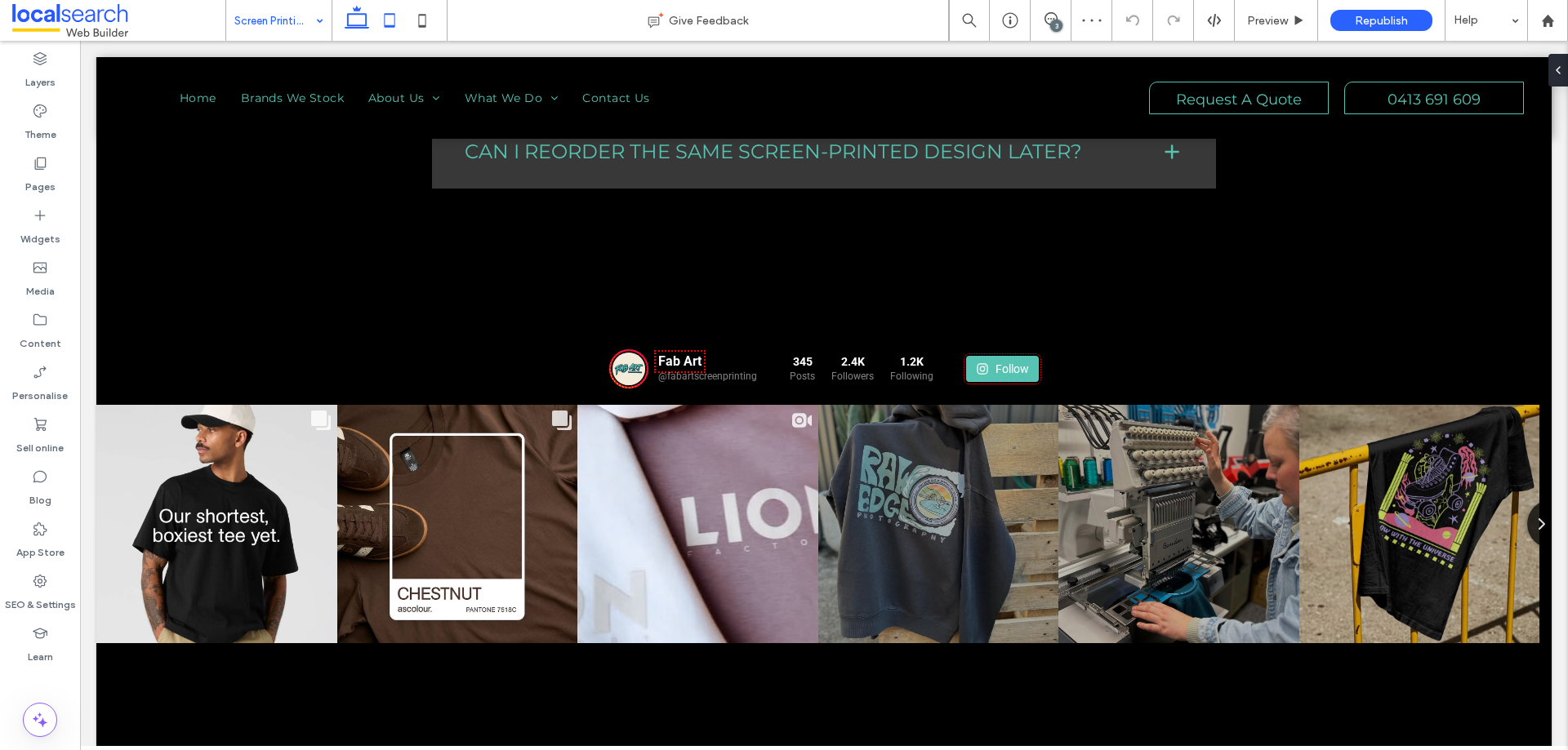
click at [384, 30] on icon at bounding box center [389, 20] width 33 height 33
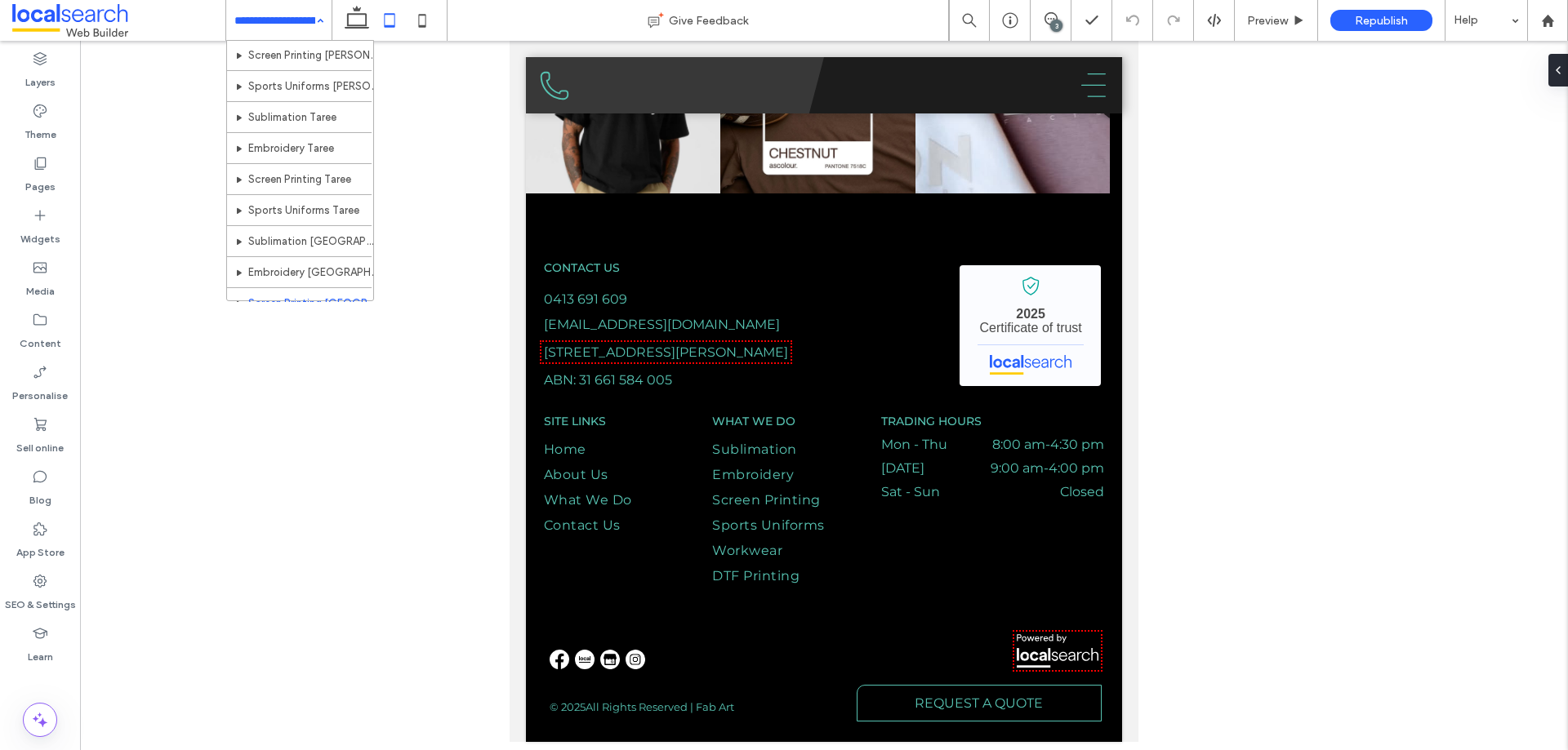
scroll to position [308, 0]
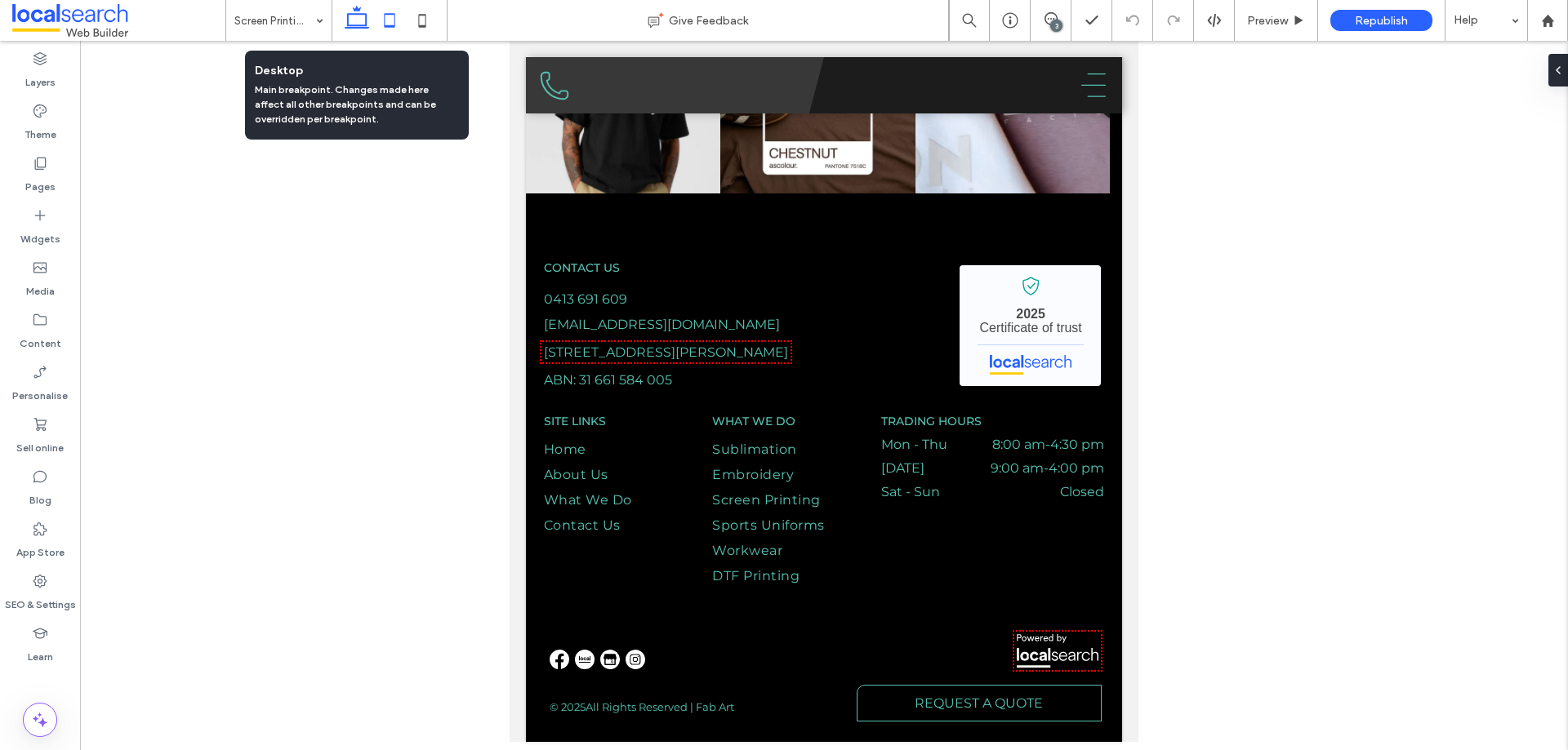
click at [361, 25] on use at bounding box center [356, 17] width 24 height 22
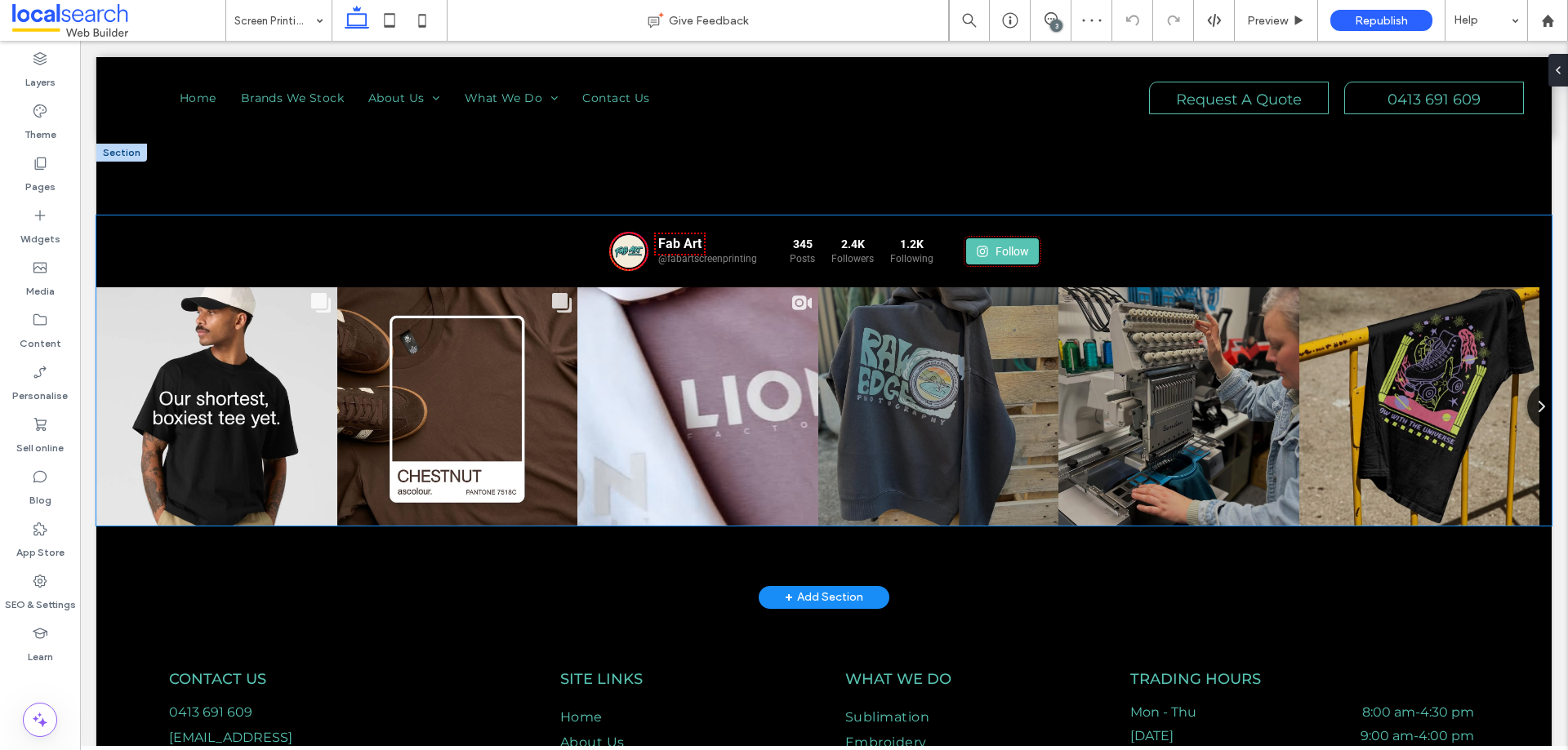
scroll to position [1660, 0]
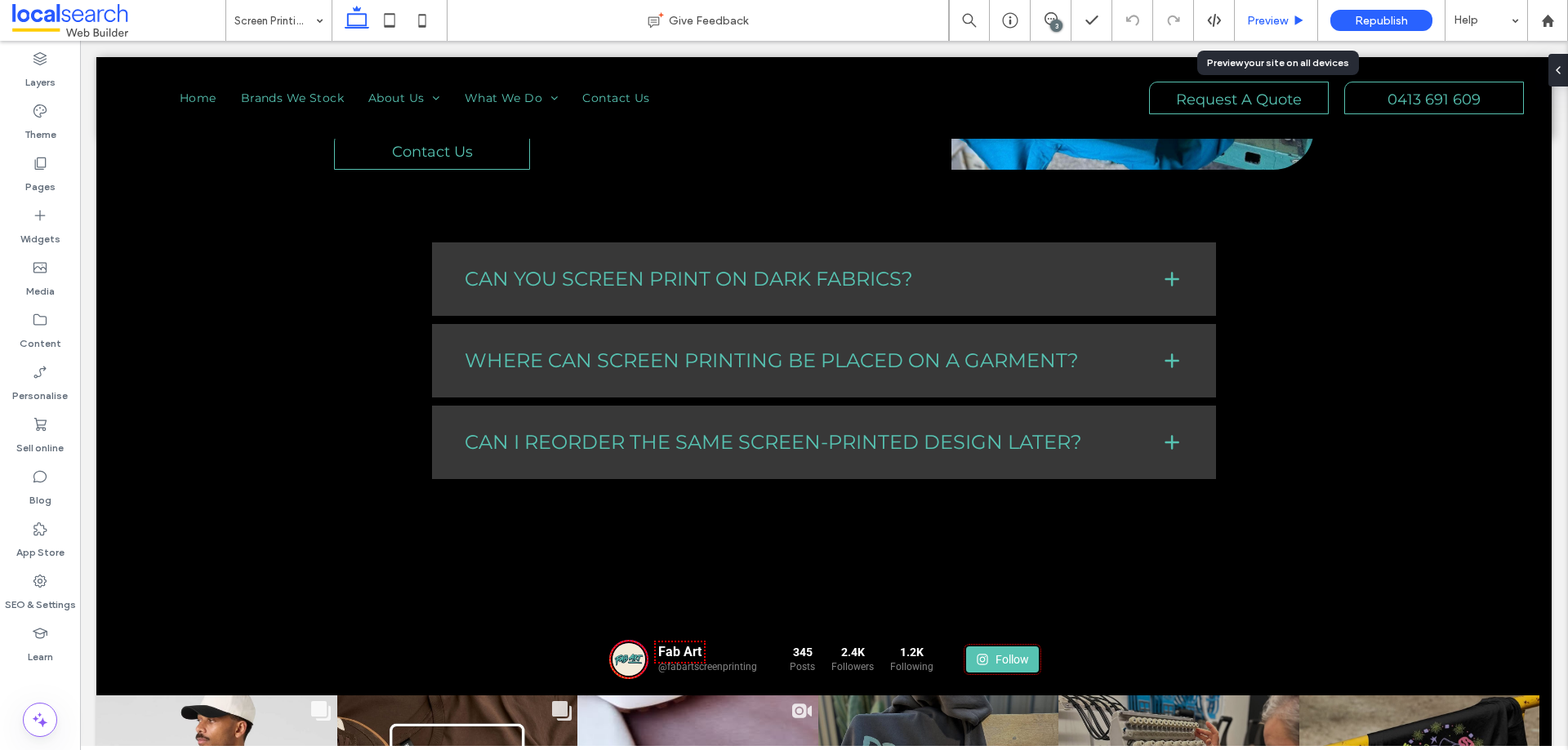
click at [1275, 27] on span "Preview" at bounding box center [1268, 21] width 41 height 14
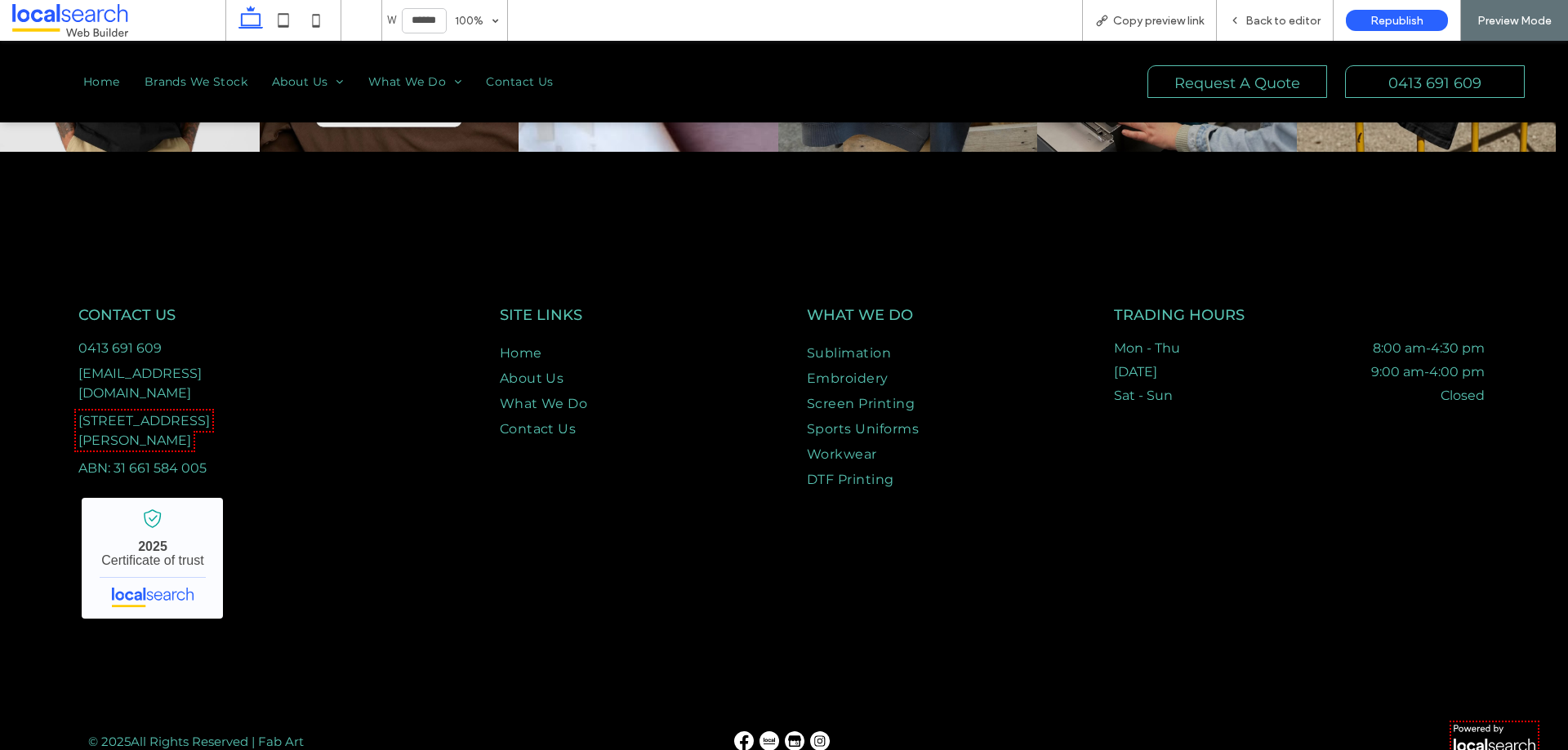
scroll to position [2484, 0]
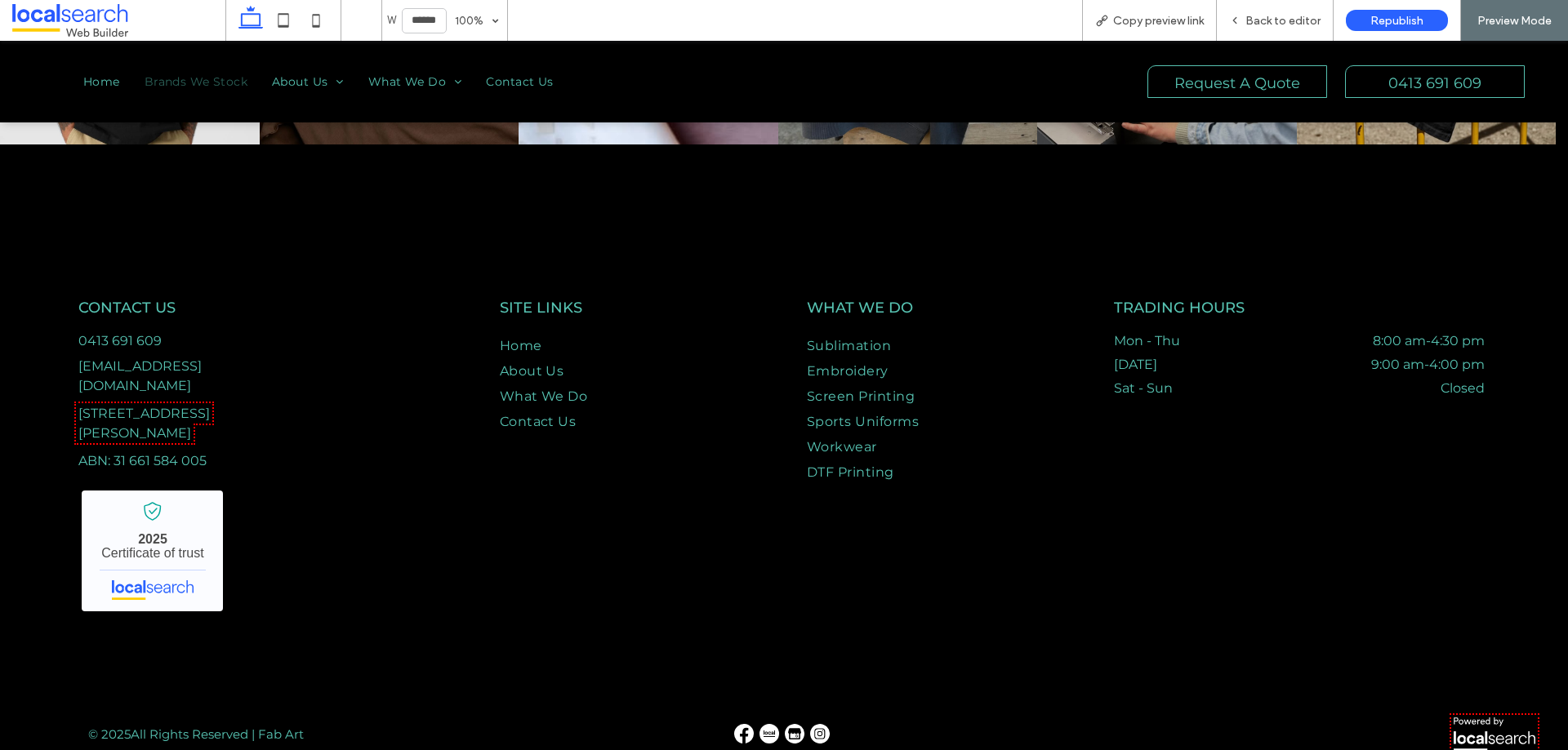
drag, startPoint x: 219, startPoint y: 76, endPoint x: 269, endPoint y: 324, distance: 253.0
click at [219, 76] on span "Brands We Stock" at bounding box center [196, 81] width 103 height 15
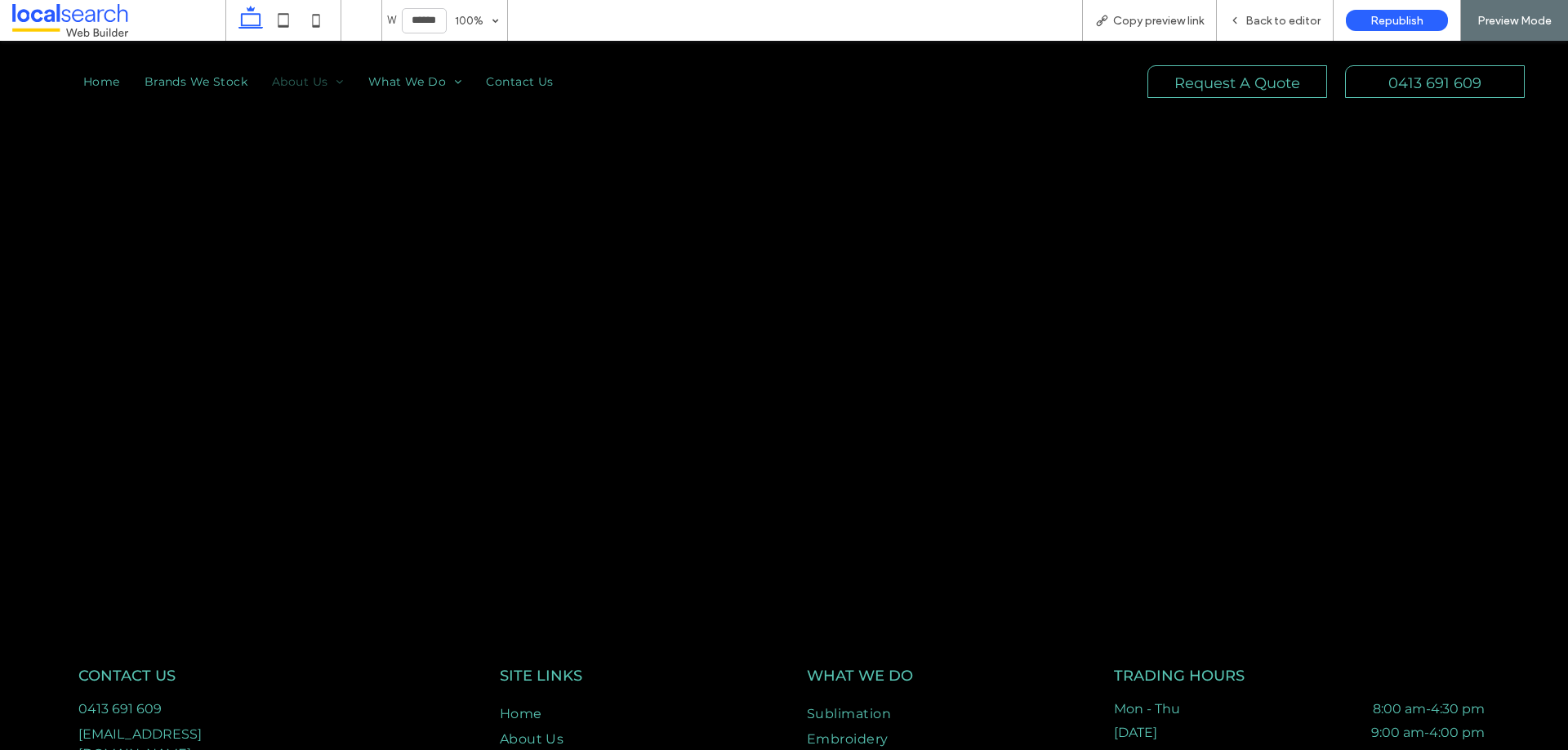
scroll to position [3298, 0]
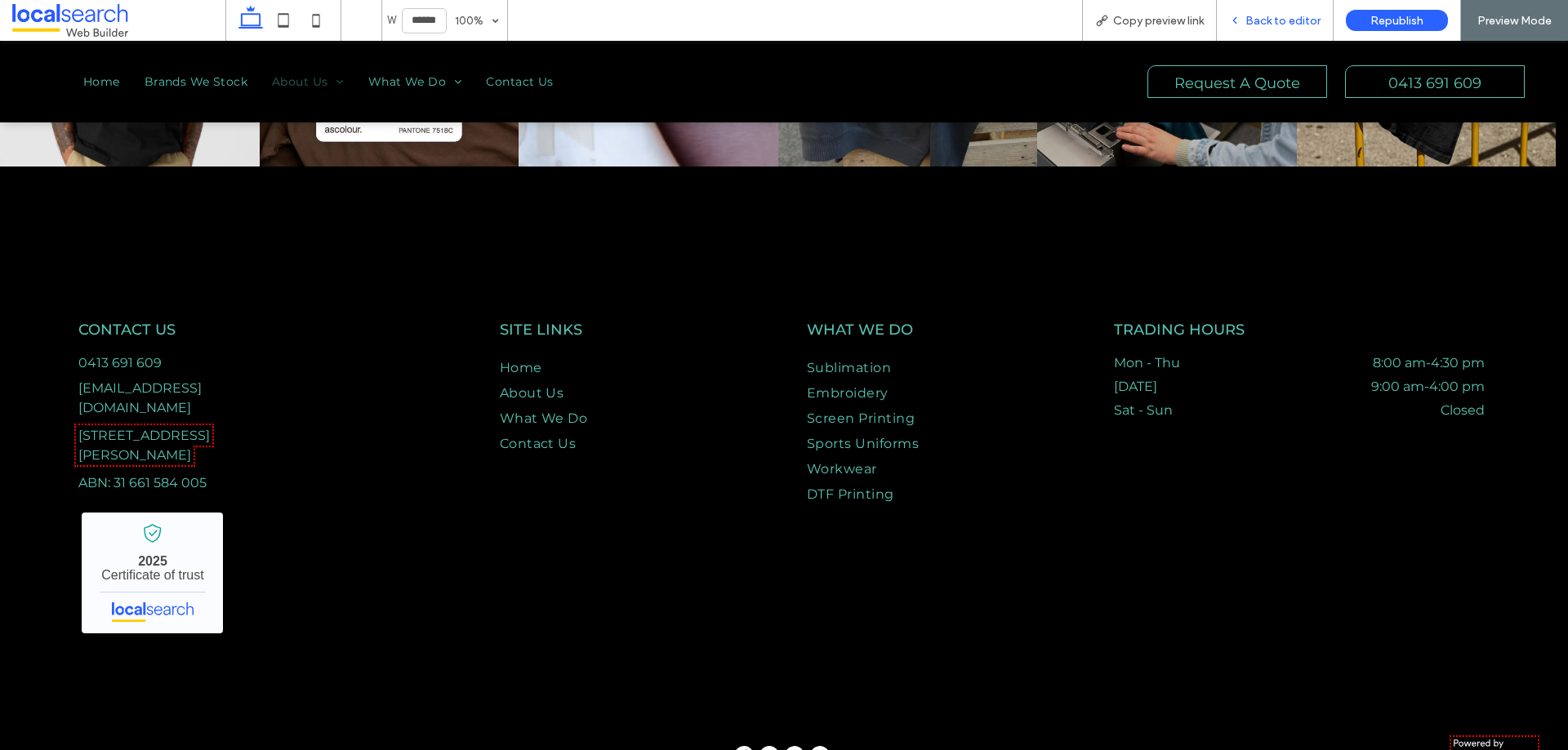
click at [1270, 19] on span "Back to editor" at bounding box center [1283, 21] width 75 height 14
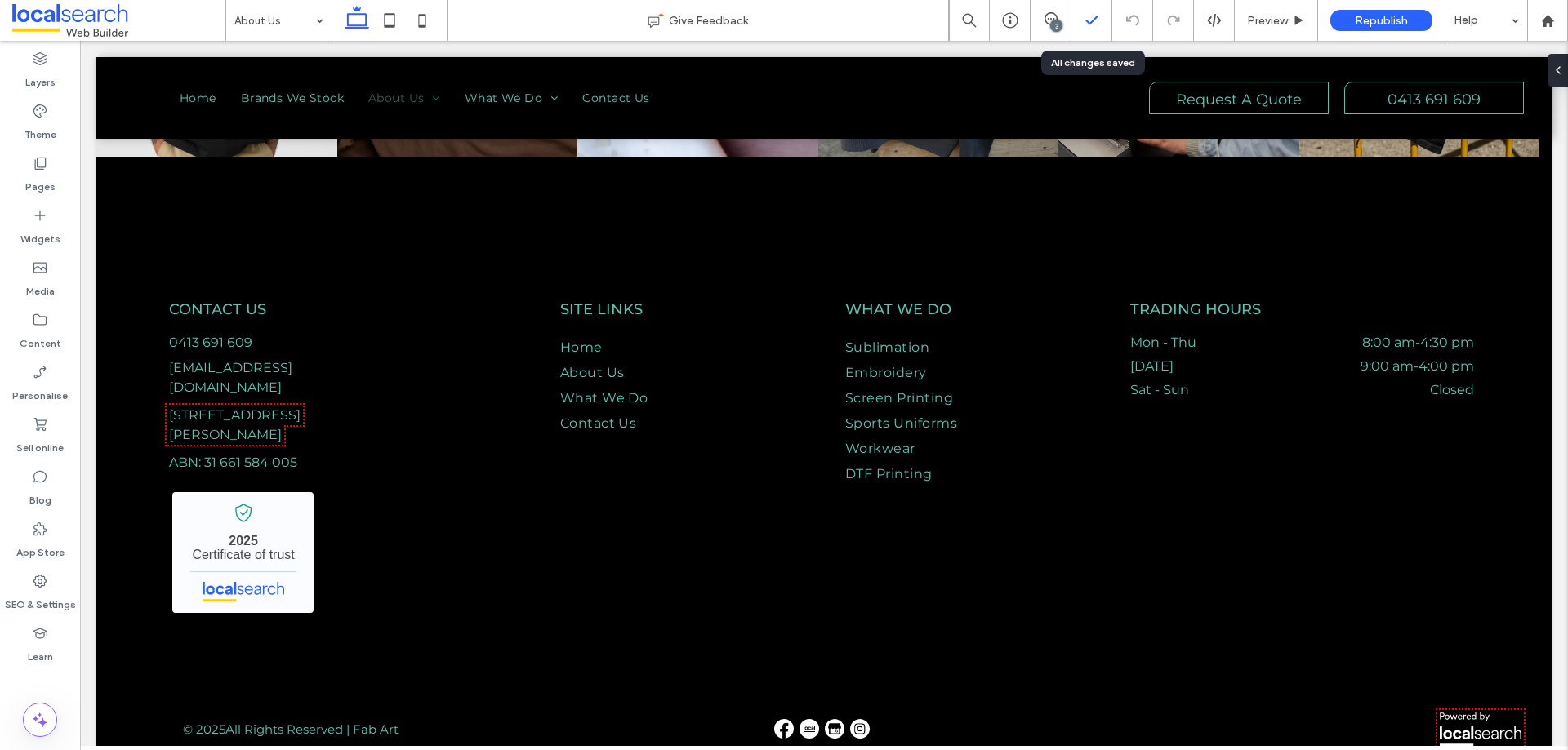
scroll to position [3238, 0]
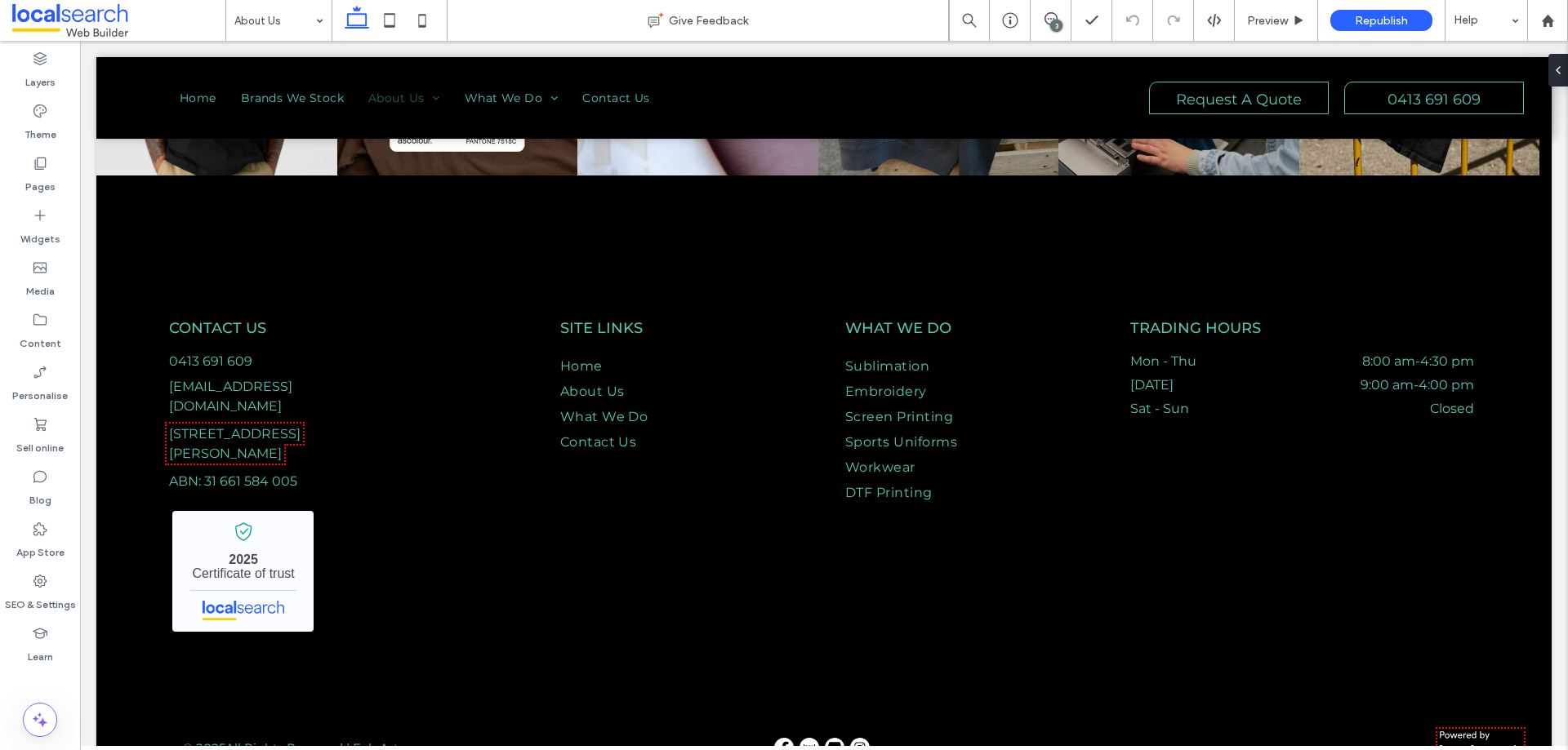
click at [1056, 22] on div "3" at bounding box center [1056, 25] width 12 height 12
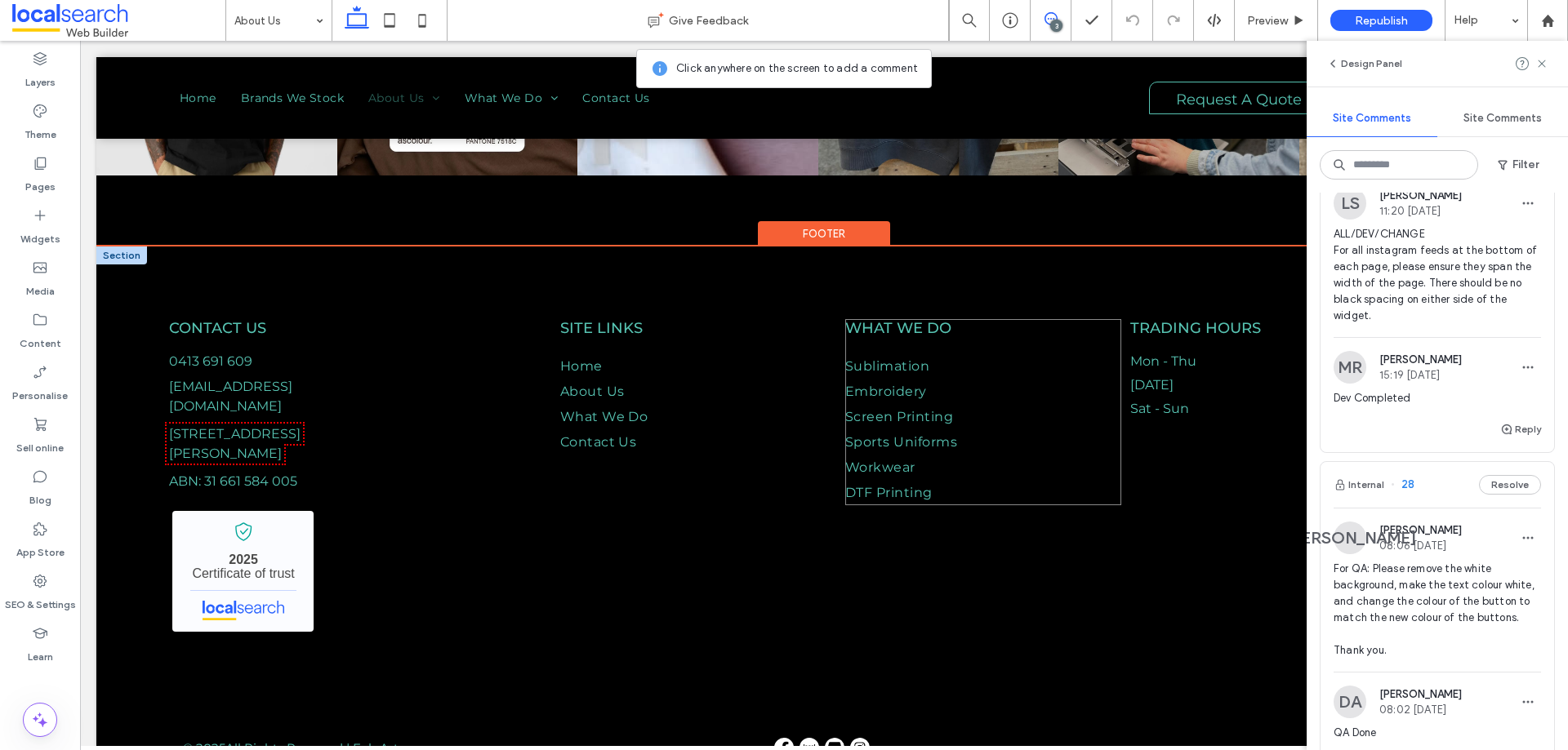
scroll to position [0, 0]
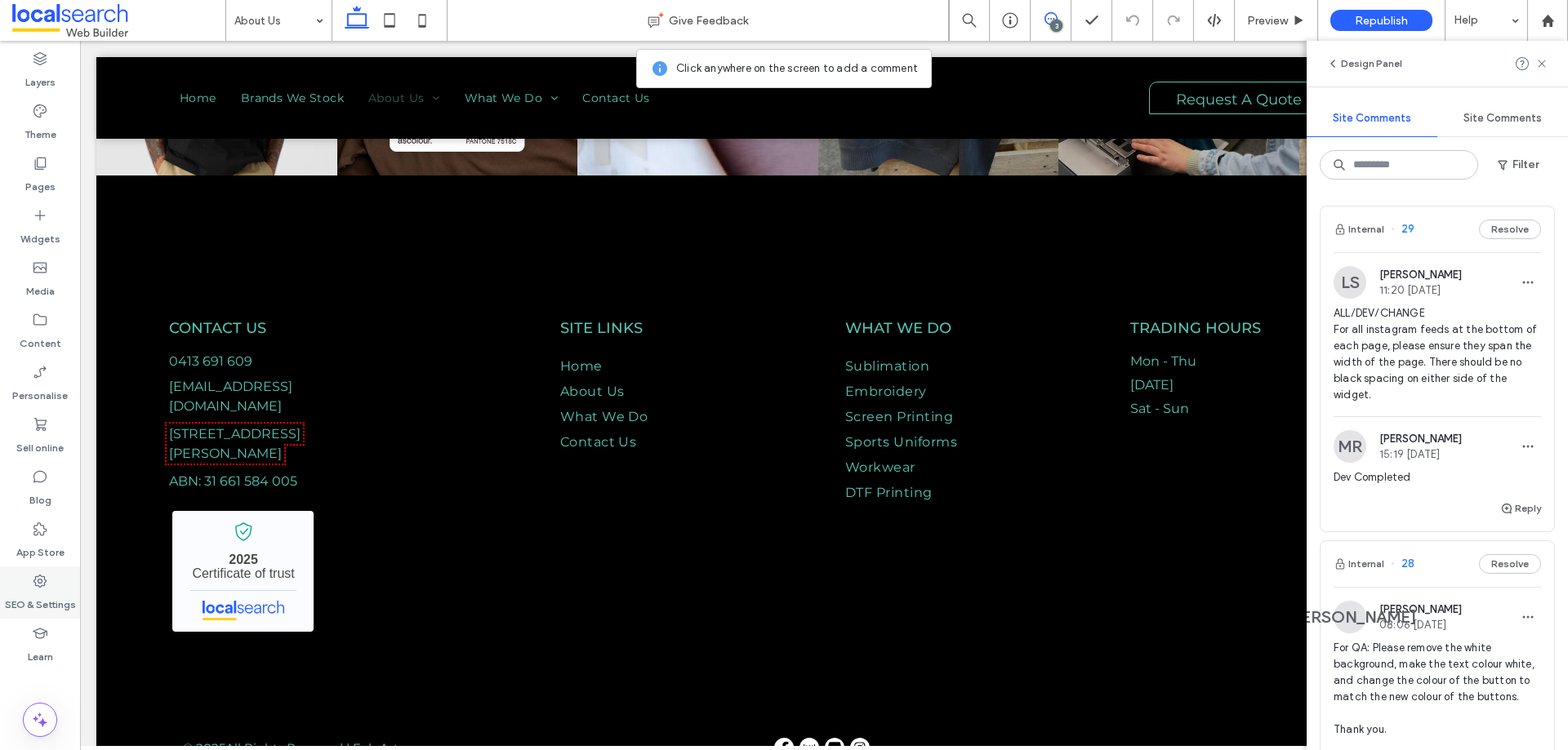
click at [48, 579] on icon at bounding box center [39, 581] width 16 height 16
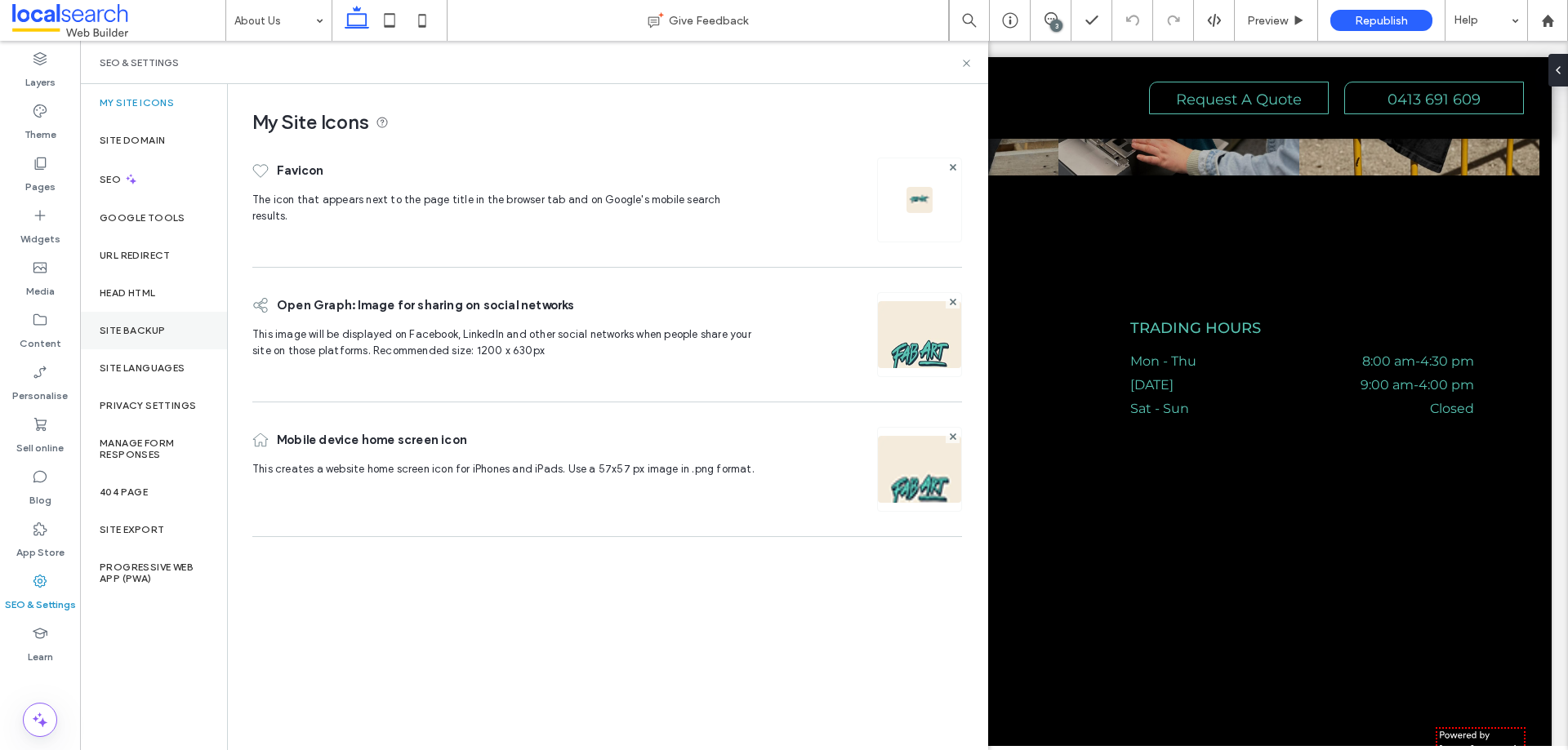
click at [177, 339] on div "Site backup" at bounding box center [153, 330] width 147 height 37
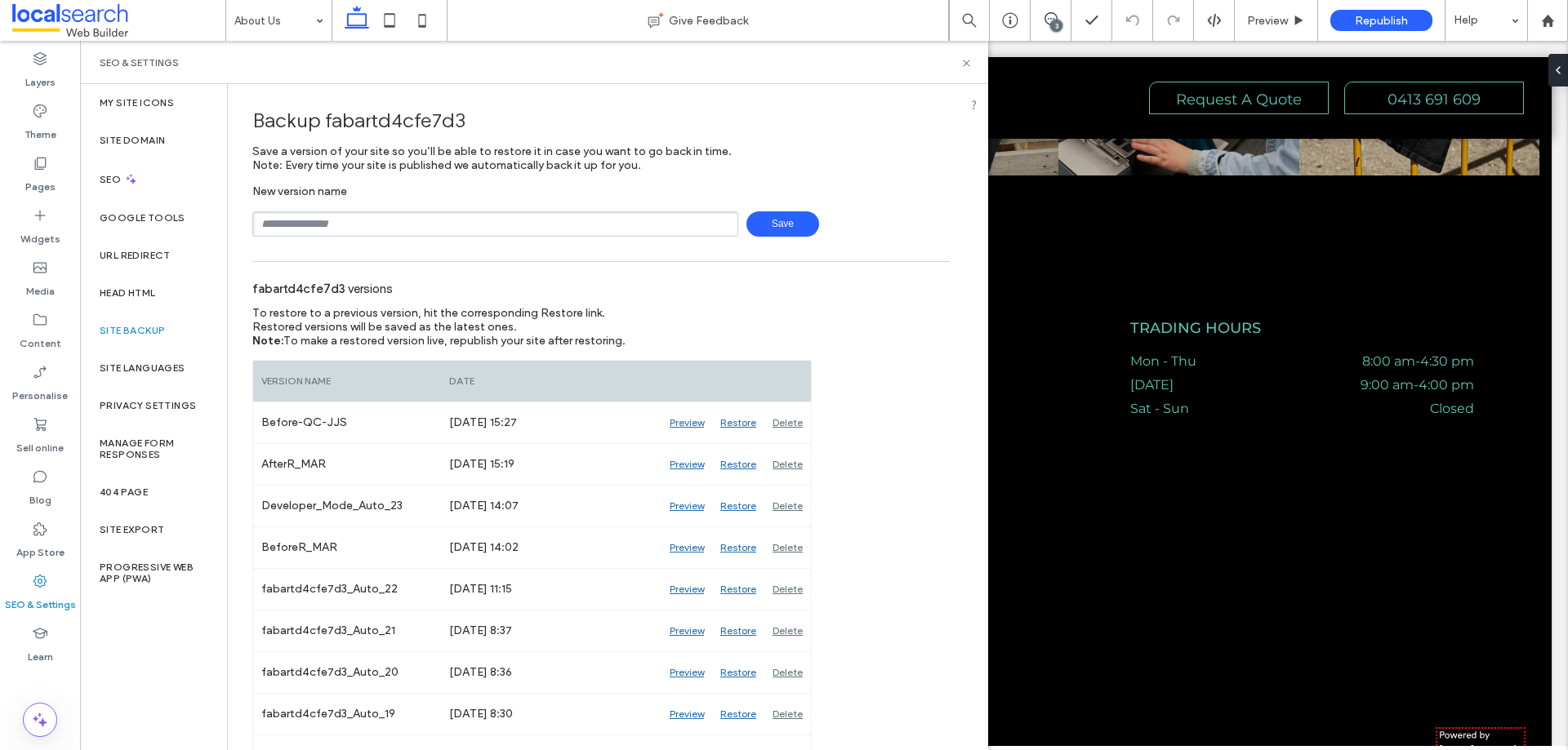
click at [916, 61] on div "SEO & Settings" at bounding box center [533, 63] width 869 height 13
drag, startPoint x: 965, startPoint y: 64, endPoint x: 776, endPoint y: 5, distance: 198.0
click at [965, 64] on icon at bounding box center [966, 63] width 12 height 12
